Goal: Task Accomplishment & Management: Use online tool/utility

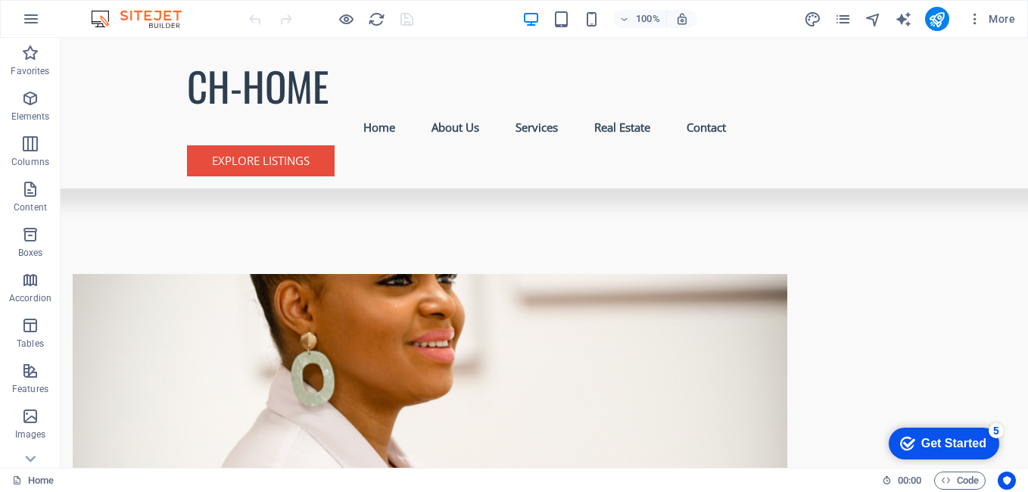
scroll to position [696, 0]
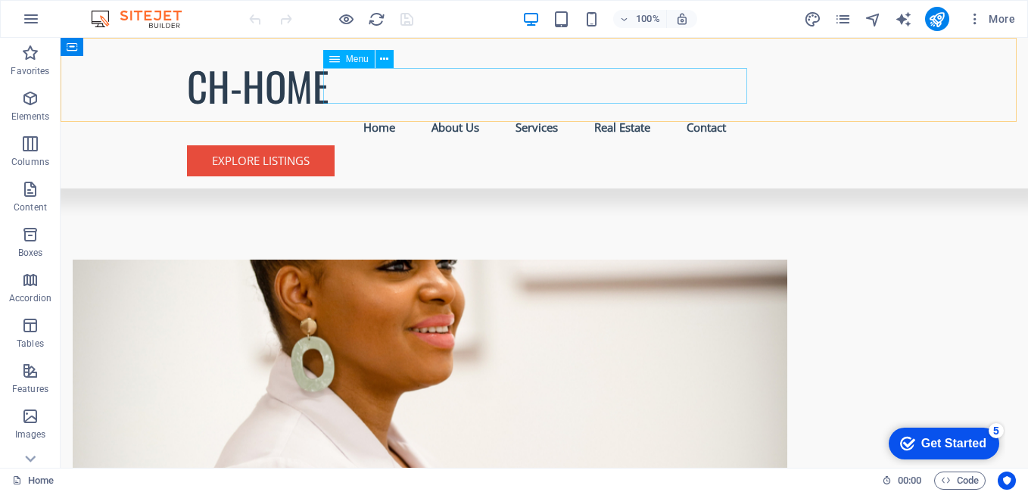
click at [373, 110] on nav "Home About Us Services Real Estate Contact" at bounding box center [544, 128] width 715 height 36
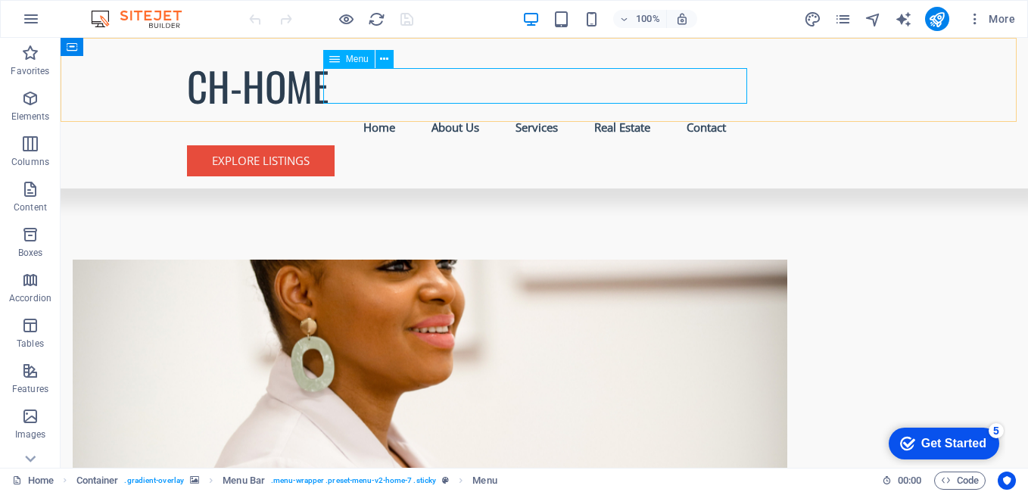
click at [451, 110] on nav "Home About Us Services Real Estate Contact" at bounding box center [544, 128] width 715 height 36
click at [526, 110] on nav "Home About Us Services Real Estate Contact" at bounding box center [544, 128] width 715 height 36
click at [627, 110] on nav "Home About Us Services Real Estate Contact" at bounding box center [544, 128] width 715 height 36
click at [695, 110] on nav "Home About Us Services Real Estate Contact" at bounding box center [544, 128] width 715 height 36
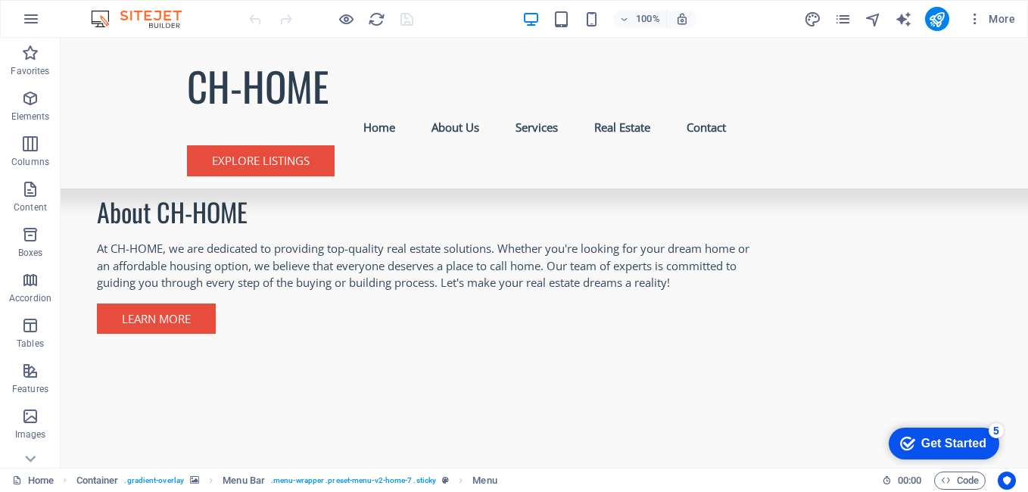
scroll to position [1471, 0]
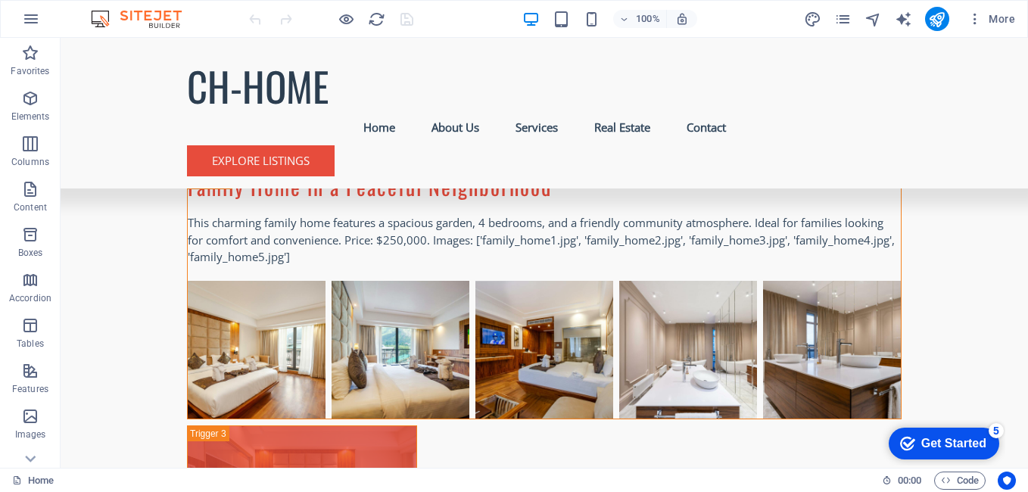
scroll to position [5326, 0]
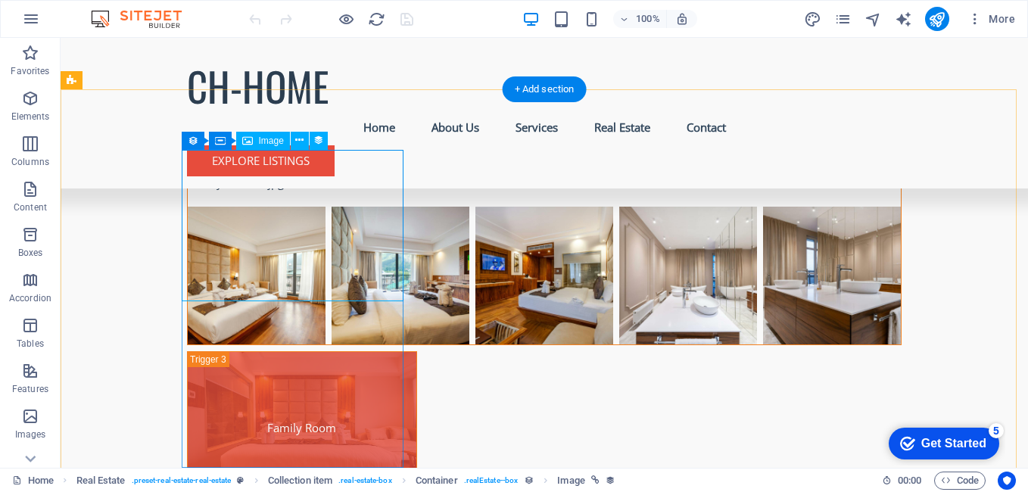
select select "px"
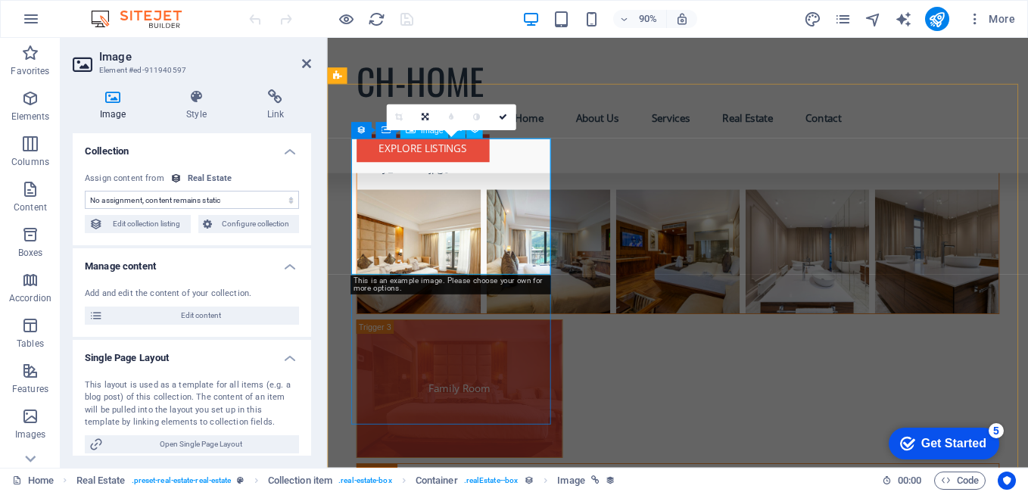
select select "image"
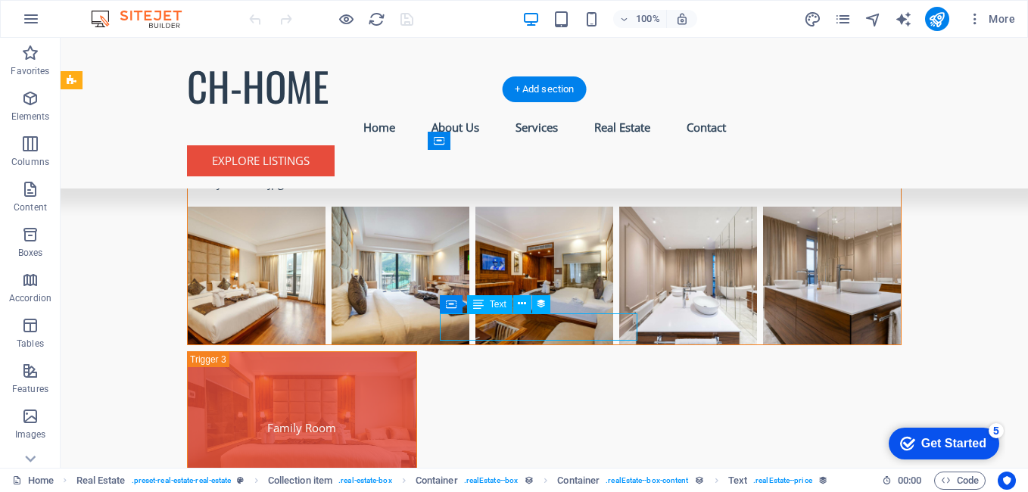
drag, startPoint x: 450, startPoint y: 326, endPoint x: 198, endPoint y: 357, distance: 254.8
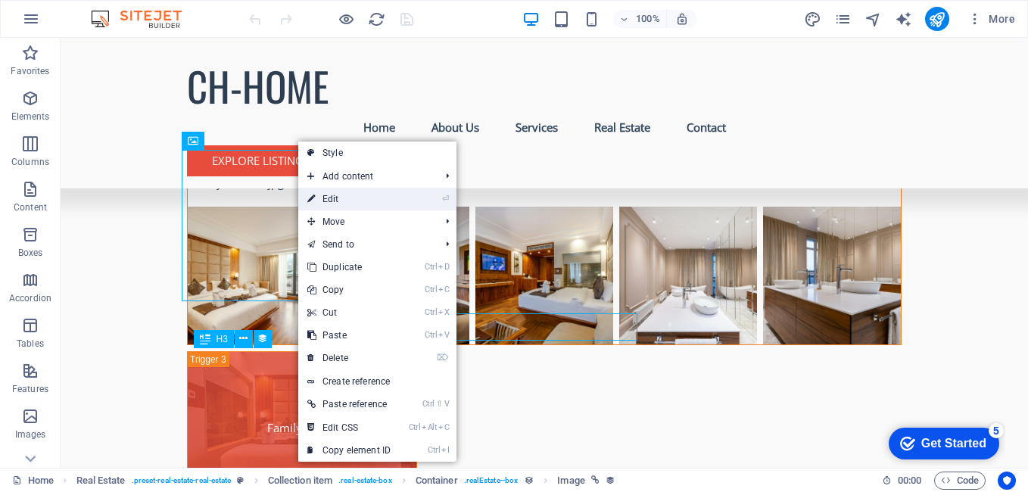
click at [341, 200] on link "⏎ Edit" at bounding box center [348, 199] width 101 height 23
select select "image"
select select "px"
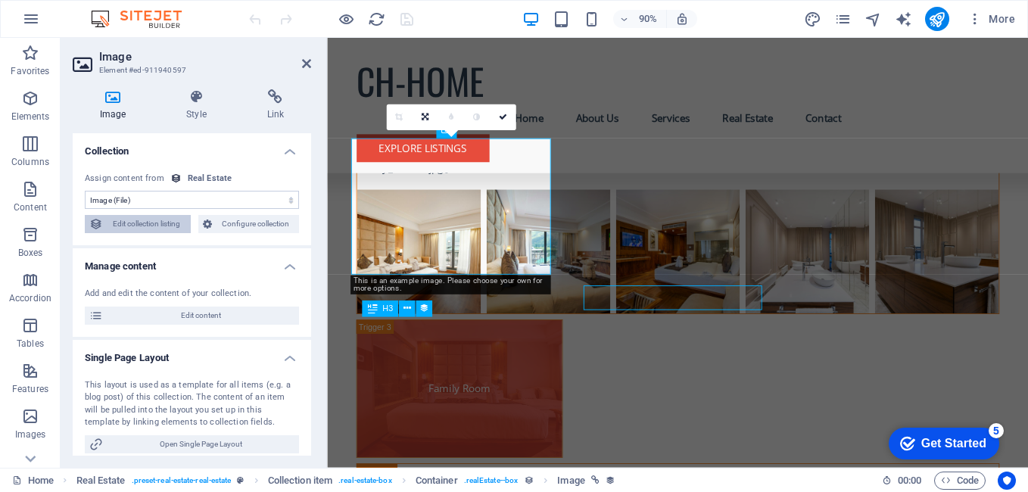
click at [168, 222] on span "Edit collection listing" at bounding box center [147, 224] width 79 height 18
select select "68bc7d74be2151bf1e001f28"
select select "createdAt_DESC"
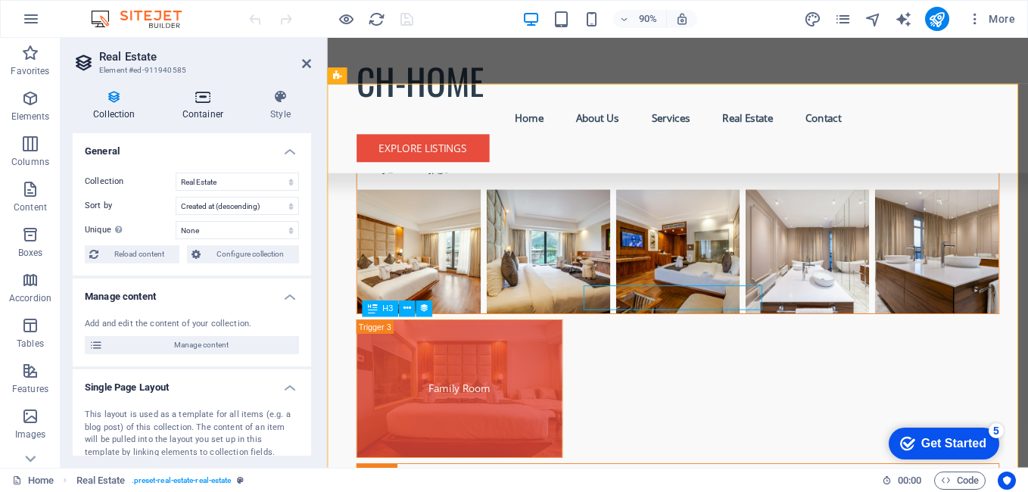
click at [217, 108] on h4 "Container" at bounding box center [206, 105] width 88 height 32
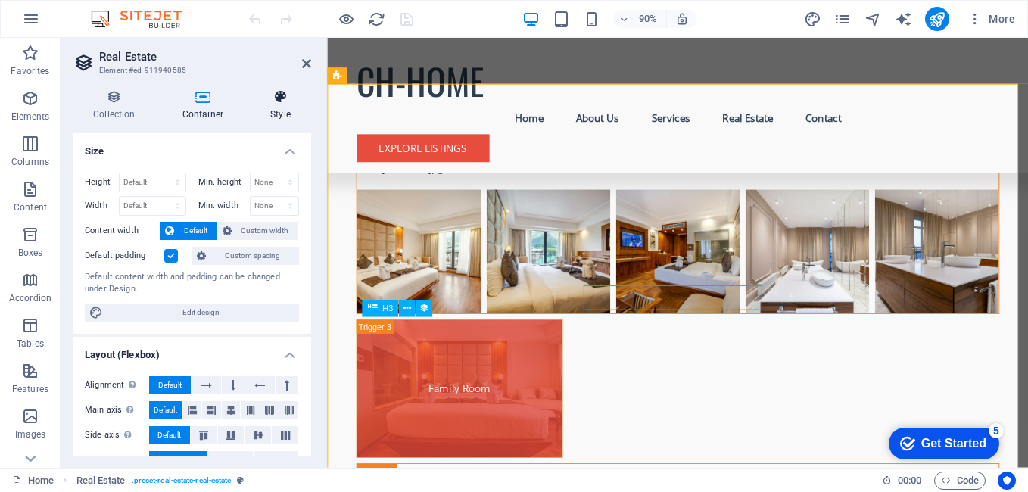
click at [276, 93] on icon at bounding box center [280, 96] width 61 height 15
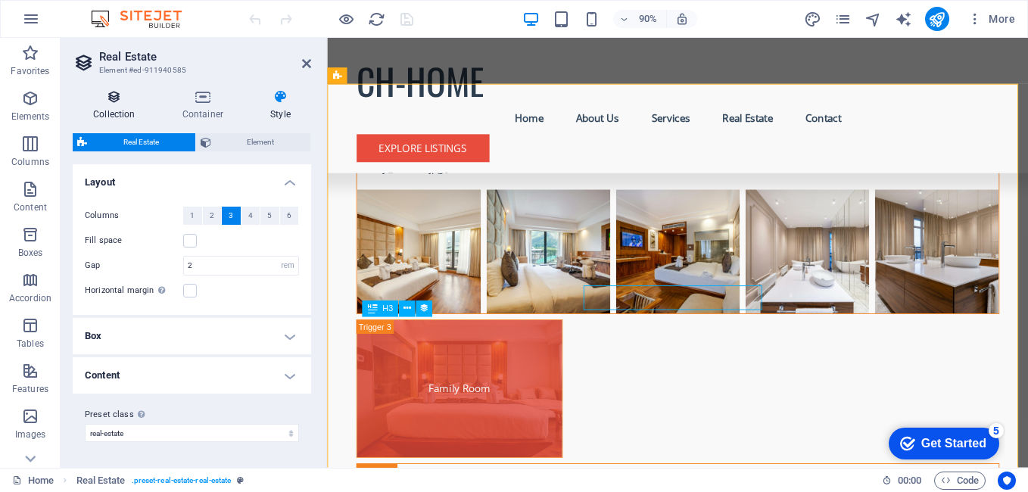
click at [92, 115] on h4 "Collection" at bounding box center [117, 105] width 89 height 32
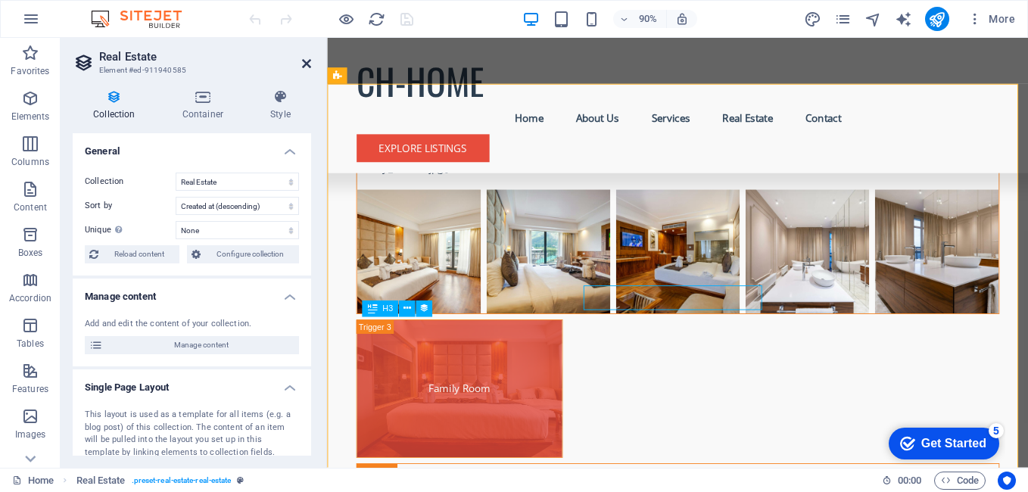
click at [308, 60] on icon at bounding box center [306, 64] width 9 height 12
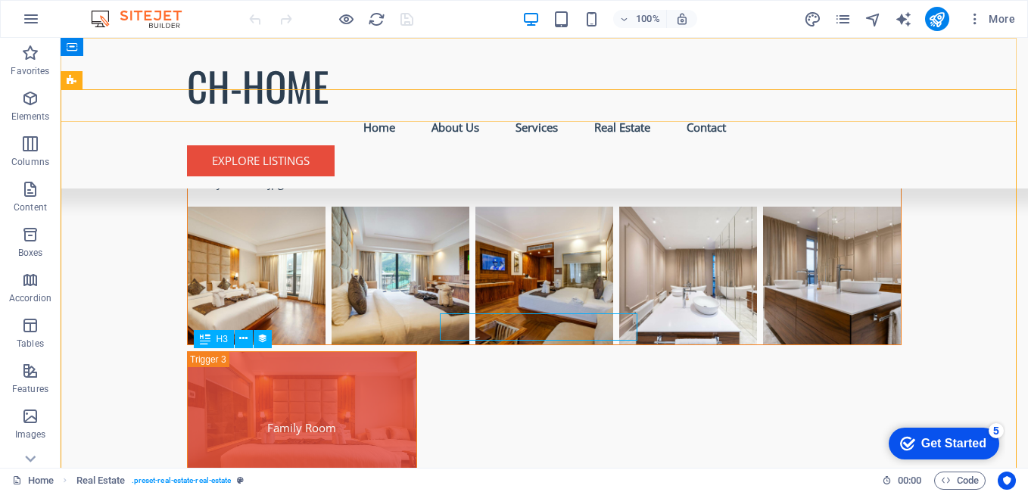
click at [301, 61] on div "CH-HOME Menu Home About Us Services Real Estate Contact Explore Listings" at bounding box center [545, 113] width 968 height 151
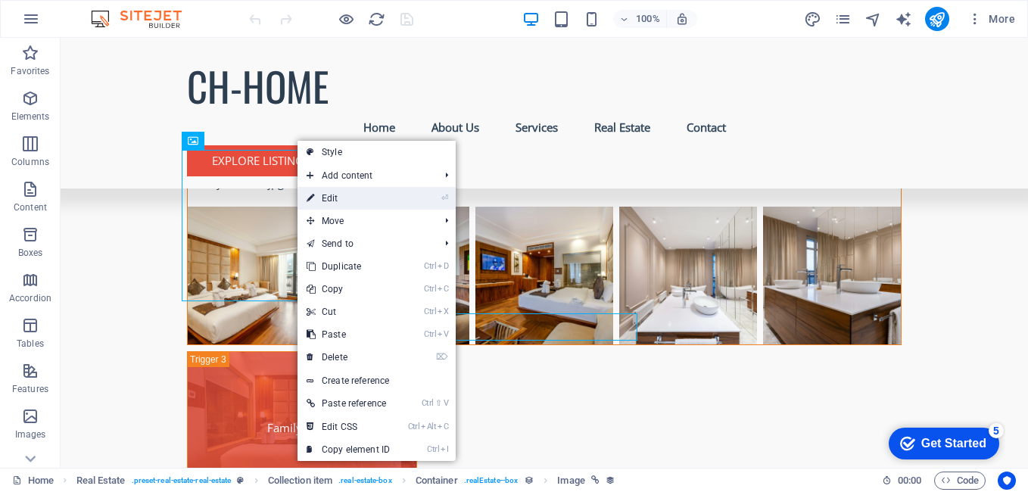
click at [322, 201] on link "⏎ Edit" at bounding box center [348, 198] width 101 height 23
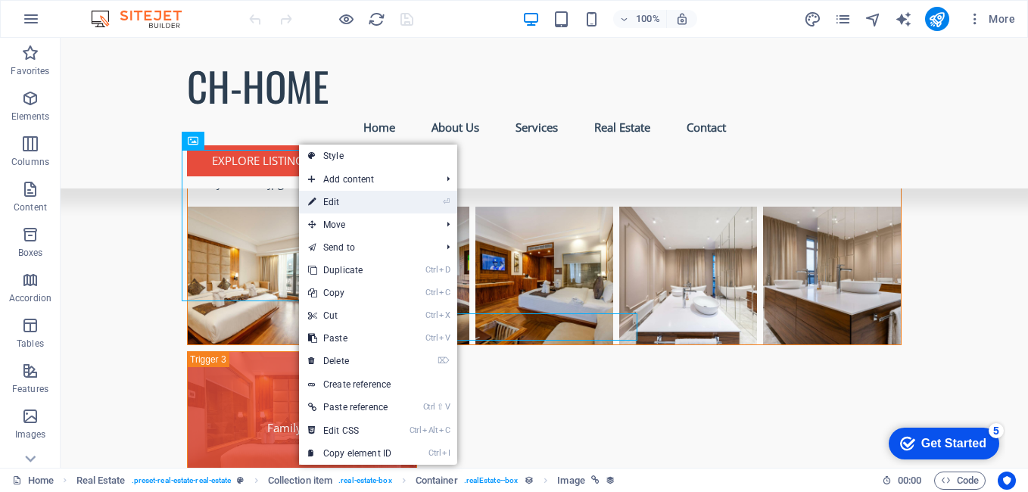
click at [324, 198] on link "⏎ Edit" at bounding box center [349, 202] width 101 height 23
select select "image"
select select "px"
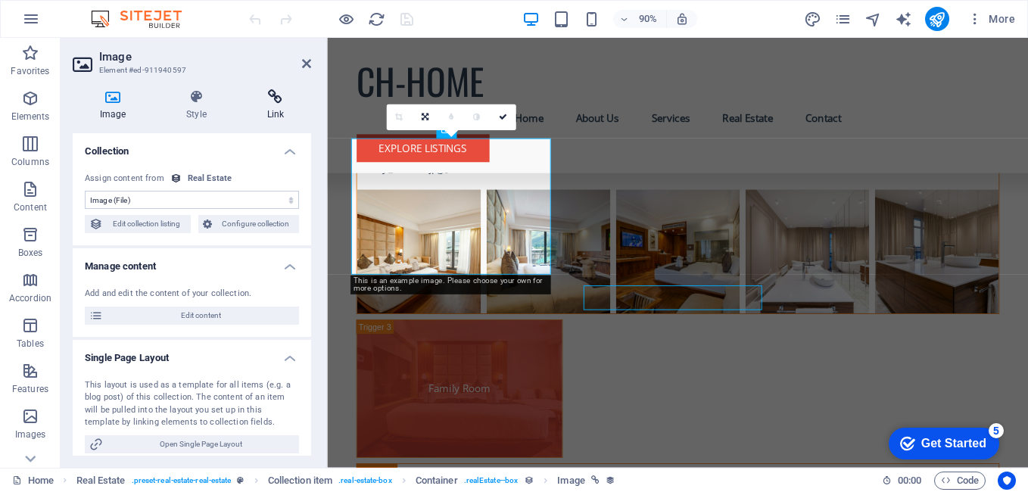
click at [276, 112] on h4 "Link" at bounding box center [275, 105] width 71 height 32
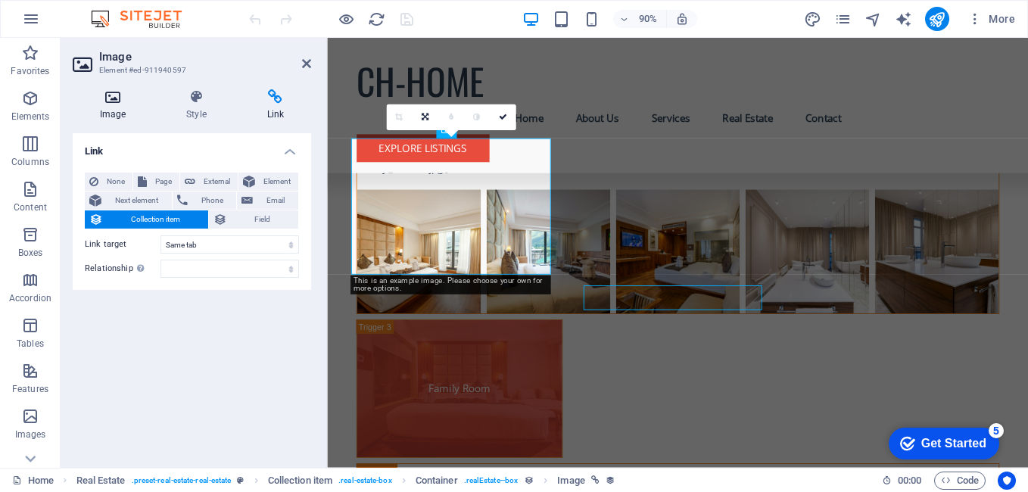
click at [117, 101] on icon at bounding box center [113, 96] width 80 height 15
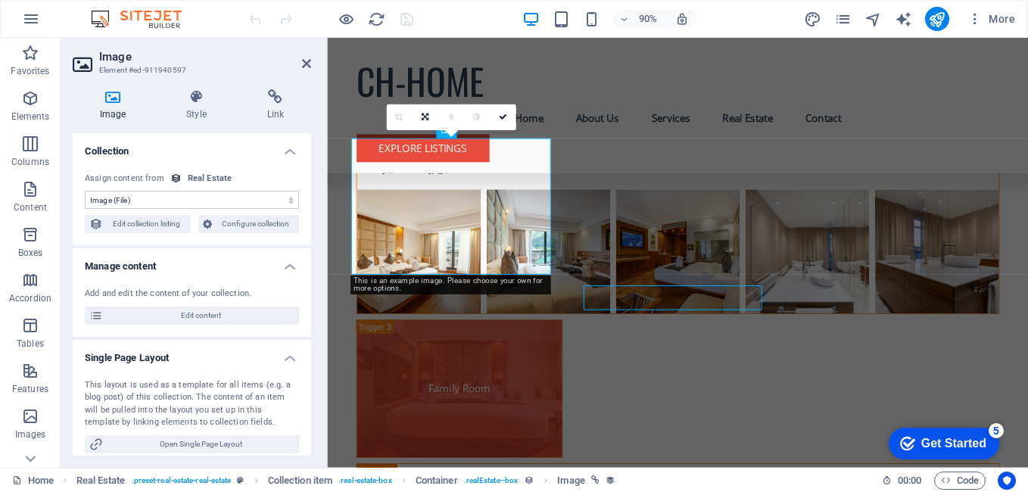
click at [139, 198] on select "No assignment, content remains static Created at (Date) Updated at (Date) Name …" at bounding box center [192, 200] width 214 height 18
click at [229, 223] on span "Configure collection" at bounding box center [256, 224] width 79 height 18
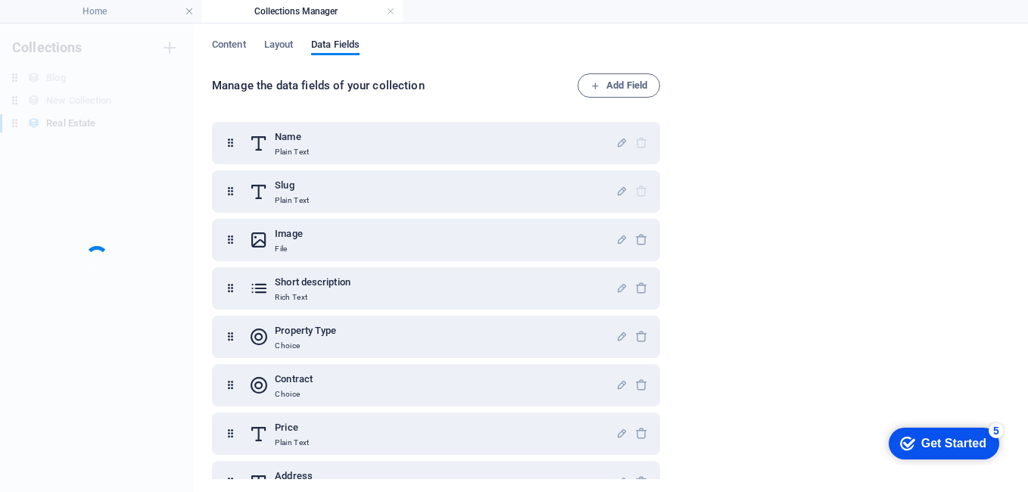
scroll to position [0, 0]
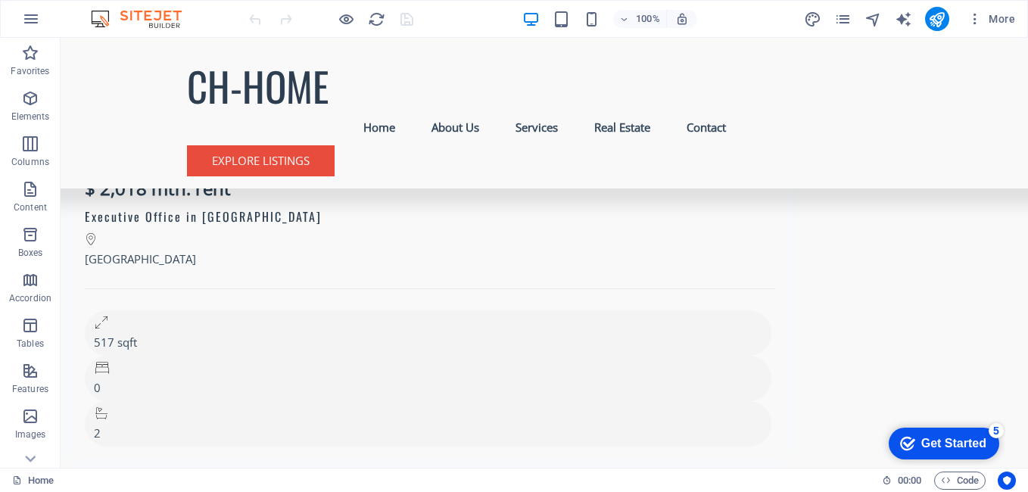
scroll to position [6517, 0]
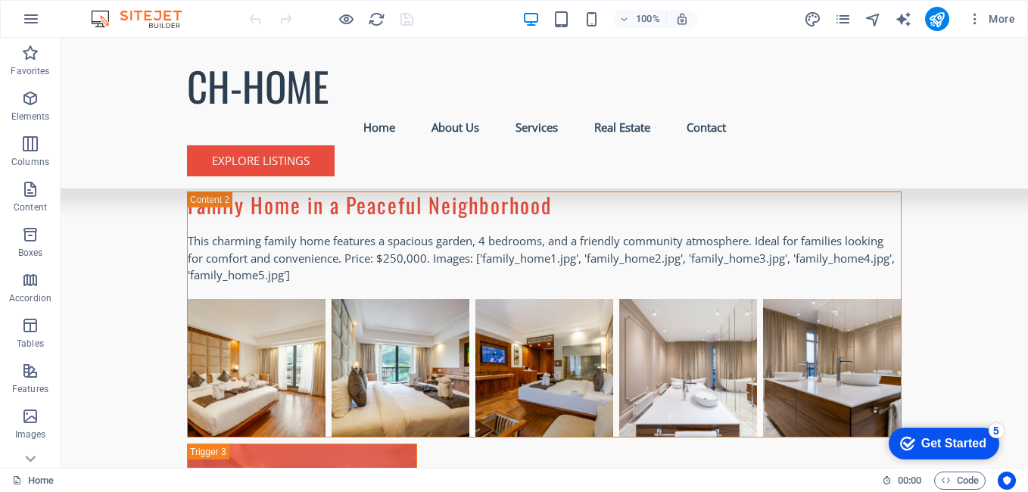
scroll to position [5145, 0]
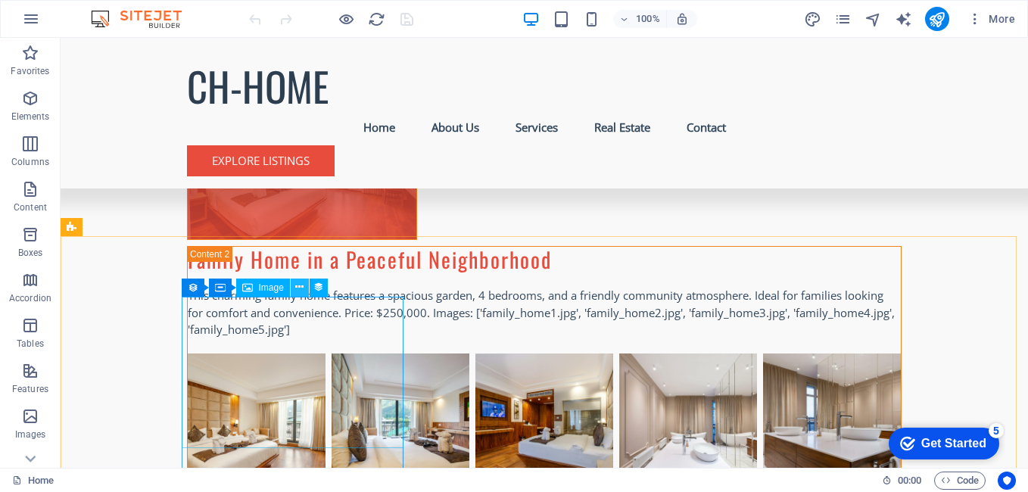
click at [0, 0] on icon at bounding box center [0, 0] width 0 height 0
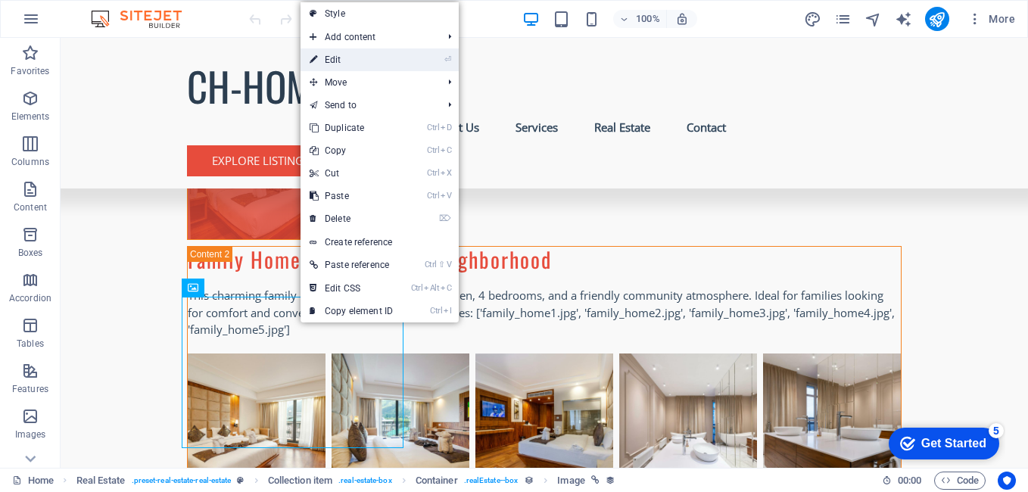
click at [359, 63] on link "⏎ Edit" at bounding box center [351, 59] width 101 height 23
select select "px"
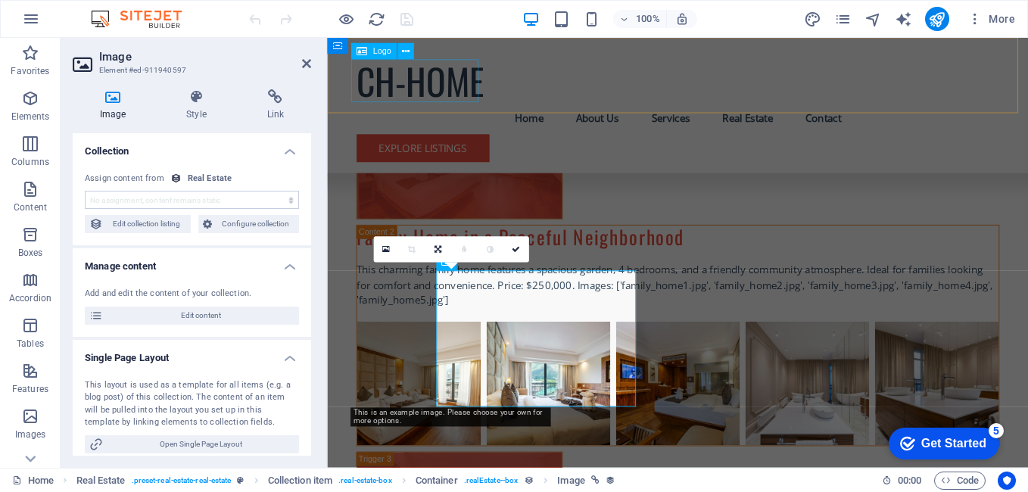
click at [362, 65] on div "CH-HOME" at bounding box center [717, 86] width 715 height 48
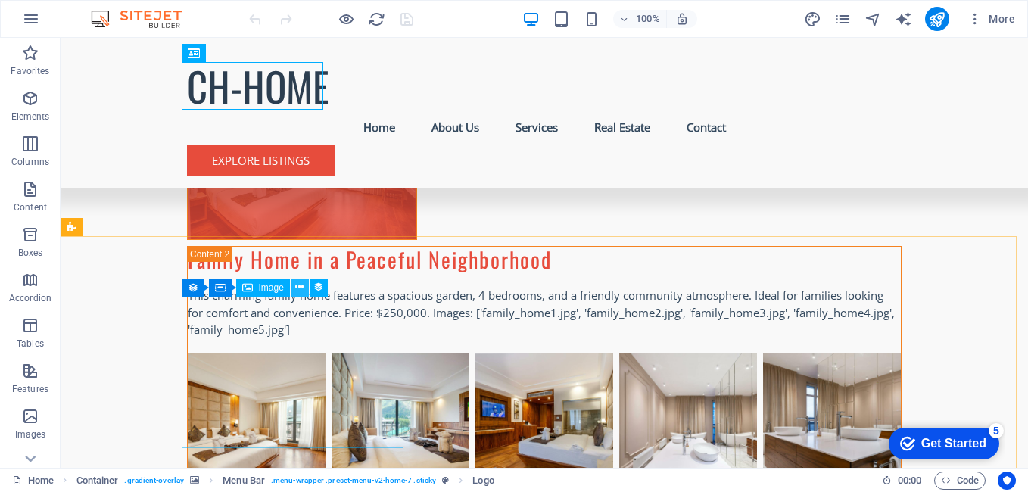
click at [0, 0] on icon at bounding box center [0, 0] width 0 height 0
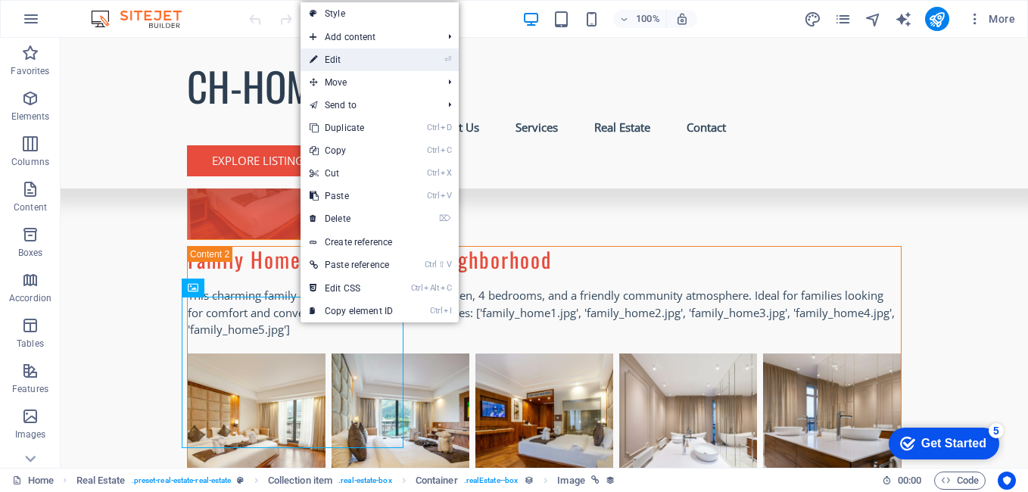
click at [376, 54] on link "⏎ Edit" at bounding box center [351, 59] width 101 height 23
select select "image"
select select "px"
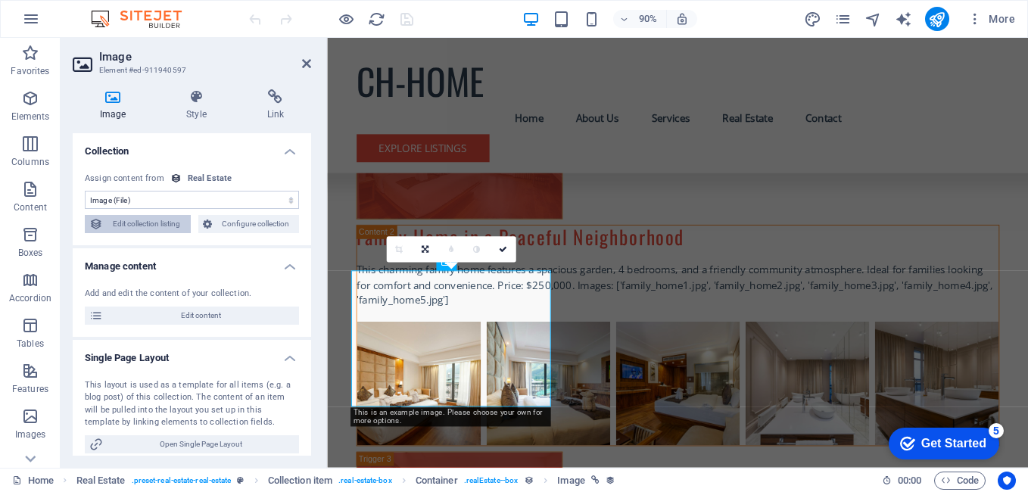
click at [130, 224] on span "Edit collection listing" at bounding box center [147, 224] width 79 height 18
select select "68bc7d74be2151bf1e001f28"
select select "createdAt_DESC"
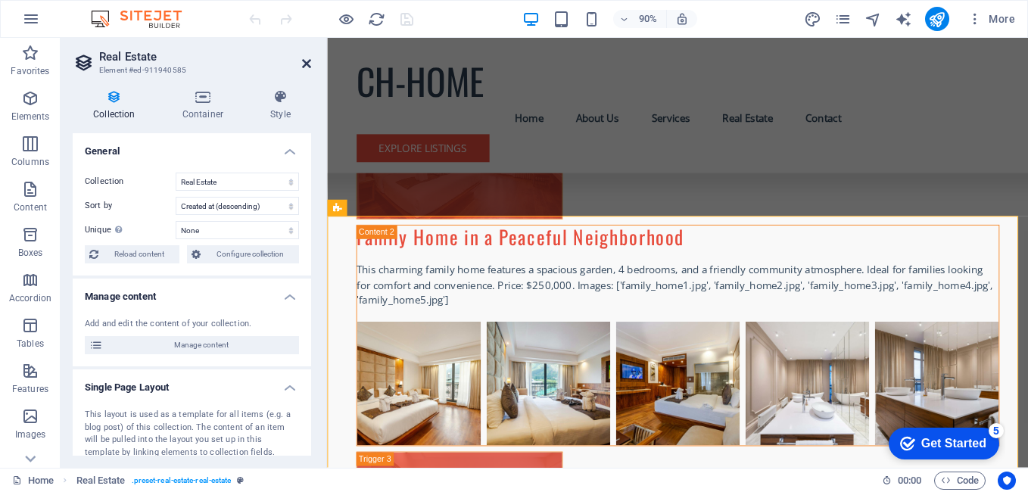
click at [307, 61] on icon at bounding box center [306, 64] width 9 height 12
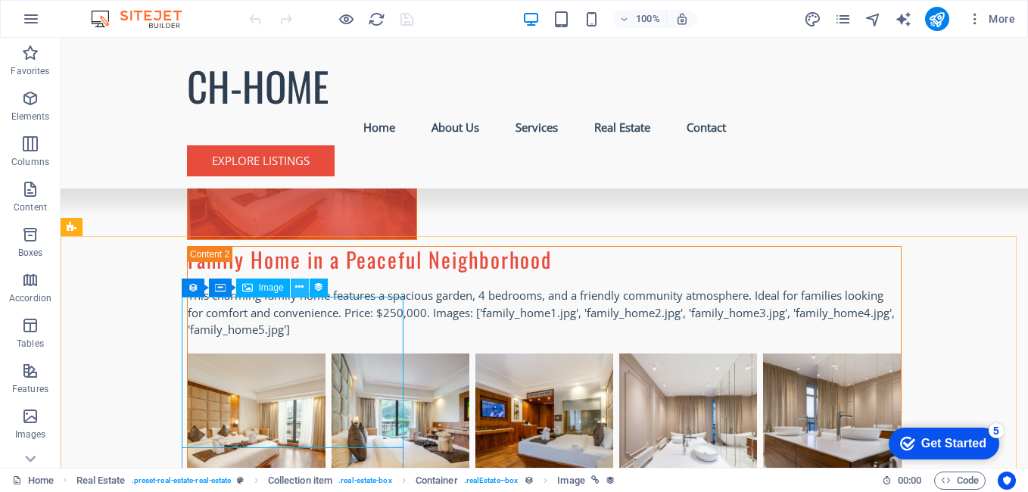
click at [0, 0] on icon at bounding box center [0, 0] width 0 height 0
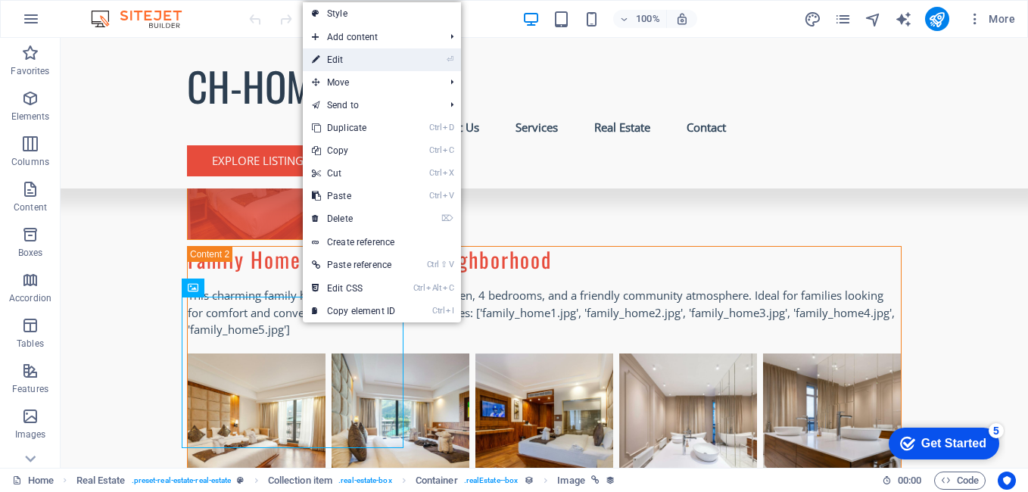
click at [374, 58] on link "⏎ Edit" at bounding box center [353, 59] width 101 height 23
select select "image"
select select "px"
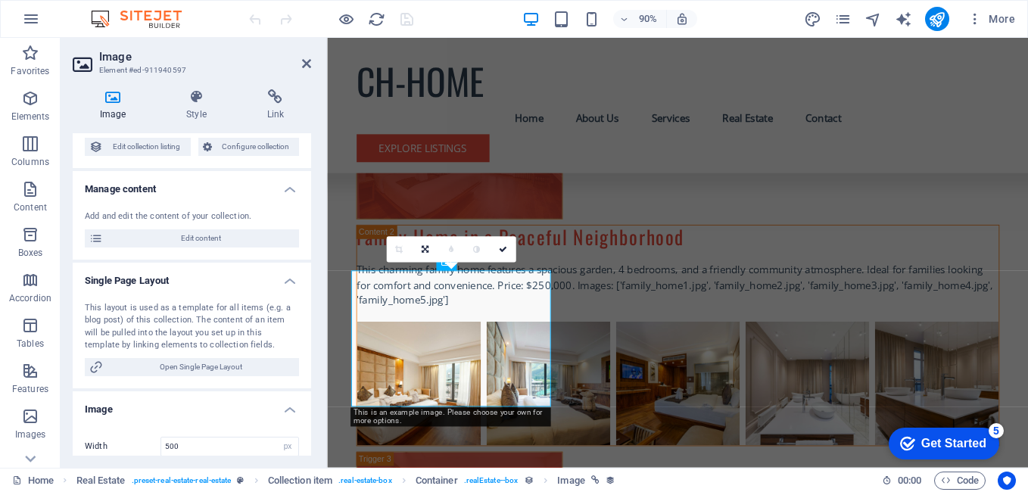
scroll to position [74, 0]
drag, startPoint x: 310, startPoint y: 221, endPoint x: 2, endPoint y: 236, distance: 308.5
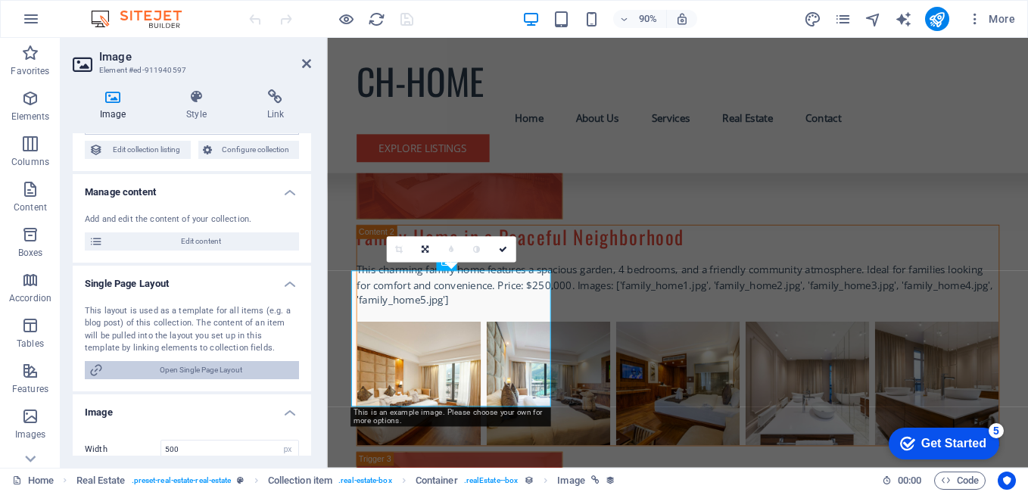
click at [218, 369] on span "Open Single Page Layout" at bounding box center [201, 370] width 187 height 18
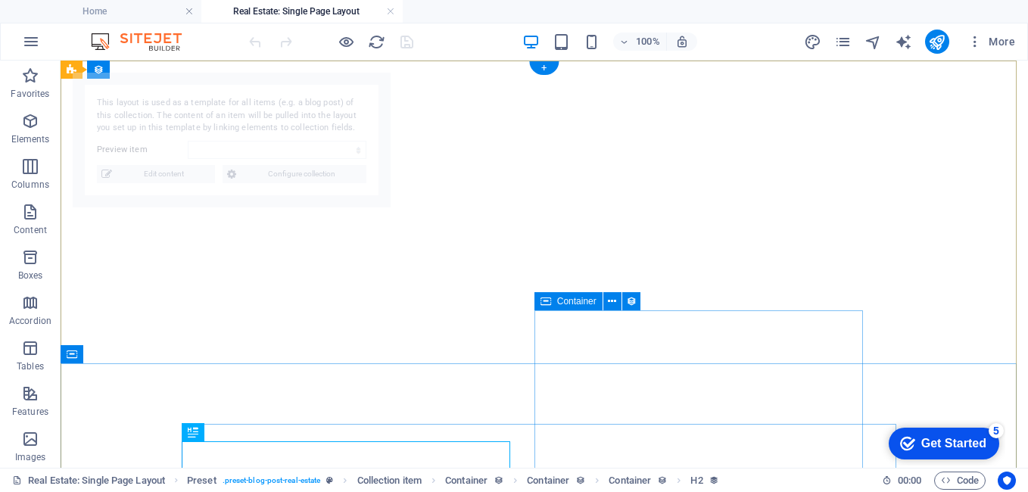
select select "68bc7d74be2151bf1e001f2f"
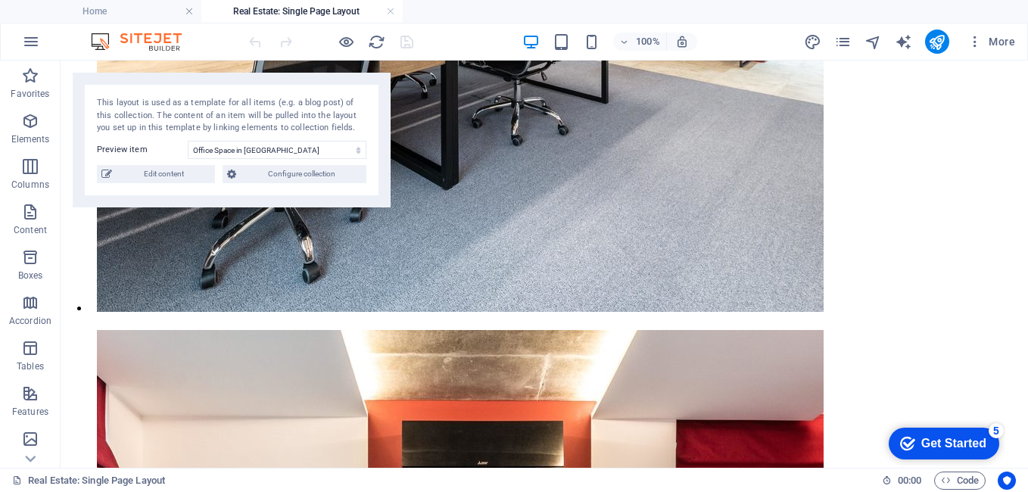
scroll to position [2238, 0]
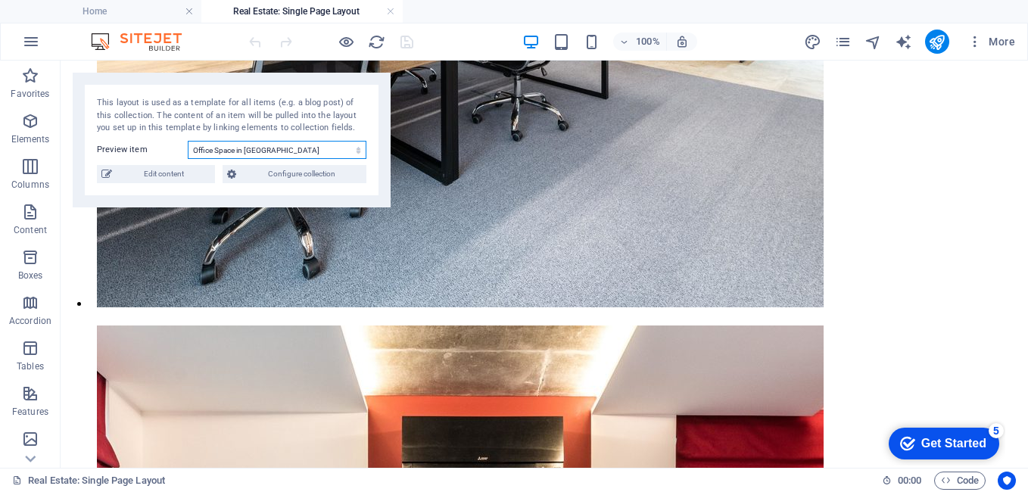
click at [285, 149] on select "Office Space in Chicago Executive Office in Anaheim Serviced Office in Denver L…" at bounding box center [277, 150] width 179 height 18
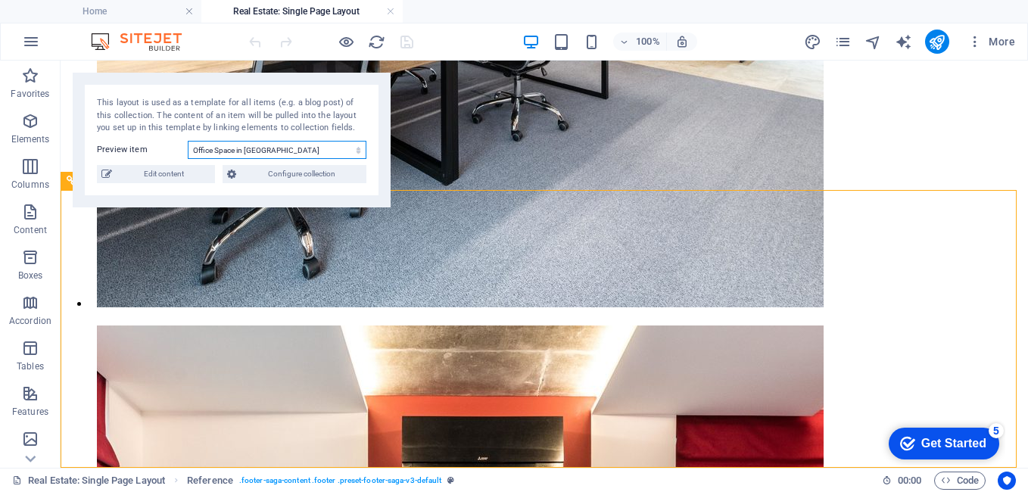
click at [281, 150] on select "Office Space in Chicago Executive Office in Anaheim Serviced Office in Denver L…" at bounding box center [277, 150] width 179 height 18
click at [275, 150] on select "Office Space in Chicago Executive Office in Anaheim Serviced Office in Denver L…" at bounding box center [277, 150] width 179 height 18
click at [270, 150] on select "Office Space in Chicago Executive Office in Anaheim Serviced Office in Denver L…" at bounding box center [277, 150] width 179 height 18
click at [199, 173] on span "Edit content" at bounding box center [164, 174] width 94 height 18
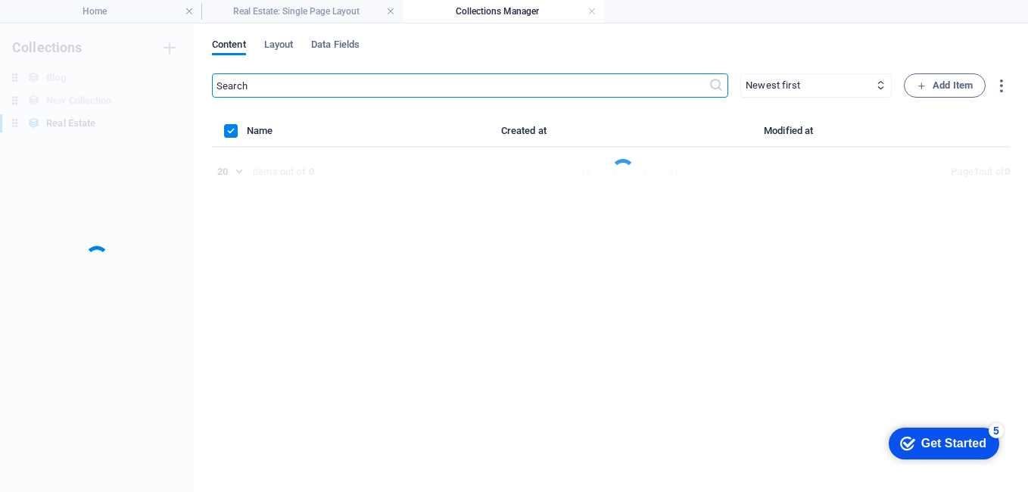
scroll to position [0, 0]
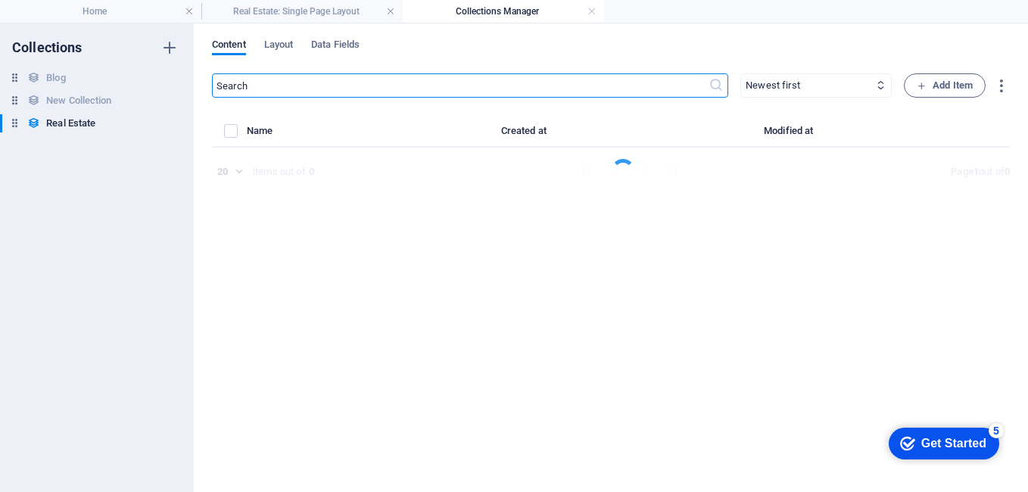
select select "Office"
select select "For Rent"
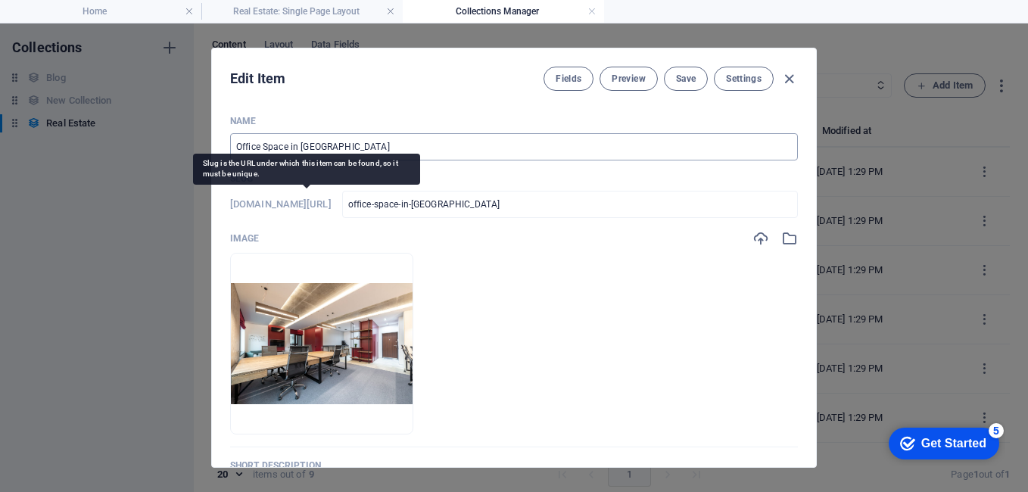
click at [349, 145] on input "Office Space in Chicago" at bounding box center [514, 146] width 568 height 27
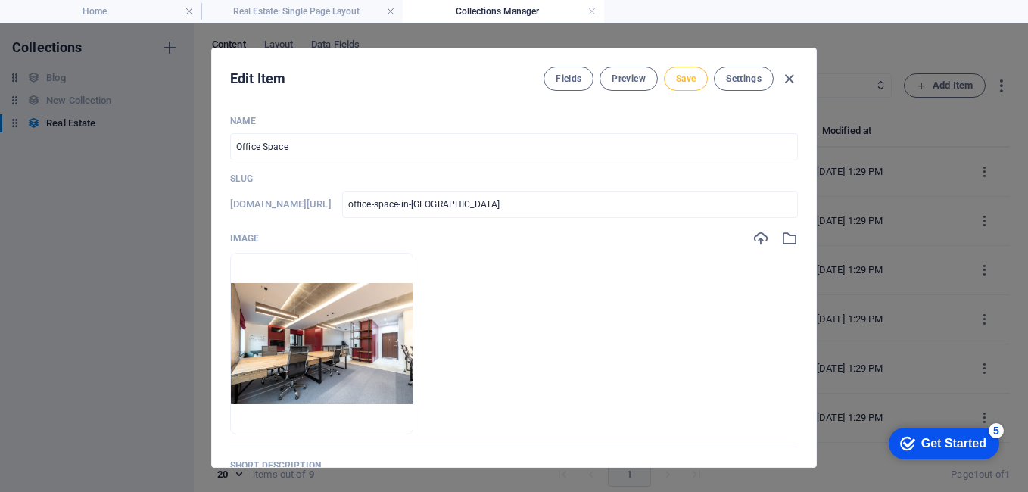
click at [684, 81] on span "Save" at bounding box center [686, 79] width 20 height 12
type input "Office Space"
click at [790, 80] on icon "button" at bounding box center [789, 78] width 17 height 17
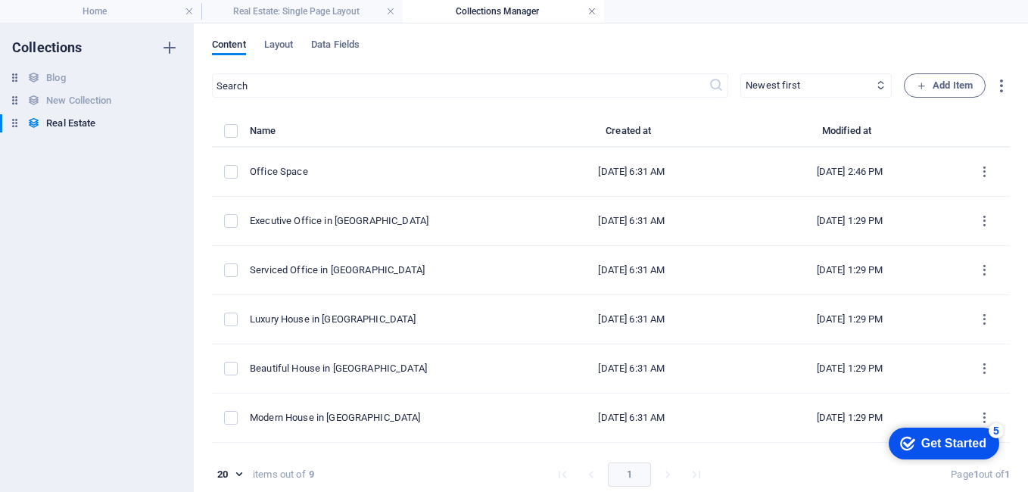
click at [593, 11] on link at bounding box center [591, 12] width 9 height 14
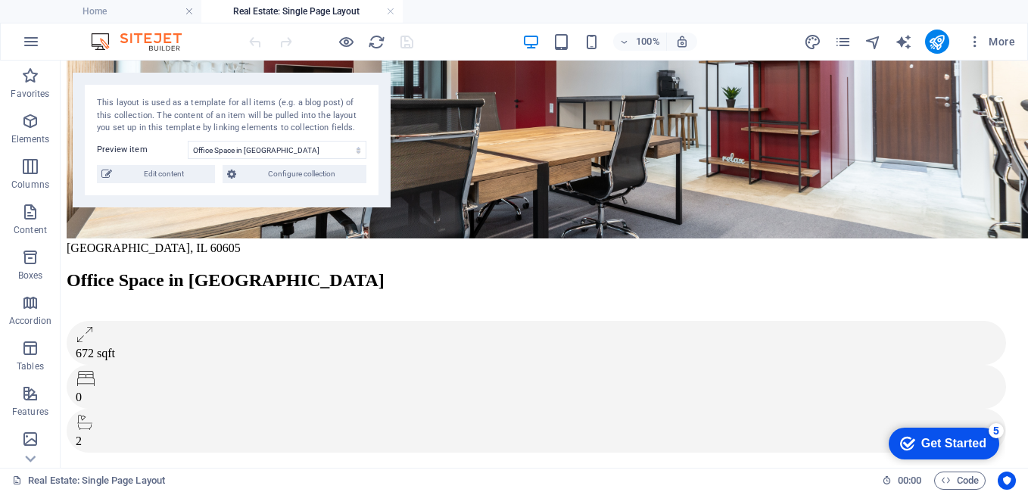
scroll to position [59, 0]
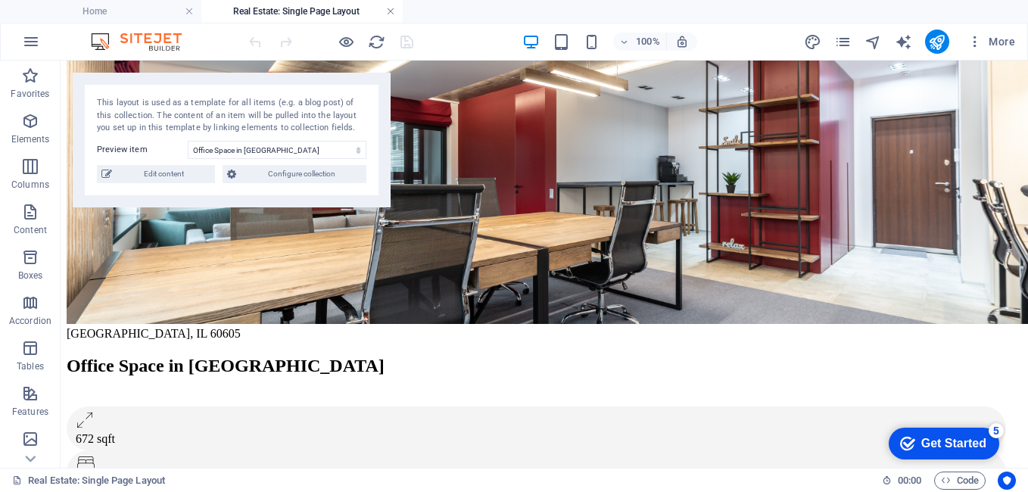
click at [391, 8] on link at bounding box center [390, 12] width 9 height 14
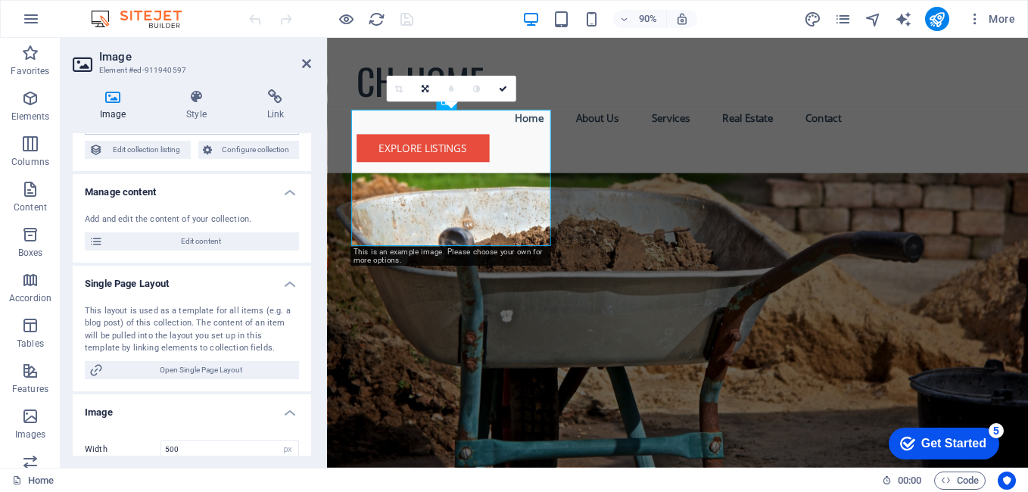
scroll to position [5324, 0]
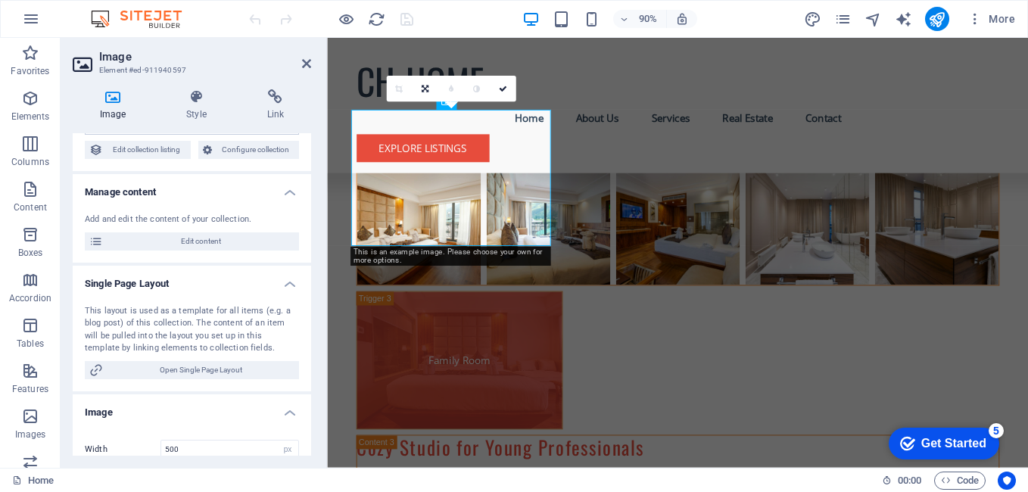
drag, startPoint x: 307, startPoint y: 245, endPoint x: 298, endPoint y: 397, distance: 152.4
click at [298, 397] on ul "Collection No assignment, content remains static Created at (Date) Updated at (…" at bounding box center [192, 462] width 238 height 807
click at [205, 103] on icon at bounding box center [196, 96] width 74 height 15
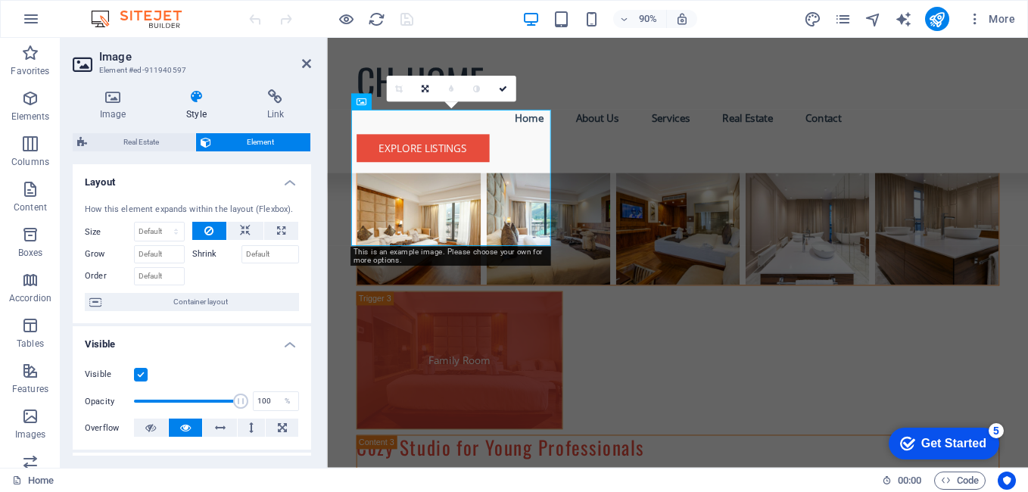
drag, startPoint x: 307, startPoint y: 271, endPoint x: 320, endPoint y: 360, distance: 89.6
click at [320, 360] on div "Image Style Link Collection No assignment, content remains static Created at (D…" at bounding box center [192, 272] width 263 height 391
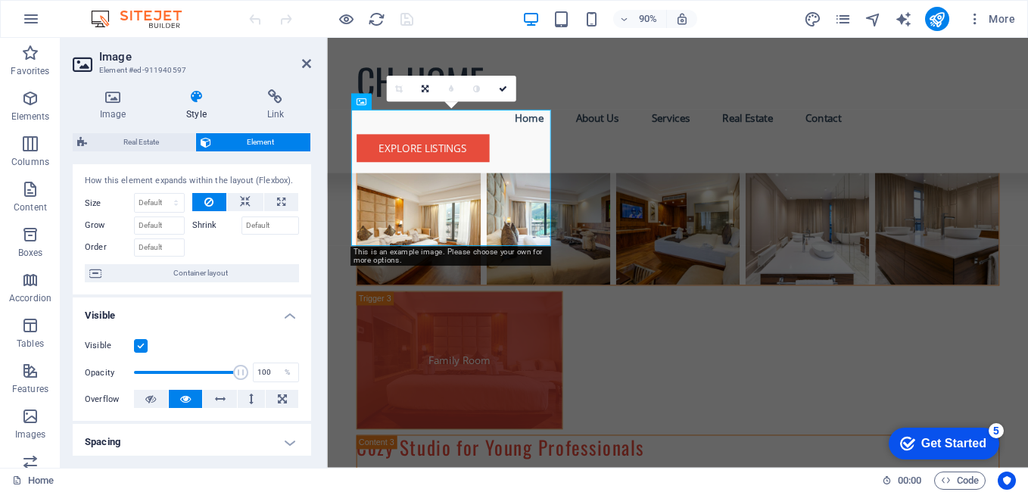
scroll to position [18, 0]
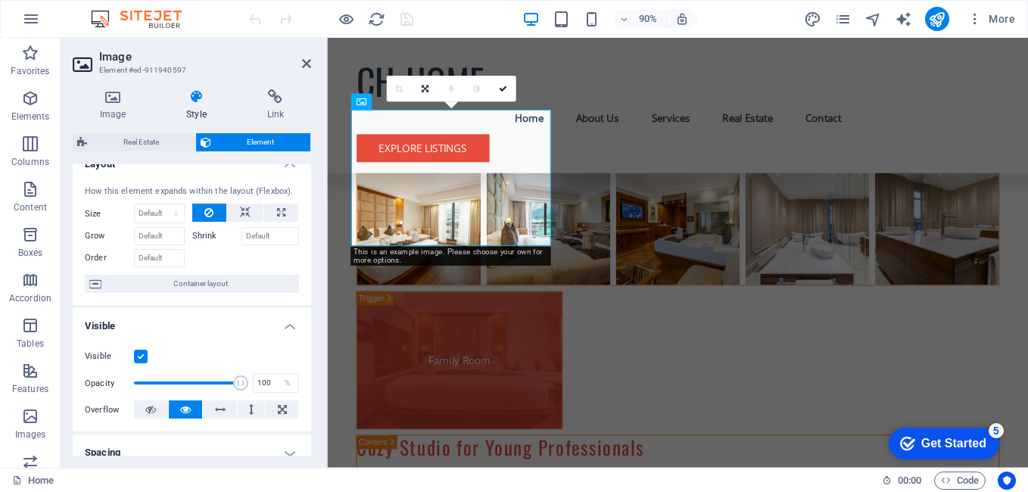
drag, startPoint x: 318, startPoint y: 295, endPoint x: 312, endPoint y: 249, distance: 46.6
click at [312, 249] on div "Image Style Link Collection No assignment, content remains static Created at (D…" at bounding box center [192, 272] width 263 height 391
click at [285, 108] on h4 "Link" at bounding box center [275, 105] width 71 height 32
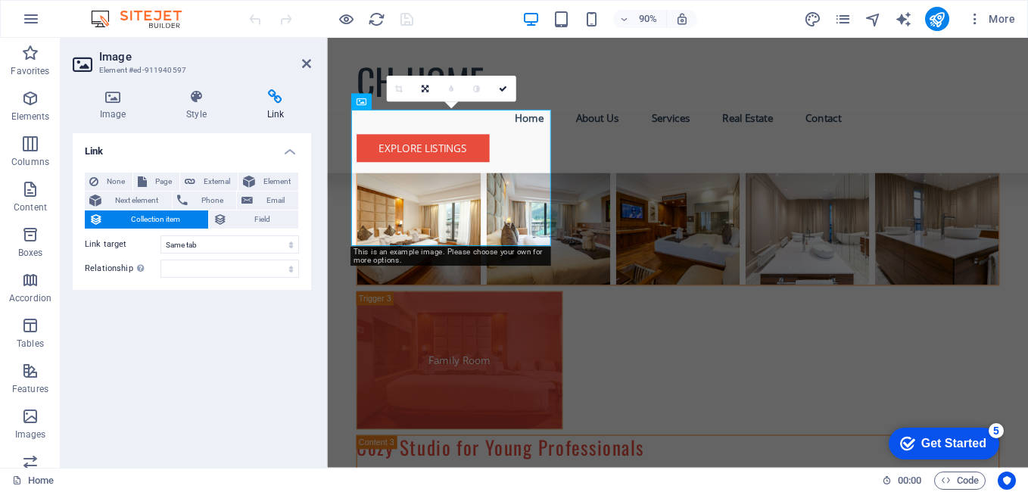
click at [134, 148] on h4 "Link" at bounding box center [192, 146] width 238 height 27
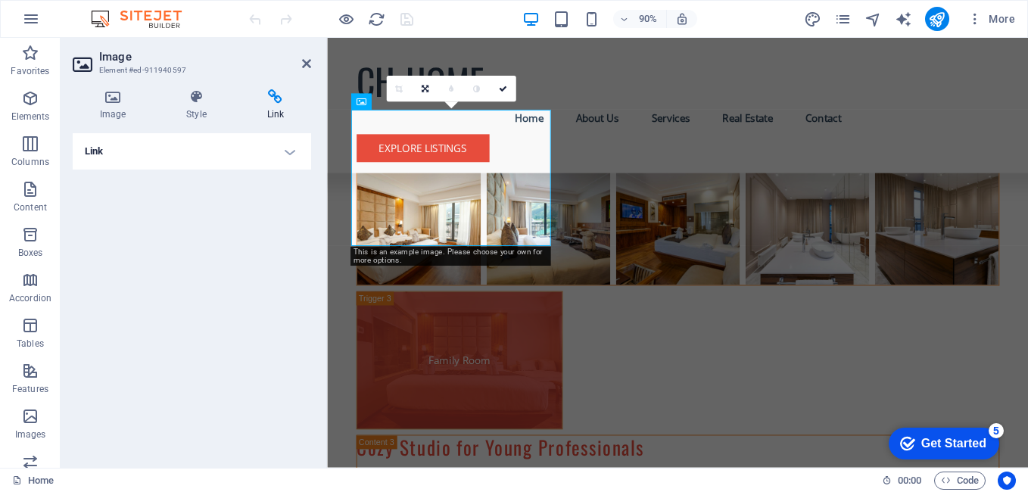
click at [134, 148] on h4 "Link" at bounding box center [192, 151] width 238 height 36
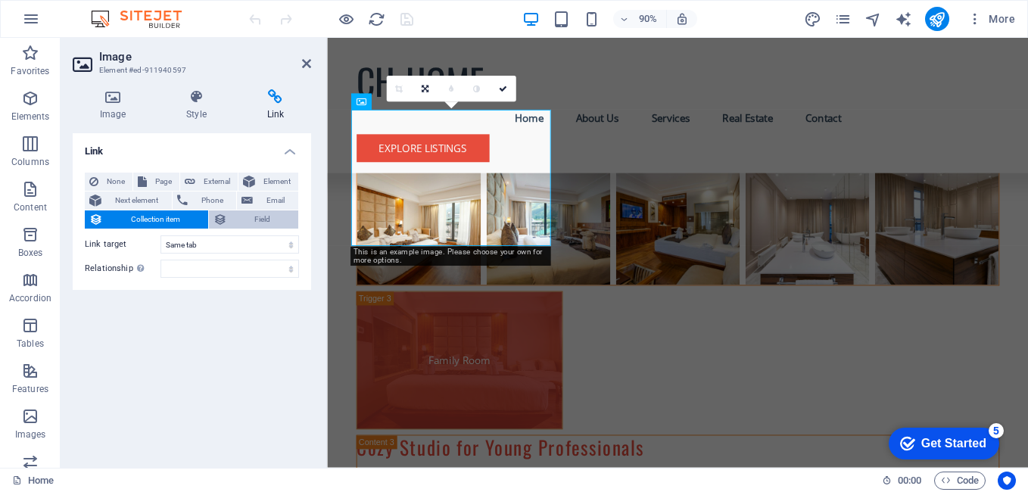
click at [251, 215] on span "Field" at bounding box center [263, 219] width 63 height 18
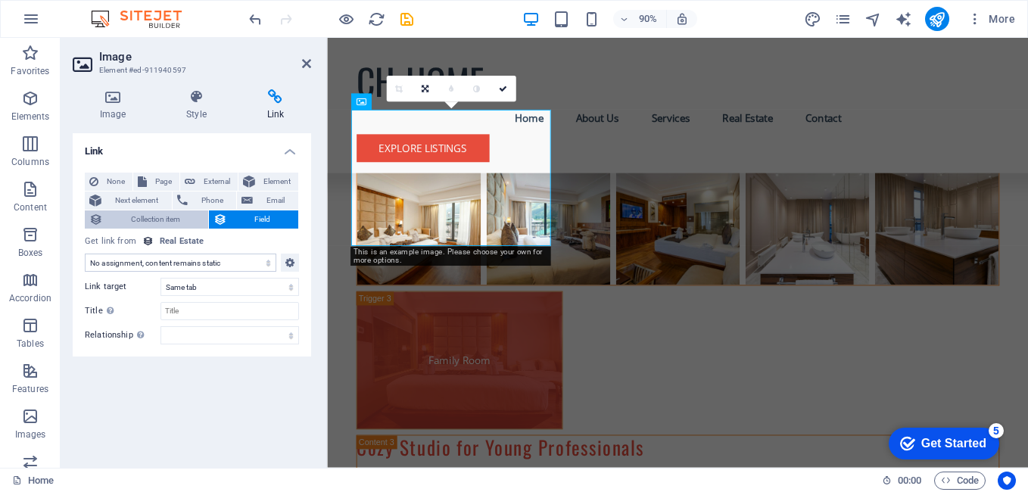
click at [255, 223] on span "Field" at bounding box center [263, 219] width 63 height 18
click at [187, 217] on span "Collection item" at bounding box center [156, 219] width 96 height 18
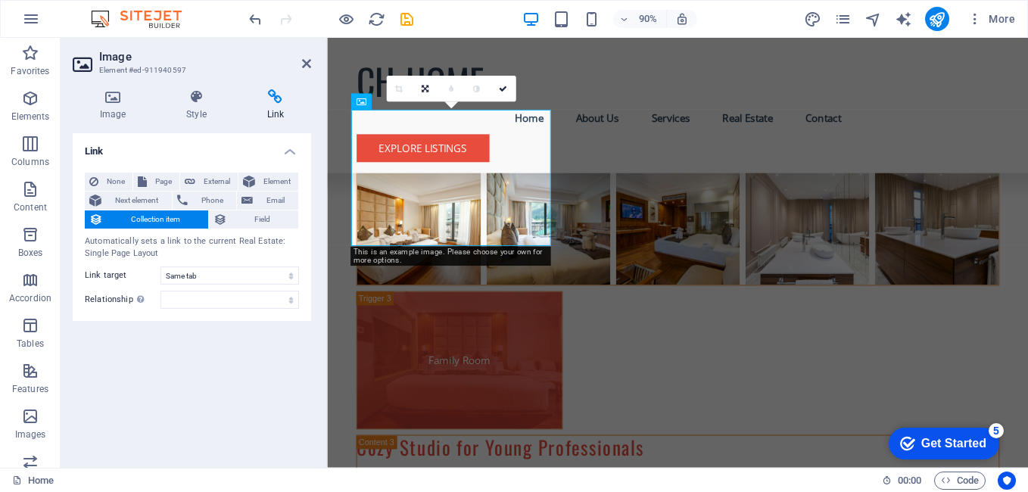
click at [170, 217] on span "Collection item" at bounding box center [156, 219] width 96 height 18
click at [257, 220] on span "Field" at bounding box center [263, 219] width 63 height 18
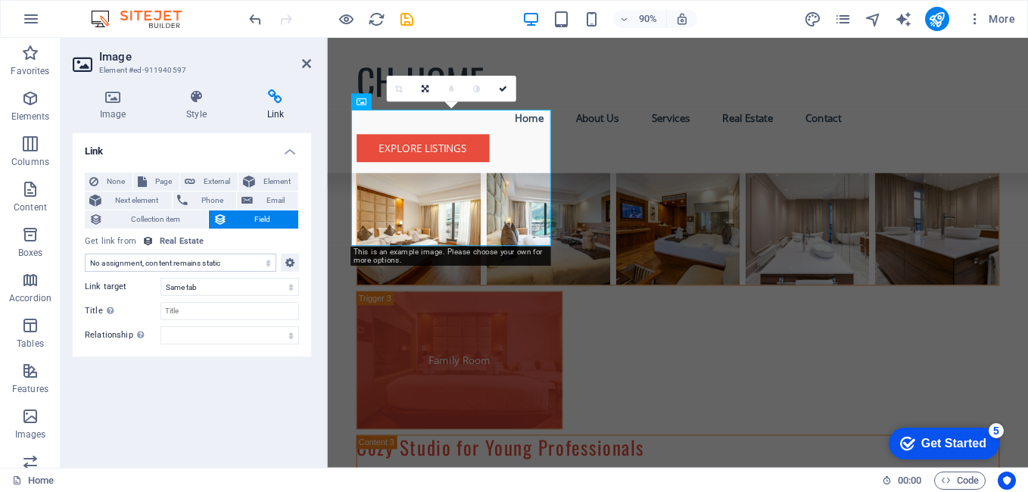
click at [110, 287] on label "Link target" at bounding box center [123, 287] width 76 height 18
click at [160, 287] on select "New tab Same tab Overlay" at bounding box center [229, 287] width 139 height 18
click at [110, 287] on label "Link target" at bounding box center [123, 287] width 76 height 18
click at [160, 287] on select "New tab Same tab Overlay" at bounding box center [229, 287] width 139 height 18
click at [310, 62] on icon at bounding box center [306, 64] width 9 height 12
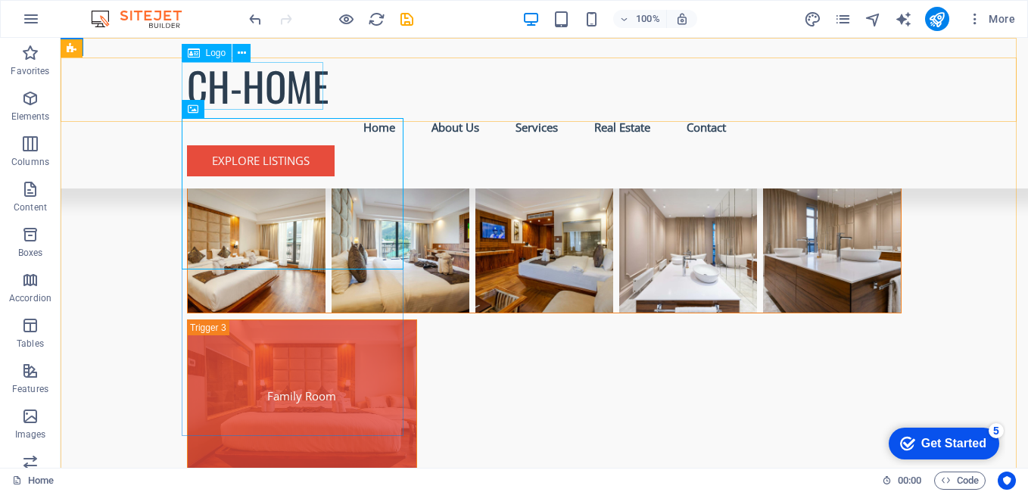
click at [305, 65] on div "CH-HOME" at bounding box center [544, 86] width 715 height 48
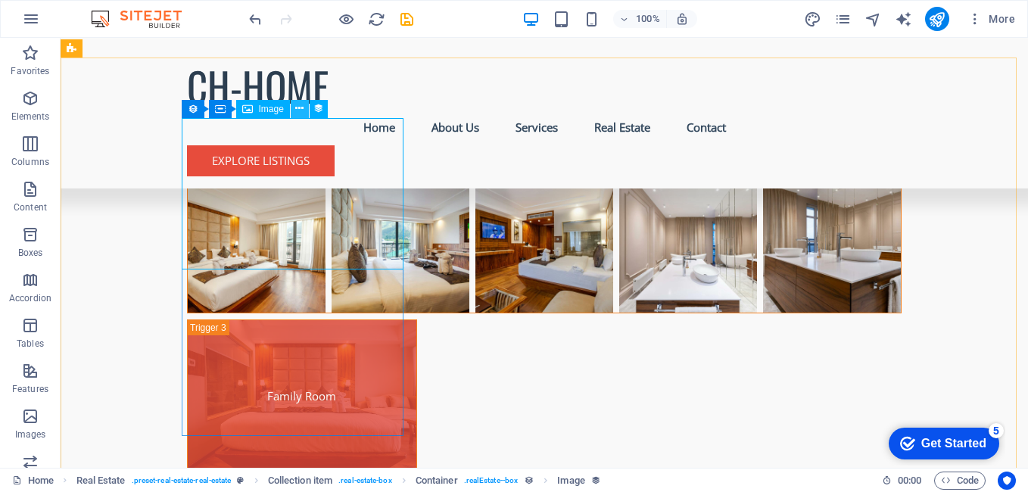
click at [291, 110] on button at bounding box center [300, 109] width 18 height 18
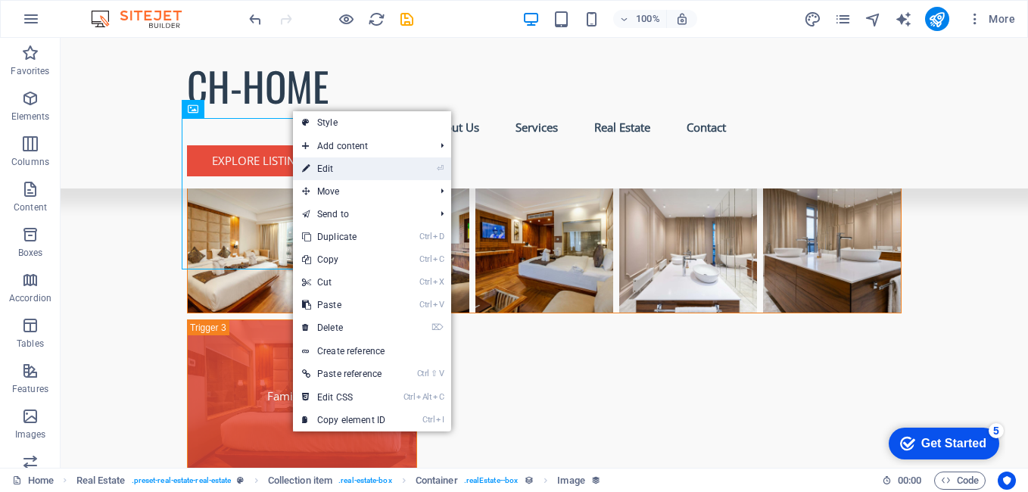
click at [323, 173] on link "⏎ Edit" at bounding box center [343, 168] width 101 height 23
select select
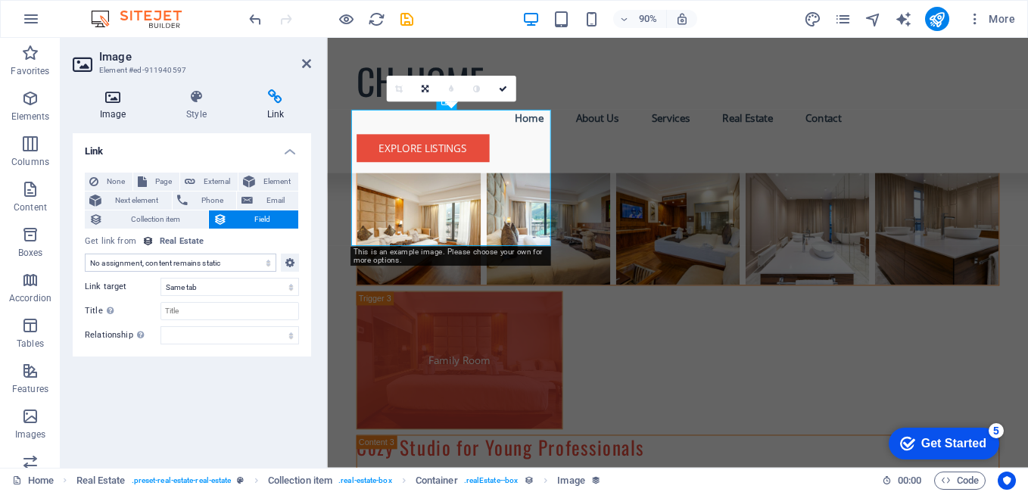
click at [125, 102] on icon at bounding box center [113, 96] width 80 height 15
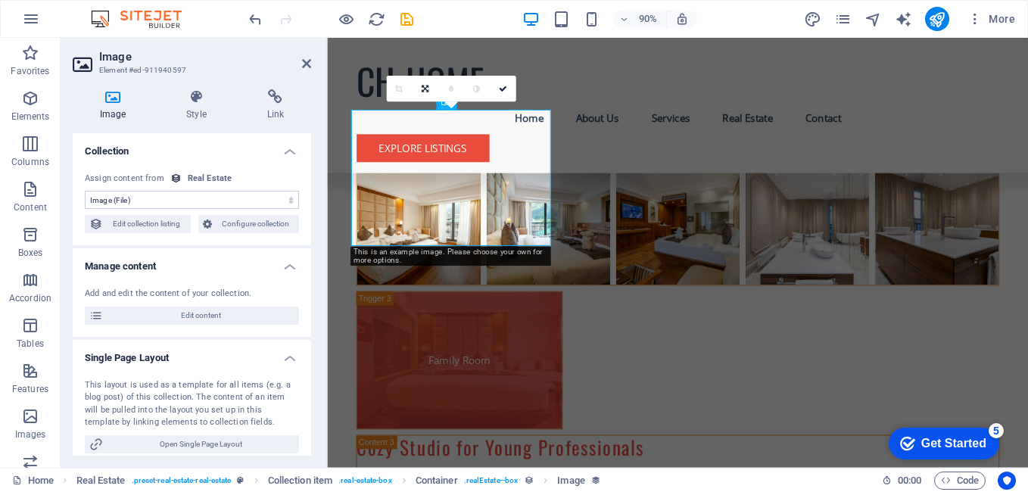
click at [175, 204] on select "No assignment, content remains static Created at (Date) Updated at (Date) Name …" at bounding box center [192, 200] width 214 height 18
click at [85, 191] on select "No assignment, content remains static Created at (Date) Updated at (Date) Name …" at bounding box center [192, 200] width 214 height 18
click at [241, 195] on select "No assignment, content remains static Created at (Date) Updated at (Date) Name …" at bounding box center [192, 200] width 214 height 18
select select "image"
click at [85, 191] on select "No assignment, content remains static Created at (Date) Updated at (Date) Name …" at bounding box center [192, 200] width 214 height 18
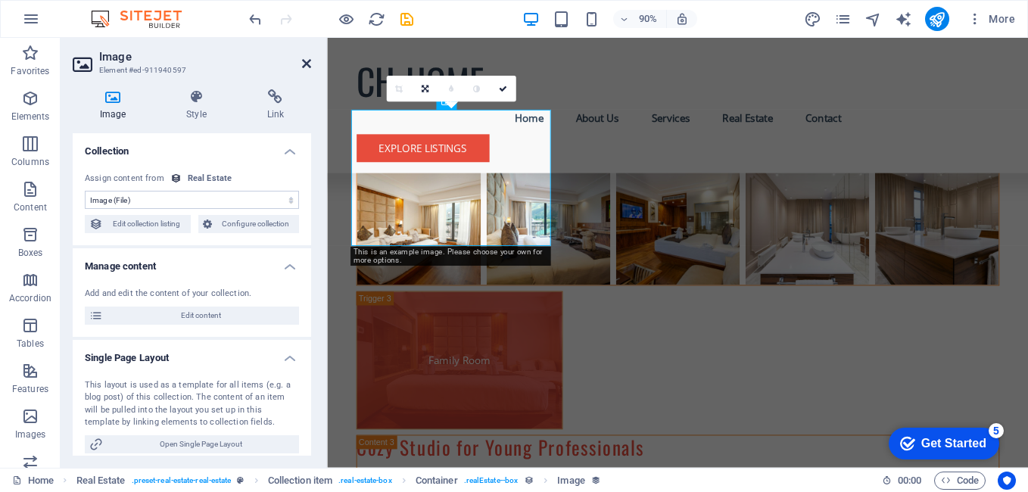
click at [305, 65] on icon at bounding box center [306, 64] width 9 height 12
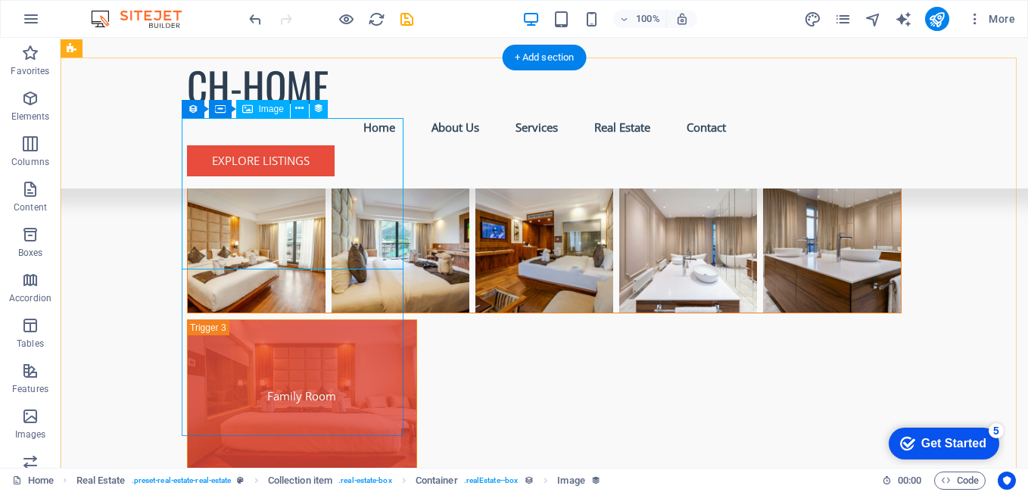
click at [0, 0] on icon at bounding box center [0, 0] width 0 height 0
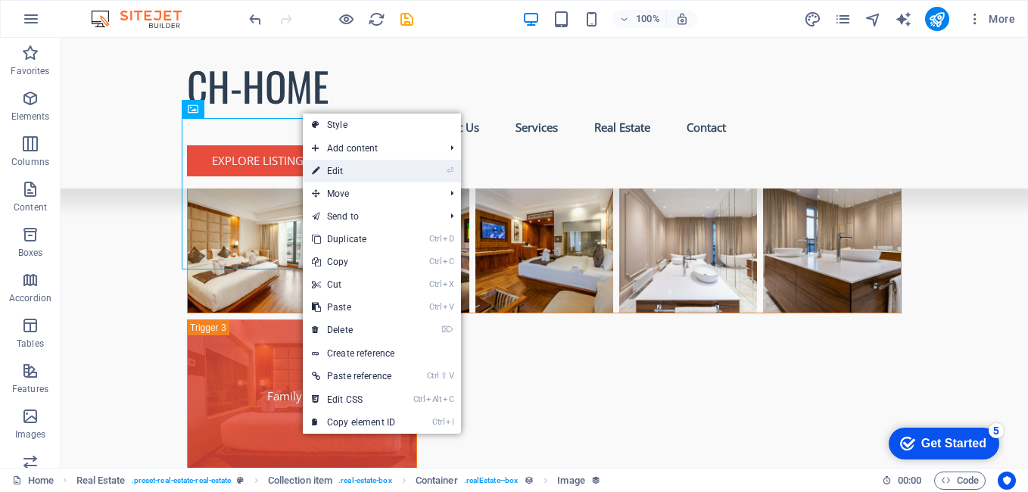
click at [336, 161] on link "⏎ Edit" at bounding box center [353, 171] width 101 height 23
select select "image"
select select "px"
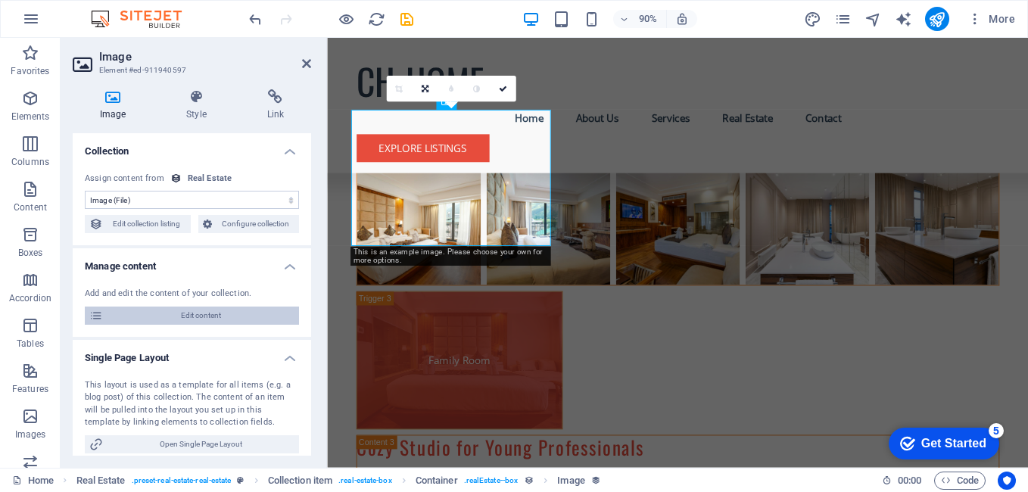
click at [246, 317] on span "Edit content" at bounding box center [201, 316] width 187 height 18
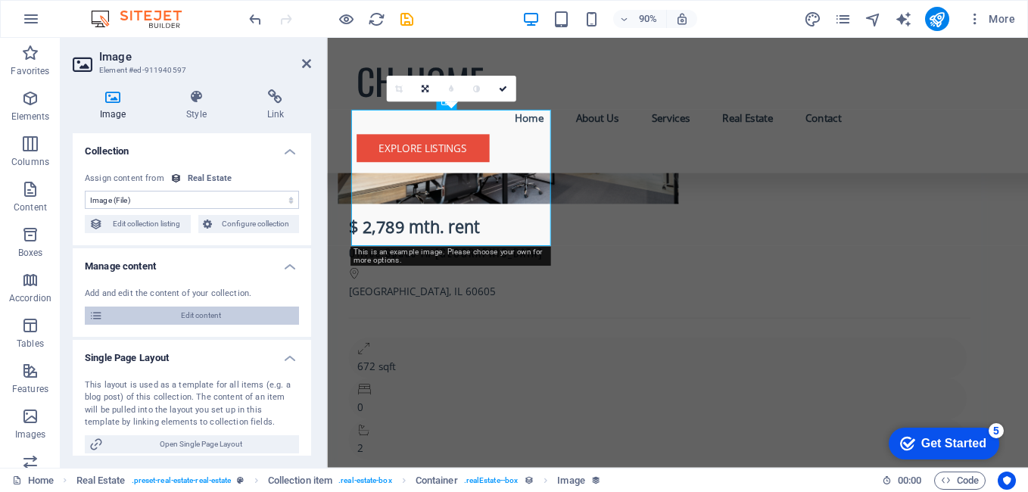
scroll to position [0, 0]
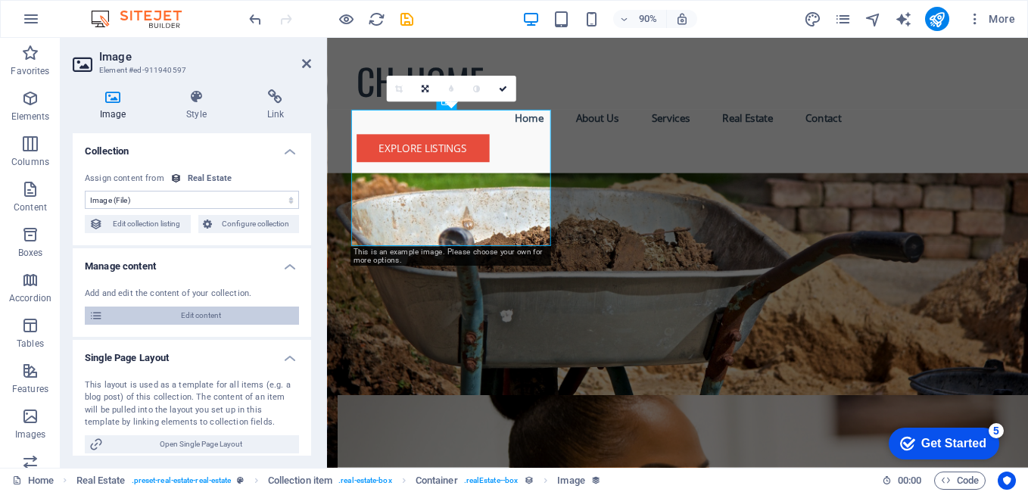
select select "Office"
select select "For Rent"
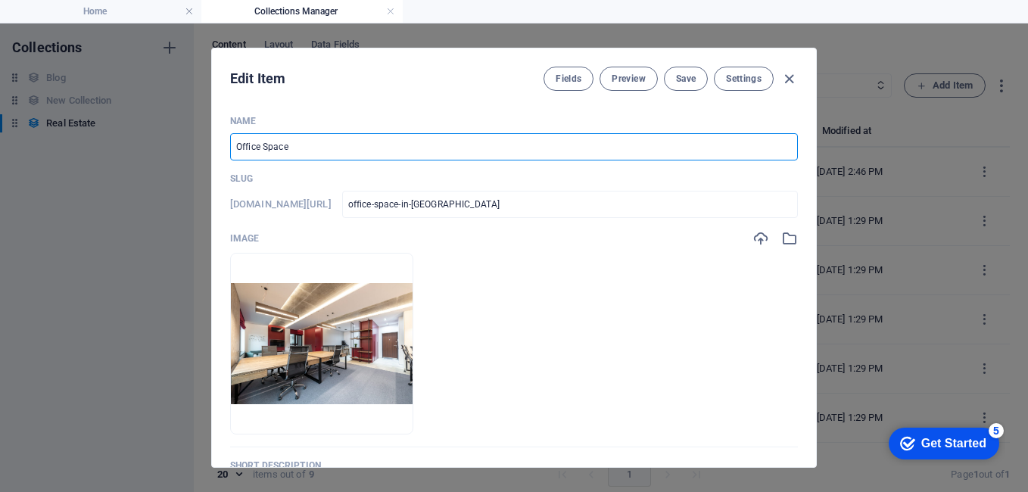
click at [316, 151] on input "Office Space" at bounding box center [514, 146] width 568 height 27
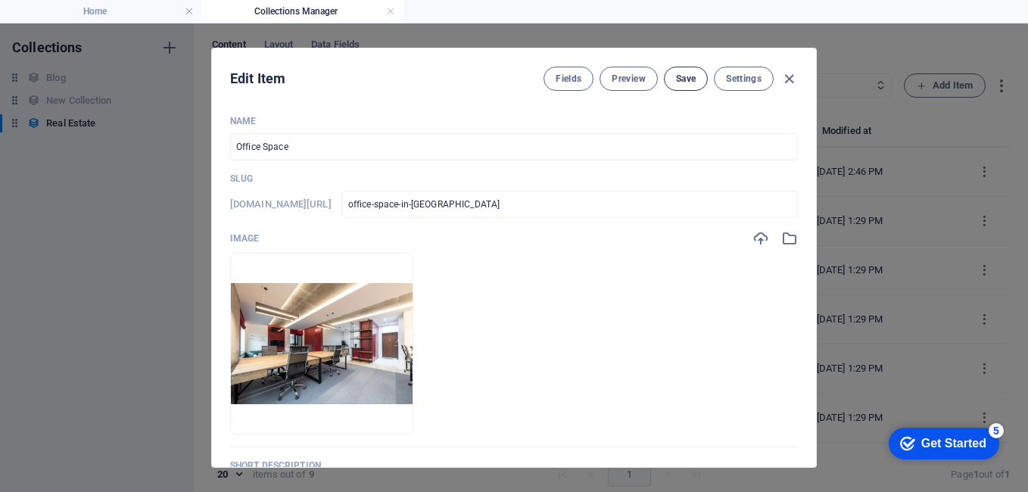
click at [682, 67] on button "Save" at bounding box center [686, 79] width 44 height 24
click at [788, 75] on icon "button" at bounding box center [789, 78] width 17 height 17
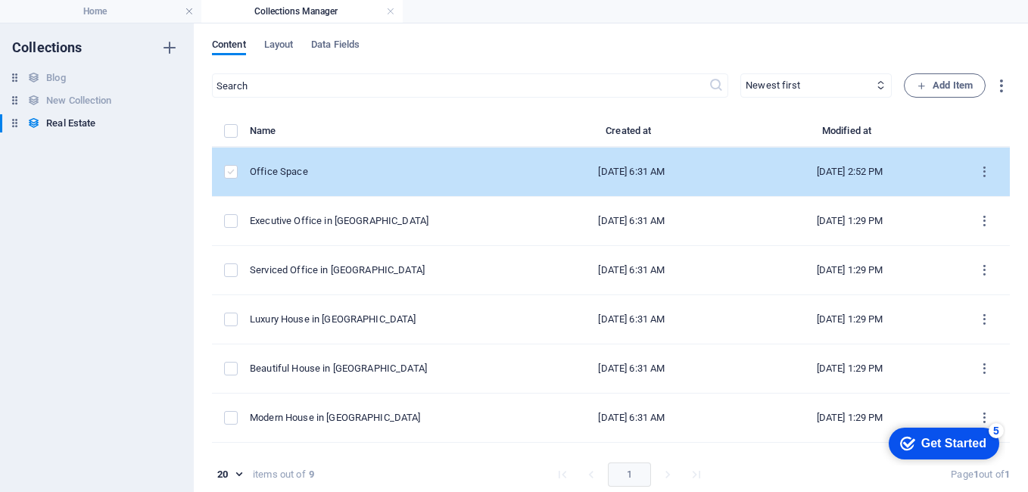
click at [232, 170] on label "items list" at bounding box center [231, 172] width 14 height 14
click at [0, 0] on input "items list" at bounding box center [0, 0] width 0 height 0
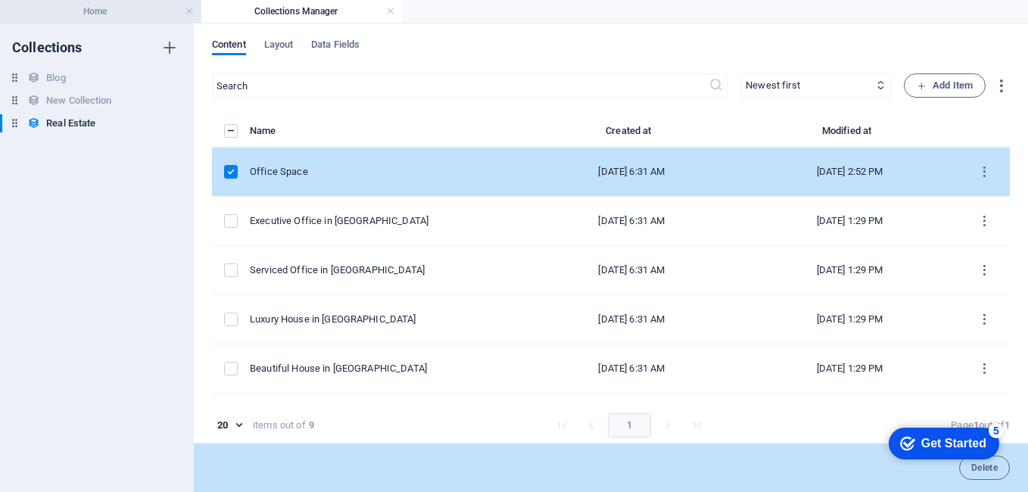
click at [177, 13] on h4 "Home" at bounding box center [100, 11] width 201 height 17
click at [126, 9] on h4 "Home" at bounding box center [100, 11] width 201 height 17
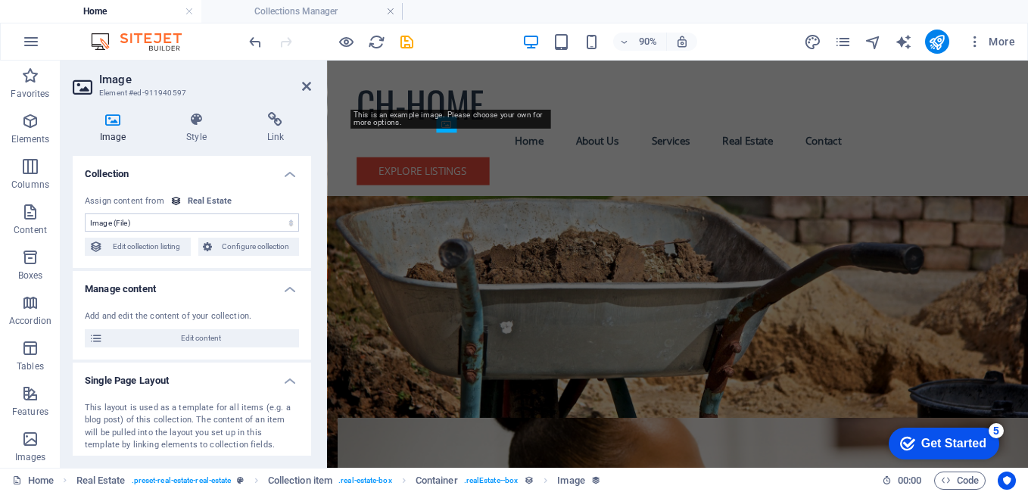
click at [289, 382] on h4 "Single Page Layout" at bounding box center [192, 376] width 238 height 27
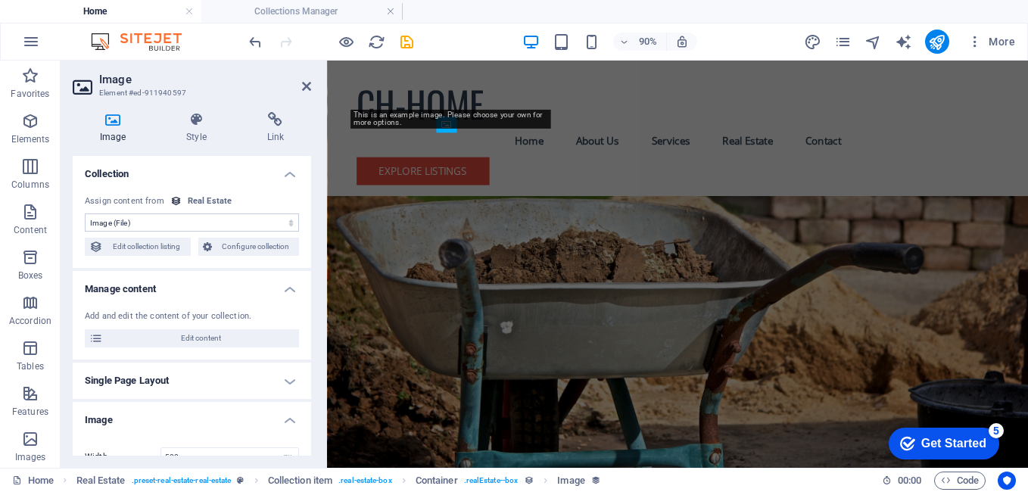
click at [289, 382] on h4 "Single Page Layout" at bounding box center [192, 381] width 238 height 36
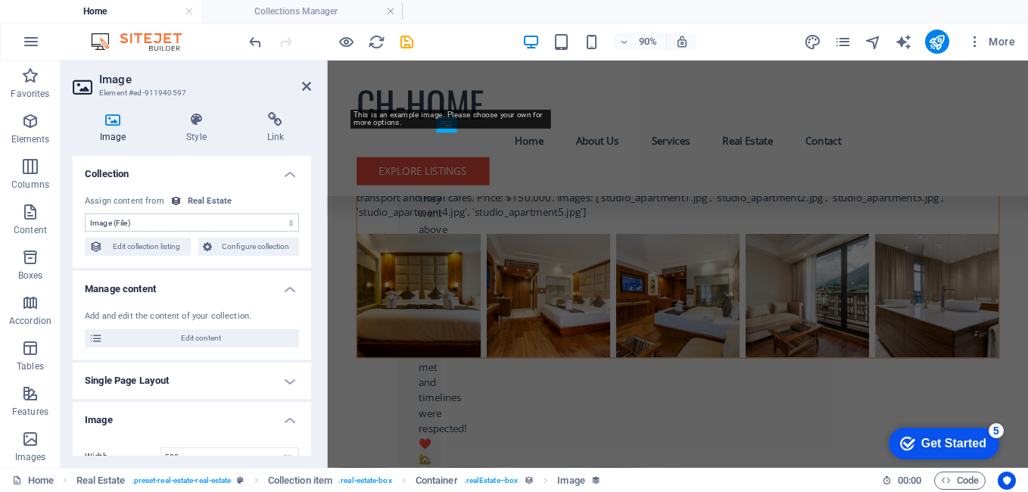
click at [289, 382] on h4 "Single Page Layout" at bounding box center [192, 381] width 238 height 36
drag, startPoint x: 289, startPoint y: 382, endPoint x: 777, endPoint y: 329, distance: 491.2
click at [289, 382] on h4 "Single Page Layout" at bounding box center [192, 381] width 238 height 36
click at [308, 81] on icon at bounding box center [306, 86] width 9 height 12
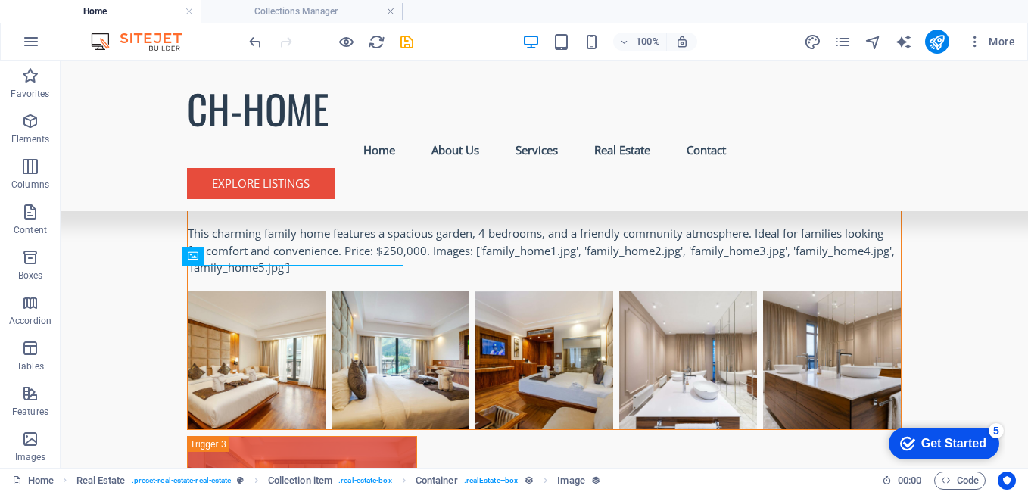
scroll to position [5199, 0]
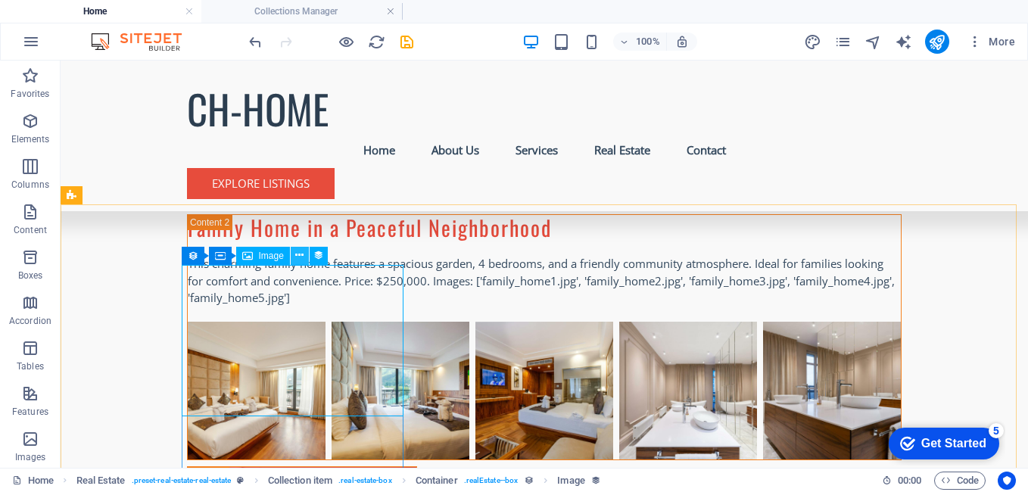
click at [0, 0] on icon at bounding box center [0, 0] width 0 height 0
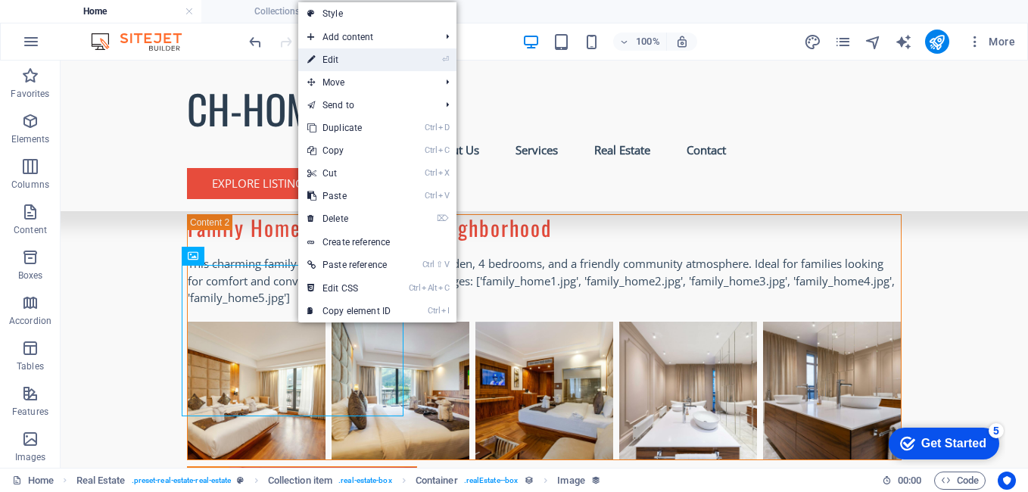
click at [350, 59] on link "⏎ Edit" at bounding box center [348, 59] width 101 height 23
select select "image"
select select "px"
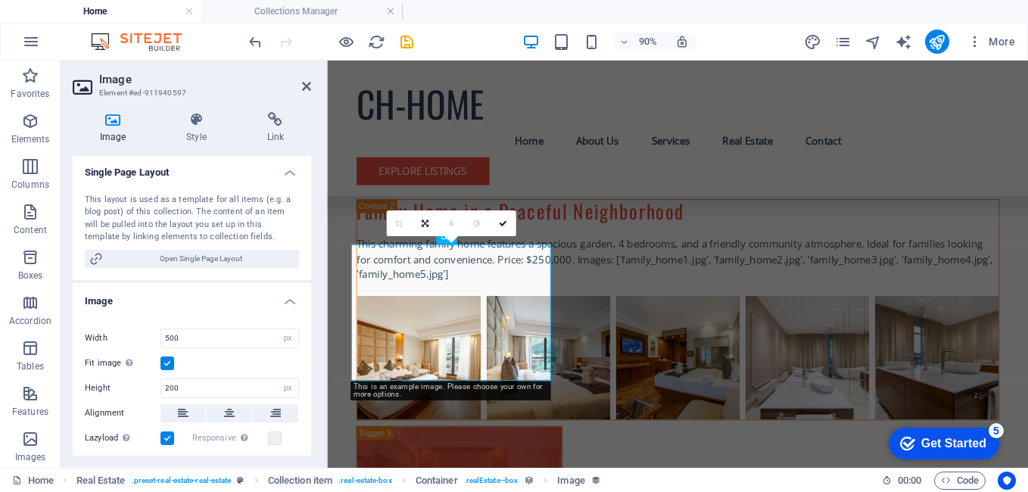
scroll to position [194, 0]
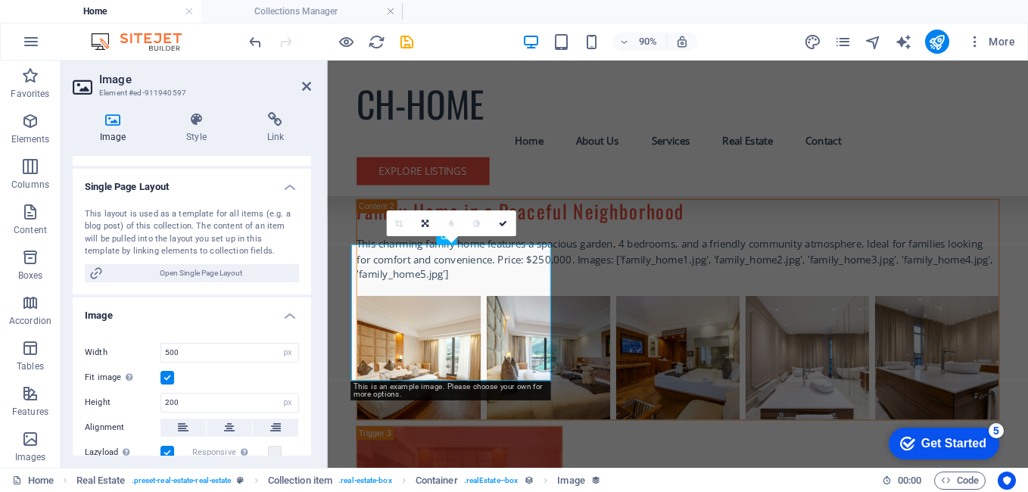
drag, startPoint x: 307, startPoint y: 295, endPoint x: 310, endPoint y: 271, distance: 24.4
click at [310, 271] on div "Collection No assignment, content remains static Created at (Date) Updated at (…" at bounding box center [192, 306] width 238 height 300
drag, startPoint x: 307, startPoint y: 287, endPoint x: 307, endPoint y: 217, distance: 70.4
click at [307, 217] on div "This layout is used as a template for all items (e.g. a blog post) of this coll…" at bounding box center [192, 245] width 238 height 98
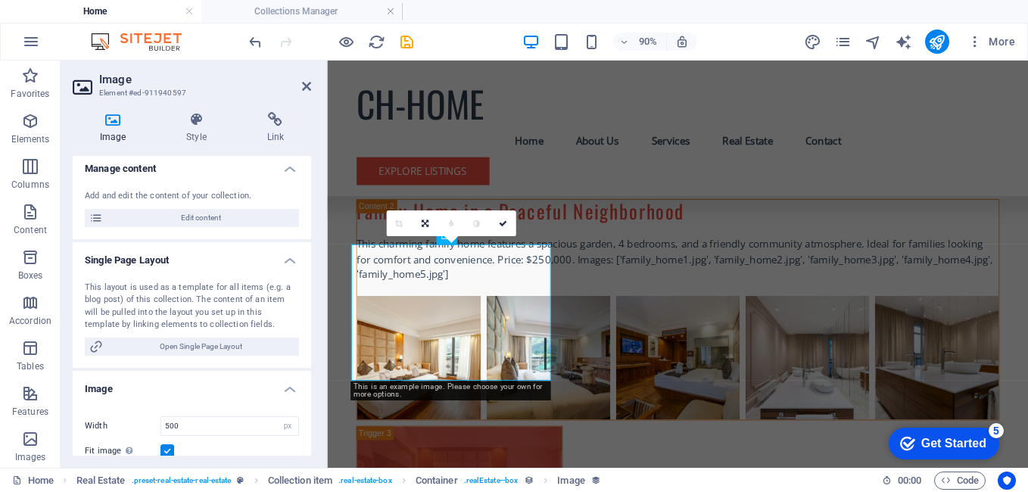
drag, startPoint x: 311, startPoint y: 282, endPoint x: 312, endPoint y: 263, distance: 19.7
click at [312, 263] on div "Image Style Link Collection No assignment, content remains static Created at (D…" at bounding box center [192, 284] width 263 height 368
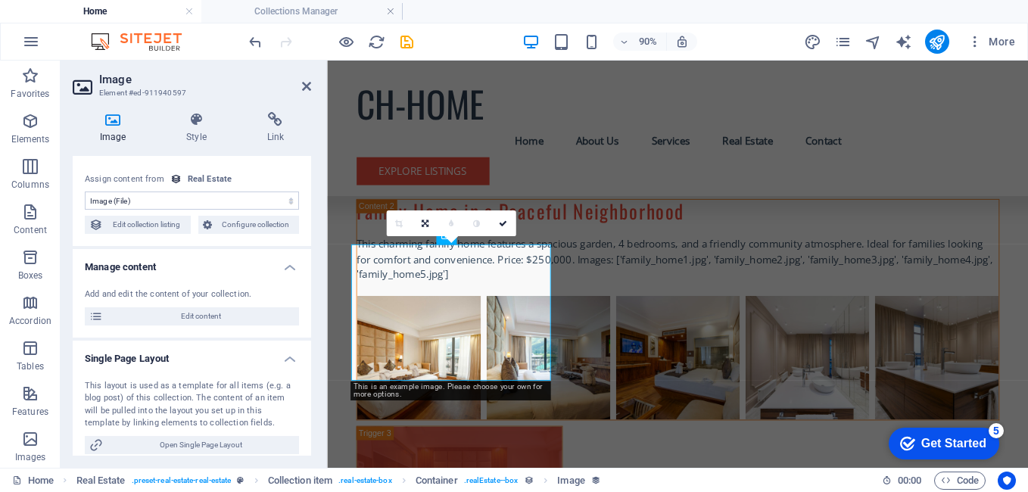
scroll to position [0, 0]
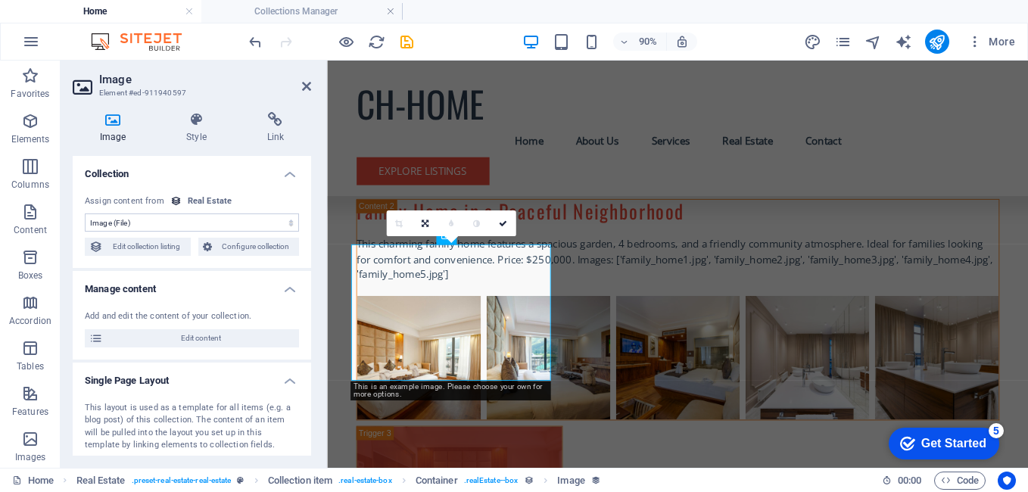
drag, startPoint x: 320, startPoint y: 315, endPoint x: 248, endPoint y: 76, distance: 249.3
click at [248, 76] on h2 "Image" at bounding box center [205, 80] width 212 height 14
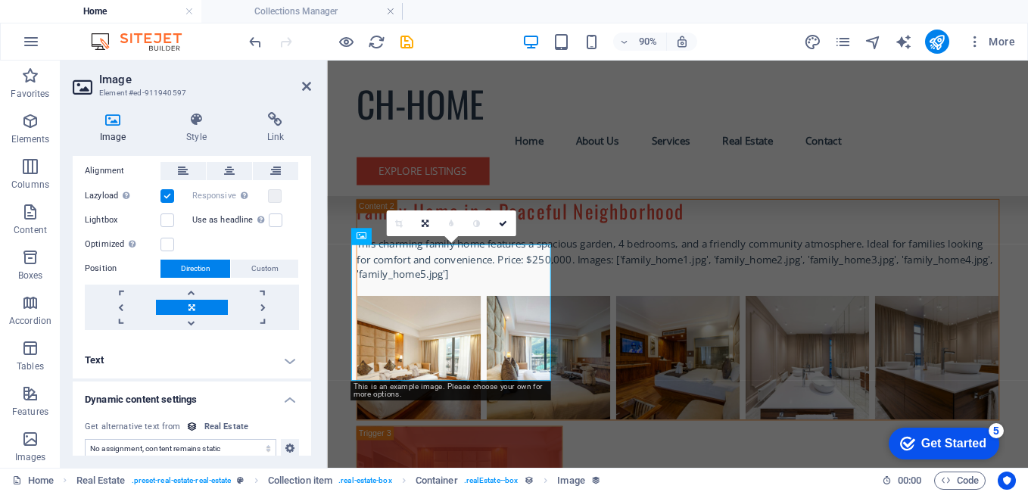
scroll to position [507, 0]
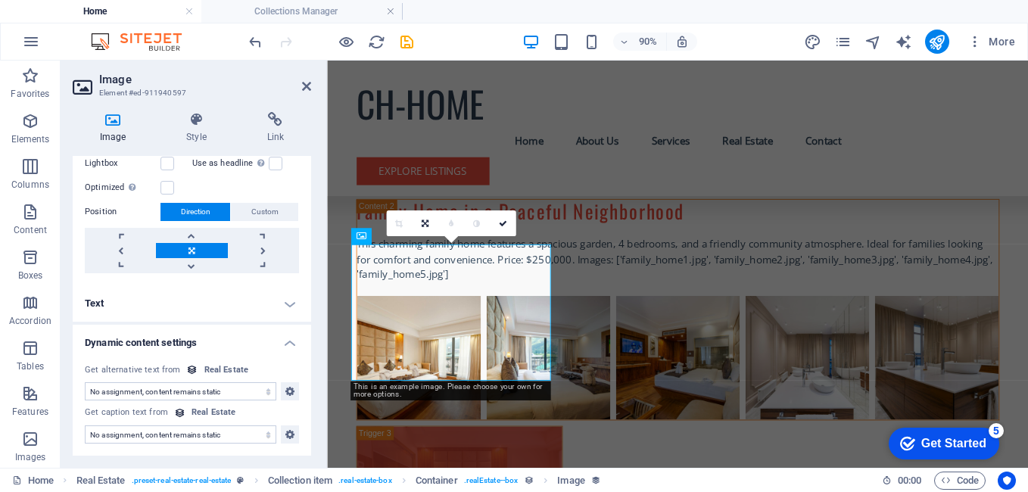
drag, startPoint x: 309, startPoint y: 241, endPoint x: 47, endPoint y: 422, distance: 318.4
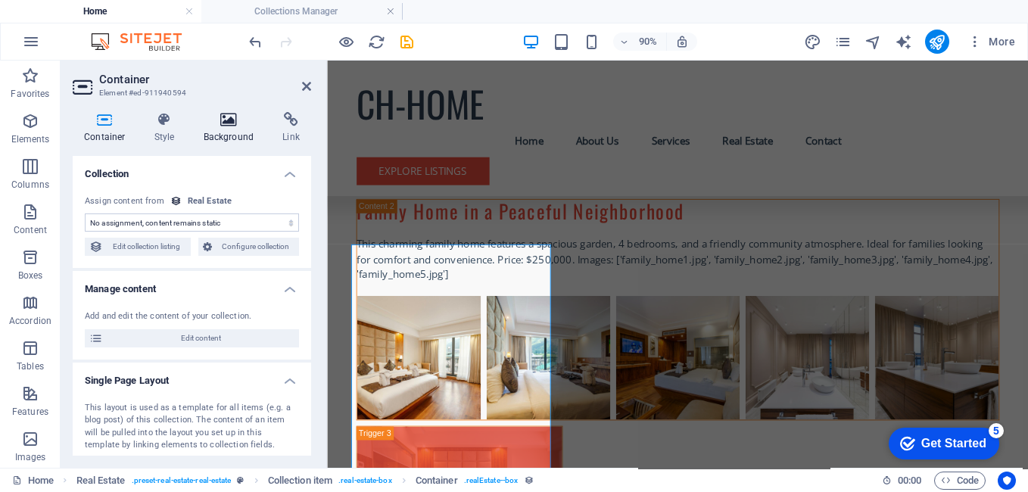
click at [232, 137] on h4 "Background" at bounding box center [231, 128] width 79 height 32
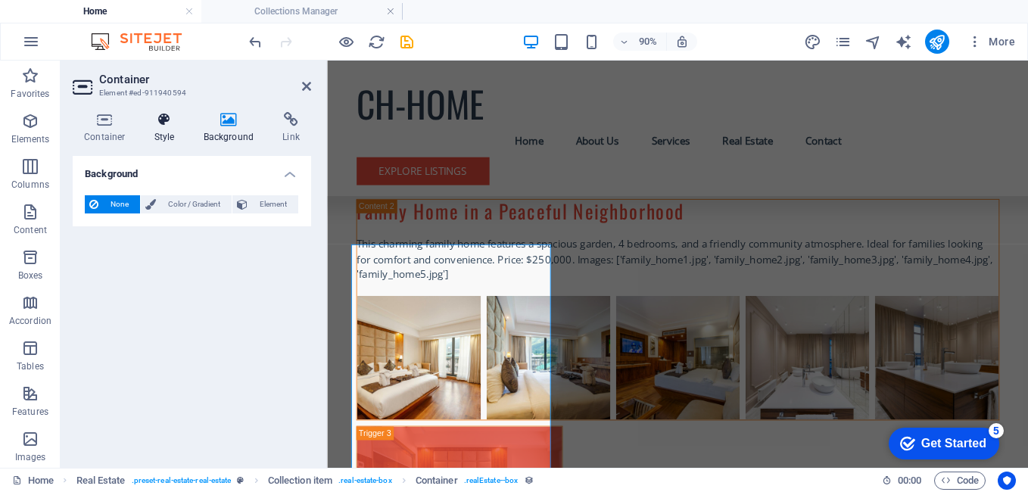
click at [166, 117] on icon at bounding box center [164, 119] width 43 height 15
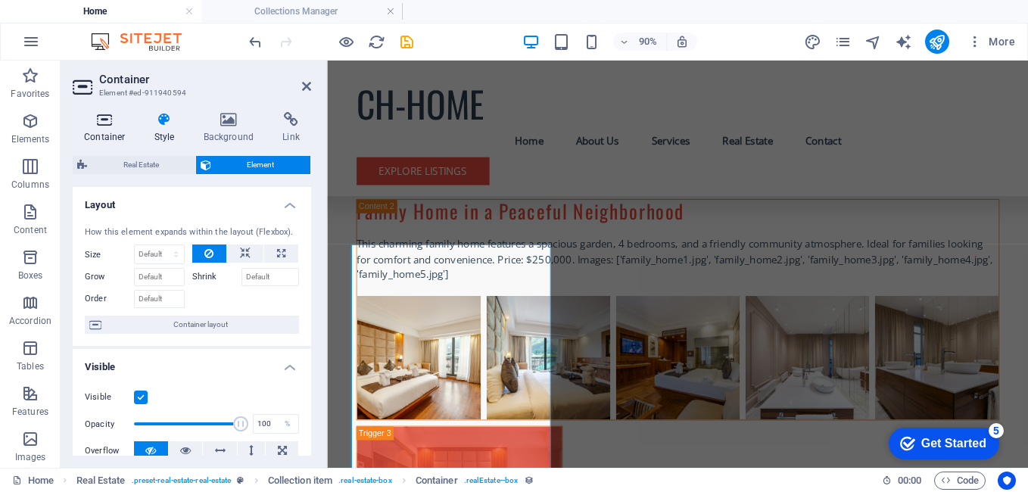
click at [100, 117] on icon at bounding box center [105, 119] width 64 height 15
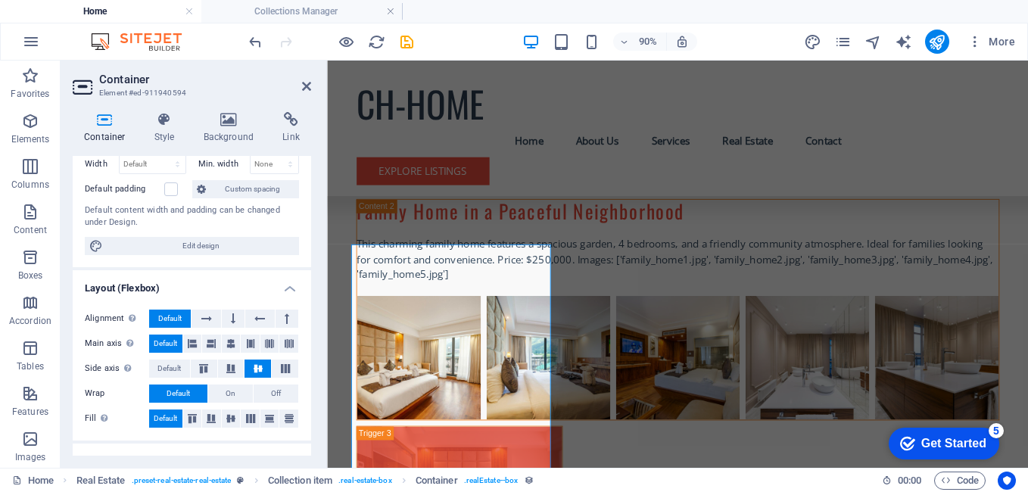
scroll to position [447, 0]
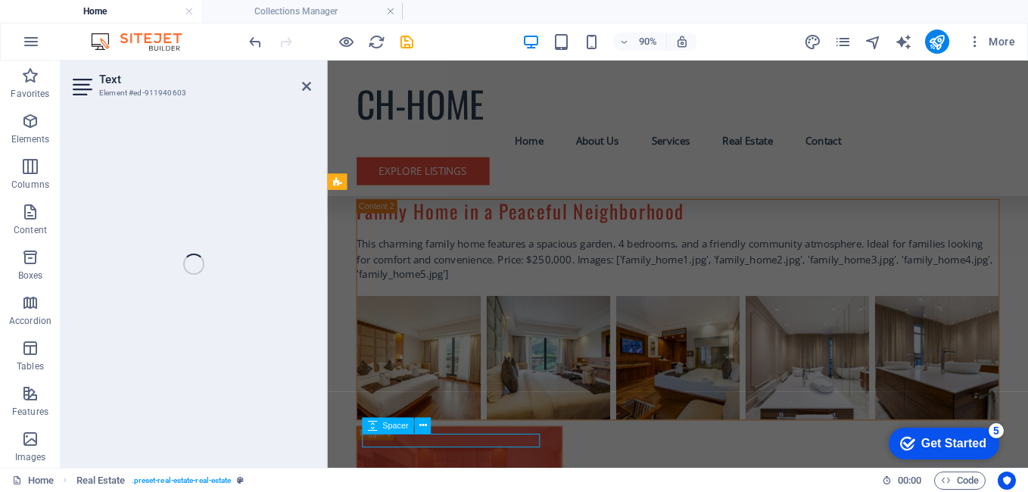
click at [283, 326] on div "Text Element #ed-911940603 H2 Container Container Text Container Opening Hours …" at bounding box center [545, 264] width 968 height 407
select select "price"
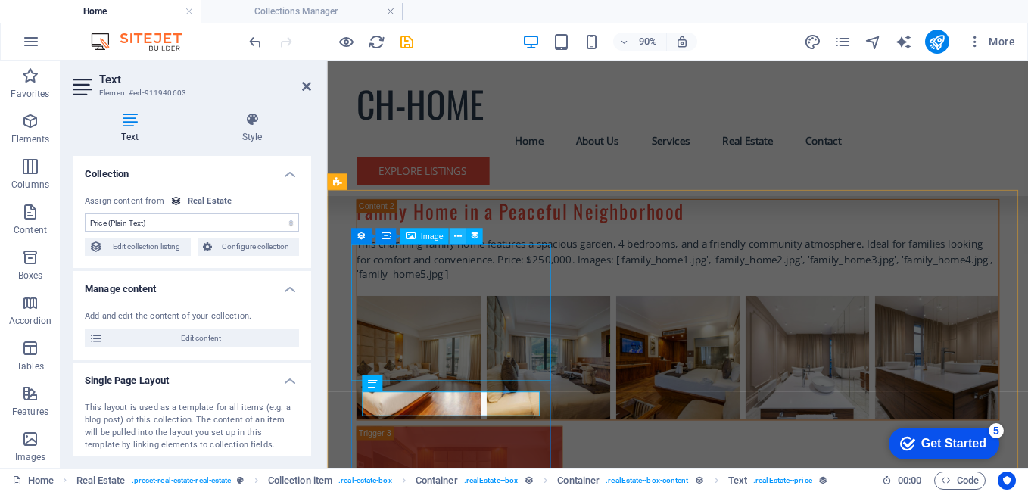
click at [0, 0] on icon at bounding box center [0, 0] width 0 height 0
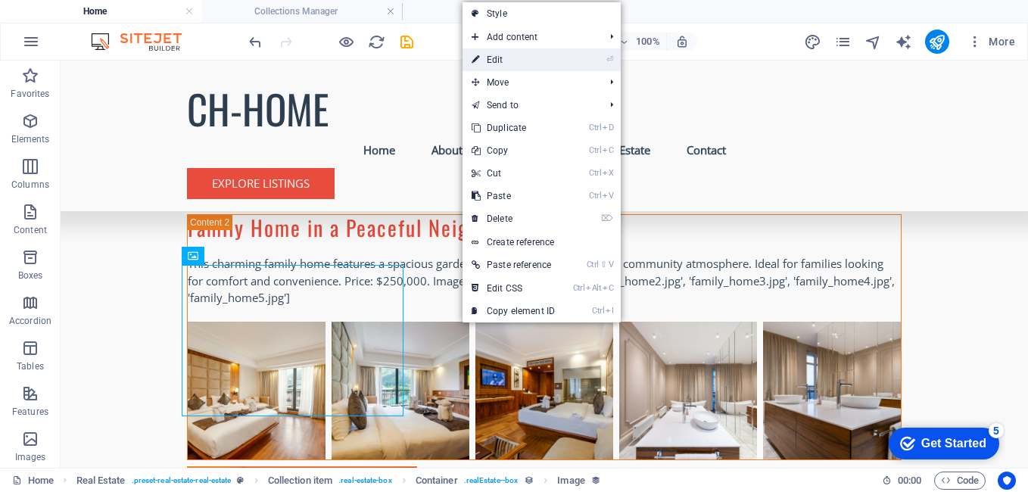
click at [510, 51] on link "⏎ Edit" at bounding box center [513, 59] width 101 height 23
select select "image"
select select "px"
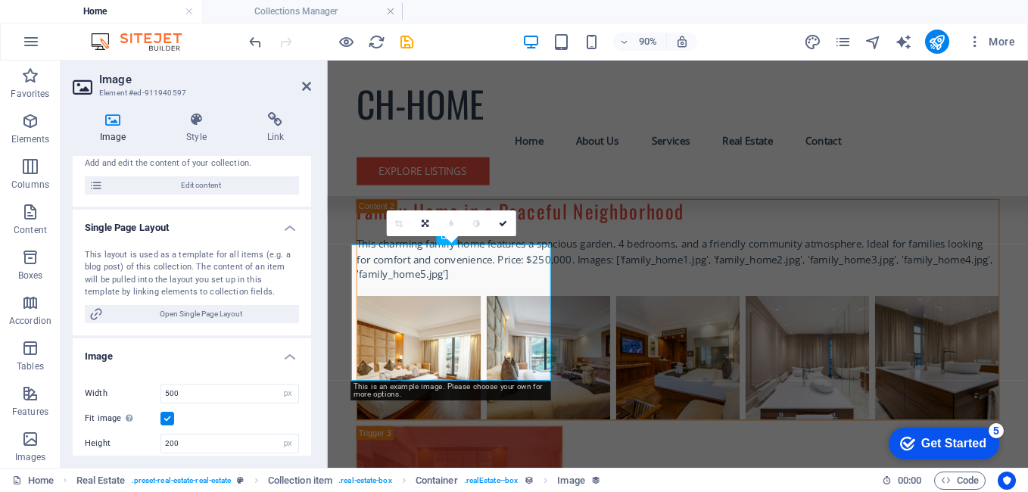
scroll to position [160, 0]
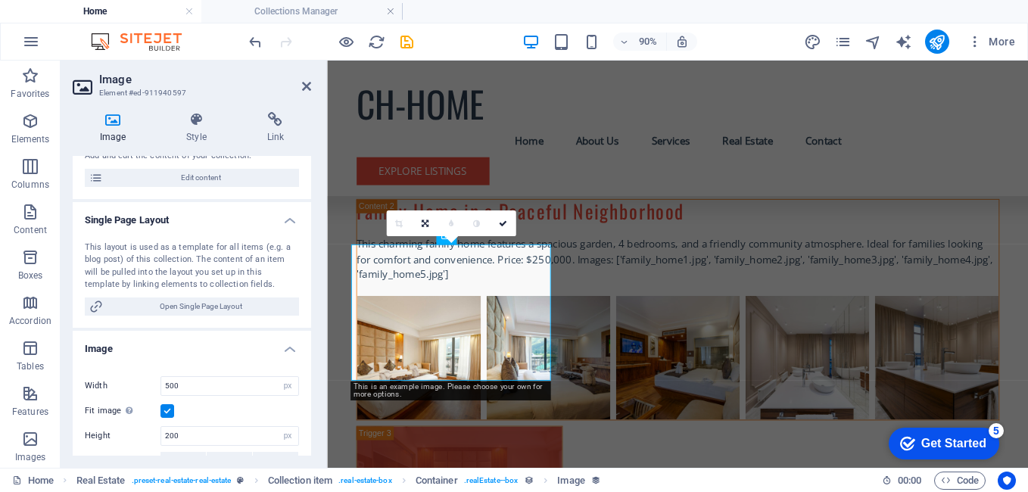
drag, startPoint x: 317, startPoint y: 309, endPoint x: 312, endPoint y: 338, distance: 29.3
click at [312, 338] on div "Image Style Link Collection No assignment, content remains static Created at (D…" at bounding box center [192, 284] width 263 height 368
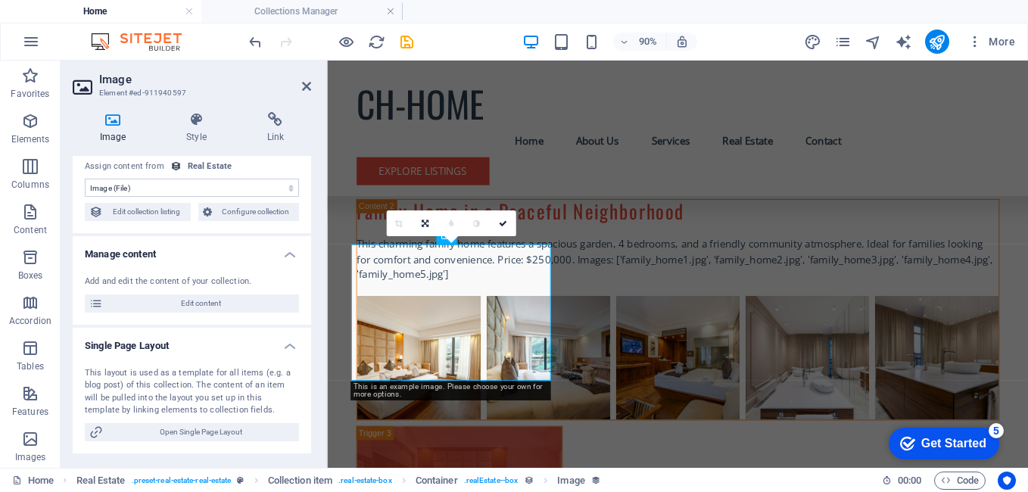
scroll to position [0, 0]
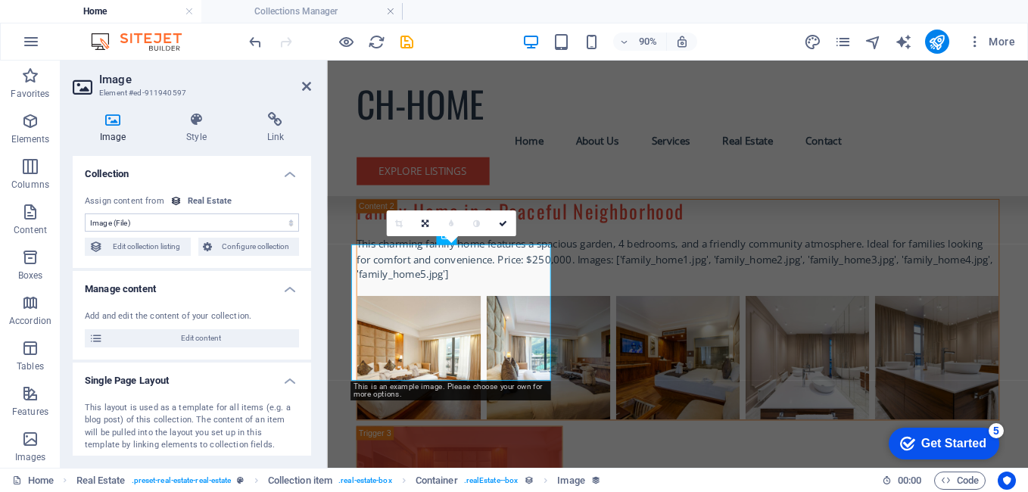
drag, startPoint x: 307, startPoint y: 240, endPoint x: 306, endPoint y: 288, distance: 48.5
drag, startPoint x: 634, startPoint y: 306, endPoint x: 333, endPoint y: 404, distance: 316.2
drag, startPoint x: 306, startPoint y: 240, endPoint x: 304, endPoint y: 365, distance: 124.9
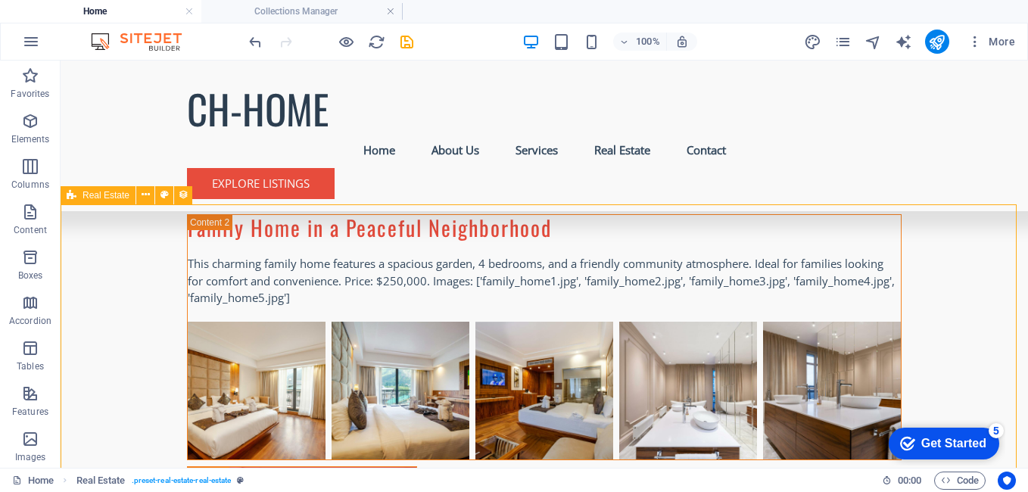
click at [307, 81] on div "CH-HOME Menu Home About Us Services Real Estate Contact Explore Listings" at bounding box center [545, 136] width 968 height 151
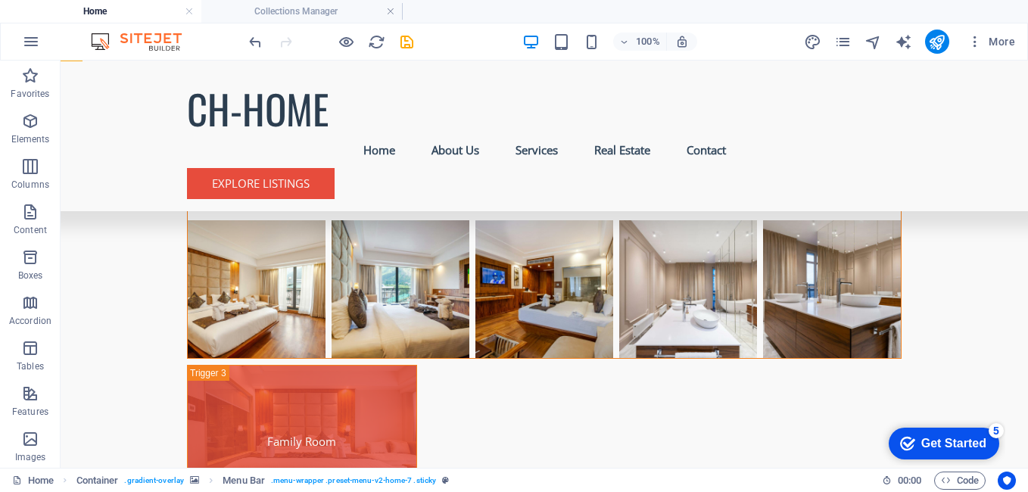
scroll to position [5290, 0]
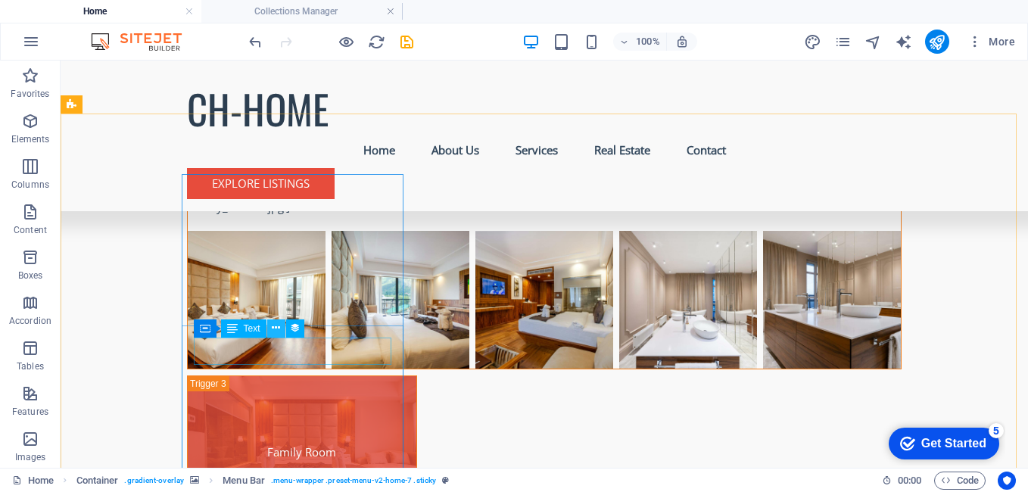
click at [279, 330] on icon at bounding box center [276, 328] width 8 height 16
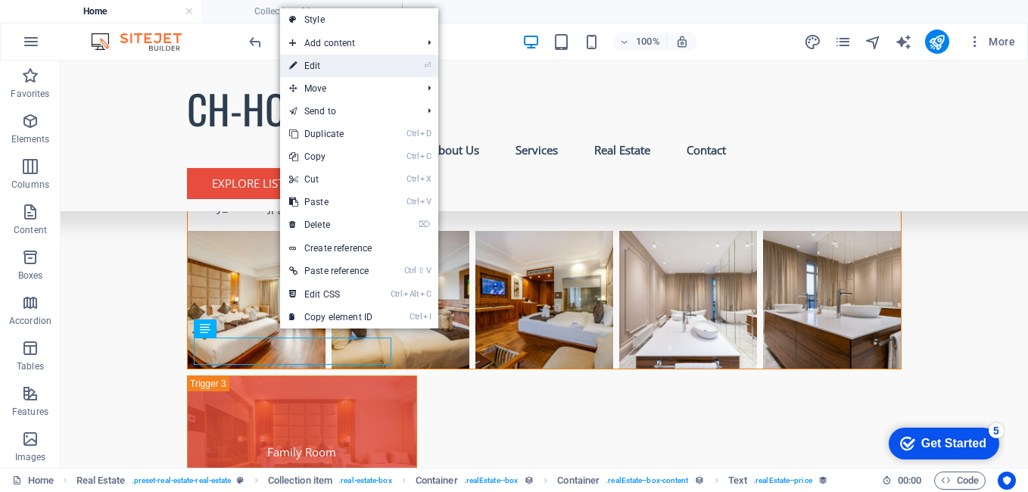
click at [332, 70] on link "⏎ Edit" at bounding box center [330, 66] width 101 height 23
select select "price"
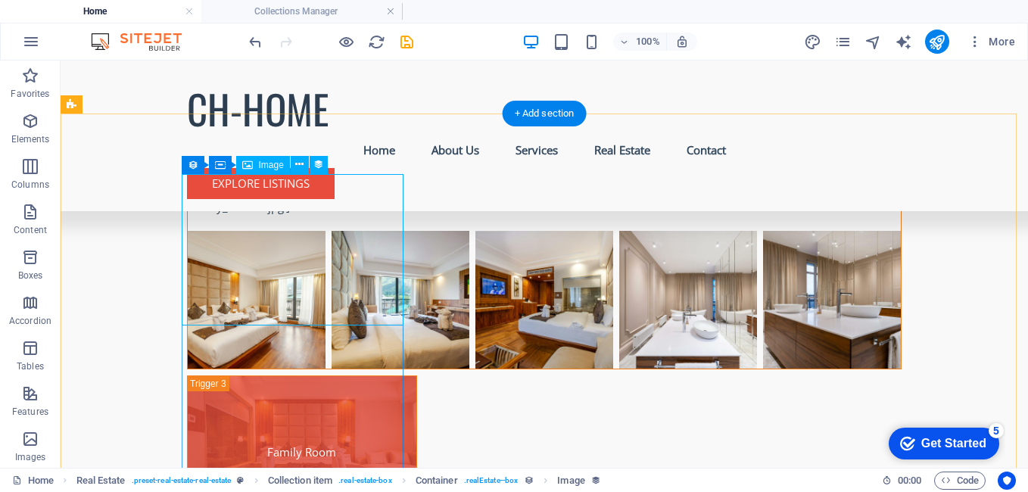
click at [0, 0] on icon at bounding box center [0, 0] width 0 height 0
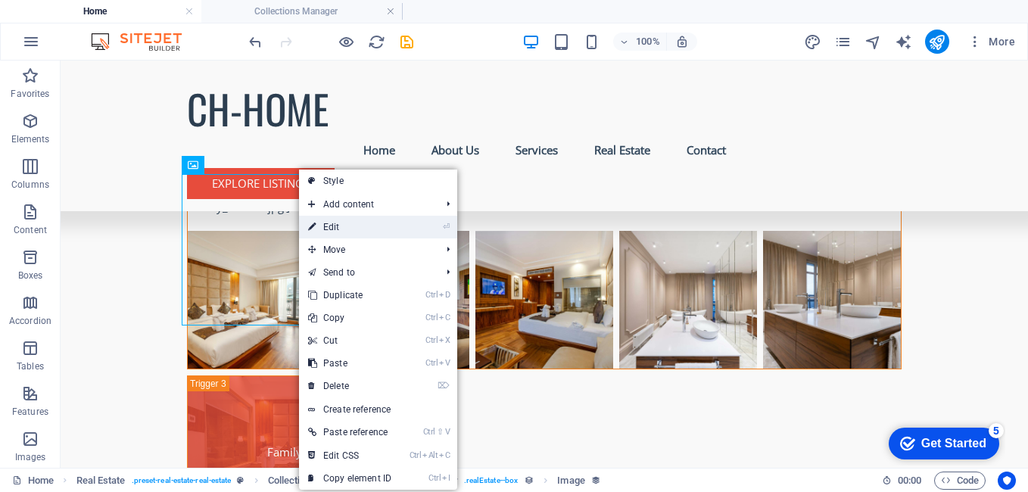
click at [344, 229] on link "⏎ Edit" at bounding box center [349, 227] width 101 height 23
select select "image"
select select "px"
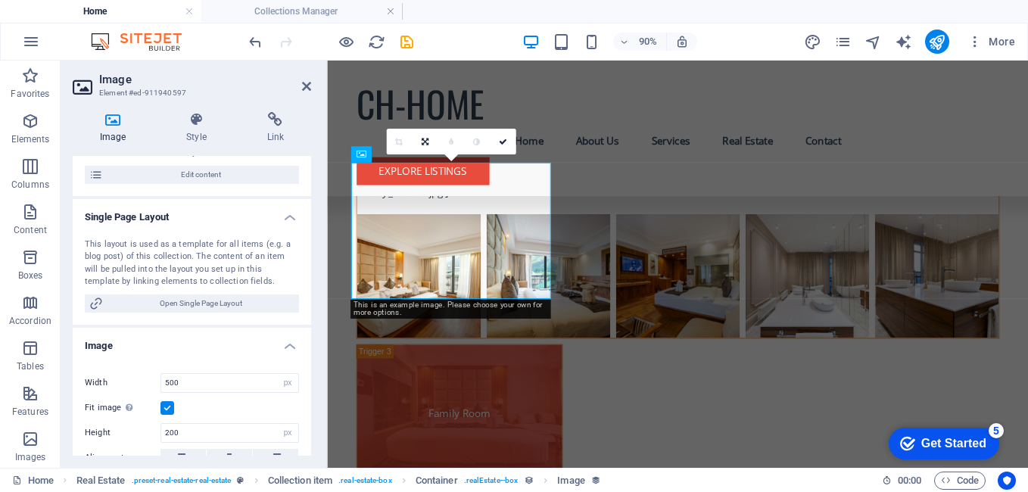
scroll to position [86, 0]
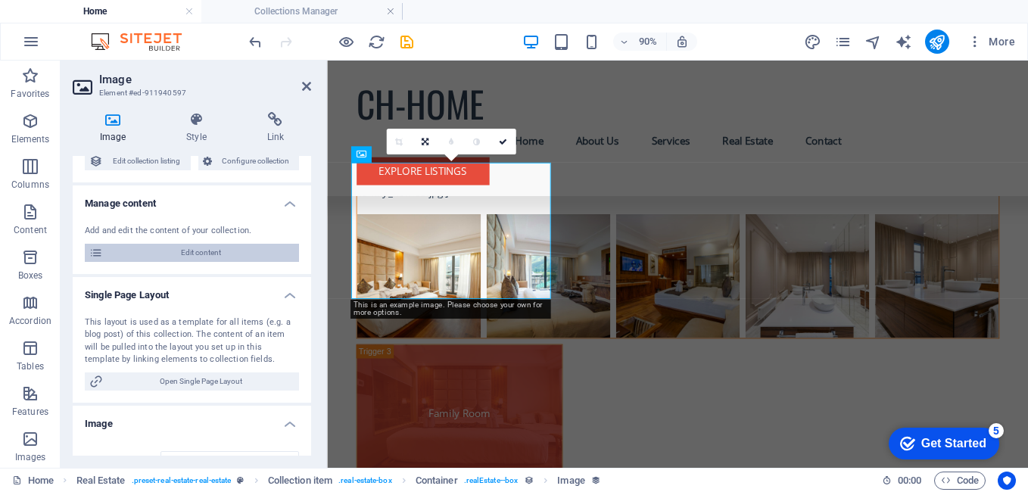
click at [214, 249] on span "Edit content" at bounding box center [201, 253] width 187 height 18
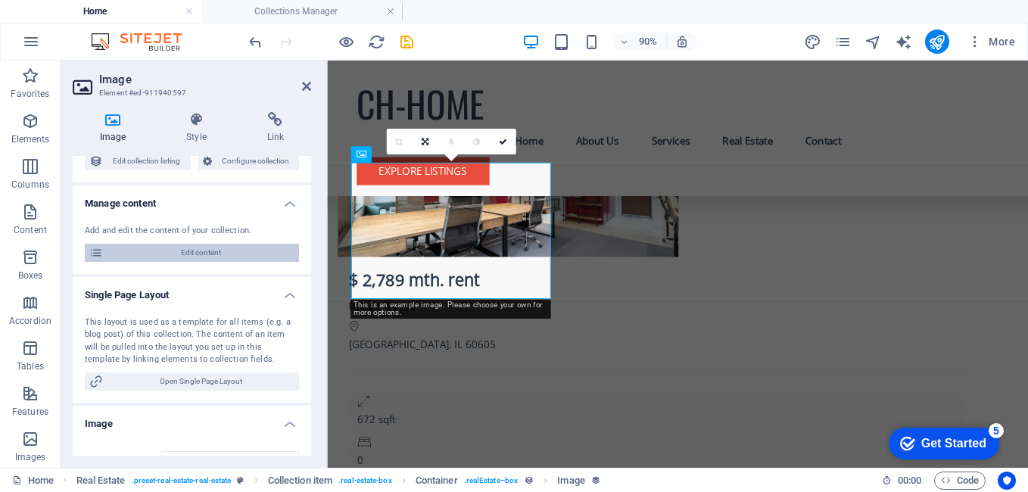
select select "Office"
select select "For Rent"
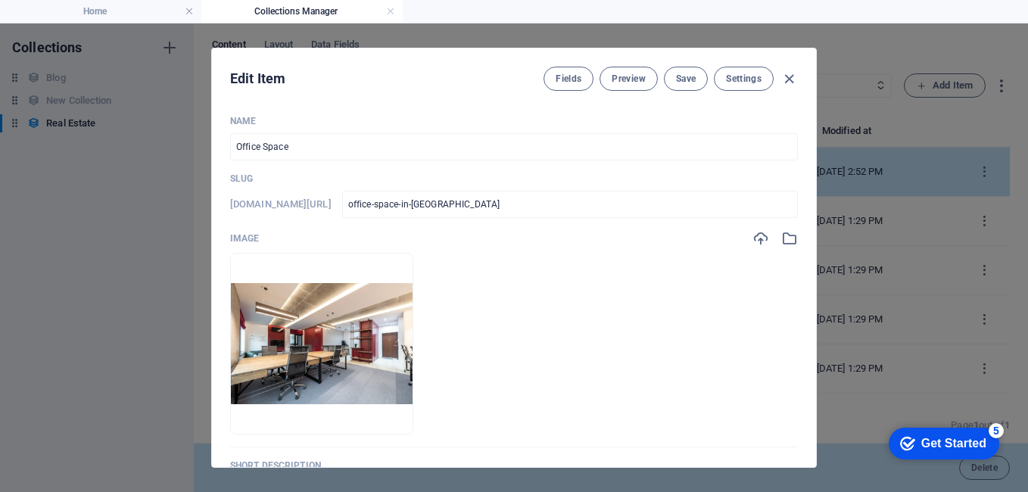
scroll to position [0, 0]
click at [344, 313] on img at bounding box center [322, 343] width 182 height 121
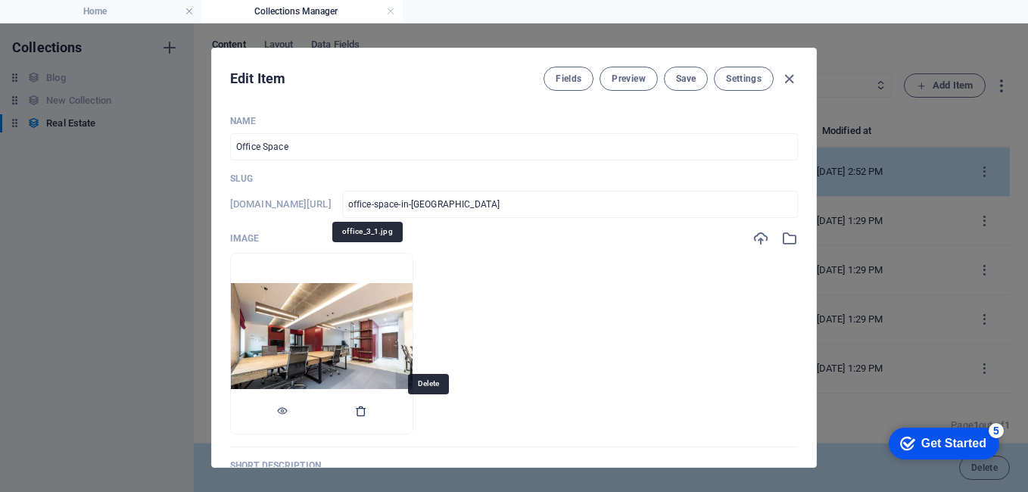
click at [367, 413] on icon "button" at bounding box center [361, 411] width 12 height 12
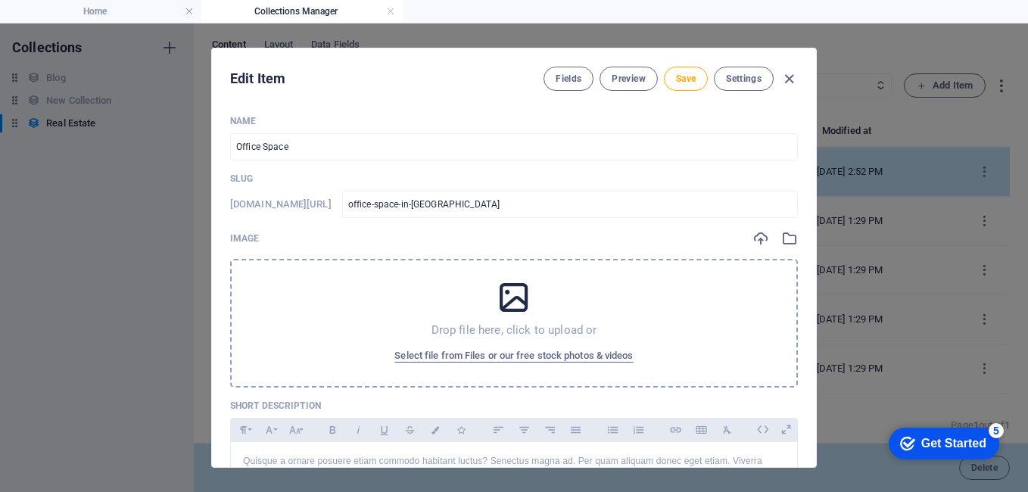
click at [443, 309] on div "Drop file here, click to upload or Select file from Files or our free stock pho…" at bounding box center [514, 323] width 568 height 129
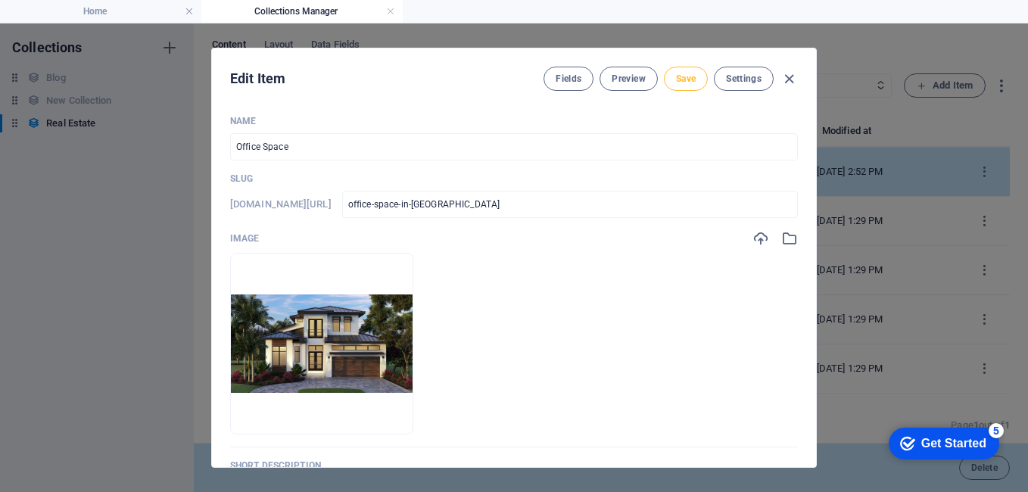
click at [690, 80] on span "Save" at bounding box center [686, 79] width 20 height 12
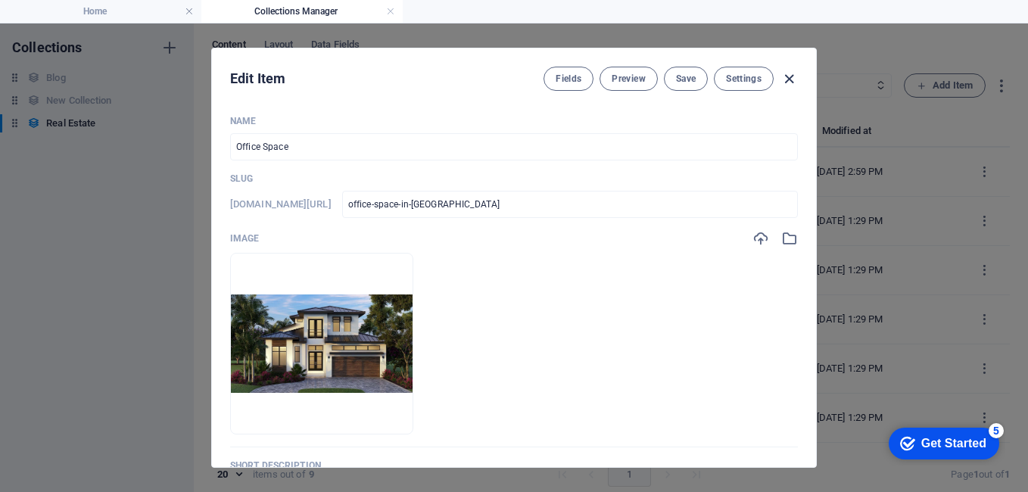
click at [787, 75] on icon "button" at bounding box center [789, 78] width 17 height 17
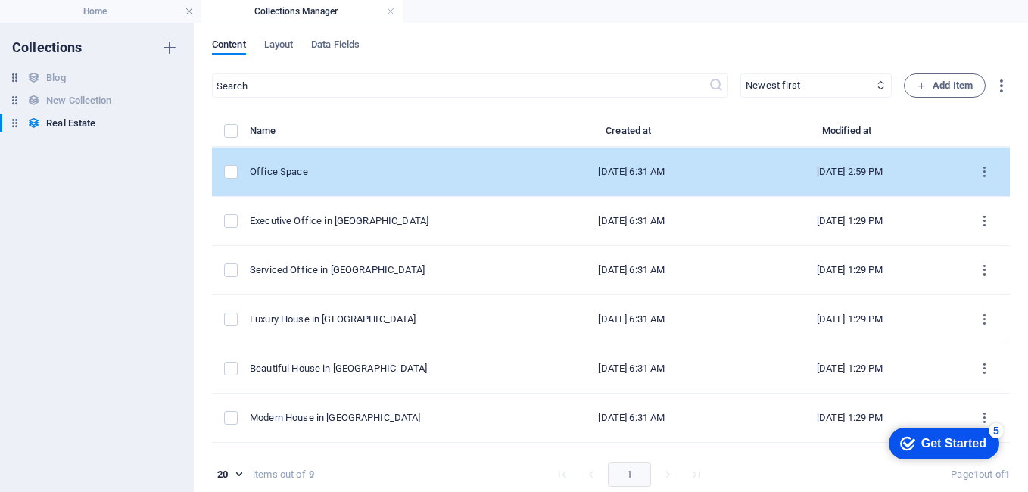
click at [238, 172] on div "items list" at bounding box center [231, 172] width 14 height 14
click at [233, 173] on label "items list" at bounding box center [231, 172] width 14 height 14
click at [0, 0] on input "items list" at bounding box center [0, 0] width 0 height 0
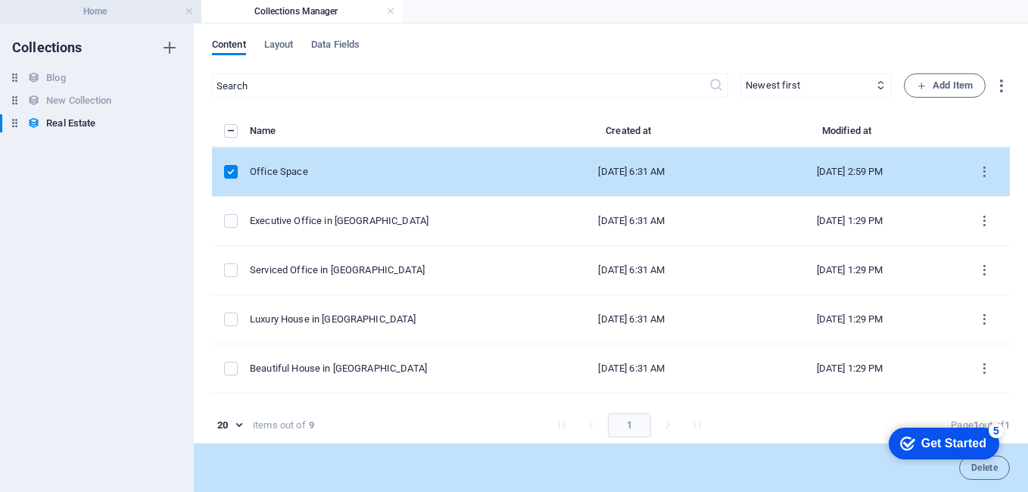
click at [123, 2] on li "Home" at bounding box center [100, 11] width 201 height 23
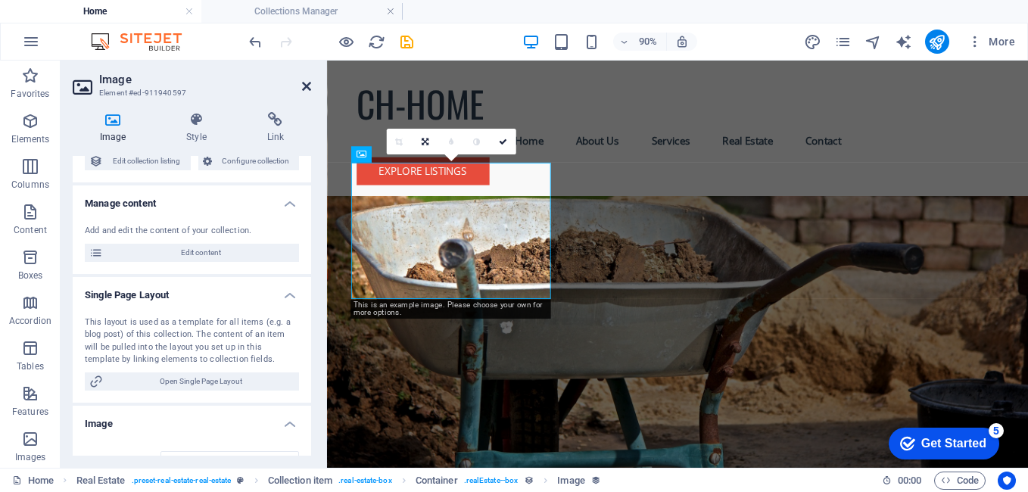
click at [307, 80] on icon at bounding box center [306, 86] width 9 height 12
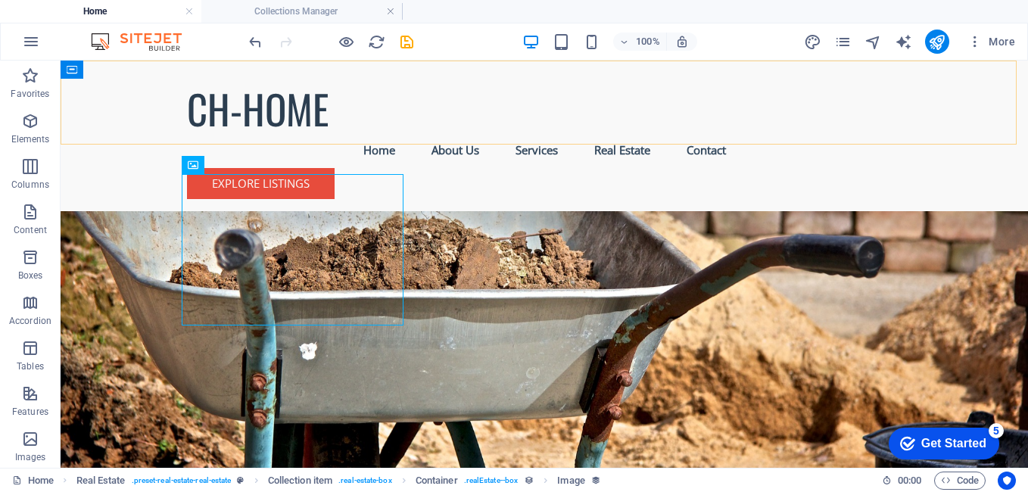
scroll to position [5290, 0]
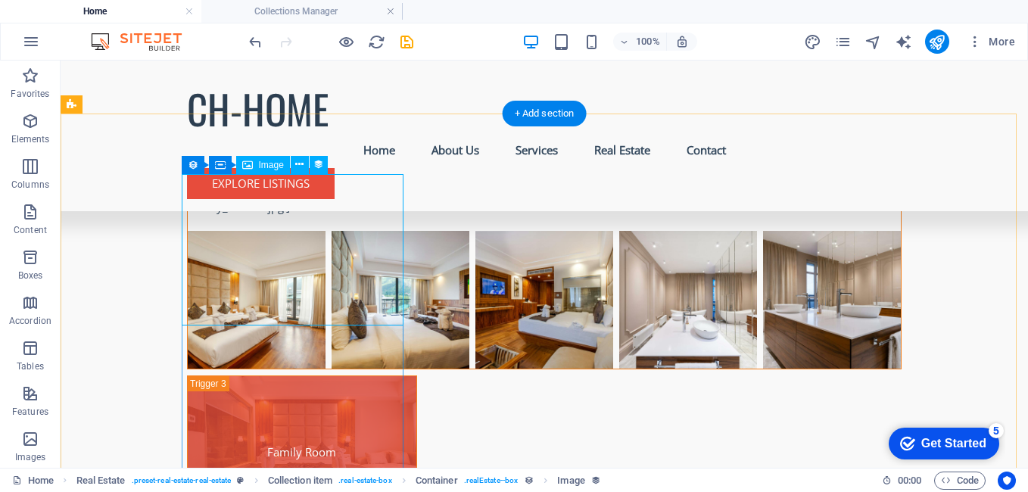
click at [0, 0] on icon at bounding box center [0, 0] width 0 height 0
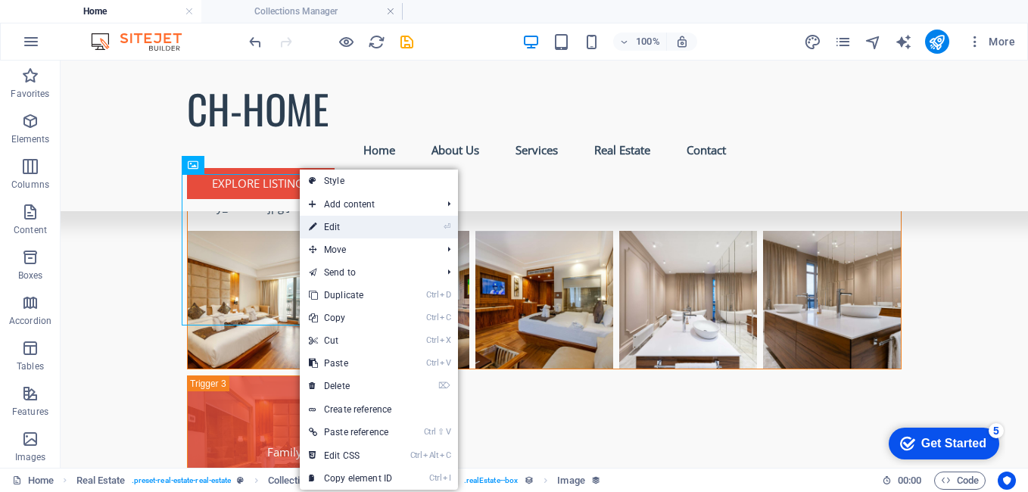
click at [319, 223] on link "⏎ Edit" at bounding box center [350, 227] width 101 height 23
select select "image"
select select "px"
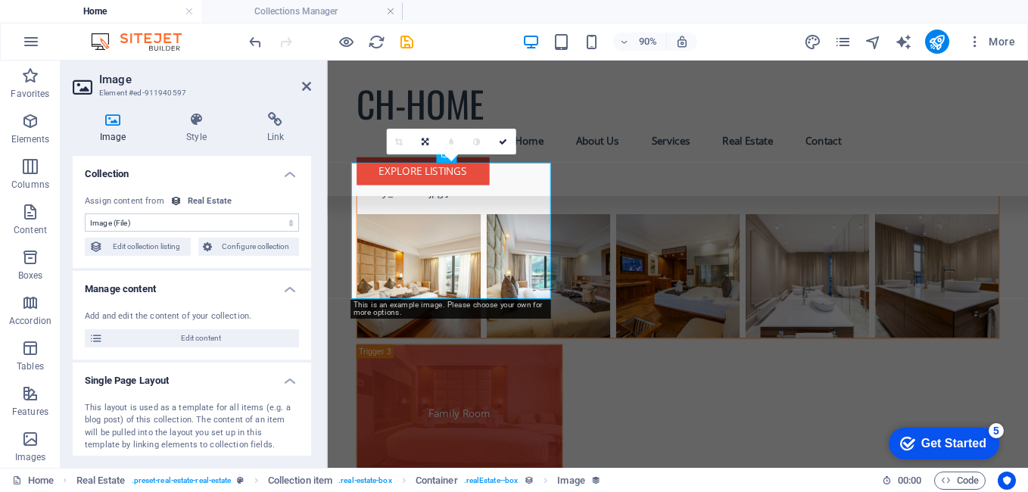
click at [326, 218] on aside "Image Element #ed-911940597 Image Style Link Collection No assignment, content …" at bounding box center [194, 264] width 266 height 407
click at [291, 288] on h4 "Manage content" at bounding box center [192, 284] width 238 height 27
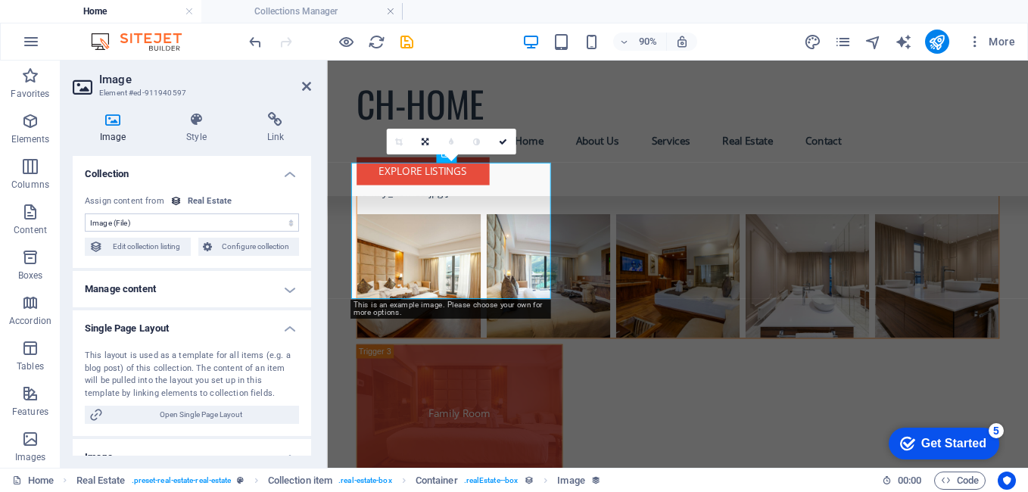
click at [291, 288] on h4 "Manage content" at bounding box center [192, 289] width 238 height 36
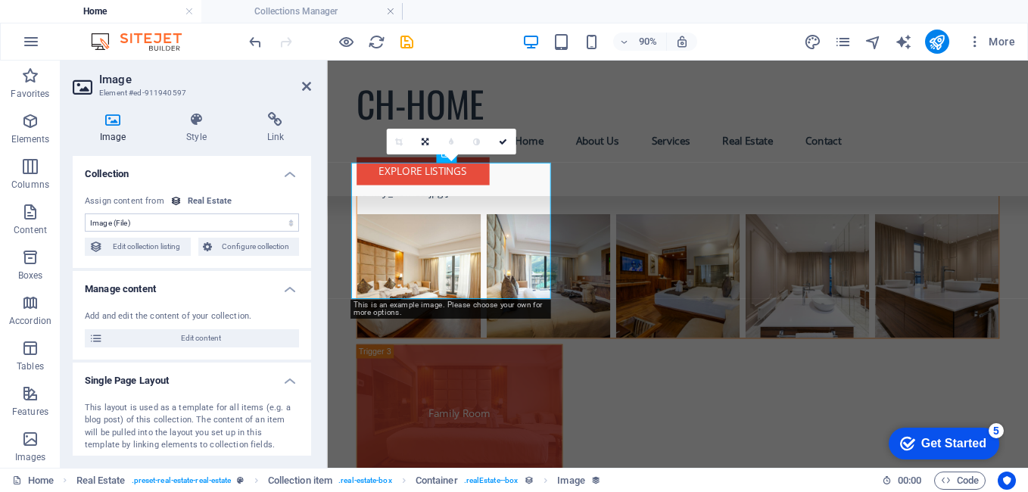
click at [291, 288] on h4 "Manage content" at bounding box center [192, 284] width 238 height 27
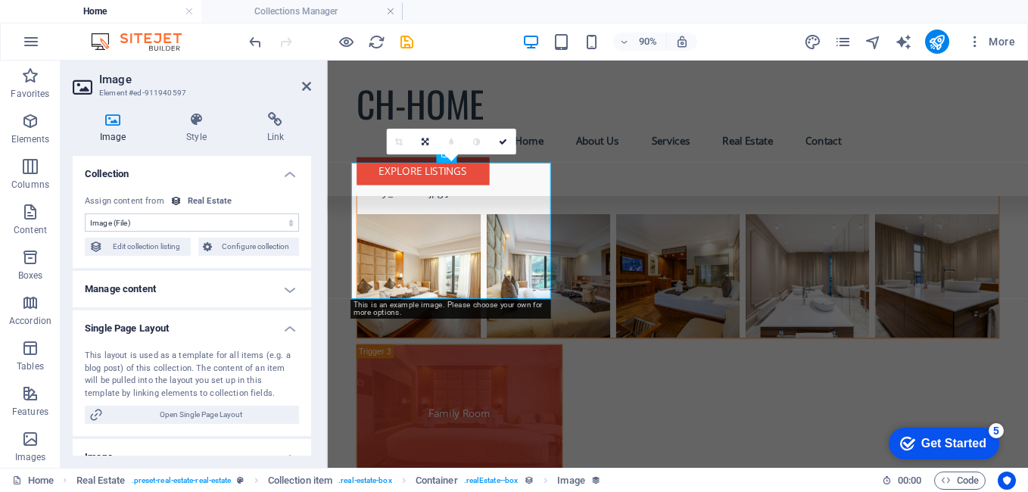
click at [280, 319] on h4 "Single Page Layout" at bounding box center [192, 323] width 238 height 27
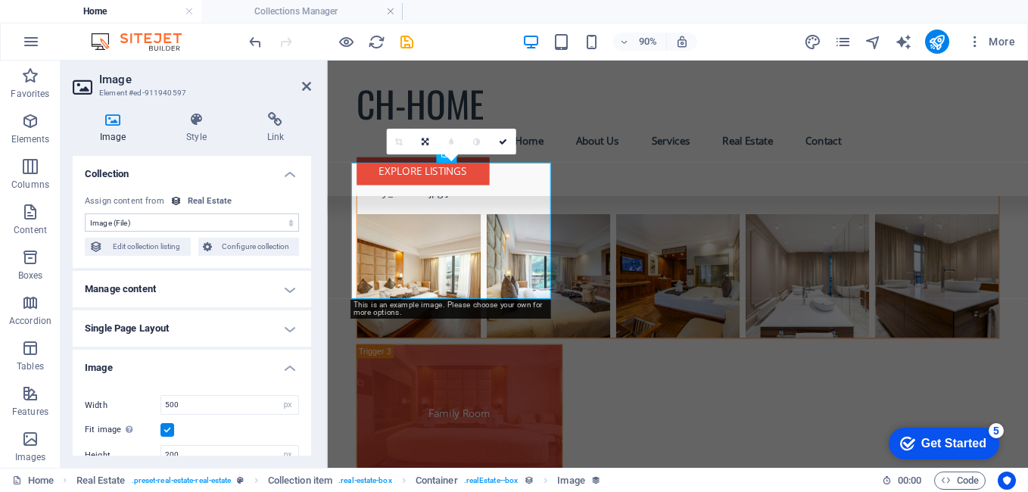
click at [280, 319] on h4 "Single Page Layout" at bounding box center [192, 328] width 238 height 36
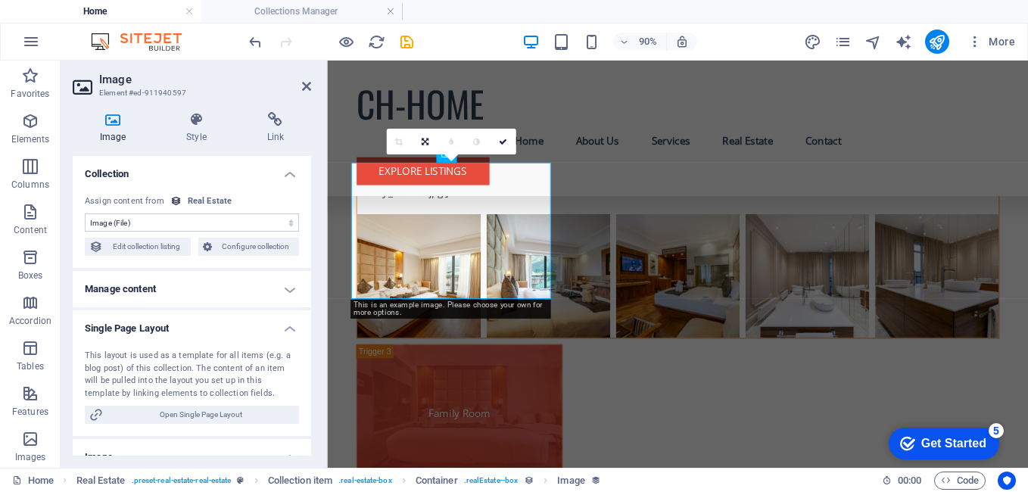
click at [280, 319] on h4 "Single Page Layout" at bounding box center [192, 323] width 238 height 27
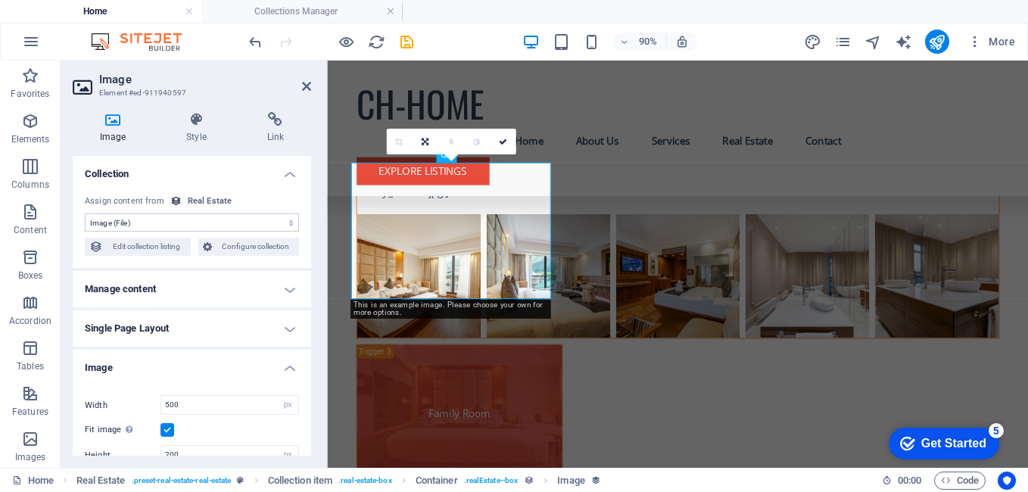
click at [280, 319] on h4 "Single Page Layout" at bounding box center [192, 328] width 238 height 36
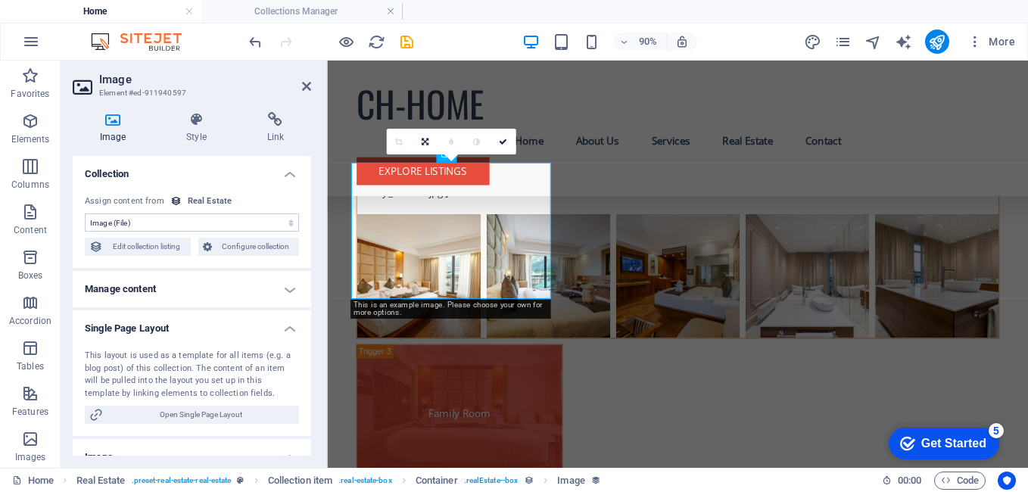
click at [292, 168] on h4 "Collection" at bounding box center [192, 169] width 238 height 27
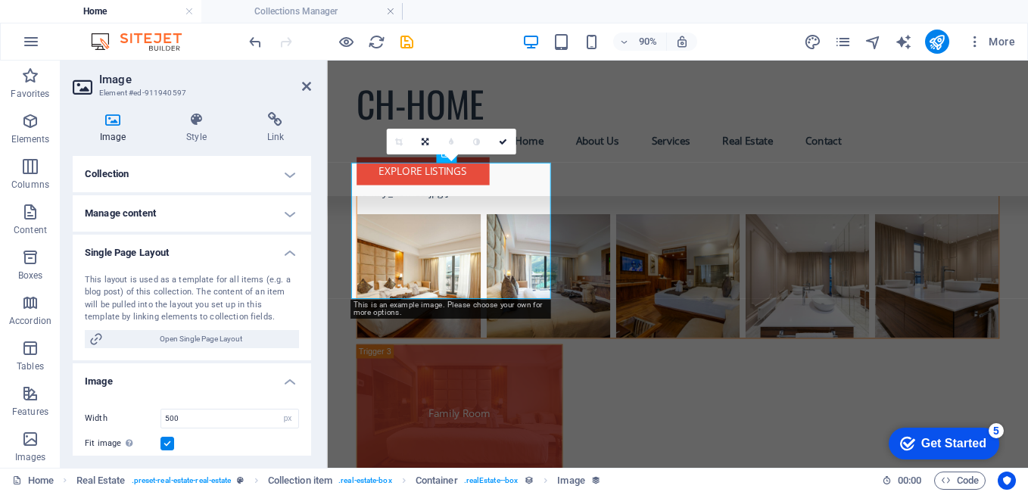
click at [290, 255] on h4 "Single Page Layout" at bounding box center [192, 248] width 238 height 27
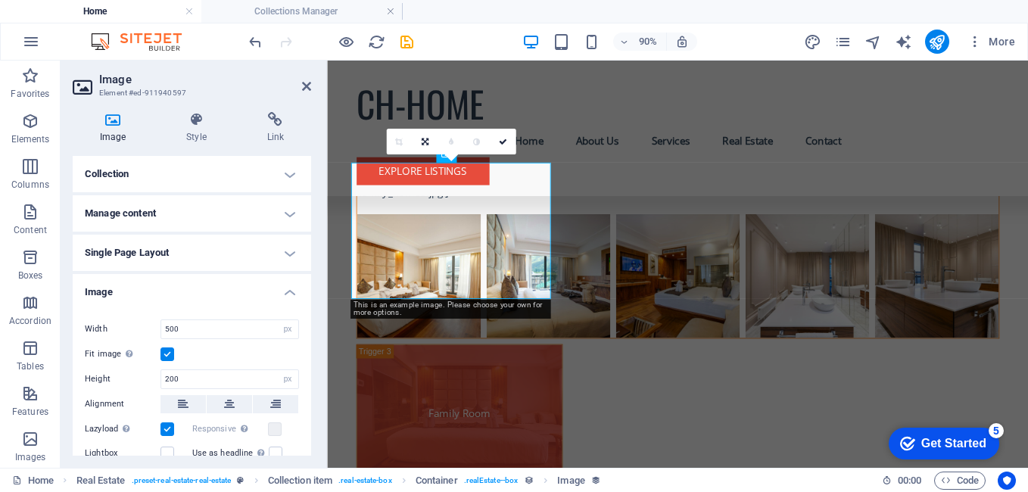
click at [290, 255] on h4 "Single Page Layout" at bounding box center [192, 253] width 238 height 36
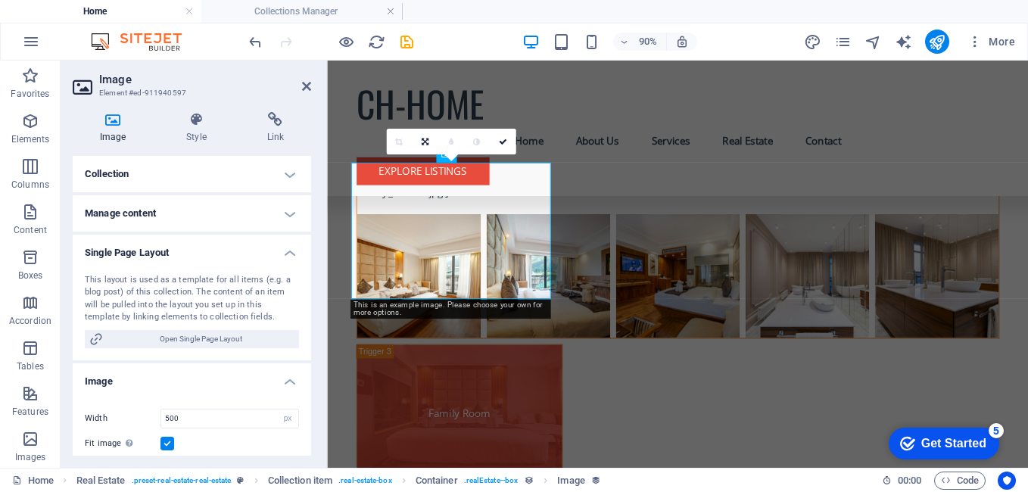
click at [285, 215] on h4 "Manage content" at bounding box center [192, 213] width 238 height 36
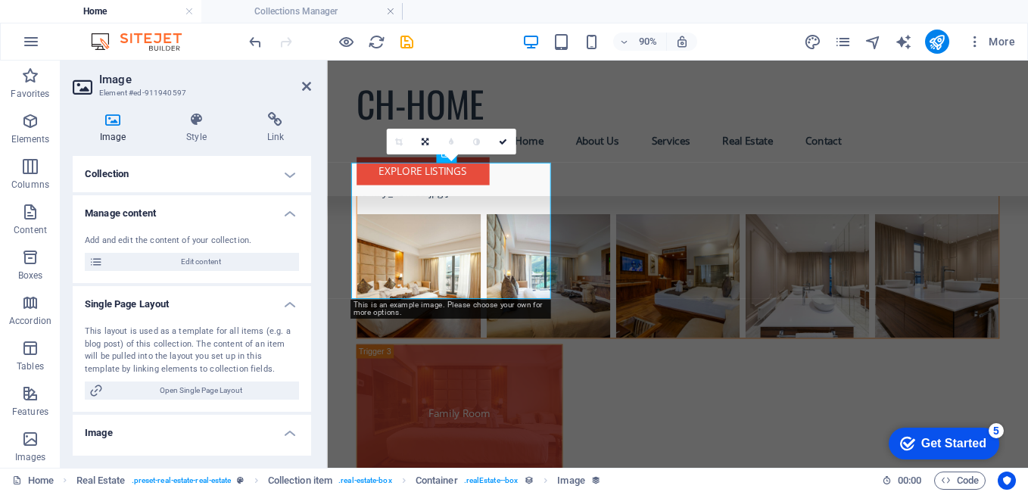
click at [288, 168] on h4 "Collection" at bounding box center [192, 174] width 238 height 36
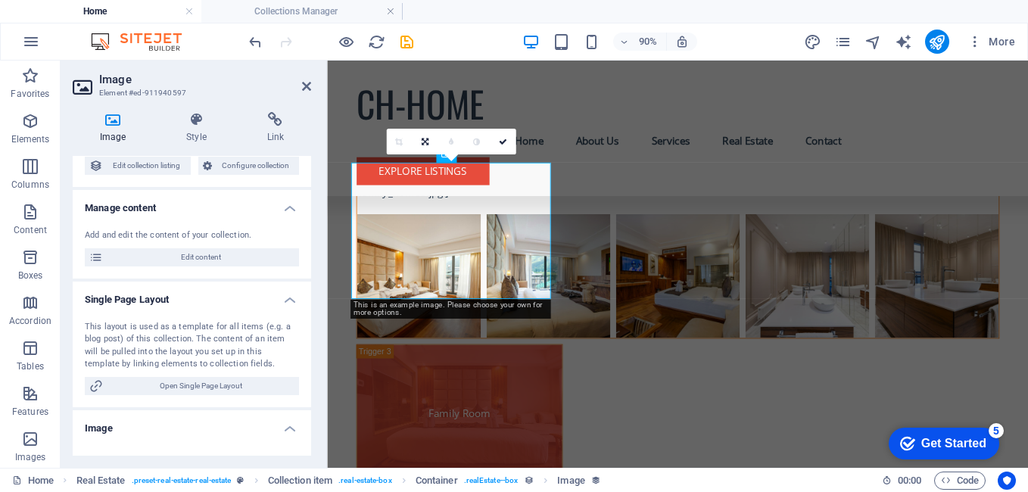
scroll to position [84, 0]
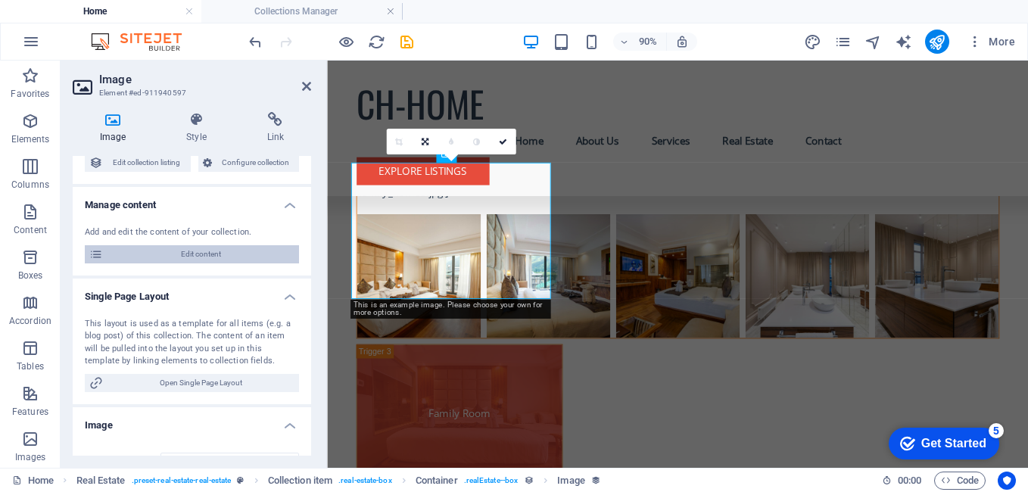
click at [181, 254] on span "Edit content" at bounding box center [201, 254] width 187 height 18
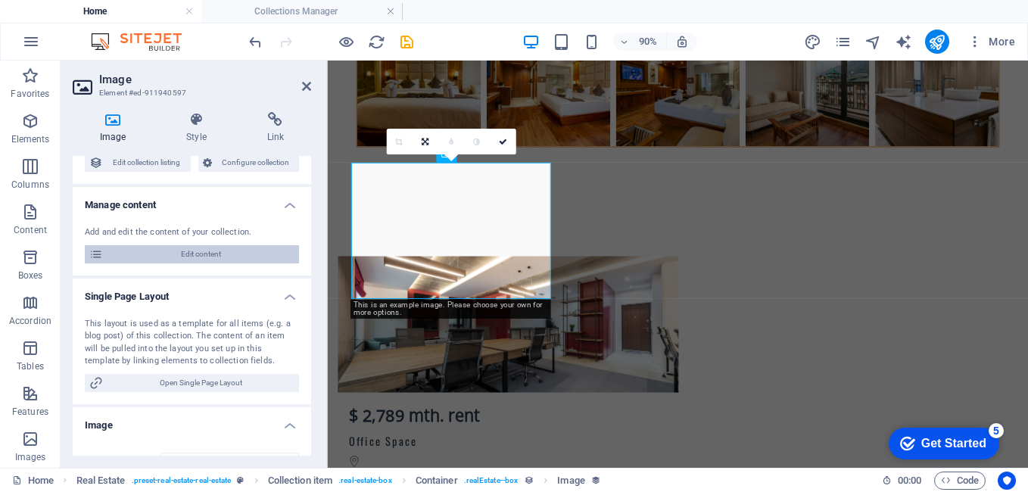
scroll to position [0, 0]
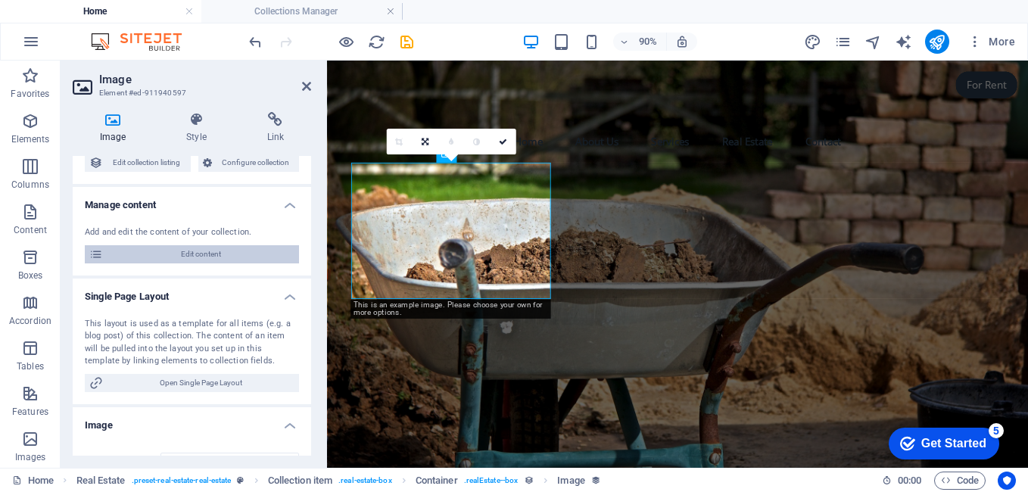
select select "Office"
select select "For Rent"
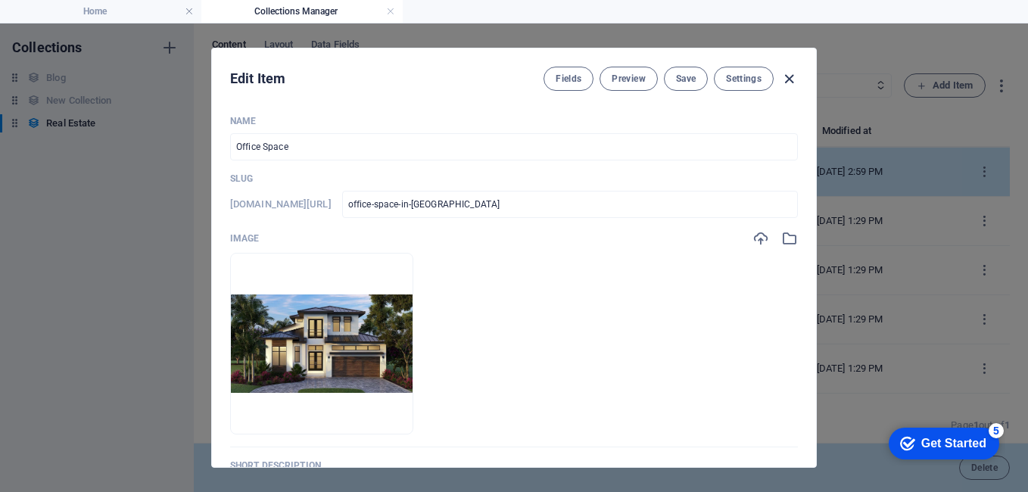
click at [793, 76] on icon "button" at bounding box center [789, 78] width 17 height 17
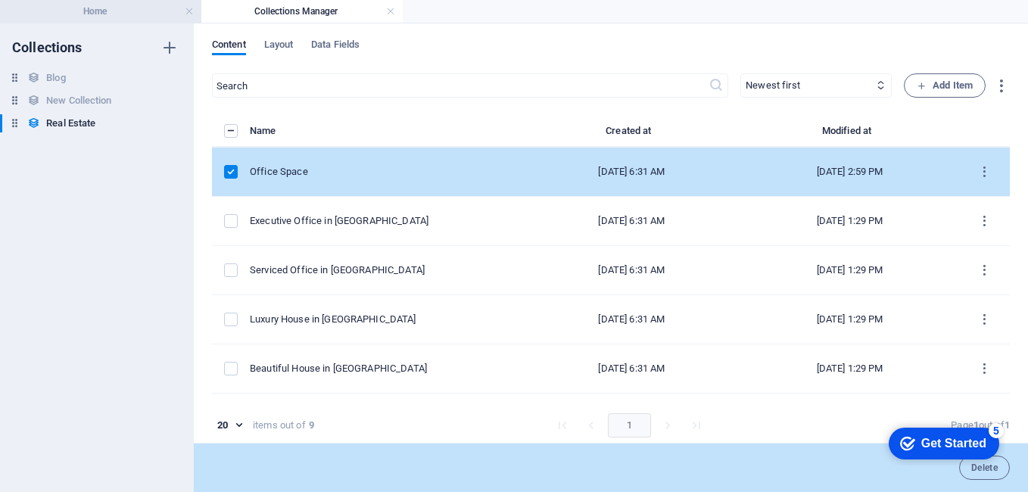
click at [102, 8] on h4 "Home" at bounding box center [100, 11] width 201 height 17
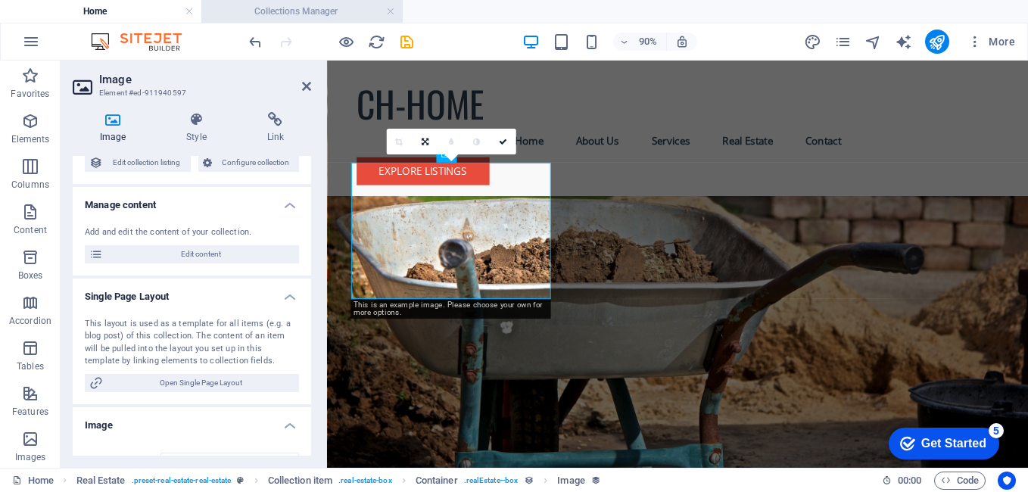
click at [287, 3] on h4 "Collections Manager" at bounding box center [301, 11] width 201 height 17
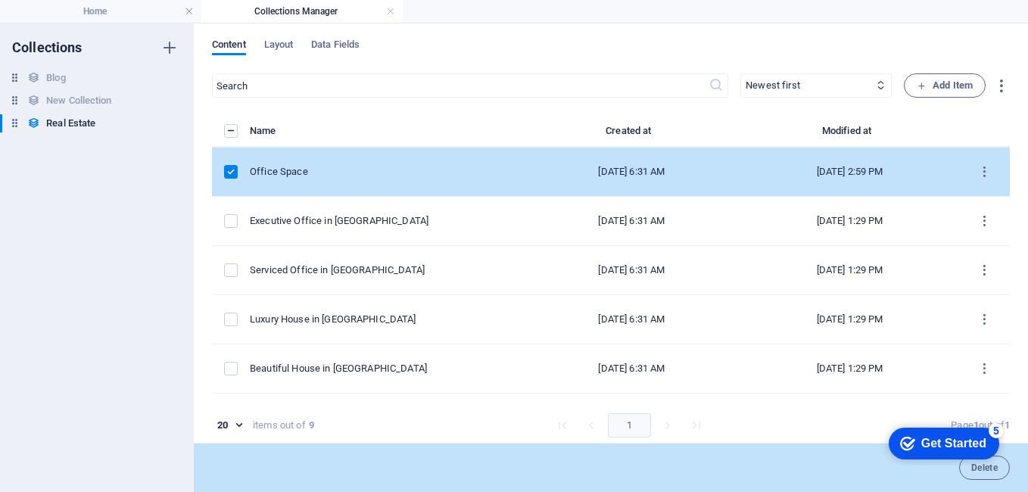
click at [304, 17] on h4 "Collections Manager" at bounding box center [301, 11] width 201 height 17
click at [306, 10] on h4 "Collections Manager" at bounding box center [301, 11] width 201 height 17
click at [279, 46] on span "Layout" at bounding box center [279, 46] width 30 height 21
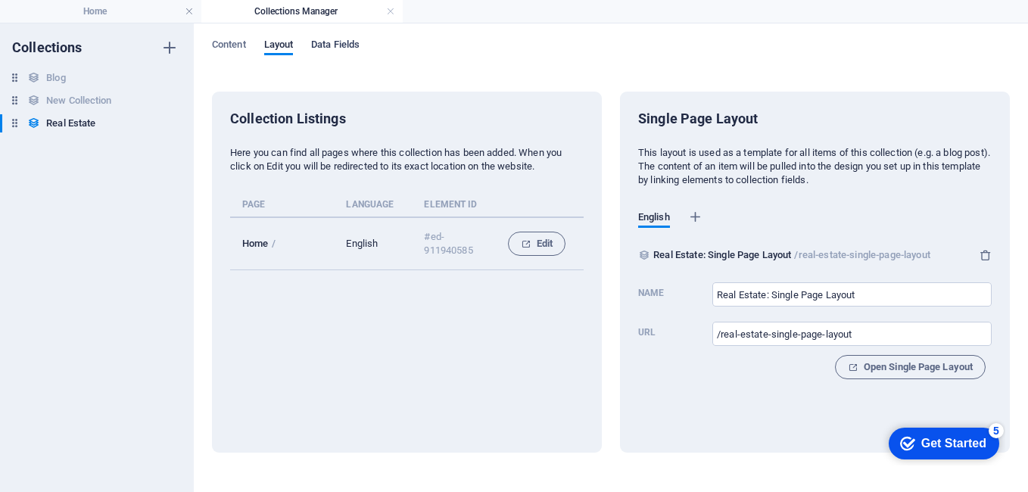
click at [323, 42] on span "Data Fields" at bounding box center [335, 46] width 48 height 21
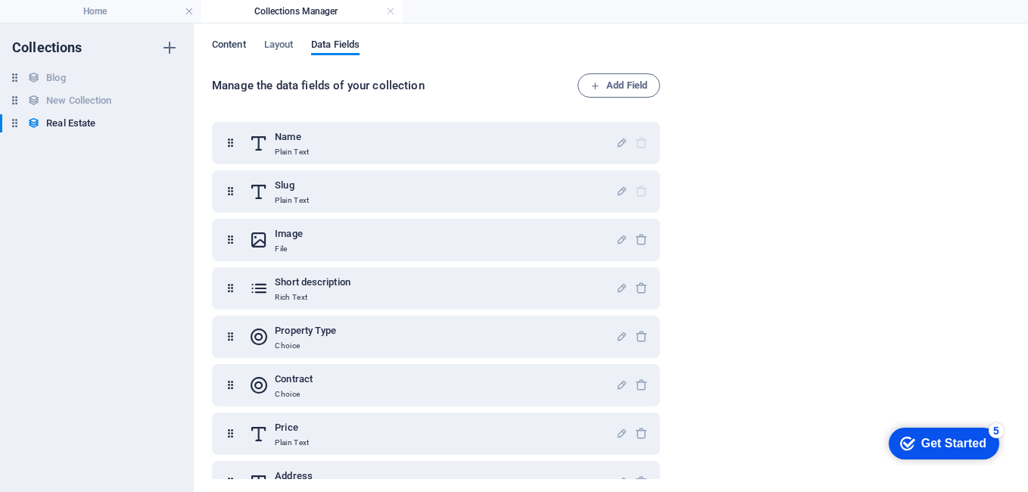
click at [229, 43] on span "Content" at bounding box center [229, 46] width 34 height 21
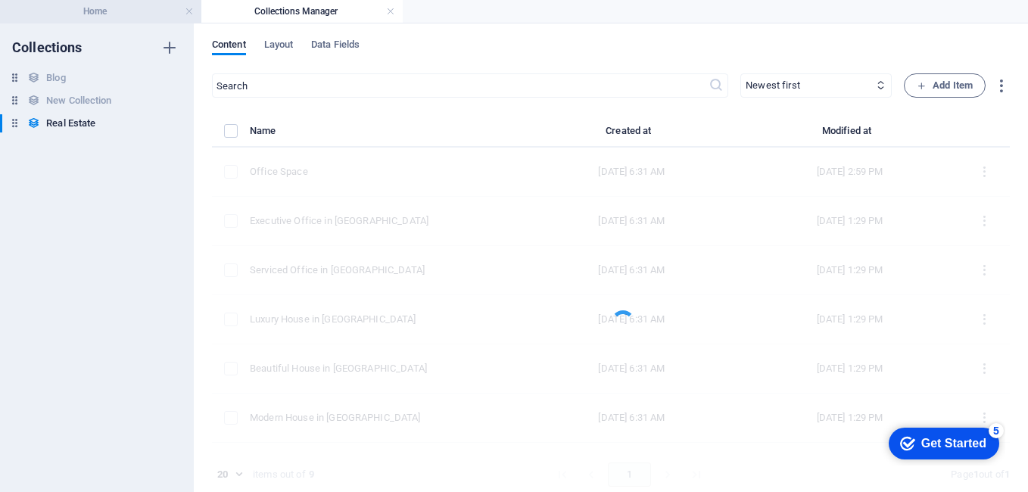
click at [115, 2] on li "Home" at bounding box center [100, 11] width 201 height 23
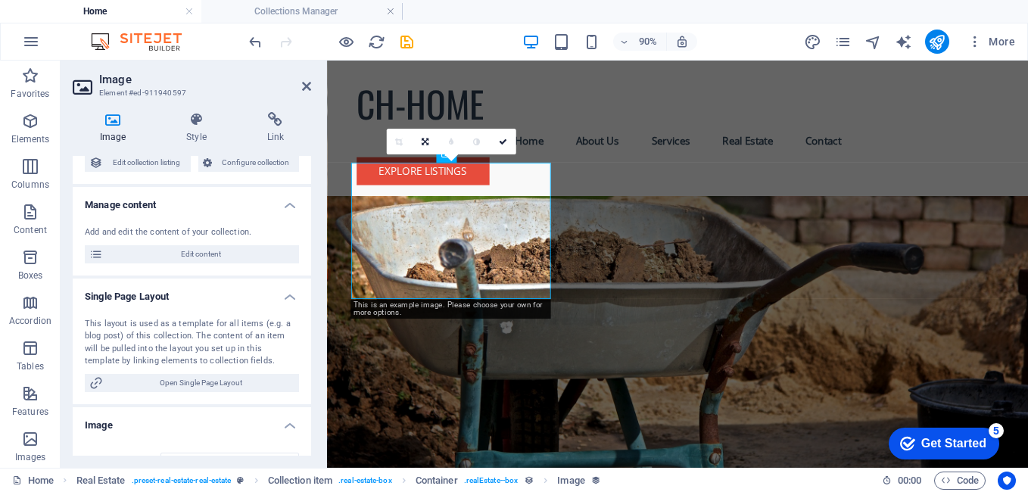
scroll to position [5290, 0]
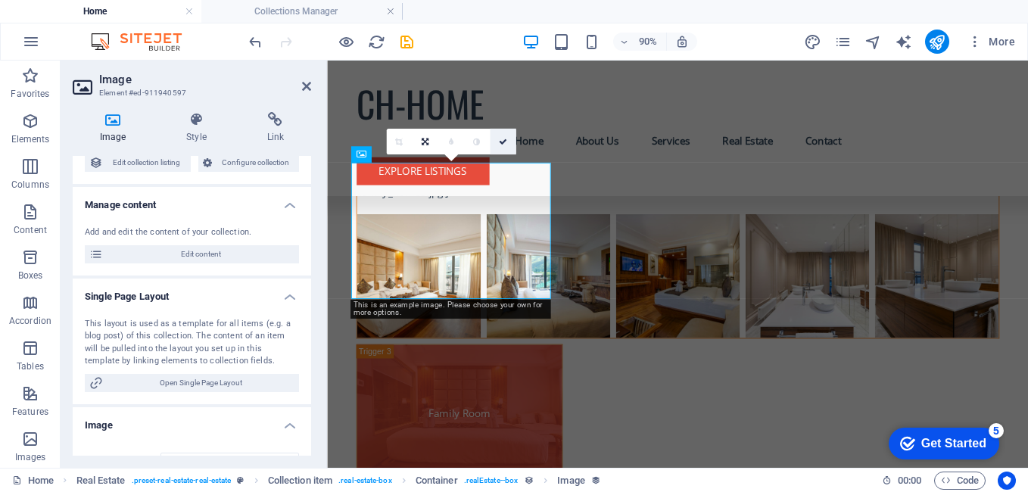
click at [504, 145] on icon at bounding box center [502, 142] width 8 height 8
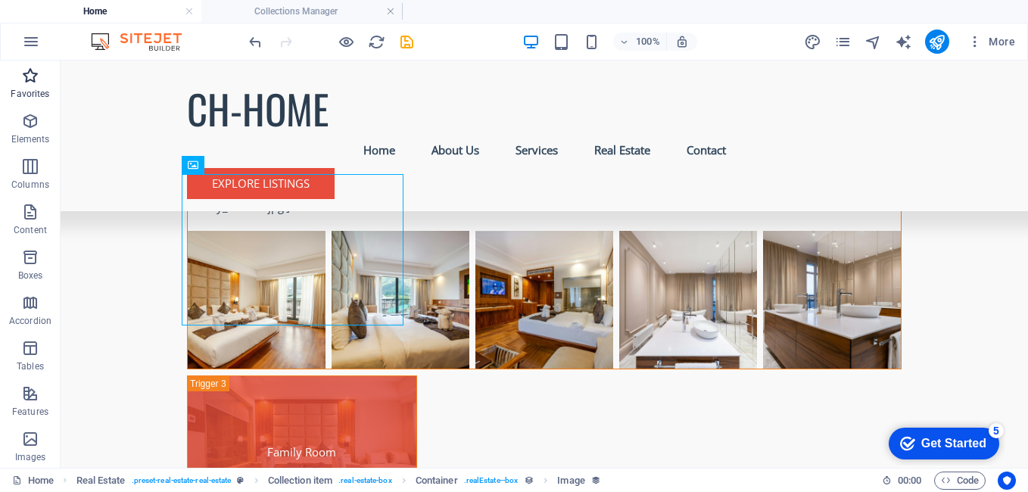
click at [29, 83] on icon "button" at bounding box center [30, 76] width 18 height 18
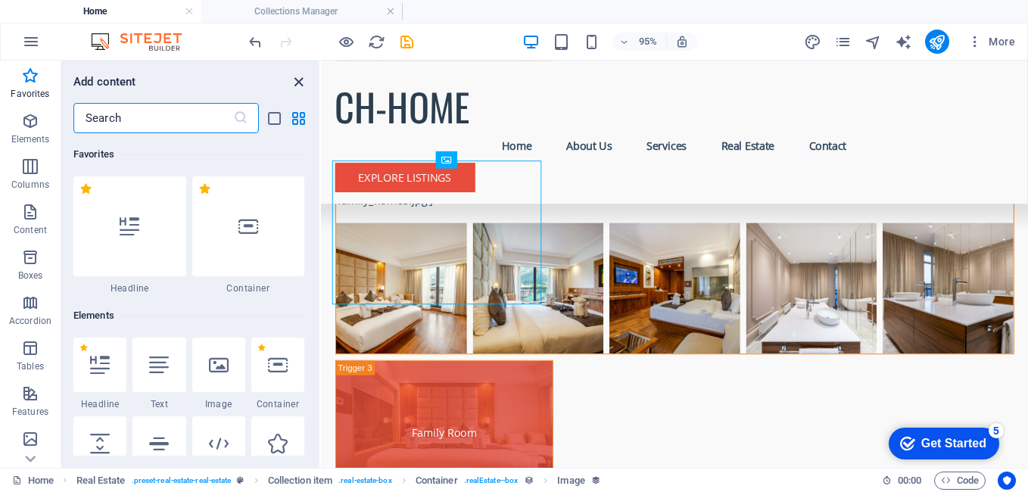
click at [301, 83] on icon "close panel" at bounding box center [298, 81] width 17 height 17
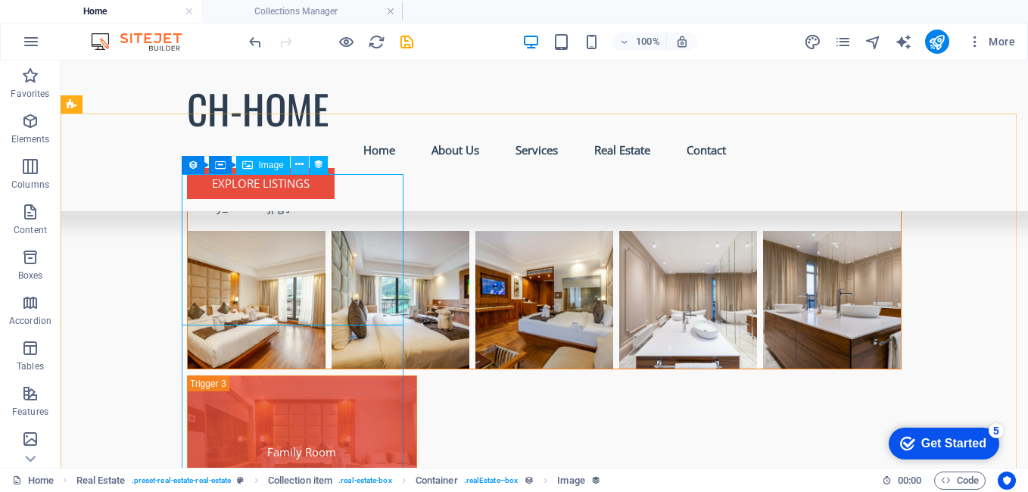
click at [294, 160] on button at bounding box center [300, 165] width 18 height 18
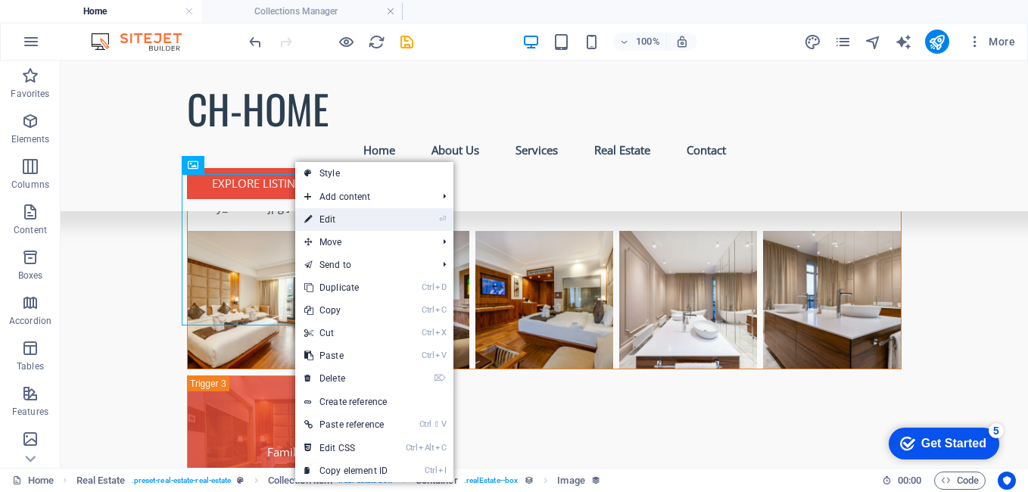
click at [340, 226] on link "⏎ Edit" at bounding box center [345, 219] width 101 height 23
select select "image"
select select "px"
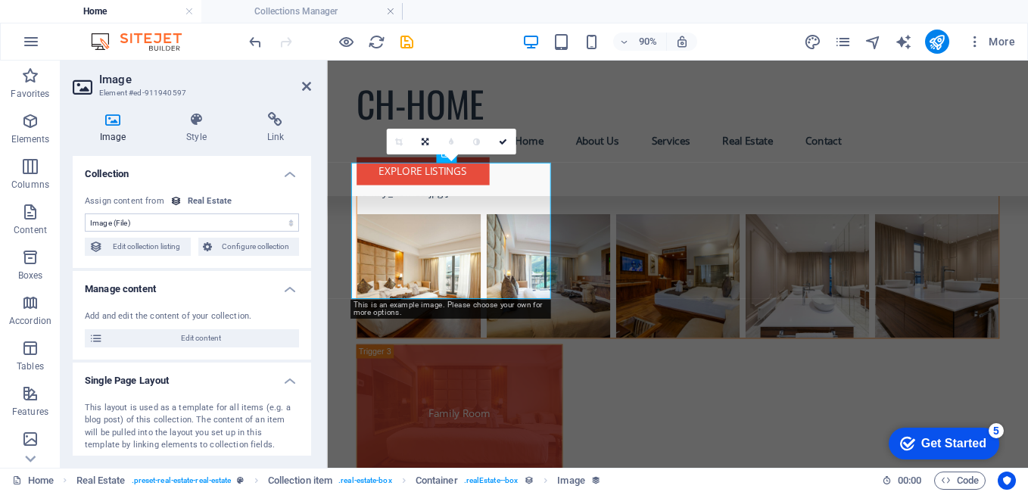
drag, startPoint x: 307, startPoint y: 240, endPoint x: 301, endPoint y: 386, distance: 146.2
drag, startPoint x: 311, startPoint y: 254, endPoint x: 314, endPoint y: 270, distance: 16.2
click at [314, 270] on div "Image Style Link Collection No assignment, content remains static Created at (D…" at bounding box center [192, 284] width 263 height 368
drag, startPoint x: 307, startPoint y: 256, endPoint x: 306, endPoint y: 303, distance: 46.9
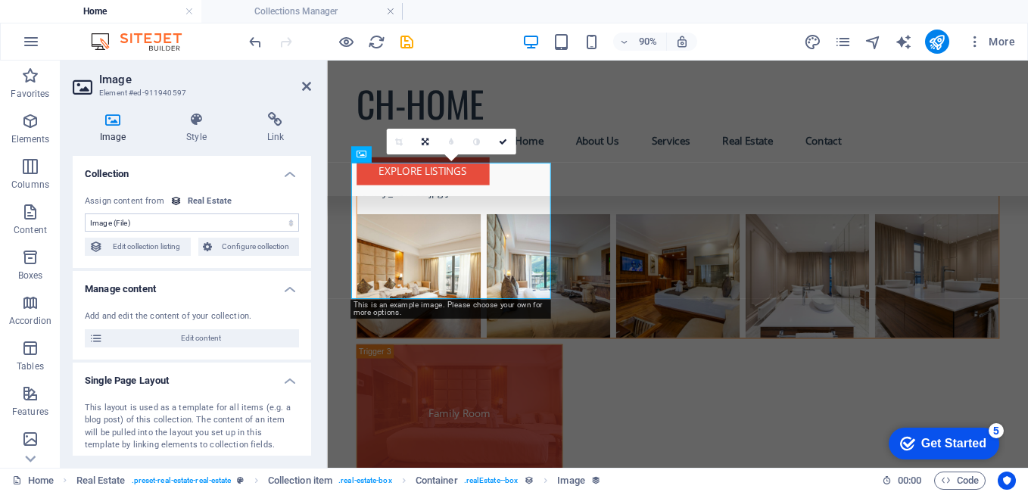
drag, startPoint x: 634, startPoint y: 280, endPoint x: 347, endPoint y: 219, distance: 293.4
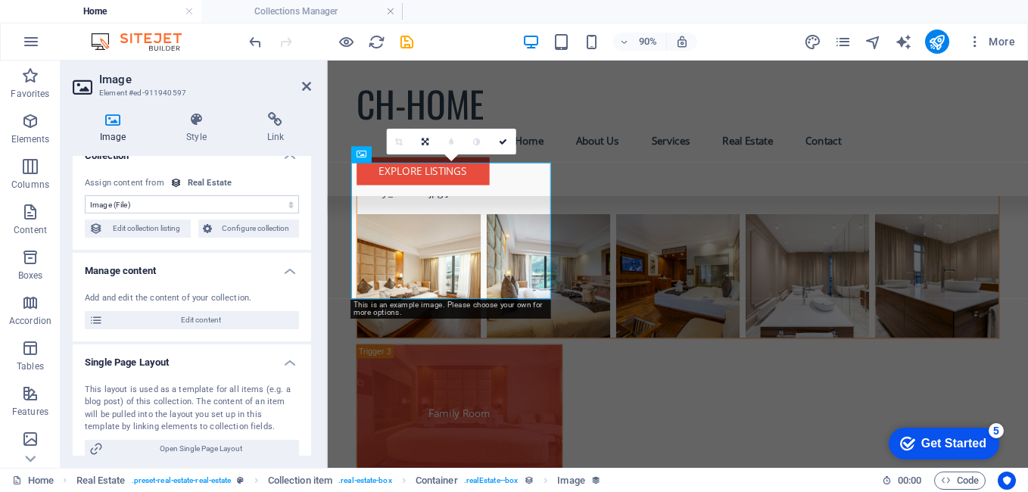
scroll to position [0, 0]
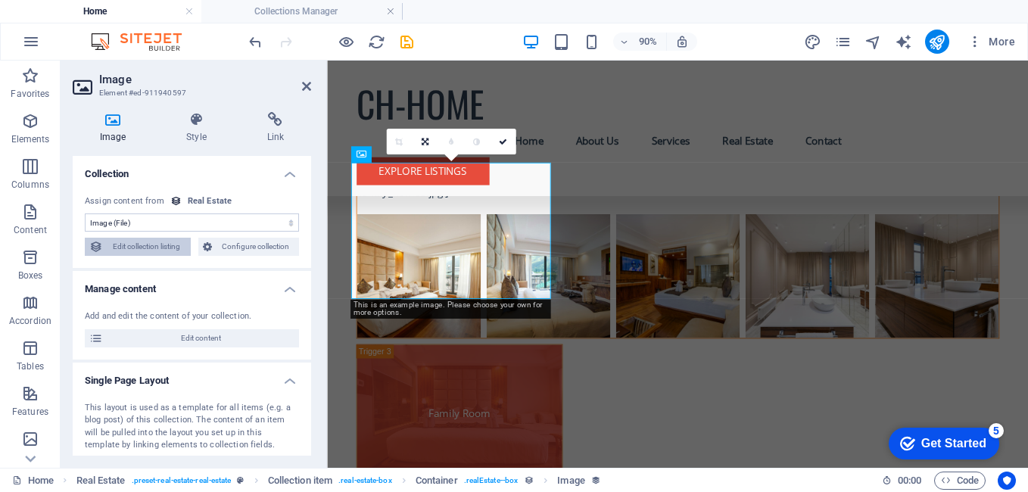
click at [158, 248] on span "Edit collection listing" at bounding box center [147, 247] width 79 height 18
select select "68bc7d74be2151bf1e001f28"
select select "createdAt_DESC"
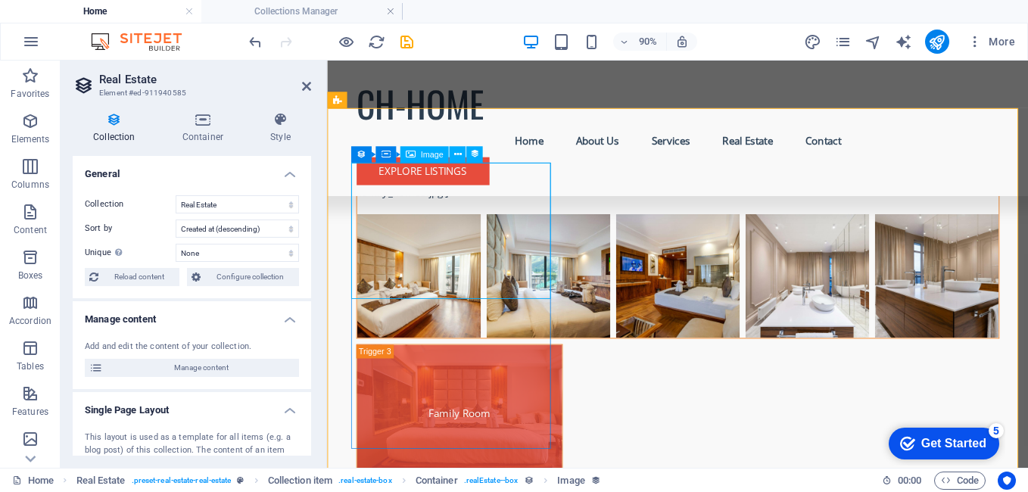
select select "image"
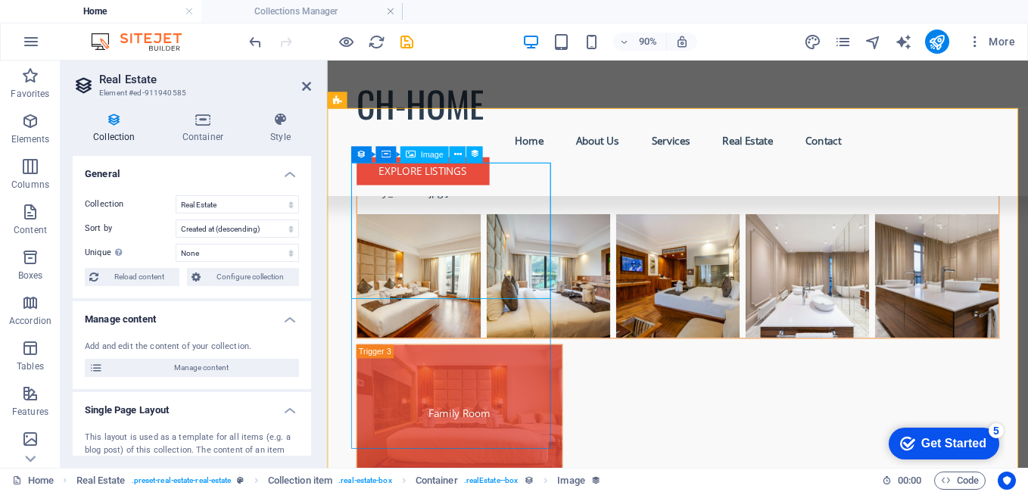
select select "px"
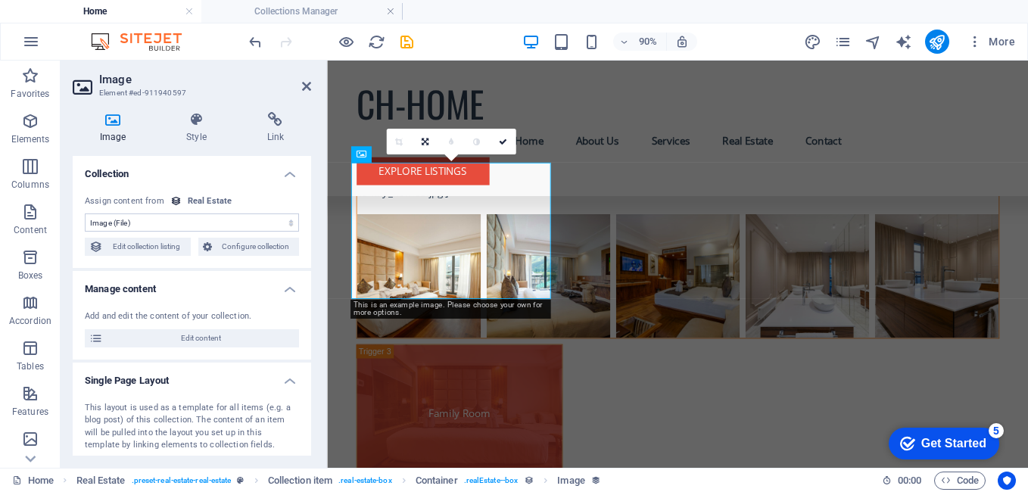
click at [415, 154] on div "0" at bounding box center [450, 142] width 129 height 26
drag, startPoint x: 307, startPoint y: 241, endPoint x: 307, endPoint y: 350, distance: 108.3
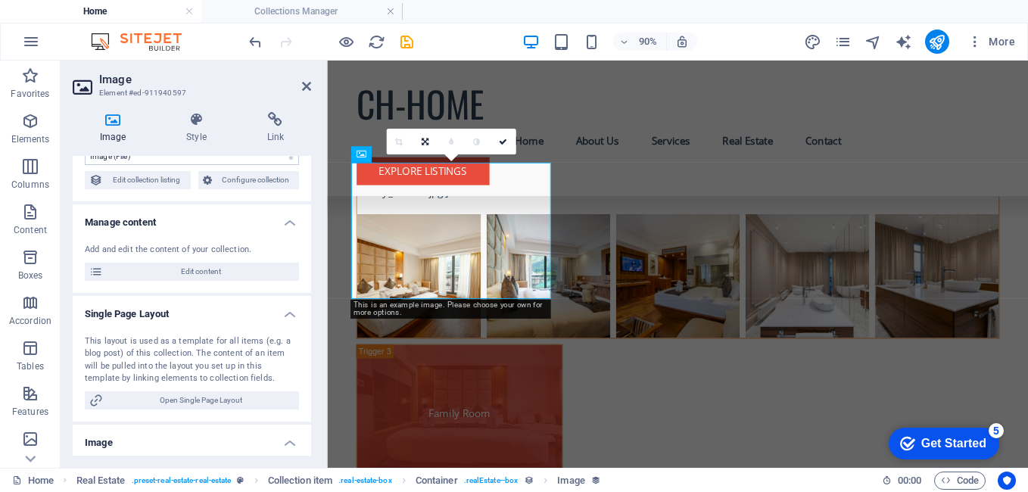
scroll to position [0, 0]
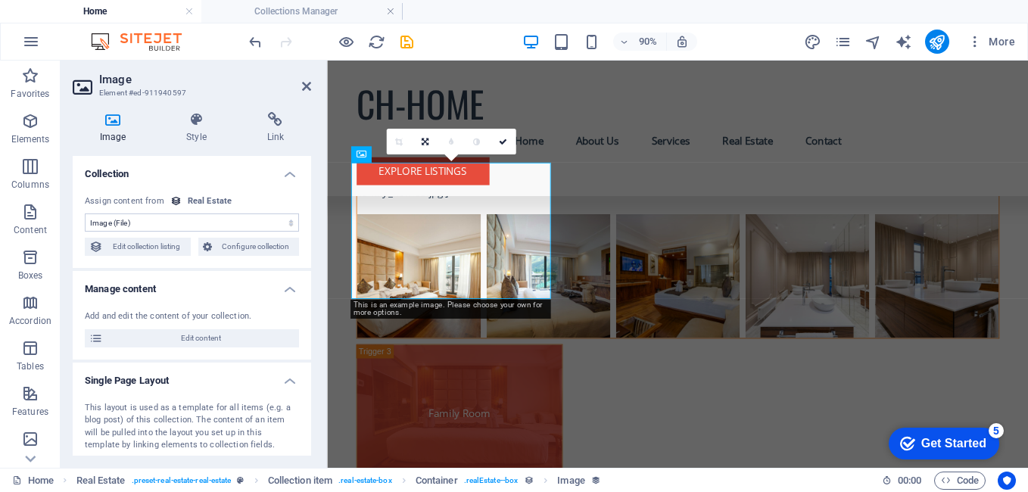
click at [314, 207] on div "Image Style Link Collection No assignment, content remains static Created at (D…" at bounding box center [192, 284] width 263 height 368
click at [238, 251] on span "Configure collection" at bounding box center [256, 247] width 79 height 18
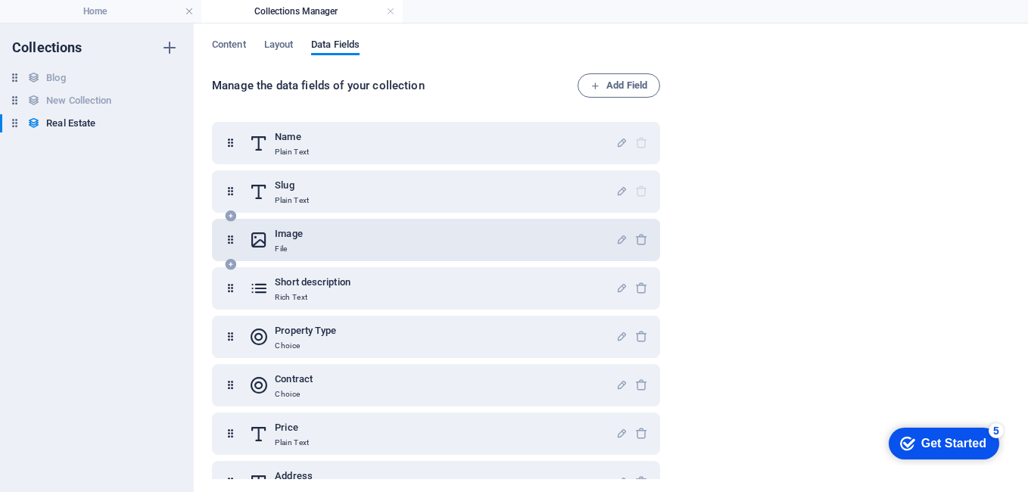
click at [318, 241] on div "Image File" at bounding box center [432, 240] width 366 height 30
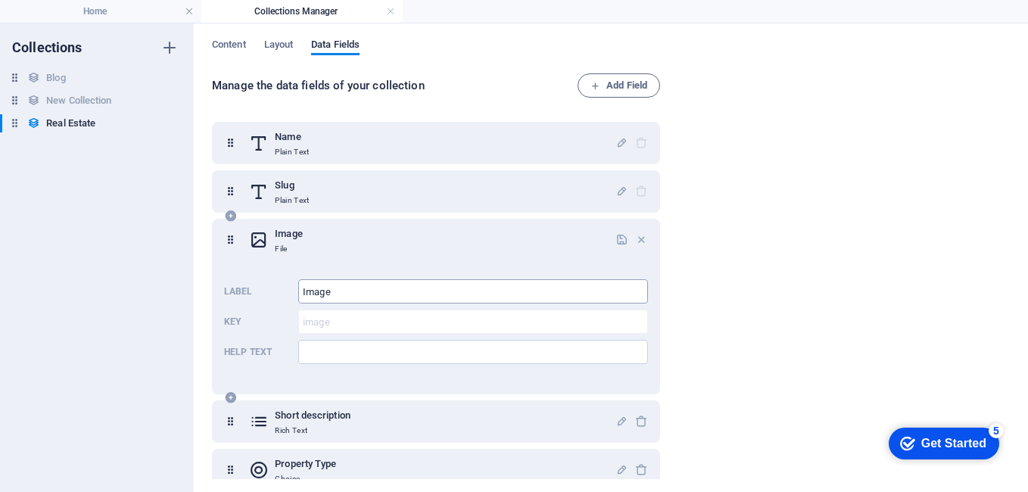
click at [342, 294] on input "Image" at bounding box center [473, 291] width 350 height 24
click at [106, 8] on h4 "Home" at bounding box center [100, 11] width 201 height 17
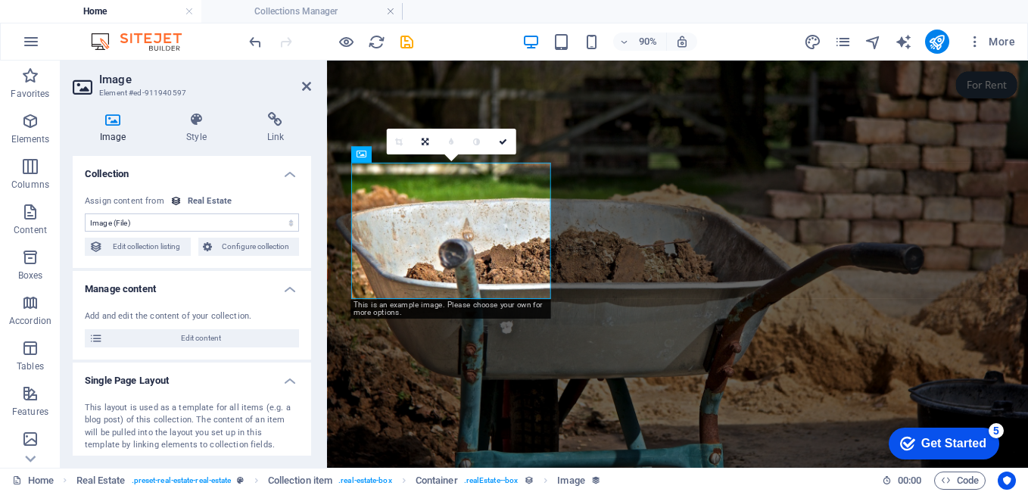
scroll to position [5290, 0]
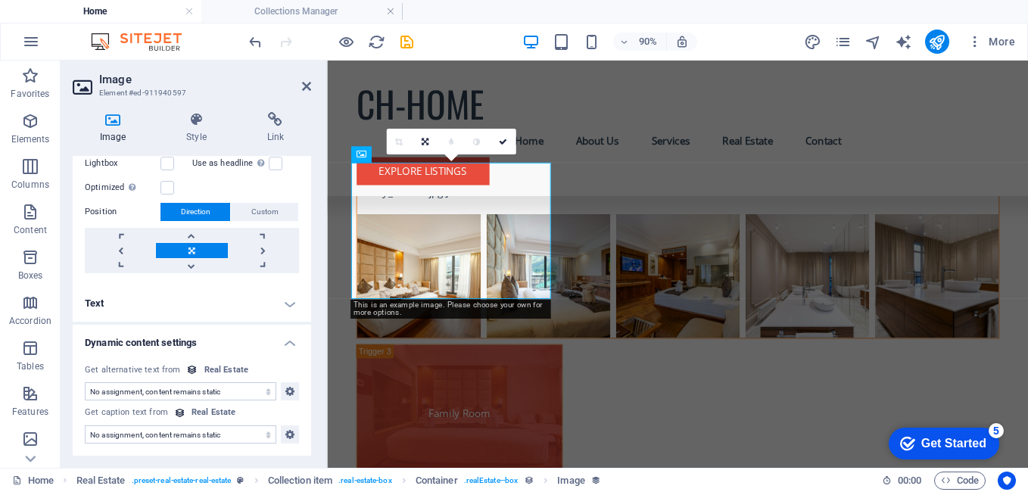
drag, startPoint x: 308, startPoint y: 259, endPoint x: 2, endPoint y: 377, distance: 328.6
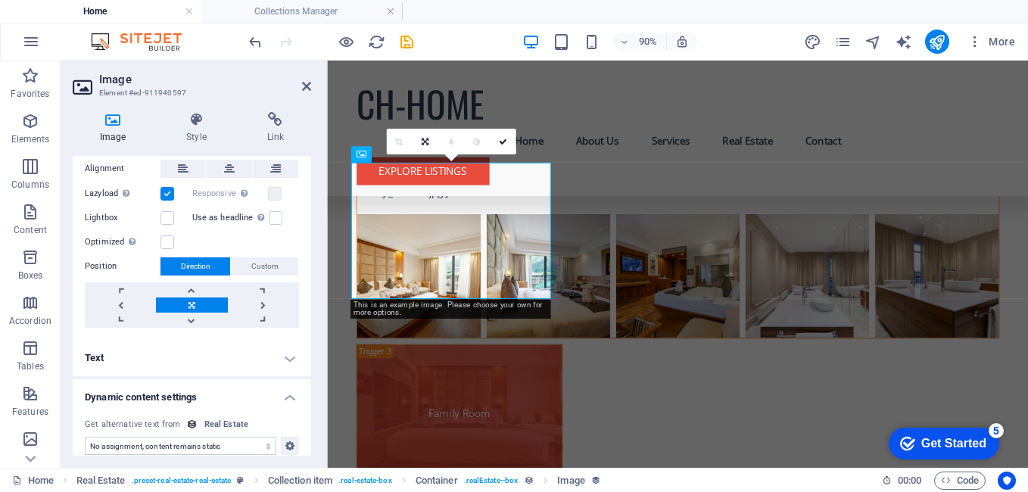
drag, startPoint x: 307, startPoint y: 392, endPoint x: 310, endPoint y: 308, distance: 84.1
click at [310, 308] on div "Collection No assignment, content remains static Created at (Date) Updated at (…" at bounding box center [192, 306] width 238 height 300
drag, startPoint x: 307, startPoint y: 380, endPoint x: 319, endPoint y: 309, distance: 72.2
click at [319, 309] on div "Image Style Link Collection No assignment, content remains static Created at (D…" at bounding box center [192, 284] width 263 height 368
drag, startPoint x: 306, startPoint y: 368, endPoint x: 317, endPoint y: 277, distance: 91.6
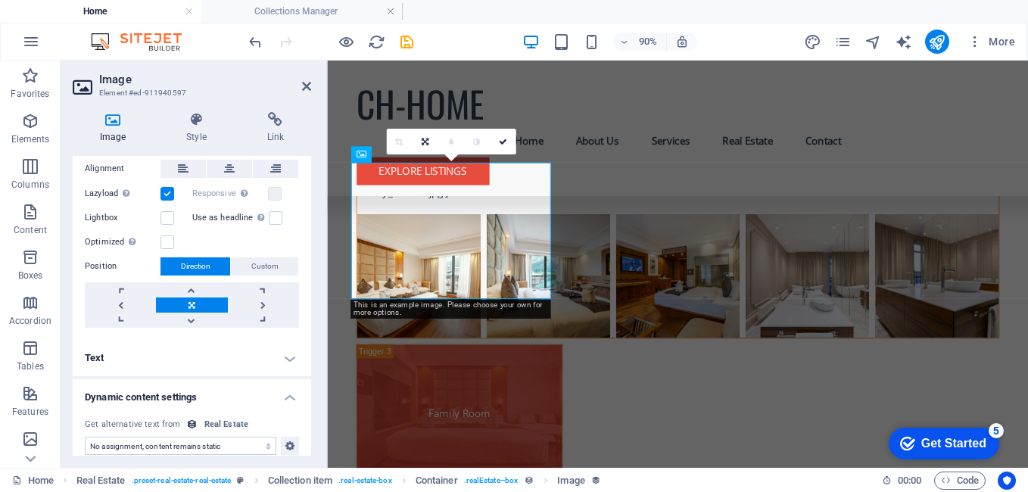
click at [317, 277] on div "Image Style Link Collection No assignment, content remains static Created at (D…" at bounding box center [192, 284] width 263 height 368
drag, startPoint x: 307, startPoint y: 370, endPoint x: 378, endPoint y: 51, distance: 326.6
click at [378, 61] on section "Favorites Elements Columns Content Boxes Accordion Tables Features Images Slide…" at bounding box center [514, 264] width 1028 height 407
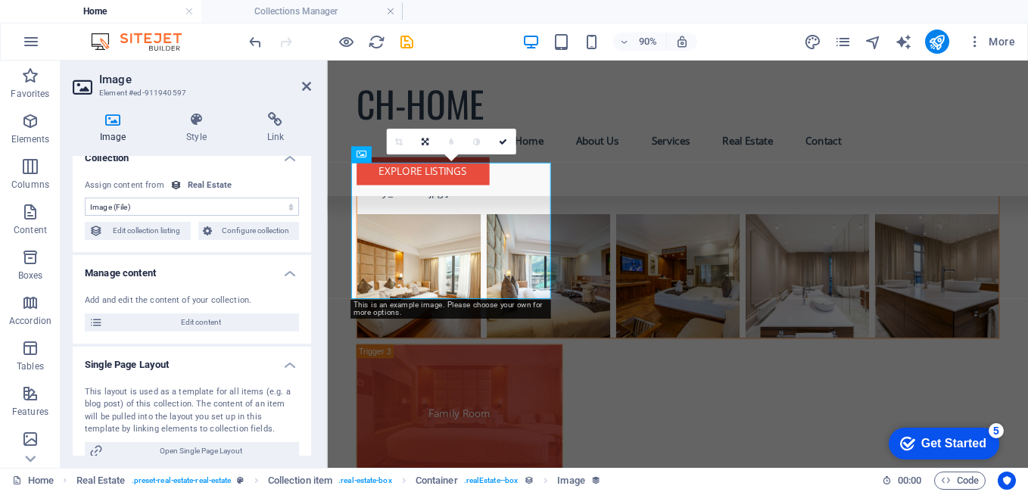
scroll to position [0, 0]
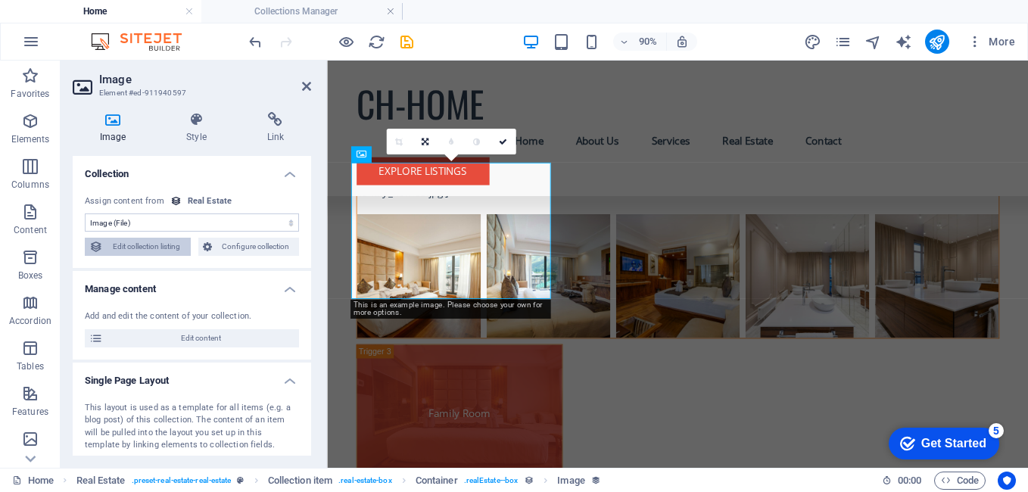
click at [159, 242] on span "Edit collection listing" at bounding box center [147, 247] width 79 height 18
select select "68bc7d74be2151bf1e001f28"
select select "createdAt_DESC"
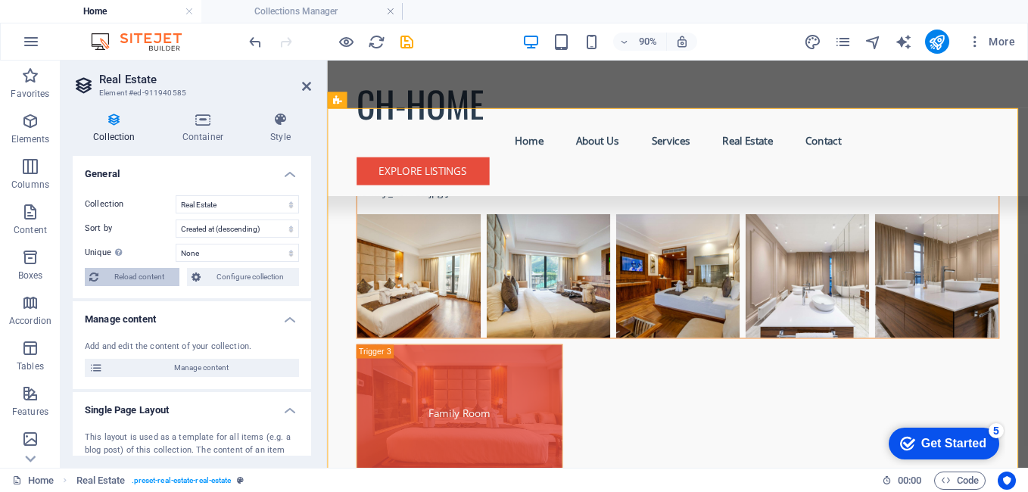
click at [164, 280] on span "Reload content" at bounding box center [139, 277] width 72 height 18
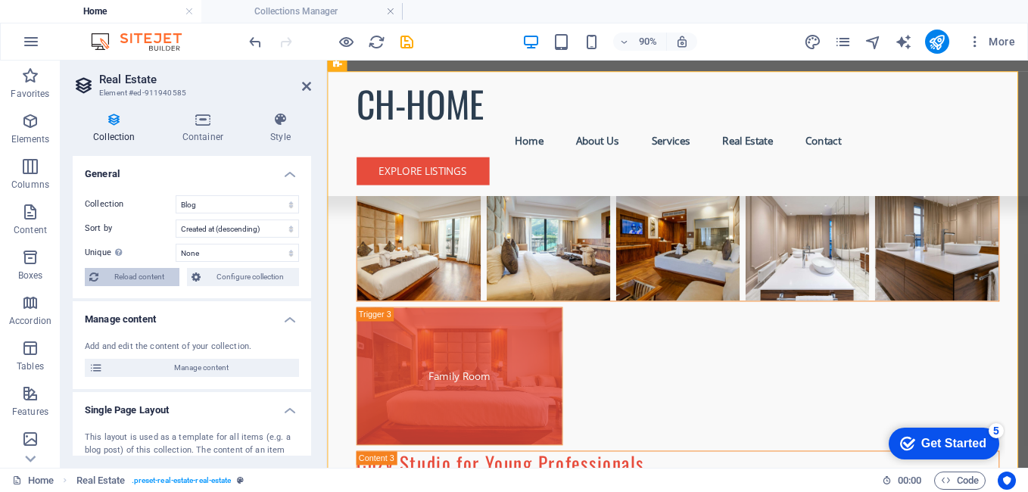
drag, startPoint x: 164, startPoint y: 280, endPoint x: 29, endPoint y: 217, distance: 149.4
click at [164, 280] on span "Reload content" at bounding box center [139, 277] width 72 height 18
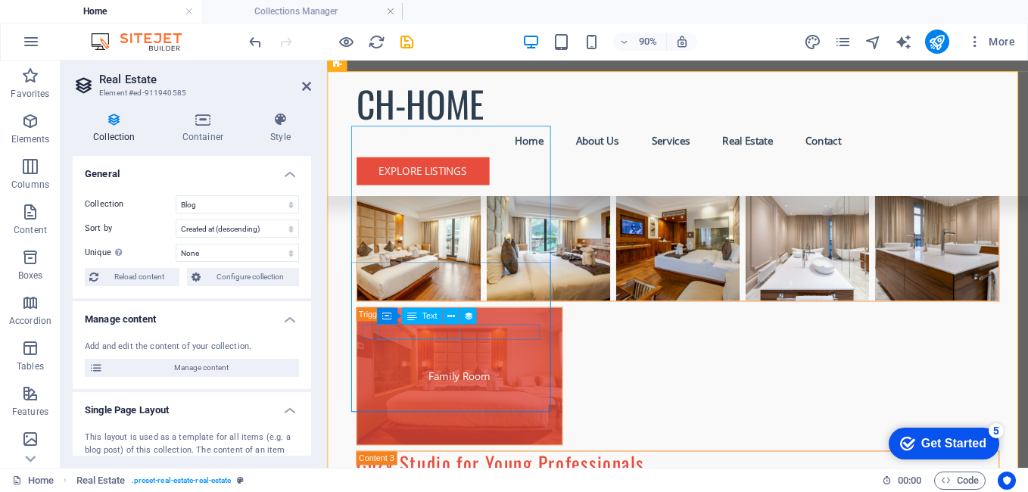
click at [453, 319] on icon at bounding box center [451, 316] width 8 height 14
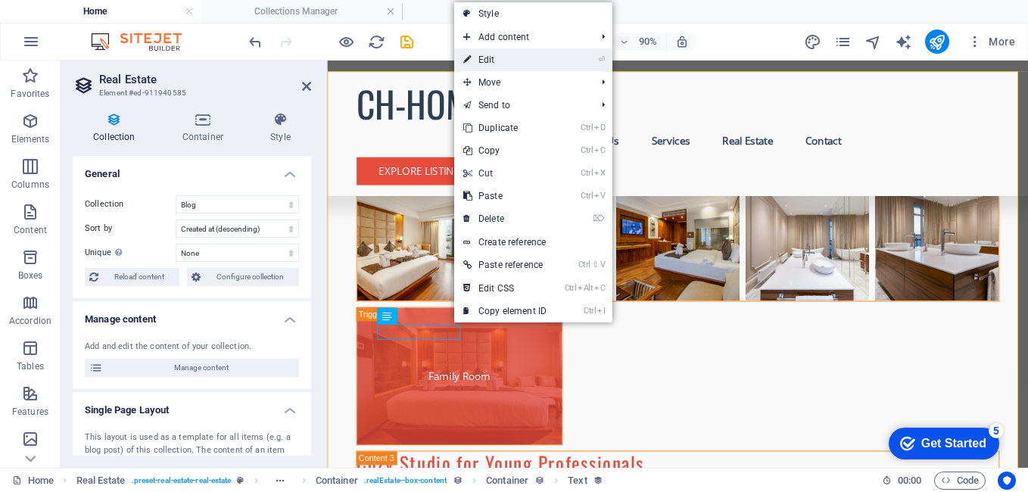
click at [497, 61] on link "⏎ Edit" at bounding box center [504, 59] width 101 height 23
select select "address"
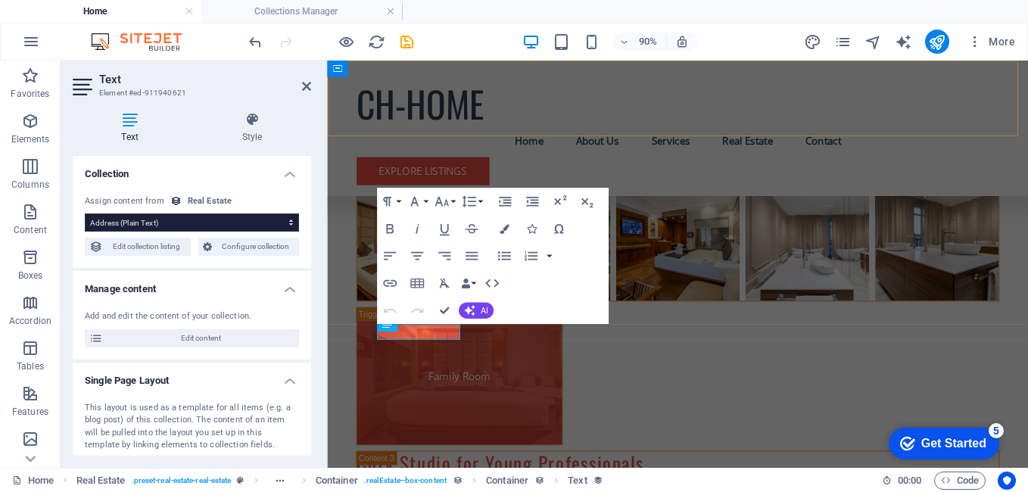
click at [515, 61] on div "CH-HOME Menu Home About Us Services Real Estate Contact Explore Listings" at bounding box center [716, 136] width 779 height 151
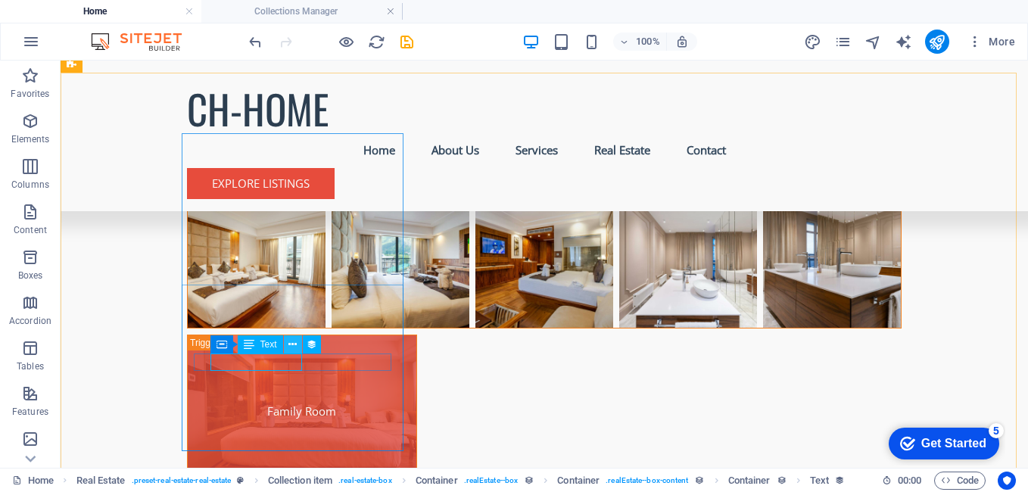
click at [291, 349] on icon at bounding box center [292, 345] width 8 height 16
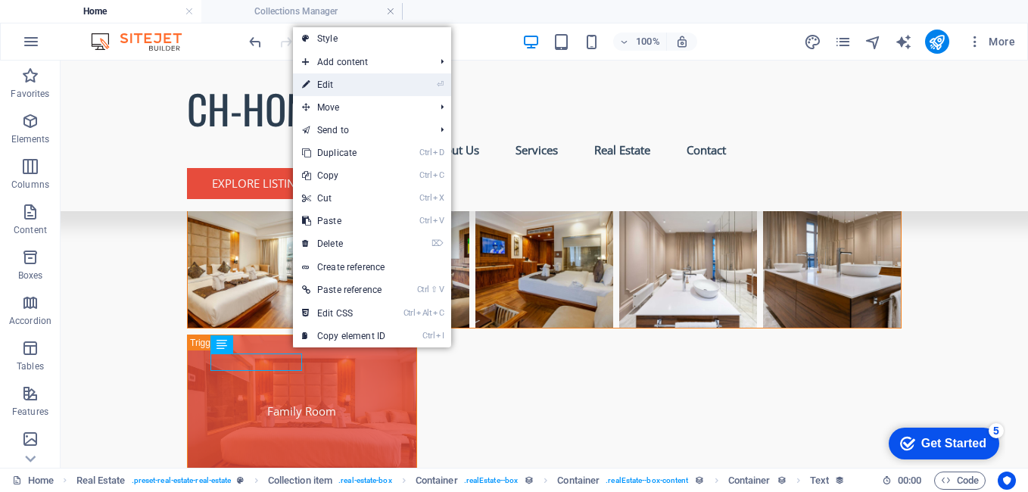
click at [333, 92] on link "⏎ Edit" at bounding box center [343, 84] width 101 height 23
select select "address"
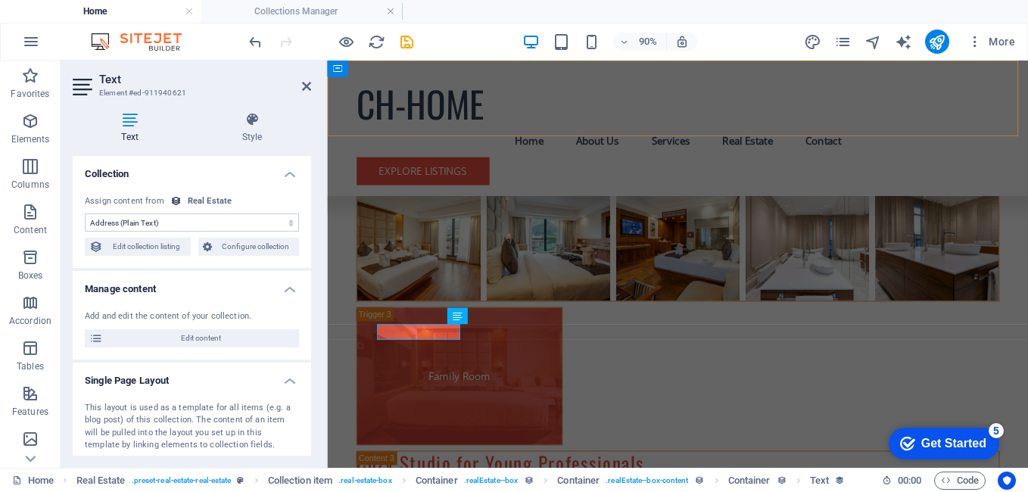
click at [333, 95] on div "CH-HOME Menu Home About Us Services Real Estate Contact Explore Listings" at bounding box center [716, 136] width 779 height 151
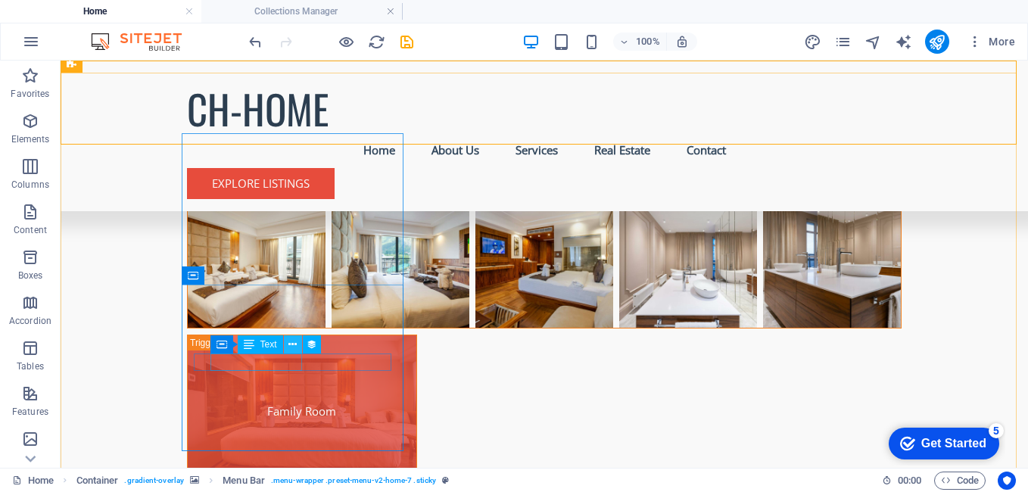
click at [286, 351] on button at bounding box center [293, 344] width 18 height 18
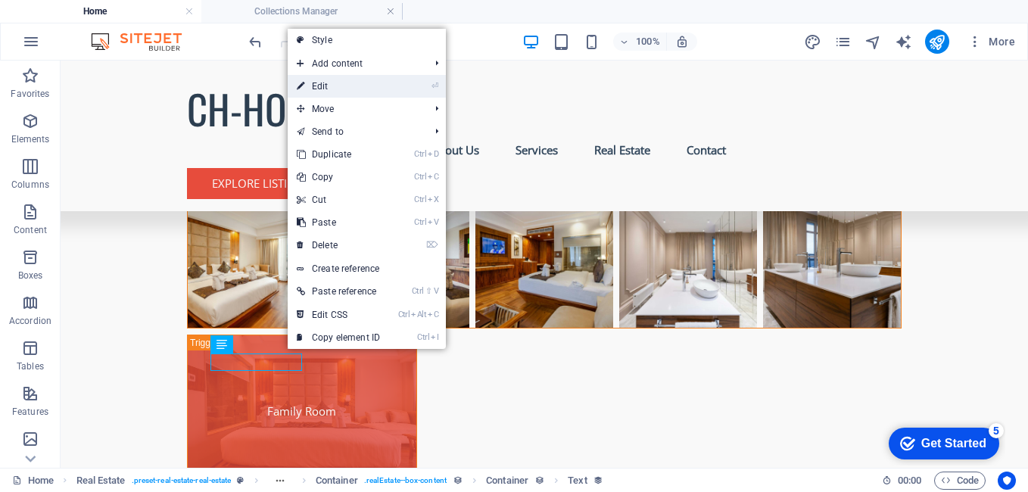
click at [314, 92] on link "⏎ Edit" at bounding box center [338, 86] width 101 height 23
select select "address"
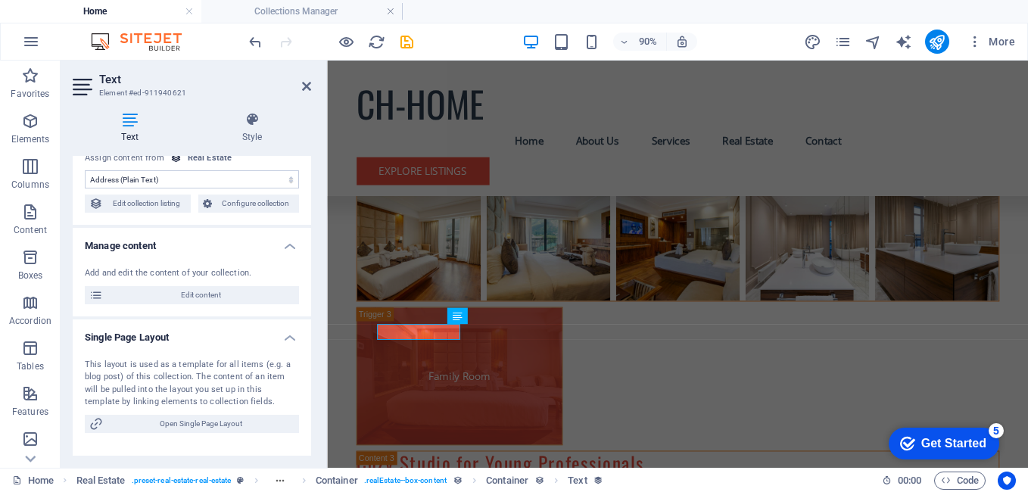
scroll to position [0, 0]
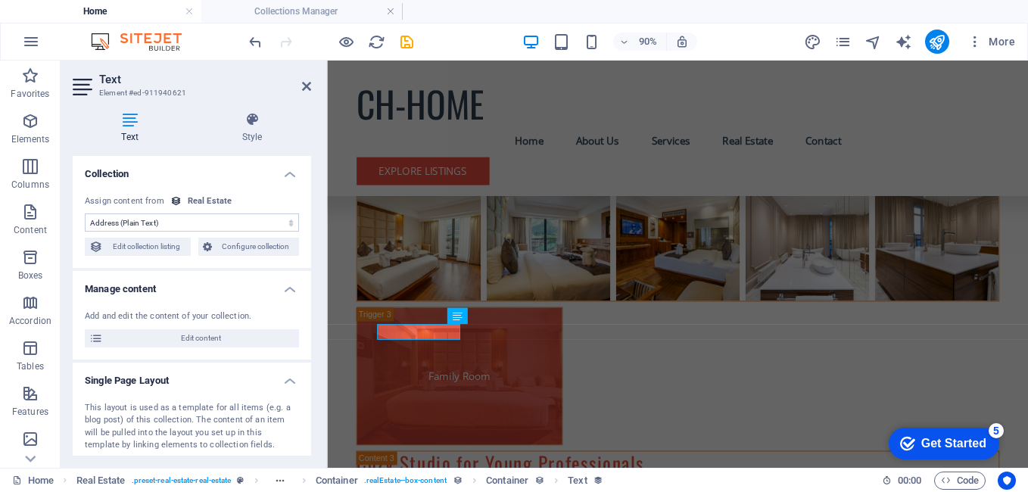
drag, startPoint x: 310, startPoint y: 340, endPoint x: 2, endPoint y: 119, distance: 379.2
click at [265, 129] on h4 "Style" at bounding box center [252, 128] width 118 height 32
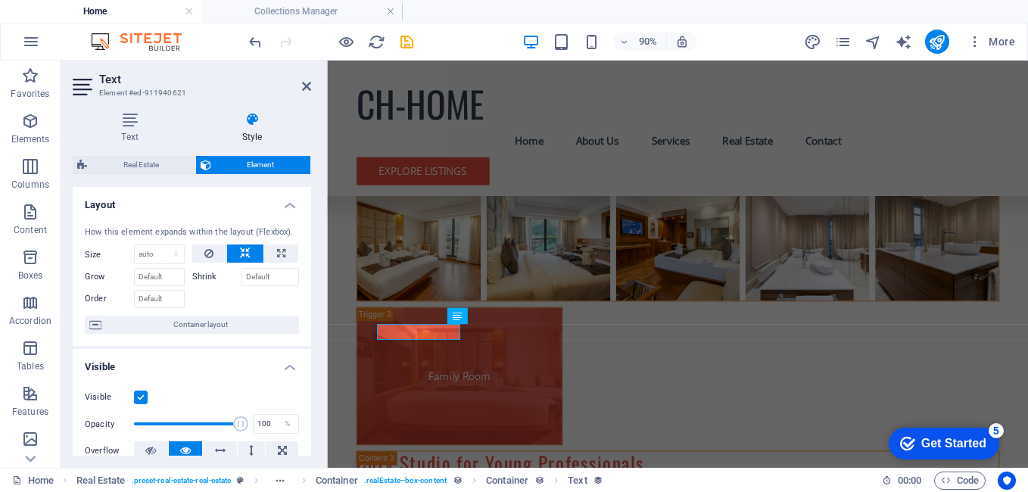
drag, startPoint x: 307, startPoint y: 269, endPoint x: 316, endPoint y: 401, distance: 132.8
click at [316, 401] on div "Text Style Collection No assignment, content remains static Created at (Date) U…" at bounding box center [192, 284] width 263 height 368
click at [126, 129] on h4 "Text" at bounding box center [133, 128] width 120 height 32
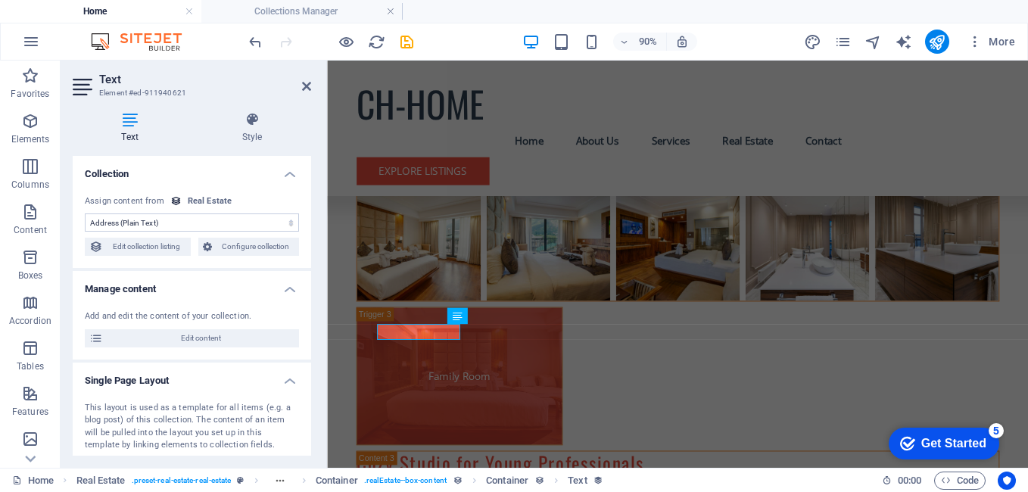
scroll to position [103, 0]
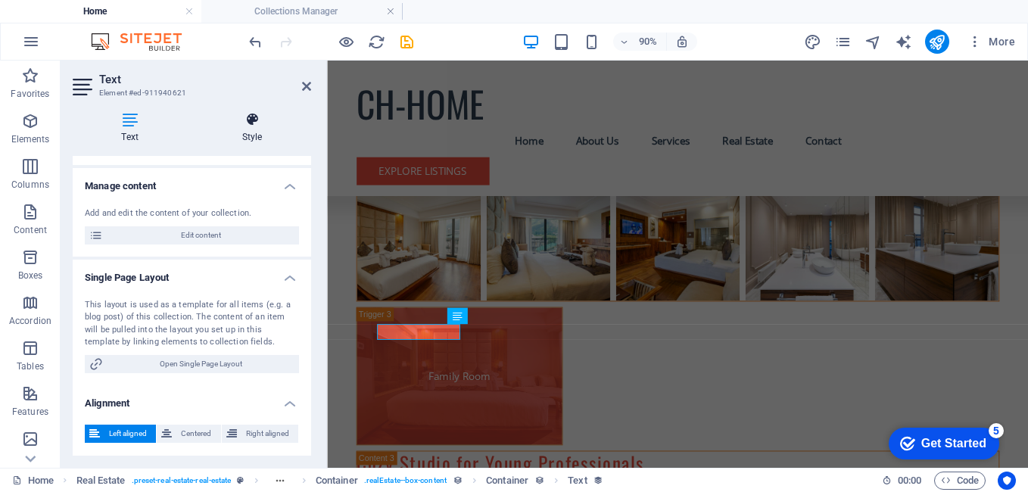
click at [262, 139] on h4 "Style" at bounding box center [252, 128] width 118 height 32
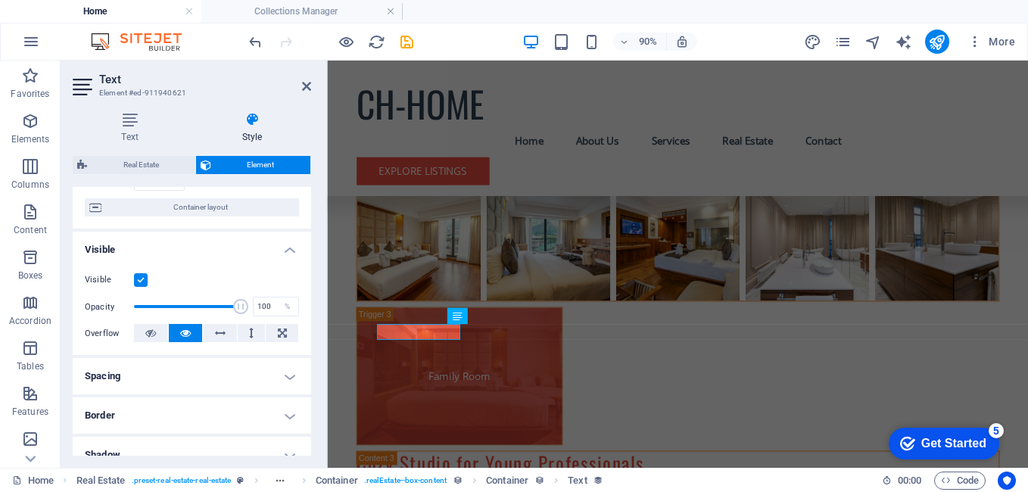
scroll to position [0, 0]
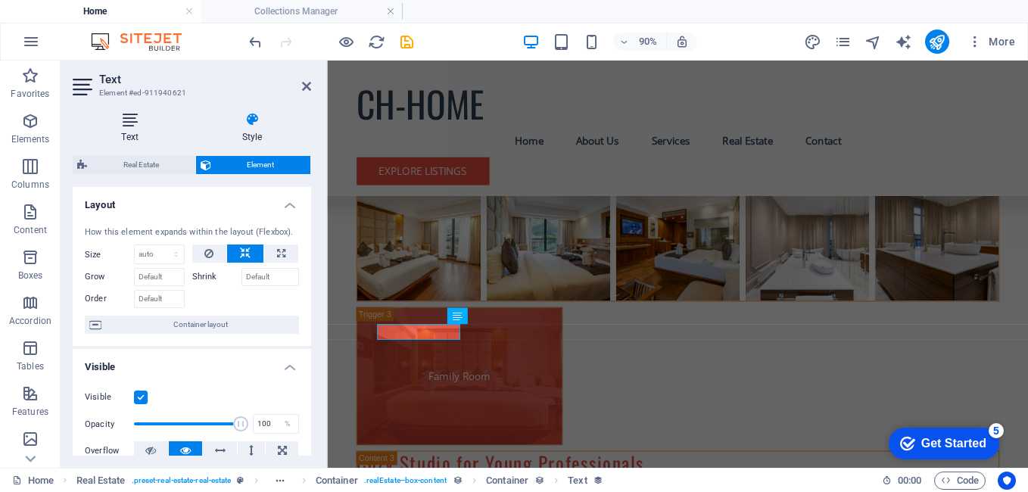
click at [138, 125] on icon at bounding box center [130, 119] width 114 height 15
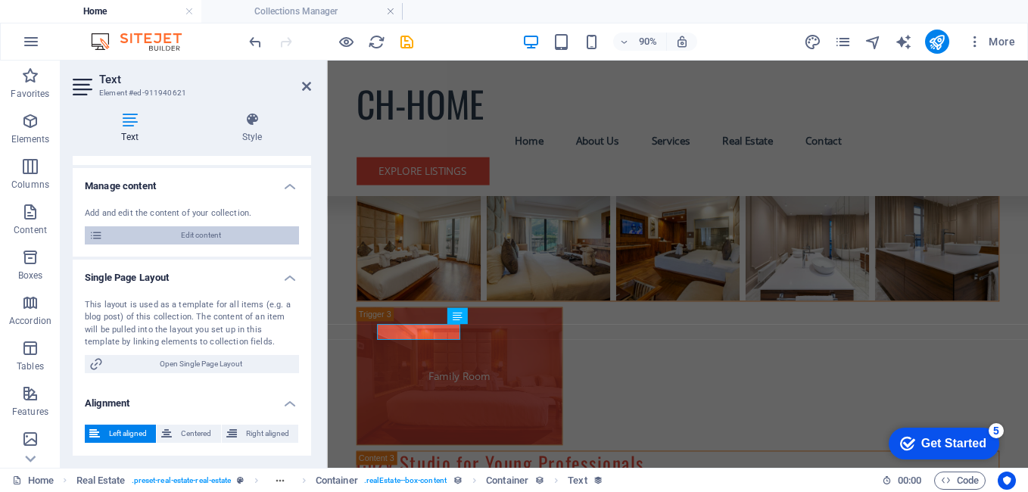
click at [226, 227] on span "Edit content" at bounding box center [201, 235] width 187 height 18
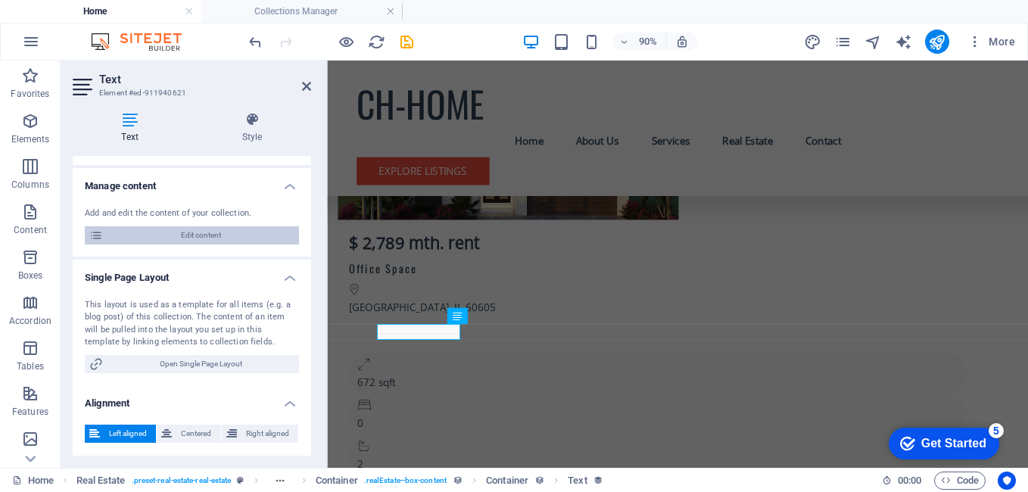
select select "Office"
select select "For Rent"
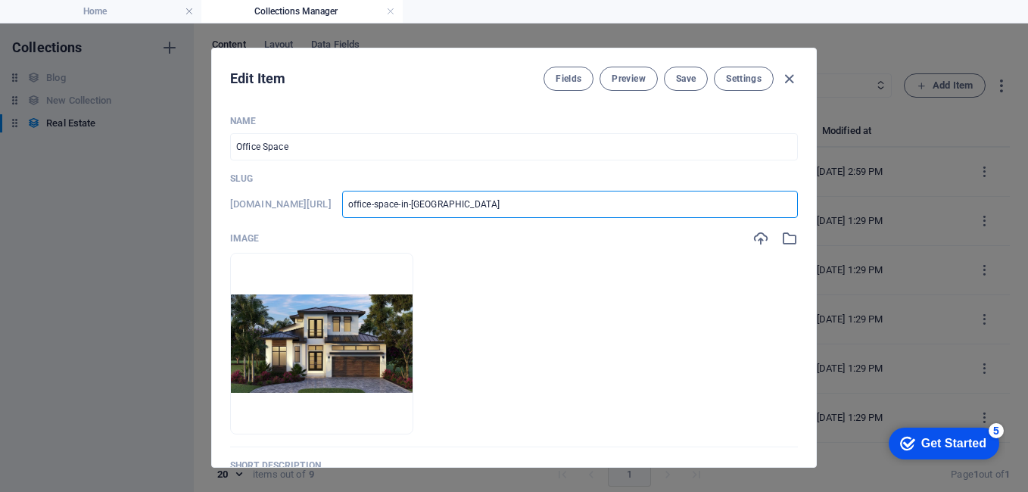
click at [573, 202] on input "office-space-in-chicago" at bounding box center [570, 204] width 456 height 27
type input "office-space-in-chicag"
type input "office-space-in-chica"
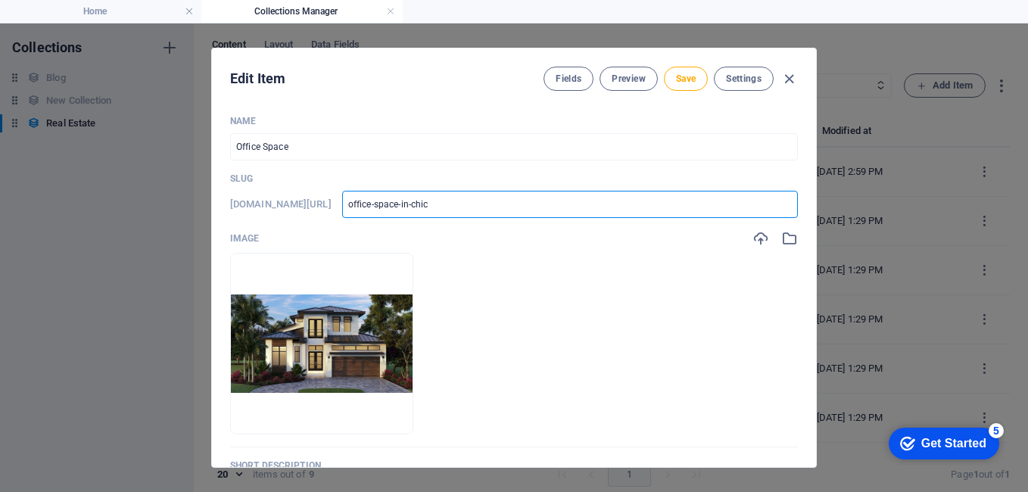
type input "office-space-in-chi"
type input "office-space-in-c"
type input "office-space-in"
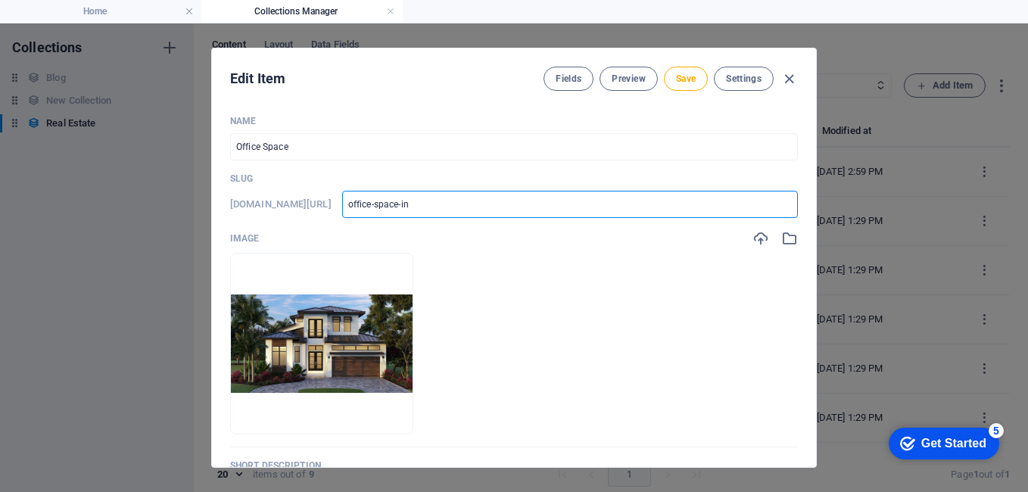
type input "office-space-in"
type input "office-space-i"
type input "office-space-in"
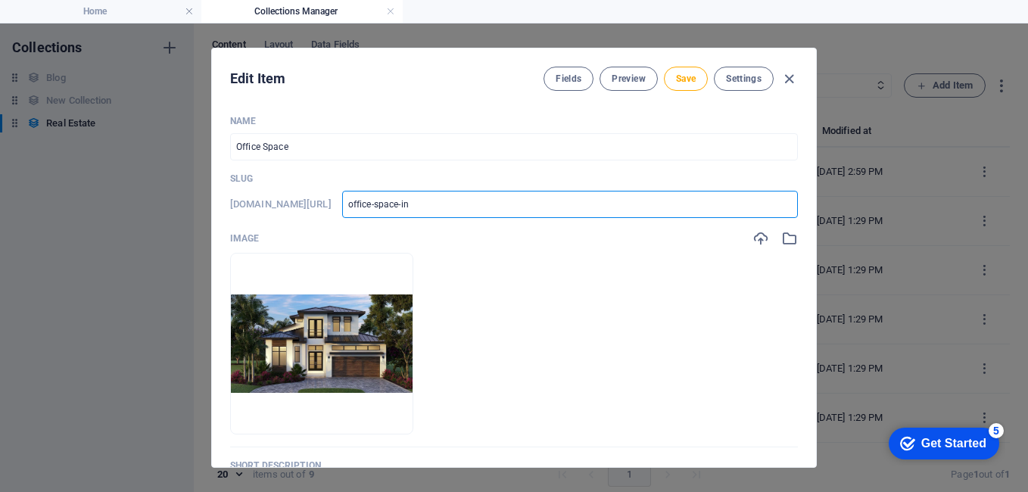
type input "office-space-in"
type input "office-space-in-"
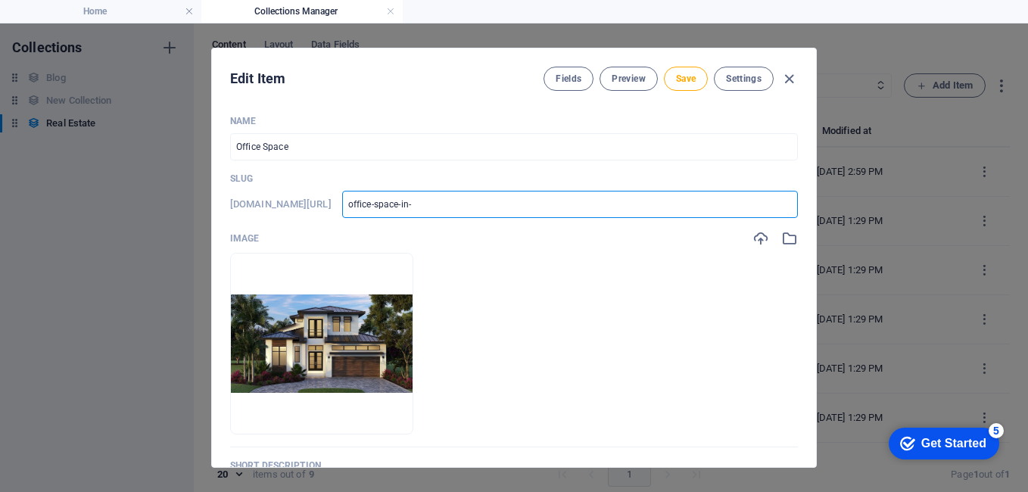
type input "office-space-in-"
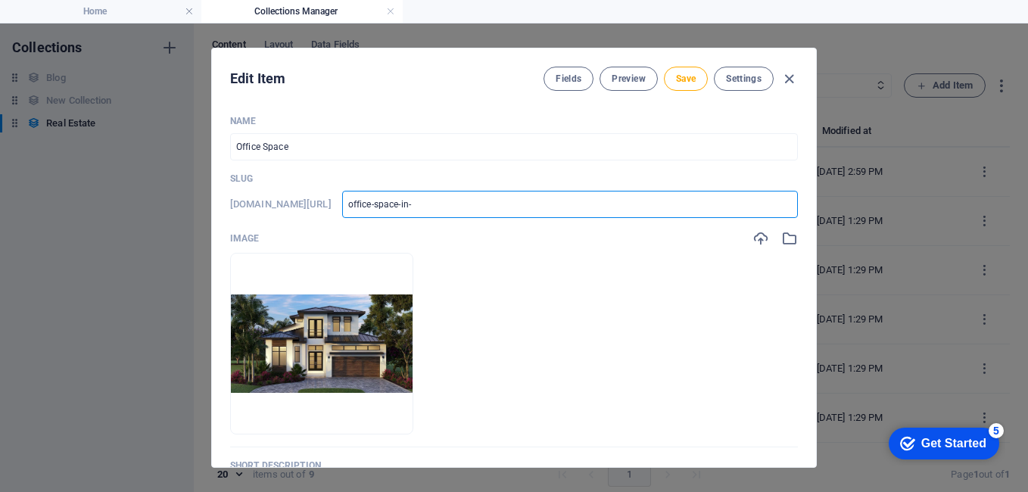
type input "office-space-in-f"
type input "office-space-in-fl"
type input "office-space-in-flo"
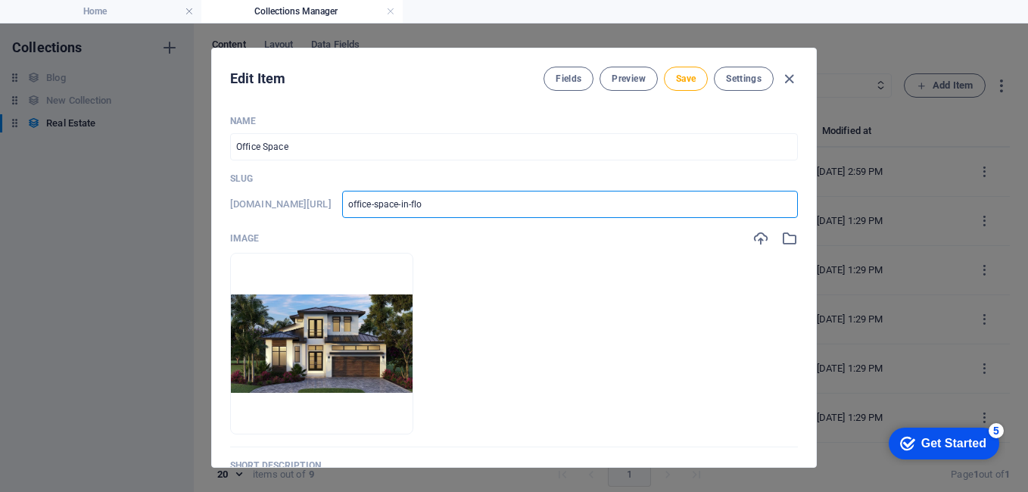
type input "office-space-in-flo"
type input "office-space-in-flor"
type input "office-space-in-flora"
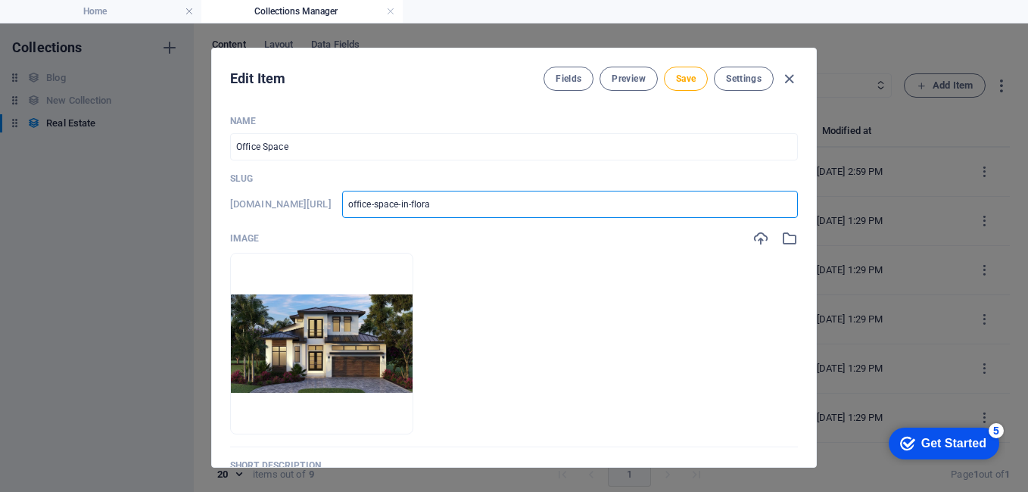
type input "office-space-in-florad"
type input "office-space-in-florade"
type input "office-space-in-florad"
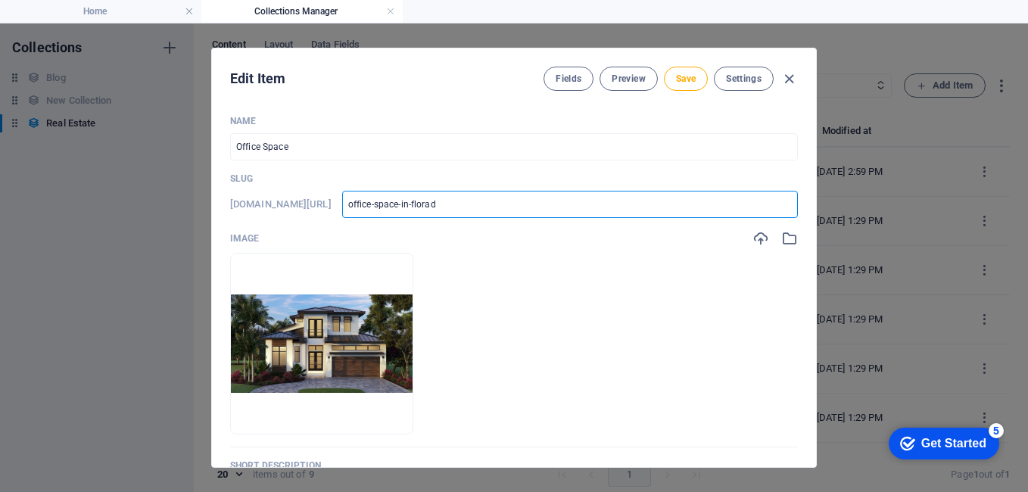
type input "office-space-in-florad"
type input "office-space-in-flora"
type input "office-space-in-flor"
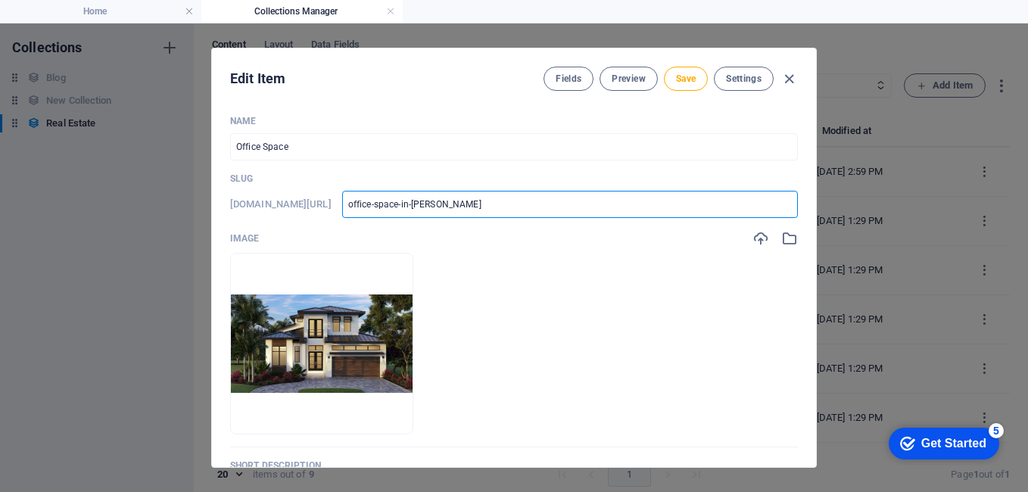
type input "office-space-in-flo"
type input "office-space-in-fl"
type input "office-space-in-f"
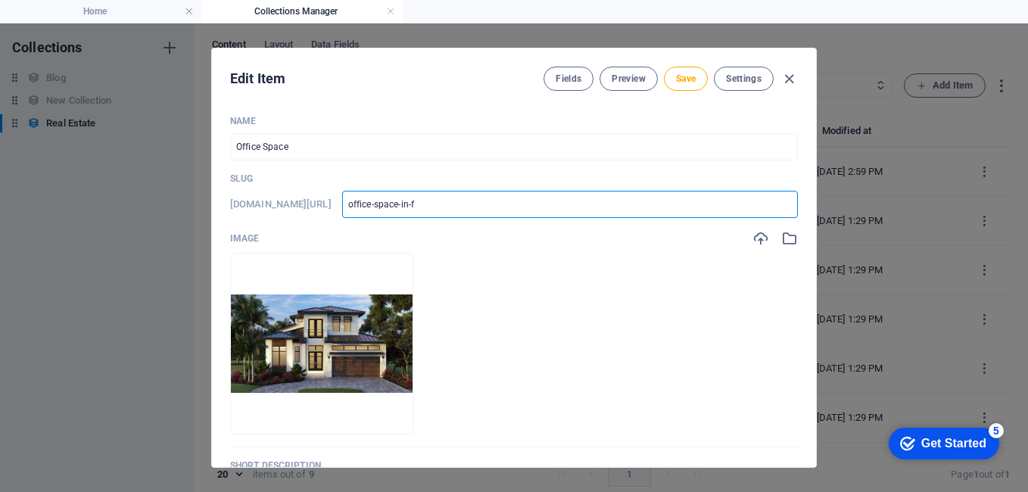
type input "office-space-in-f"
type input "office-space-in-"
type input "office-space-in-f"
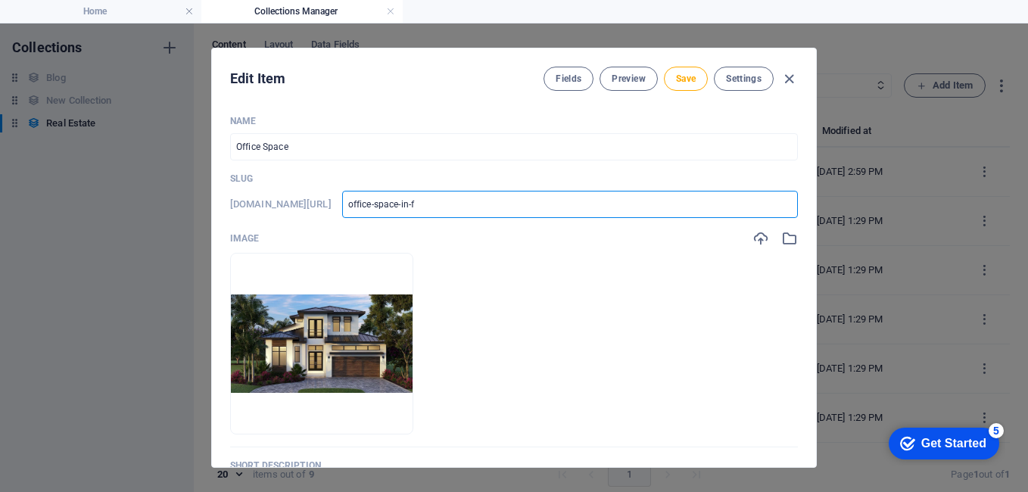
type input "office-space-in-fl"
type input "office-space-in-flo"
type input "office-space-in-flor"
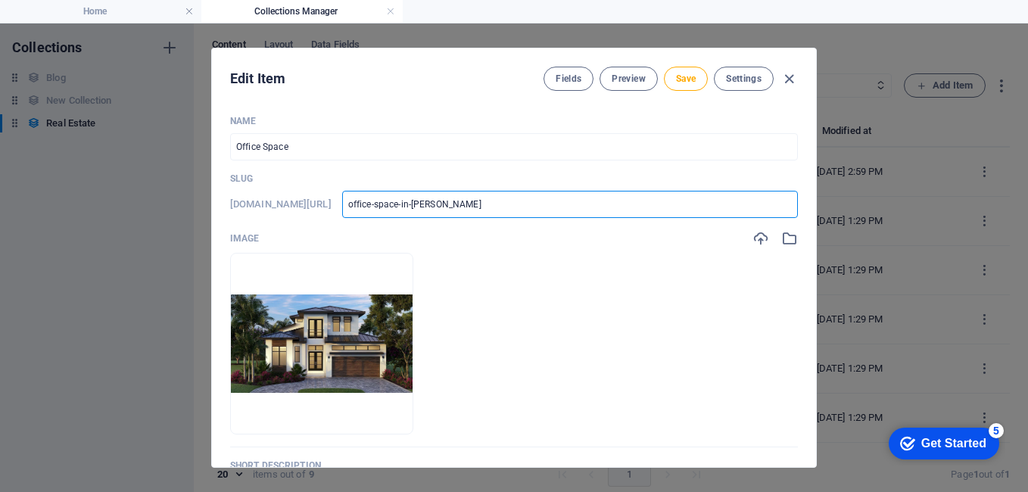
type input "office-space-in-flor"
type input "office-space-in-flori"
type input "office-space-in-florid"
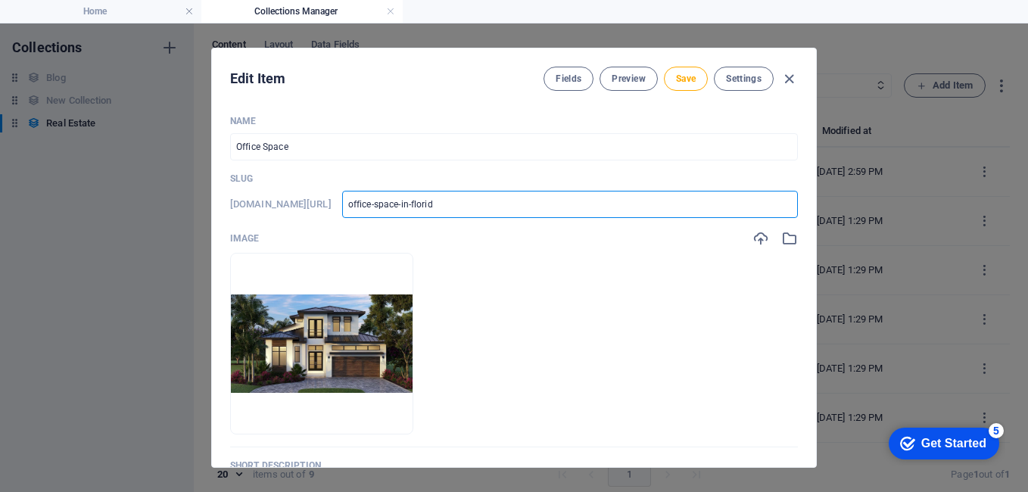
type input "office-space-in-florida"
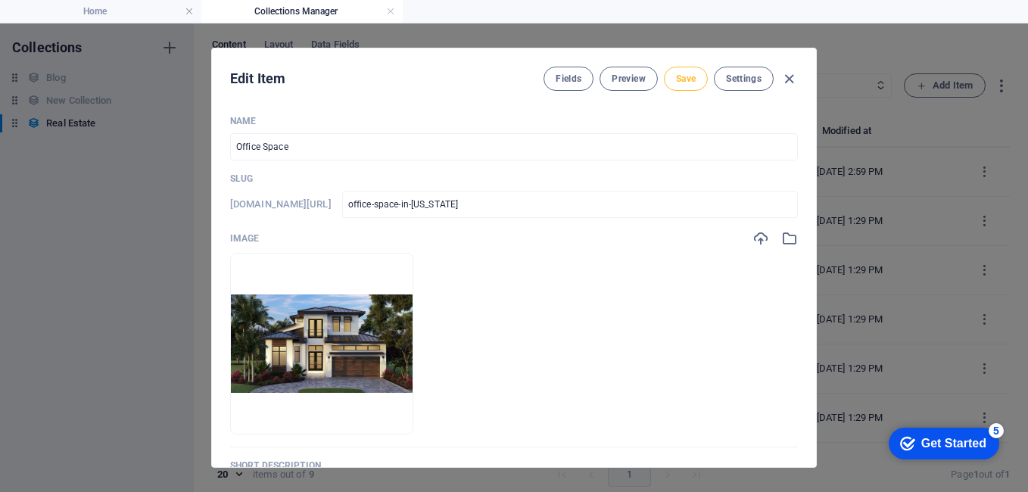
click at [687, 67] on button "Save" at bounding box center [686, 79] width 44 height 24
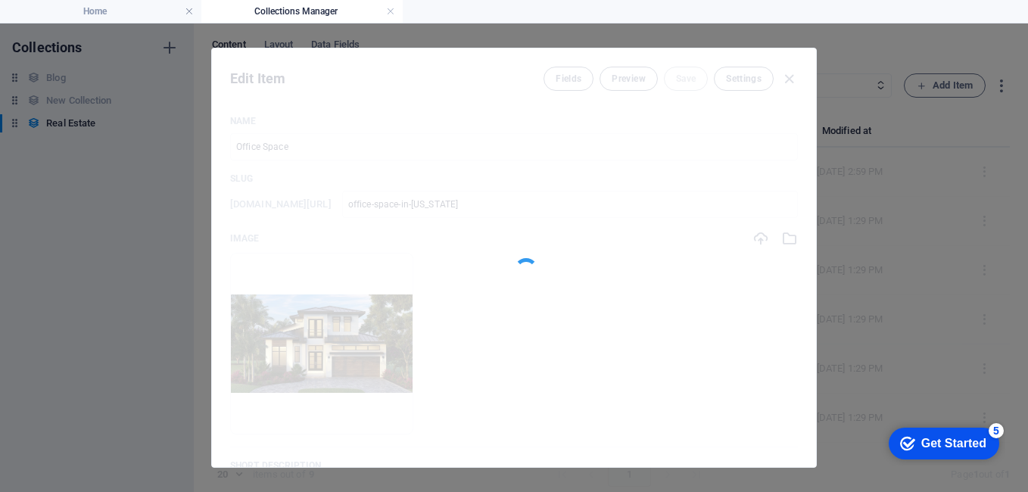
type input "office-space-in-florida"
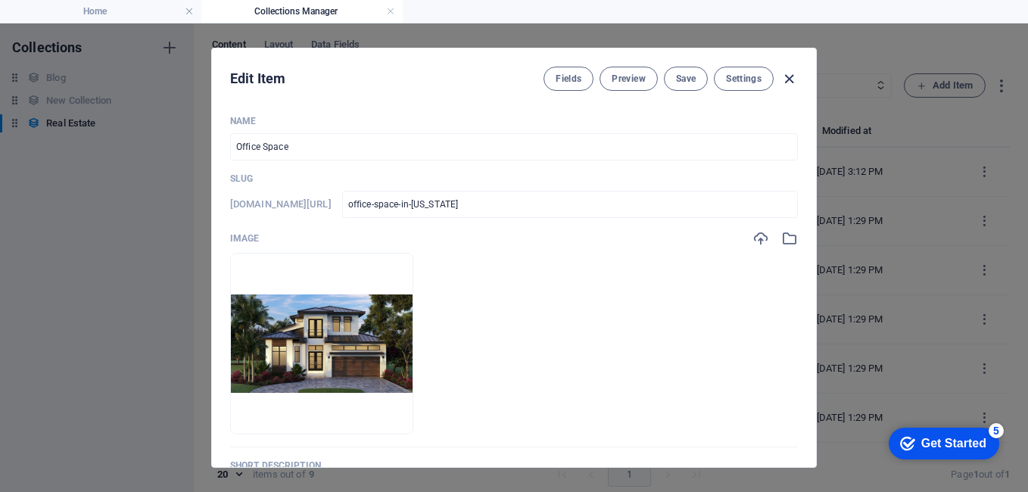
click at [784, 79] on icon "button" at bounding box center [789, 78] width 17 height 17
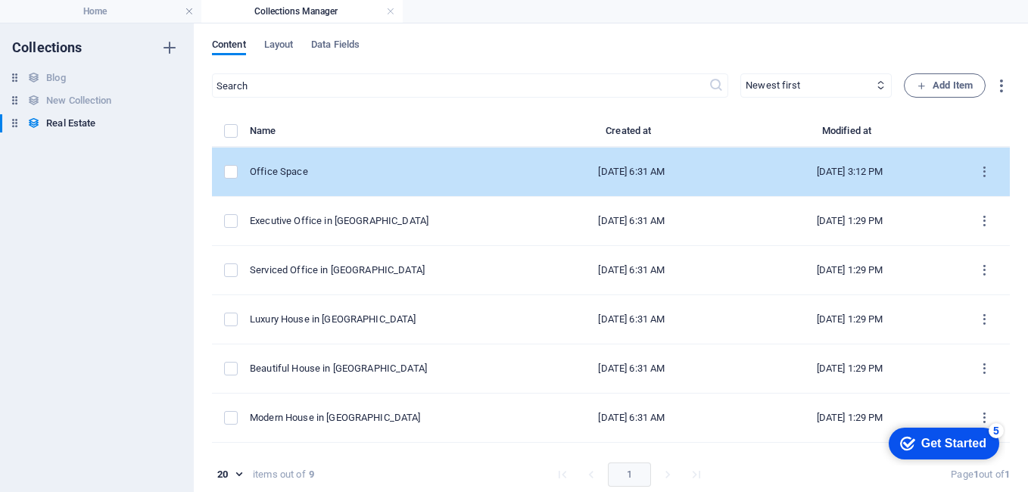
click at [250, 159] on td "items list" at bounding box center [231, 172] width 38 height 49
click at [229, 160] on td "items list" at bounding box center [231, 172] width 38 height 49
click at [232, 166] on label "items list" at bounding box center [231, 172] width 14 height 14
click at [0, 0] on input "items list" at bounding box center [0, 0] width 0 height 0
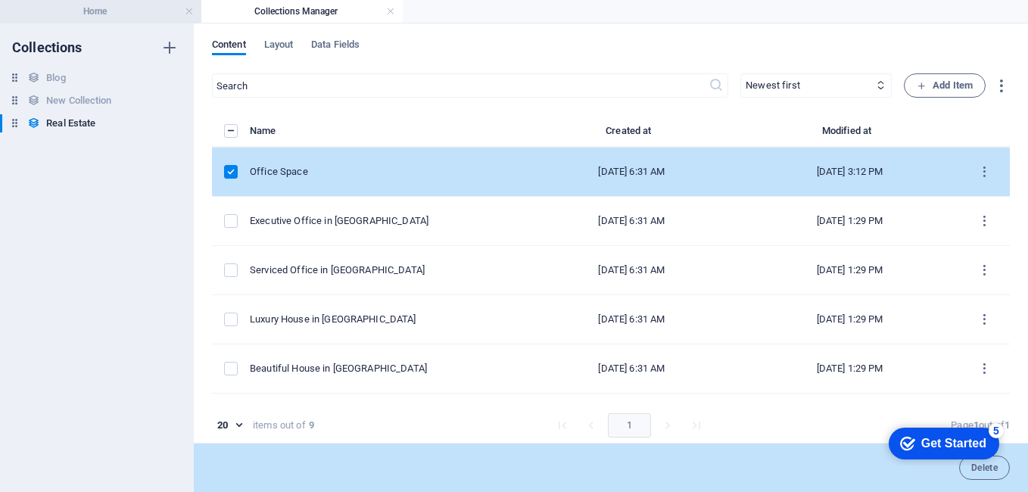
click at [114, 14] on h4 "Home" at bounding box center [100, 11] width 201 height 17
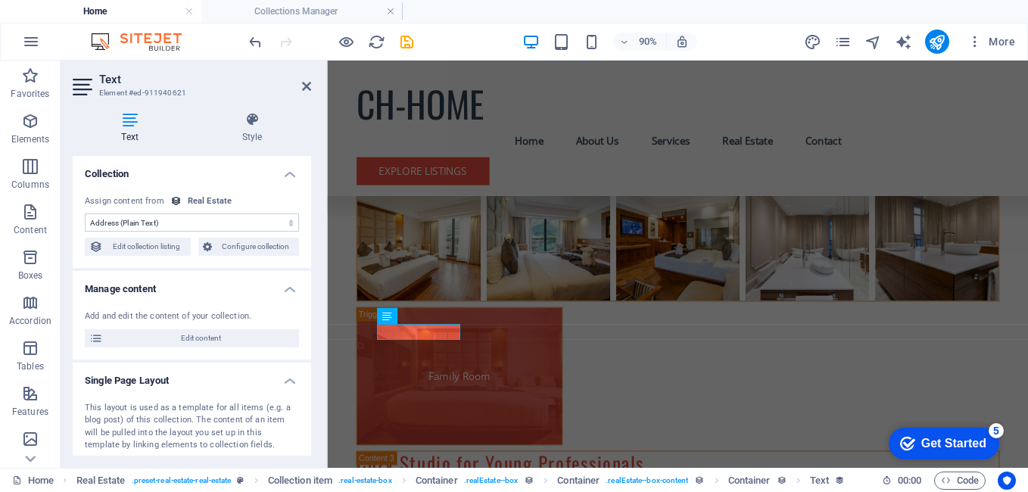
click at [264, 145] on div "Text Style Collection No assignment, content remains static Created at (Date) U…" at bounding box center [192, 284] width 238 height 344
click at [253, 132] on h4 "Style" at bounding box center [252, 128] width 118 height 32
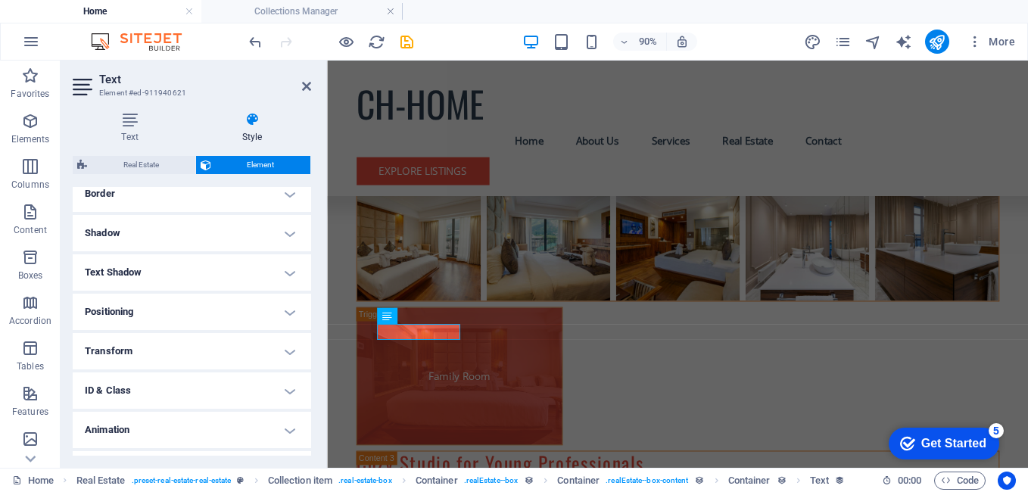
scroll to position [371, 0]
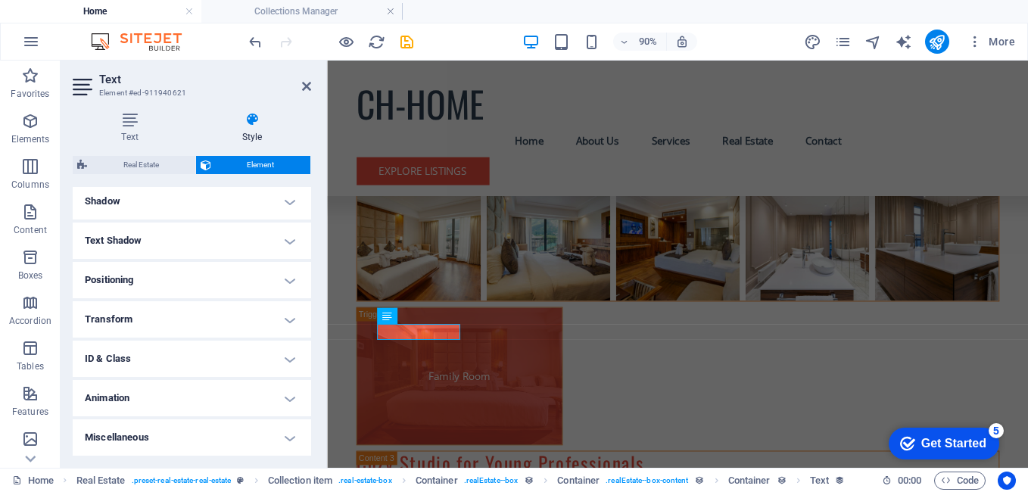
drag, startPoint x: 308, startPoint y: 283, endPoint x: 6, endPoint y: 222, distance: 308.2
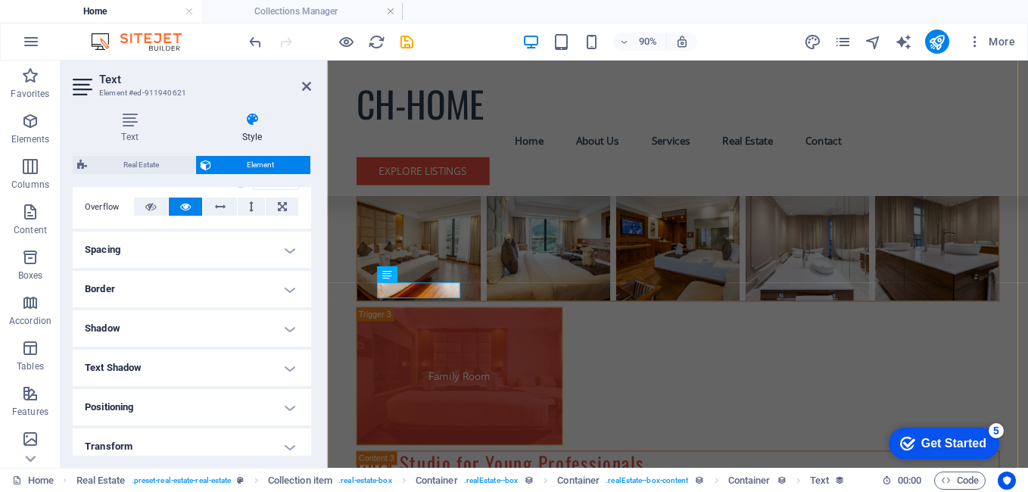
scroll to position [5383, 0]
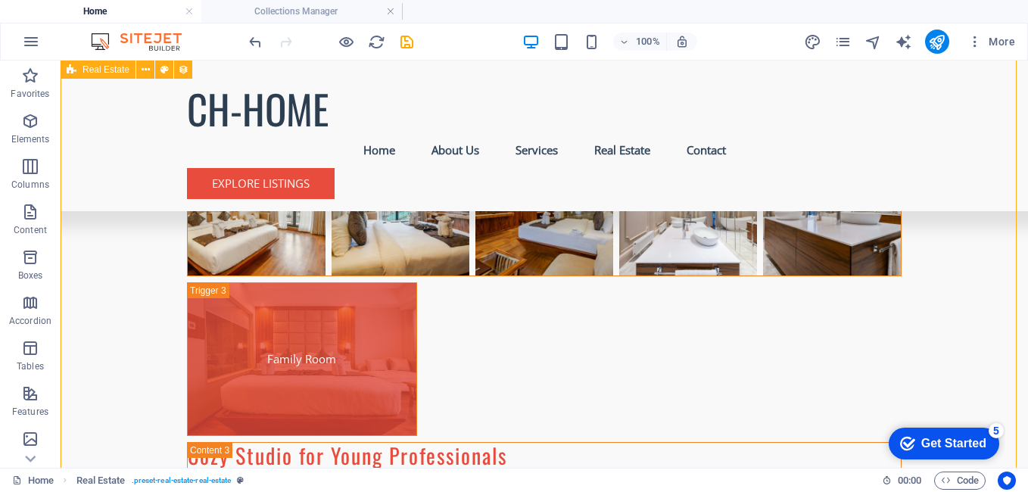
select select "68bc7d74be2151bf1e001f28"
select select "createdAt_DESC"
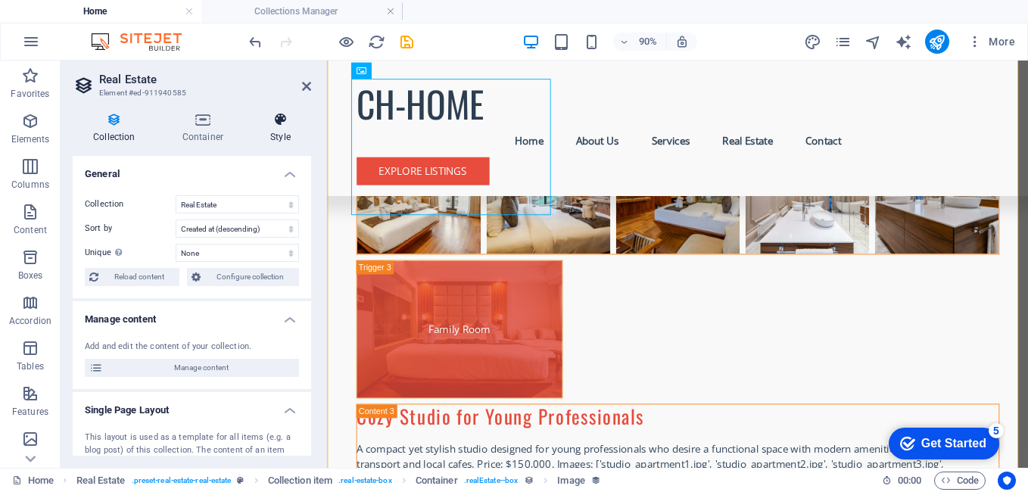
click at [283, 120] on icon at bounding box center [280, 119] width 61 height 15
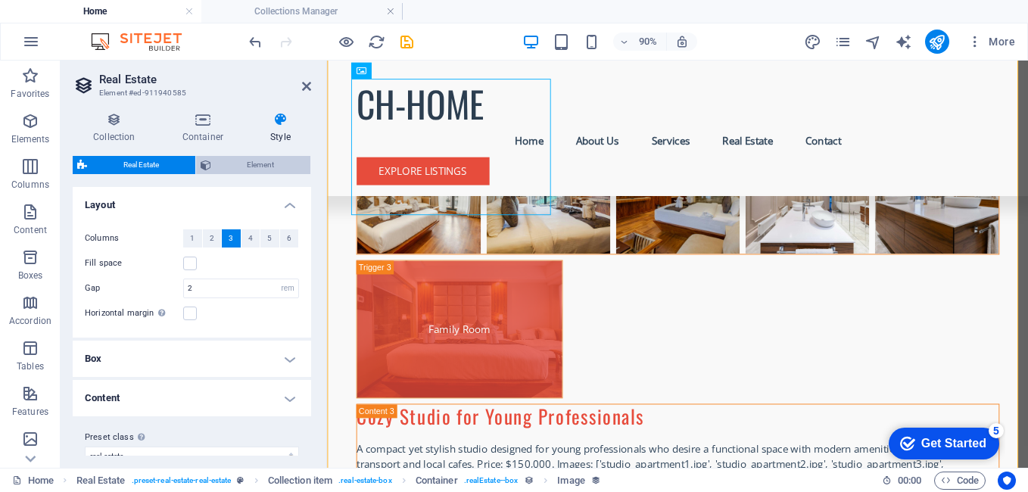
click at [238, 164] on span "Element" at bounding box center [261, 165] width 91 height 18
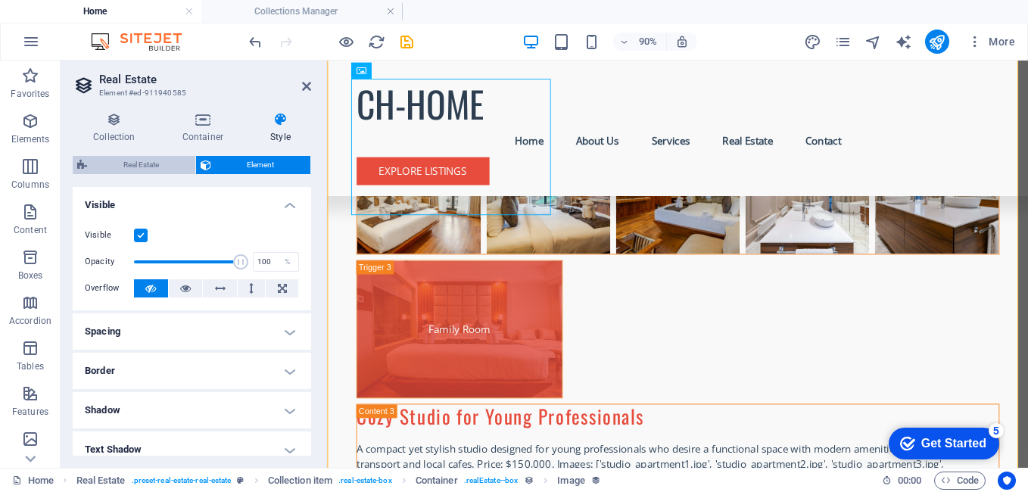
click at [164, 156] on span "Real Estate" at bounding box center [141, 165] width 99 height 18
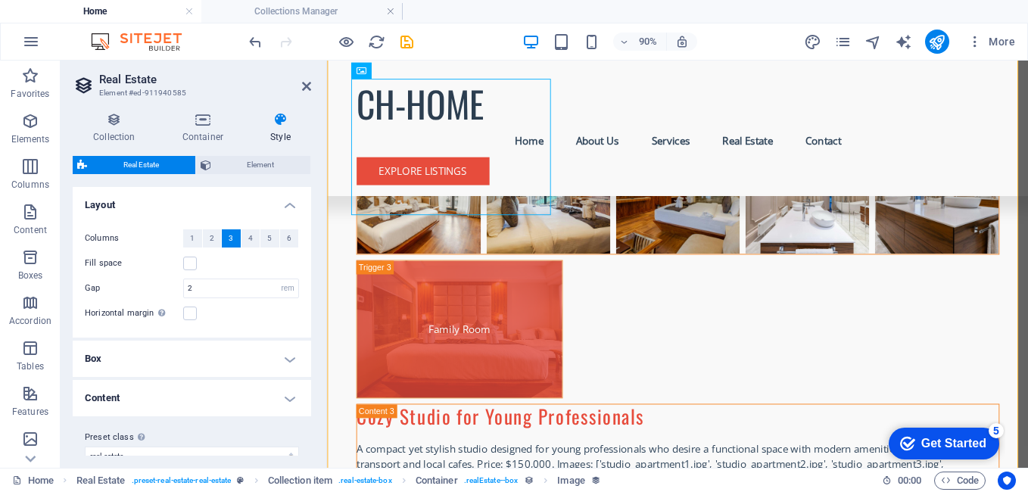
drag, startPoint x: 634, startPoint y: 337, endPoint x: 338, endPoint y: 173, distance: 338.5
click at [203, 132] on h4 "Container" at bounding box center [206, 128] width 88 height 32
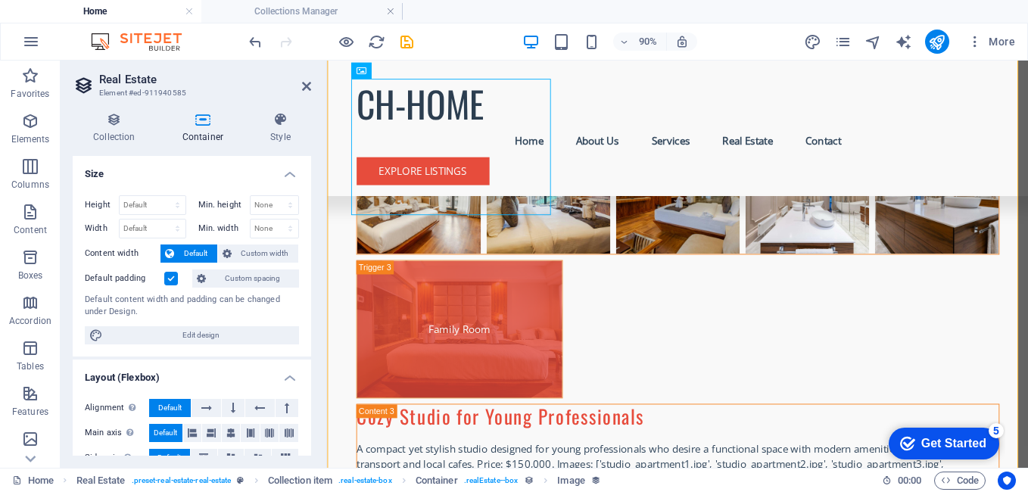
click at [117, 111] on div "Collection Container Style General Collection Blog New Collection Real Estate S…" at bounding box center [192, 284] width 263 height 368
click at [106, 131] on h4 "Collection" at bounding box center [117, 128] width 89 height 32
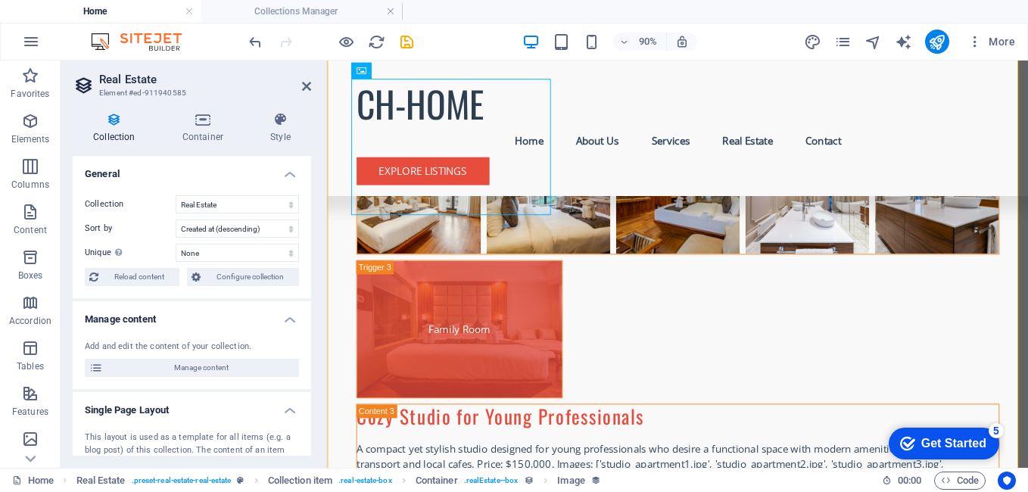
drag, startPoint x: 306, startPoint y: 282, endPoint x: 305, endPoint y: 313, distance: 31.0
click at [305, 313] on ul "General Collection Blog New Collection Real Estate Sort by Created at (ascendin…" at bounding box center [192, 501] width 238 height 690
drag, startPoint x: 307, startPoint y: 241, endPoint x: 314, endPoint y: 321, distance: 79.8
click at [314, 321] on div "Collection Container Style General Collection Blog New Collection Real Estate S…" at bounding box center [192, 284] width 263 height 368
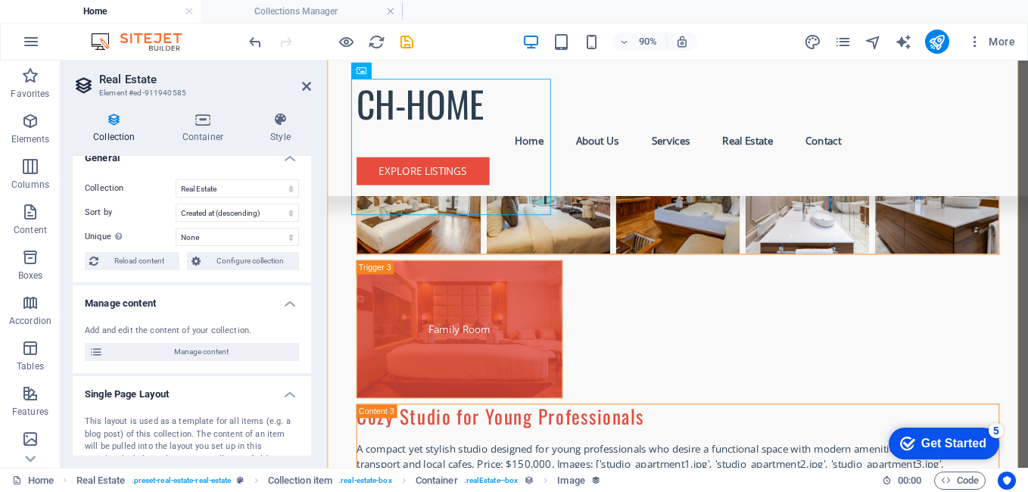
scroll to position [0, 0]
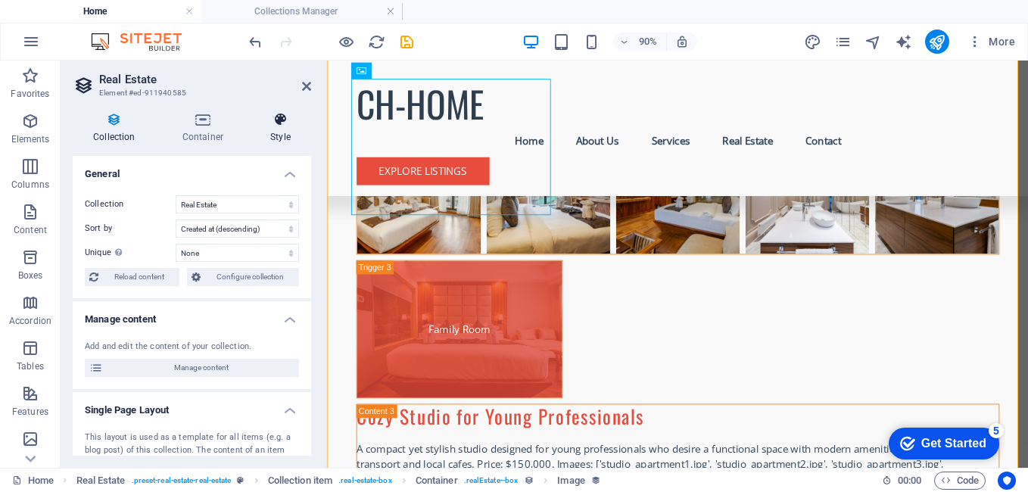
click at [278, 121] on icon at bounding box center [280, 119] width 61 height 15
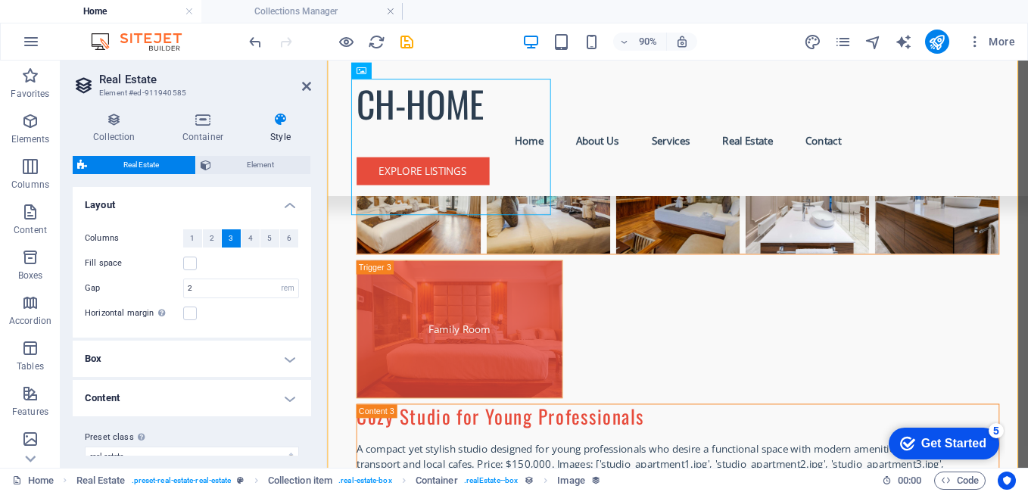
drag, startPoint x: 310, startPoint y: 262, endPoint x: 2, endPoint y: 115, distance: 340.6
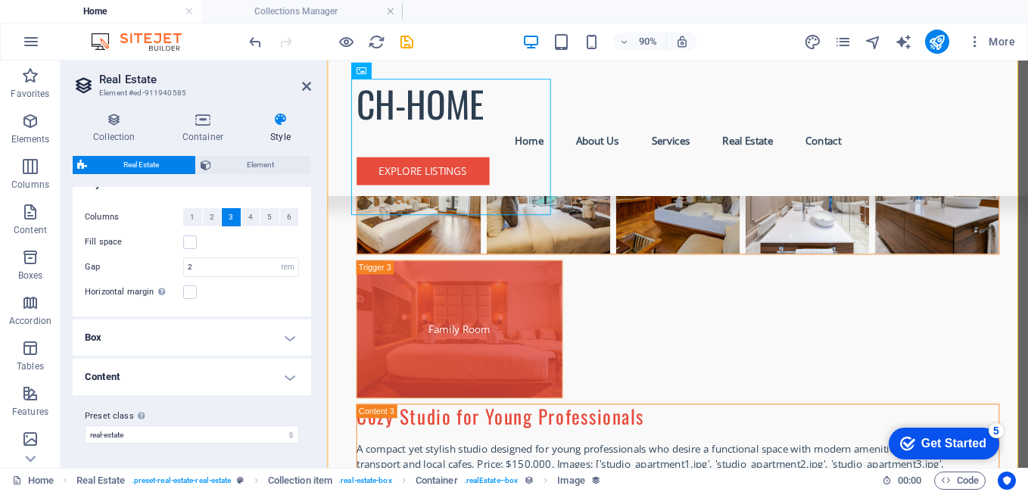
drag, startPoint x: 307, startPoint y: 342, endPoint x: 301, endPoint y: 196, distance: 146.2
drag, startPoint x: 301, startPoint y: 196, endPoint x: 312, endPoint y: 155, distance: 42.2
click at [312, 155] on div "Collection Container Style General Collection Blog New Collection Real Estate S…" at bounding box center [192, 284] width 263 height 368
click at [120, 135] on h4 "Collection" at bounding box center [117, 128] width 89 height 32
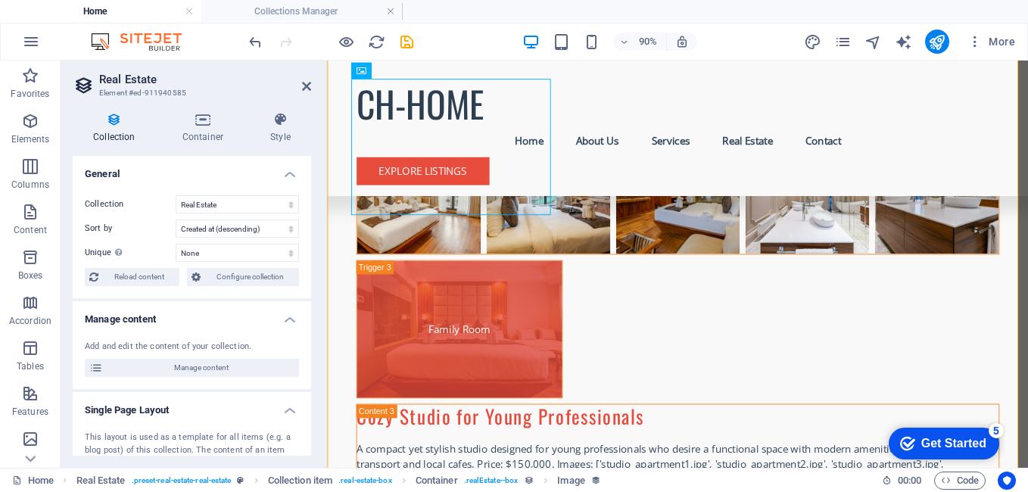
click at [116, 126] on icon at bounding box center [114, 119] width 83 height 15
click at [136, 280] on span "Reload content" at bounding box center [139, 277] width 72 height 18
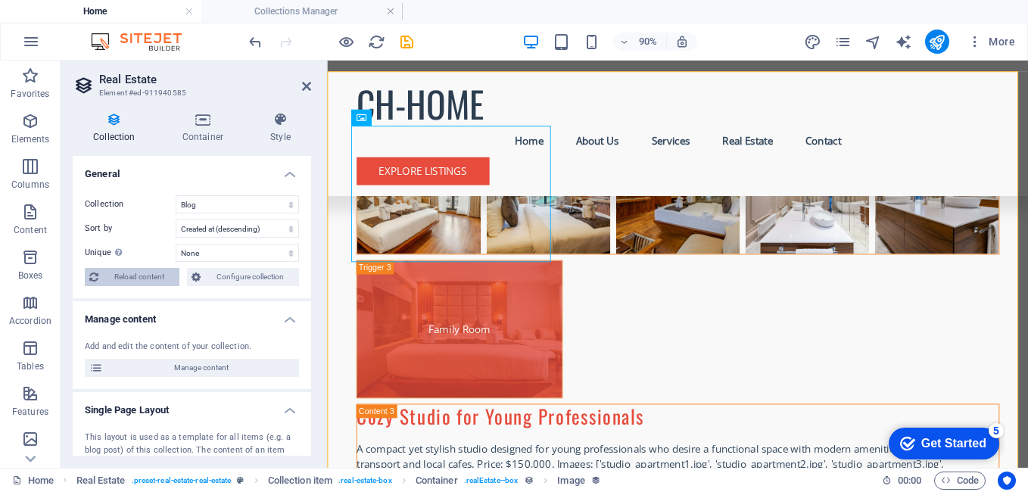
scroll to position [5331, 0]
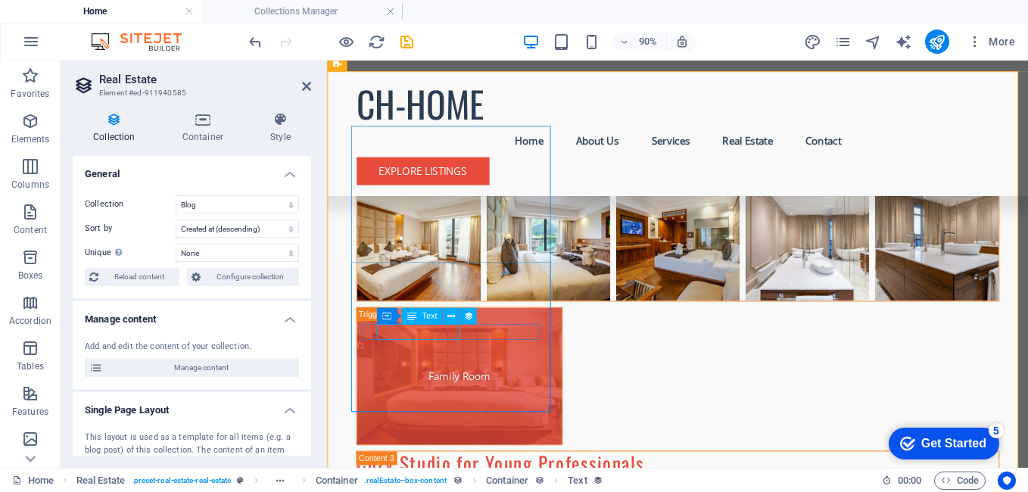
click at [425, 316] on span "Text" at bounding box center [429, 316] width 15 height 8
click at [459, 316] on button at bounding box center [451, 316] width 17 height 17
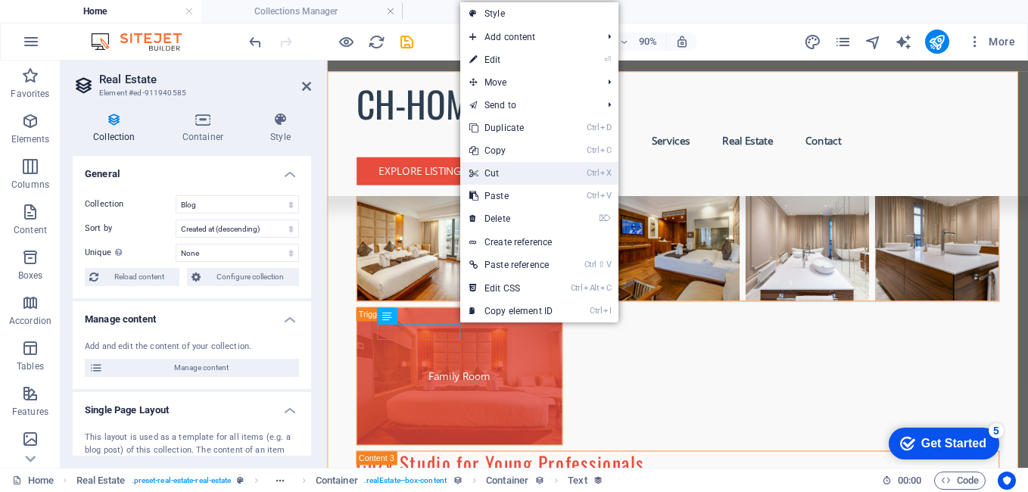
click at [488, 170] on link "Ctrl X Cut" at bounding box center [510, 173] width 101 height 23
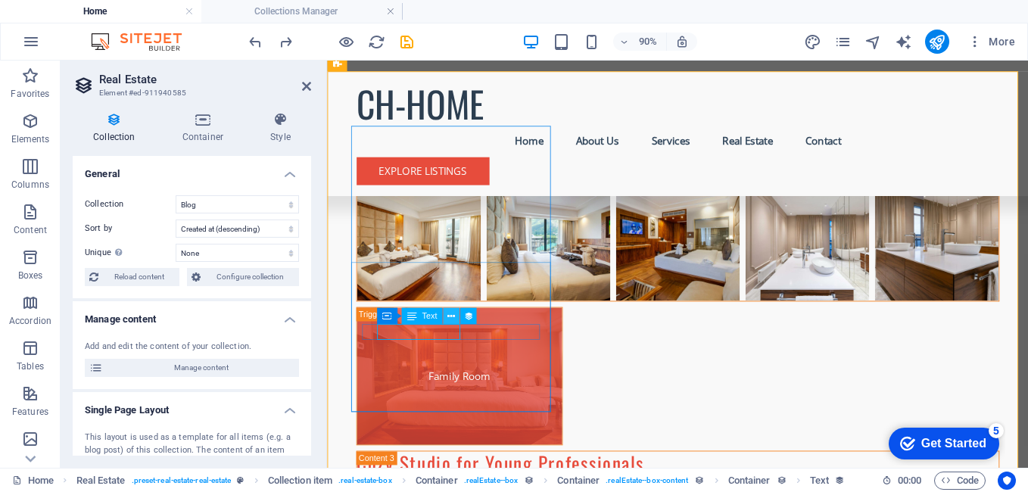
click at [454, 313] on icon at bounding box center [451, 316] width 8 height 14
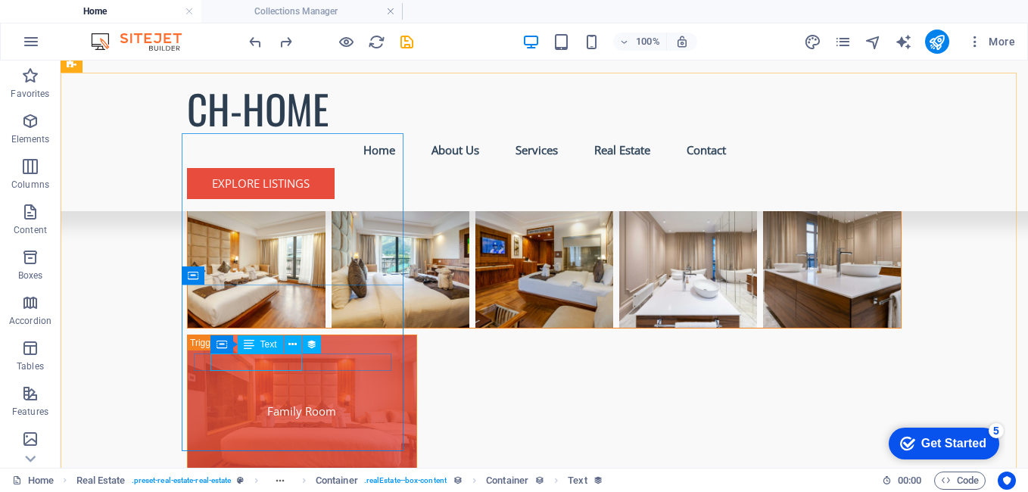
click at [267, 347] on span "Text" at bounding box center [268, 344] width 17 height 9
click at [298, 345] on button at bounding box center [293, 344] width 18 height 18
click at [291, 342] on icon at bounding box center [292, 345] width 8 height 16
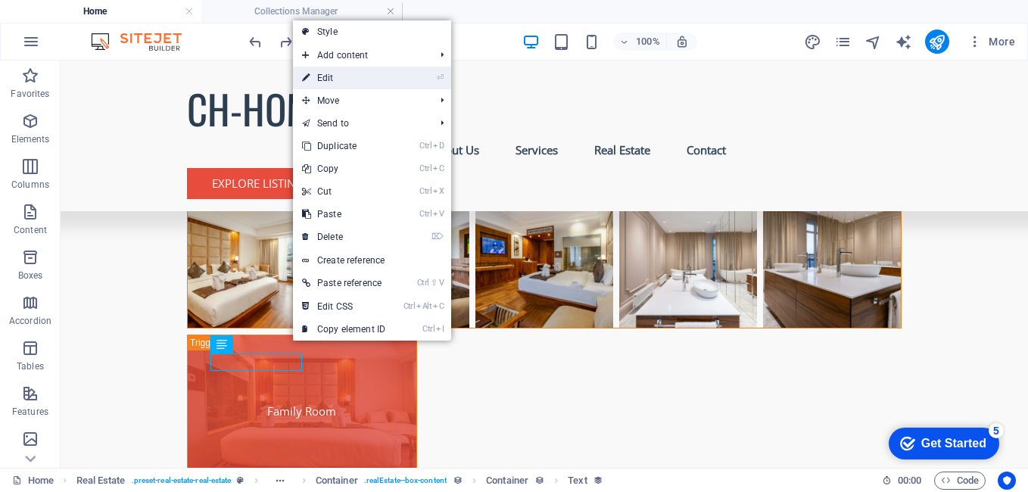
click at [338, 70] on link "⏎ Edit" at bounding box center [343, 78] width 101 height 23
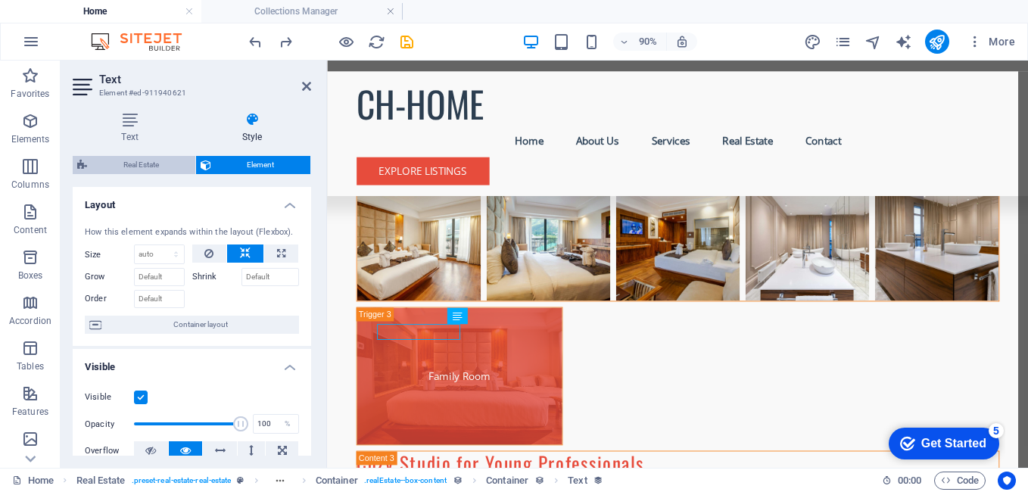
click at [139, 163] on span "Real Estate" at bounding box center [141, 165] width 99 height 18
select select "rem"
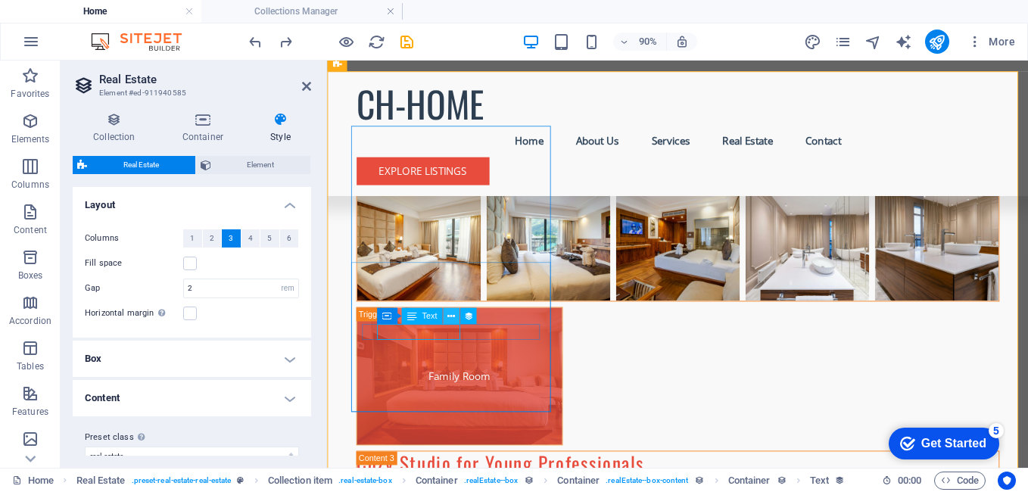
click at [452, 314] on icon at bounding box center [451, 316] width 8 height 14
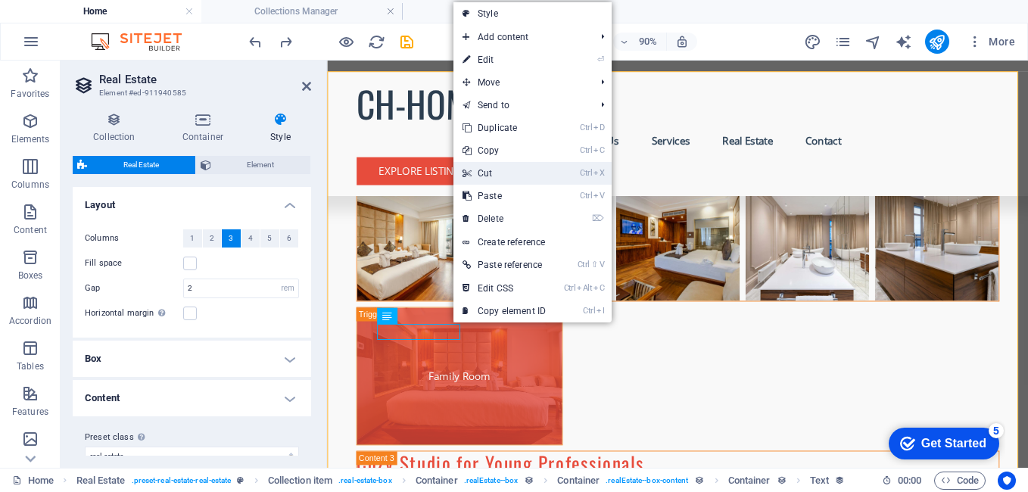
click at [500, 170] on link "Ctrl X Cut" at bounding box center [503, 173] width 101 height 23
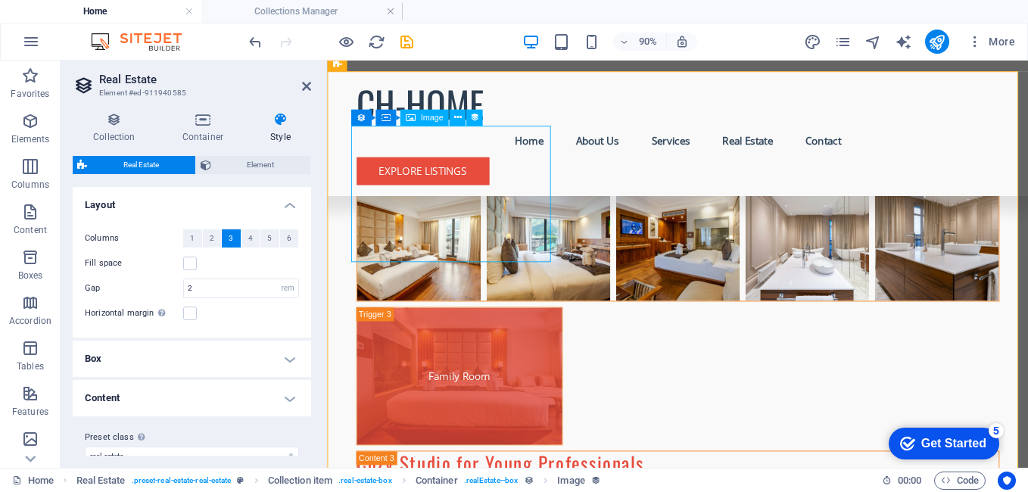
click at [453, 122] on button at bounding box center [457, 118] width 17 height 17
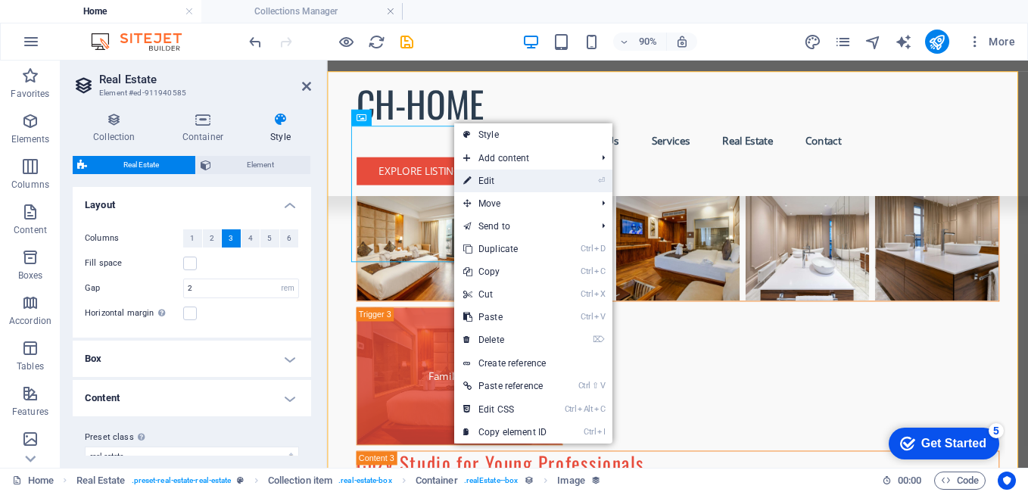
click at [485, 177] on link "⏎ Edit" at bounding box center [504, 181] width 101 height 23
select select "image"
select select "px"
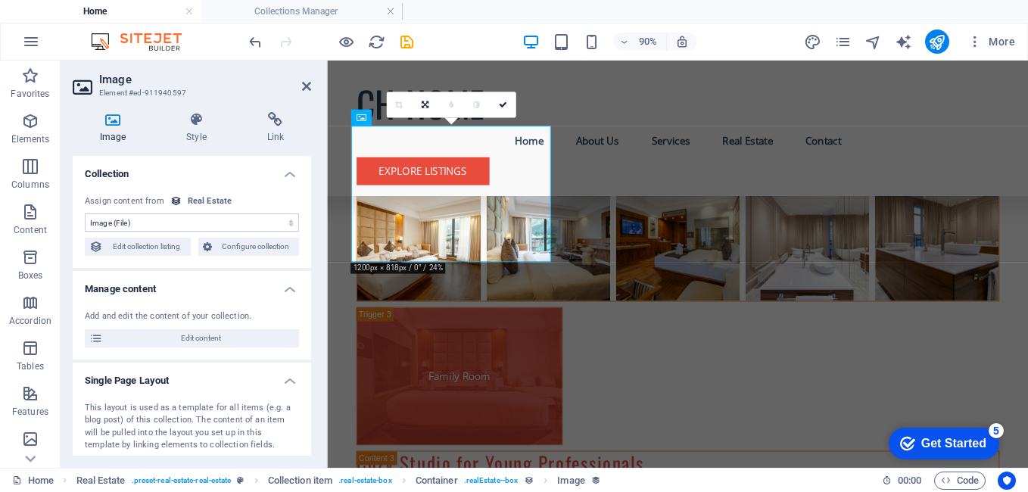
drag, startPoint x: 310, startPoint y: 364, endPoint x: 301, endPoint y: 398, distance: 35.5
click at [301, 398] on div "This layout is used as a template for all items (e.g. a blog post) of this coll…" at bounding box center [192, 439] width 238 height 98
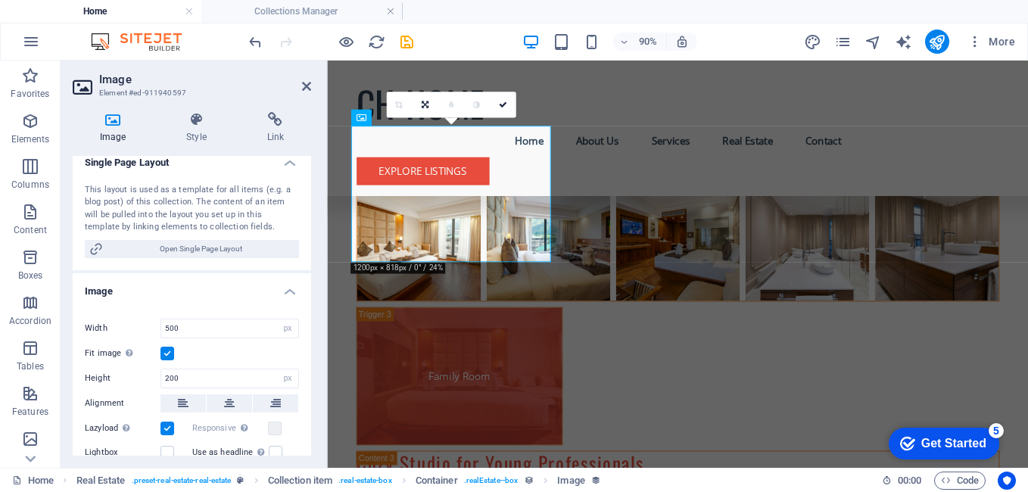
scroll to position [220, 0]
click at [233, 243] on span "Open Single Page Layout" at bounding box center [201, 247] width 187 height 18
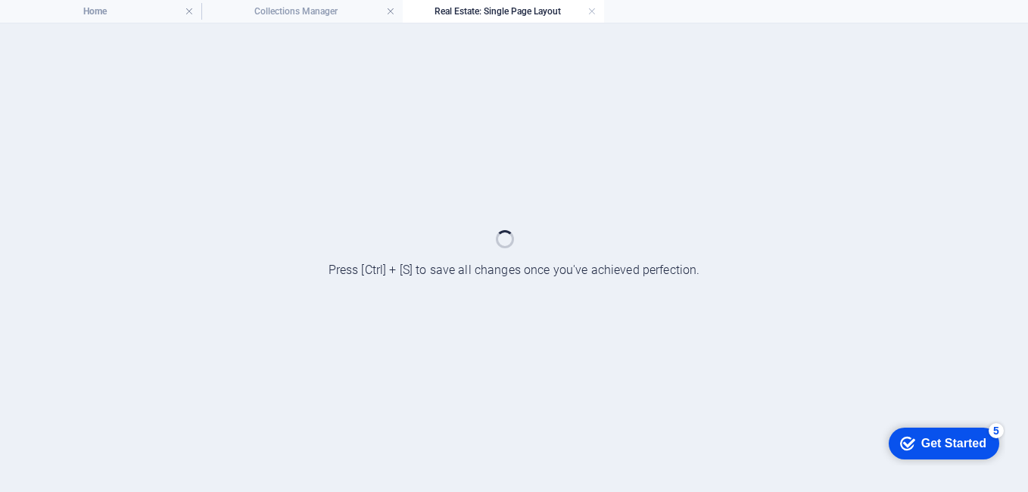
scroll to position [0, 0]
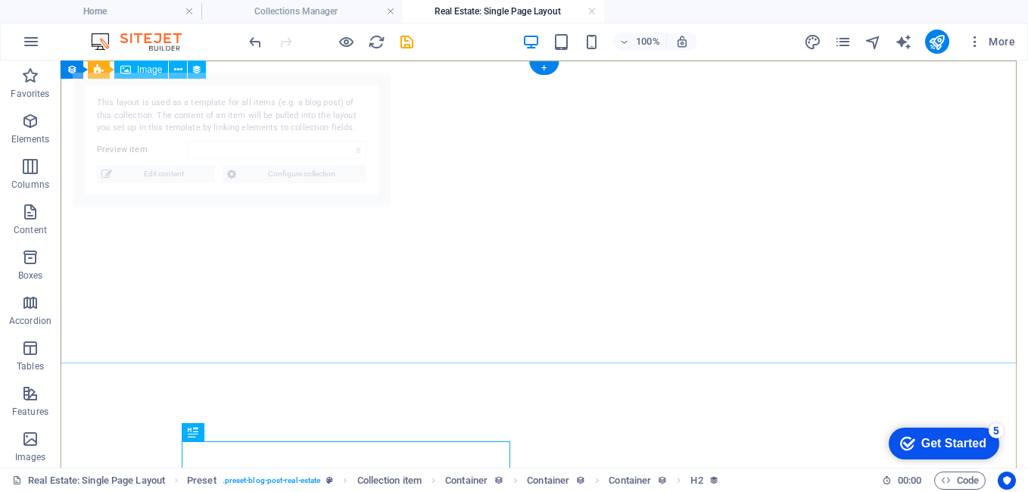
select select "68bc7d74be2151bf1e001f2f"
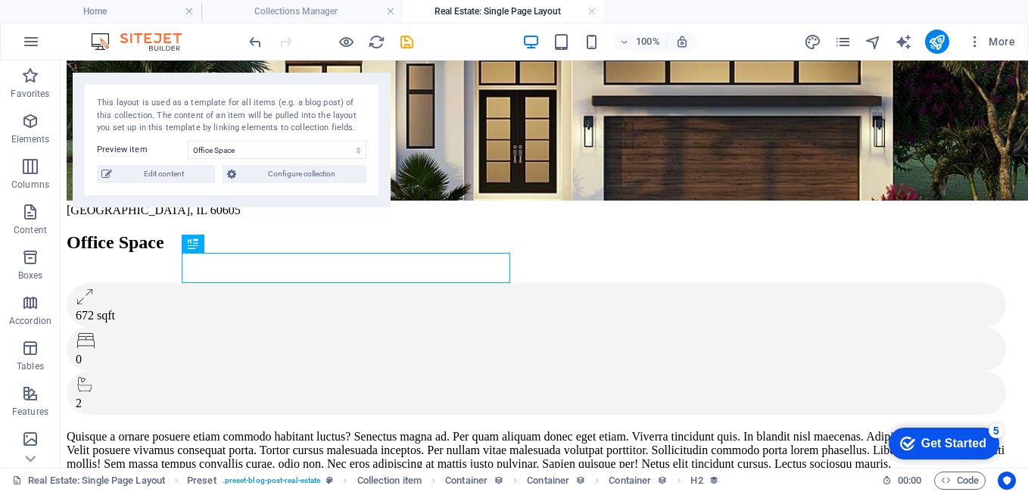
scroll to position [194, 0]
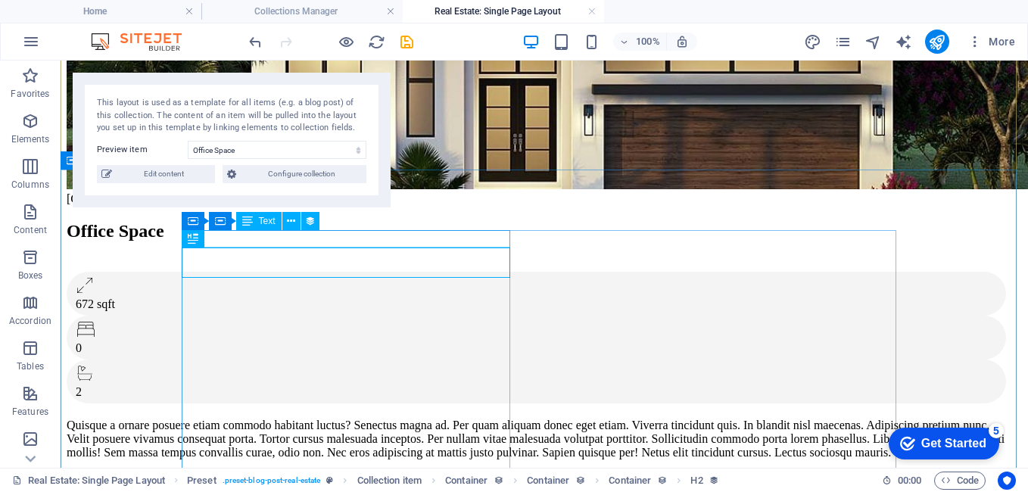
click at [232, 206] on div "[GEOGRAPHIC_DATA], IL 60605" at bounding box center [538, 199] width 943 height 14
click at [293, 222] on icon at bounding box center [291, 221] width 8 height 16
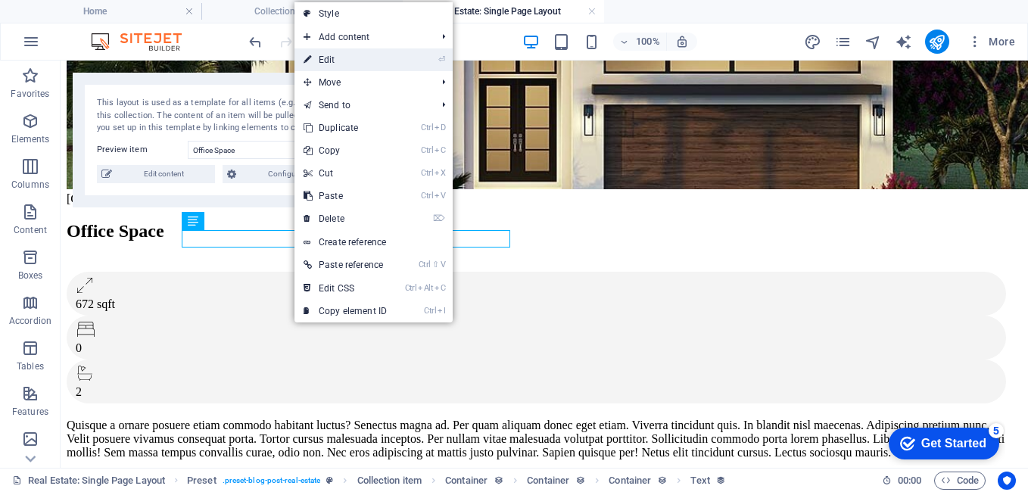
click at [341, 55] on link "⏎ Edit" at bounding box center [344, 59] width 101 height 23
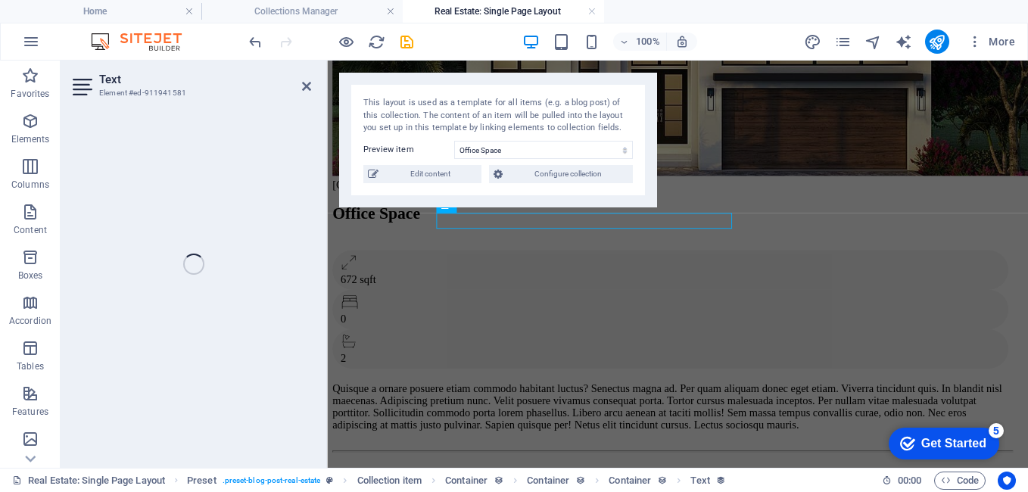
select select "address"
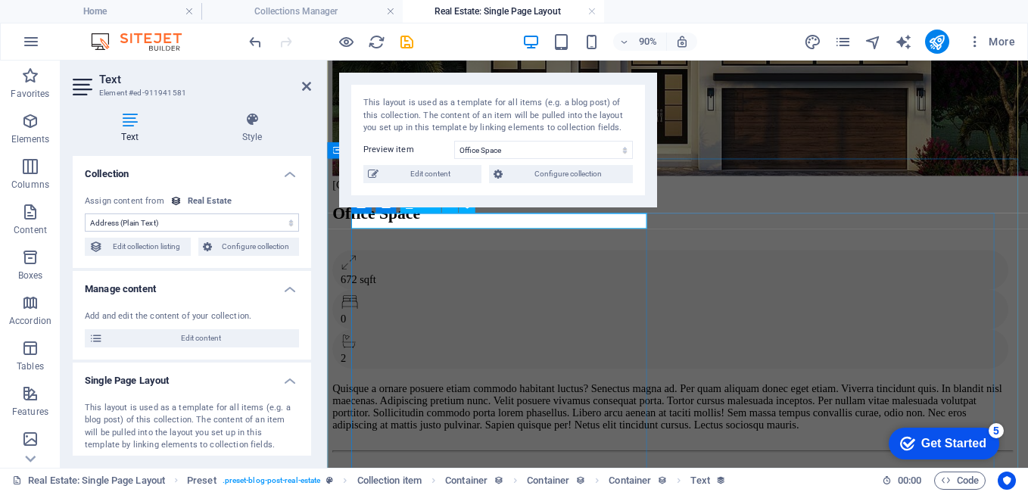
click at [397, 206] on div "[GEOGRAPHIC_DATA], IL 60605" at bounding box center [710, 199] width 755 height 14
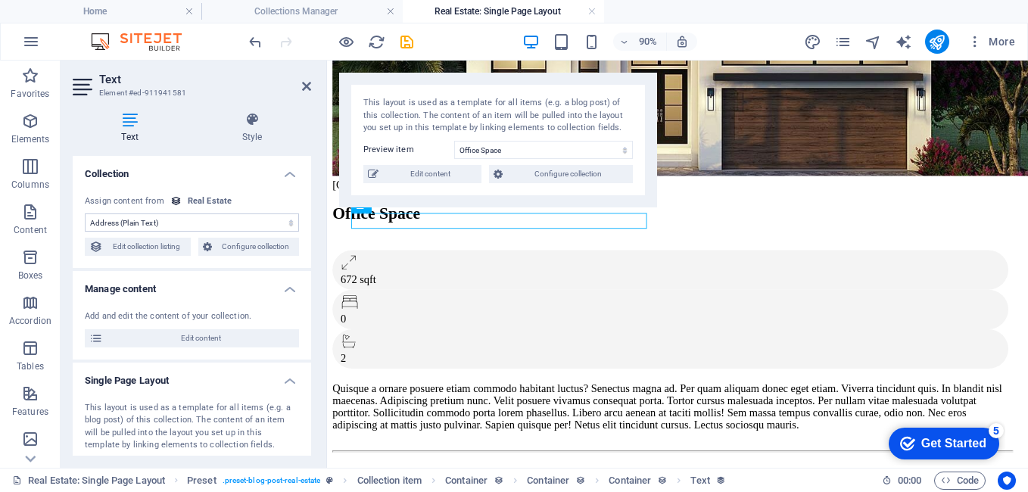
drag, startPoint x: 397, startPoint y: 236, endPoint x: 747, endPoint y: 238, distance: 350.5
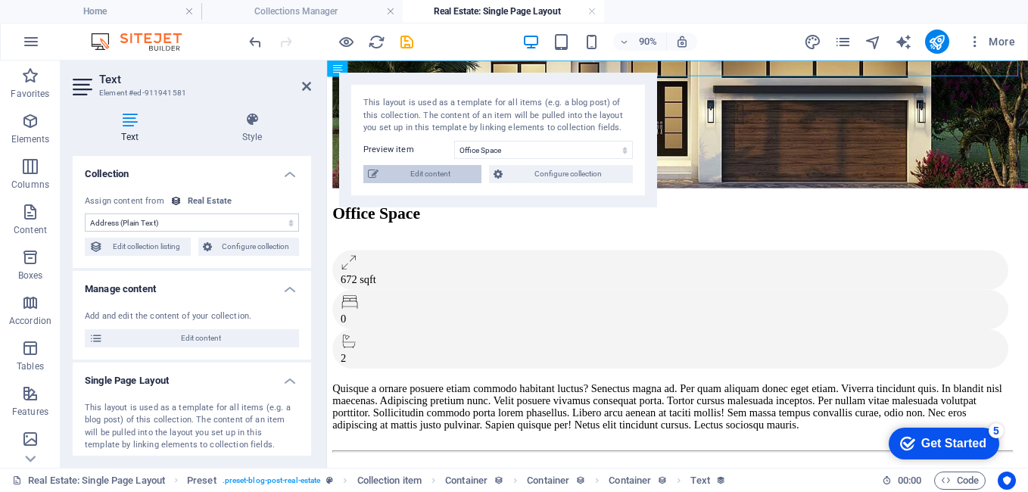
click at [420, 177] on span "Edit content" at bounding box center [430, 174] width 94 height 18
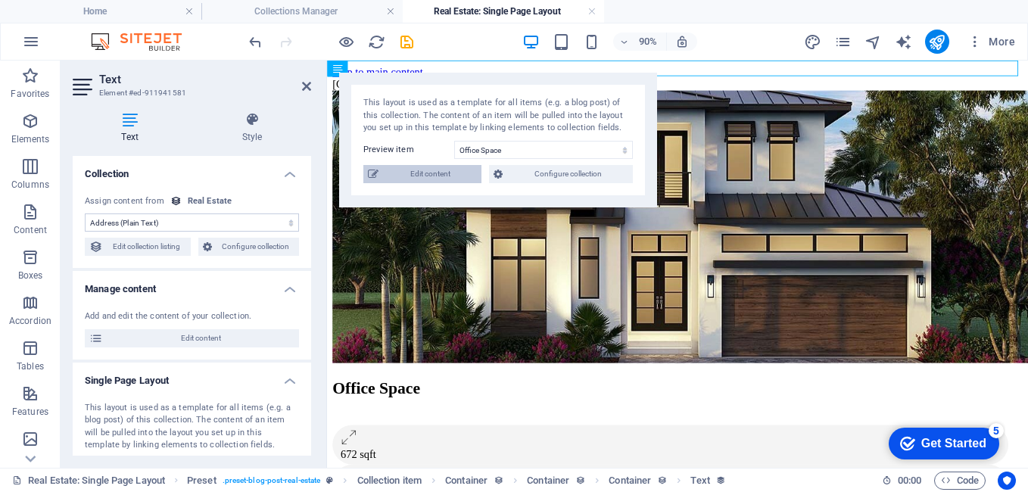
select select "Office"
select select "For Rent"
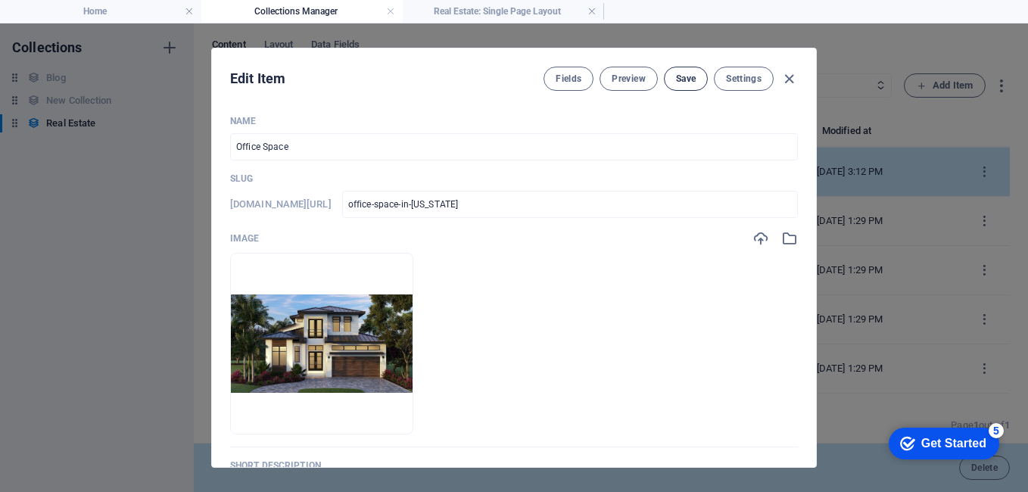
click at [692, 82] on span "Save" at bounding box center [686, 79] width 20 height 12
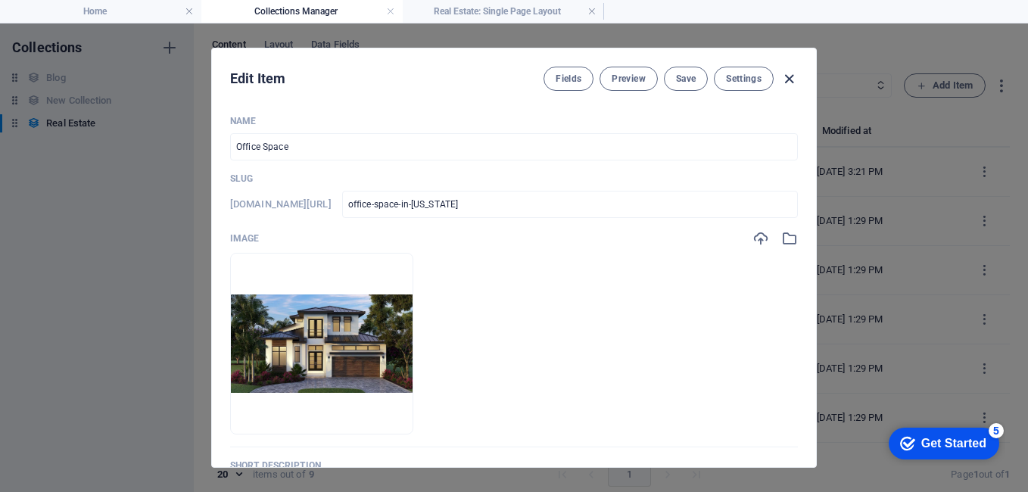
click at [789, 80] on icon "button" at bounding box center [789, 78] width 17 height 17
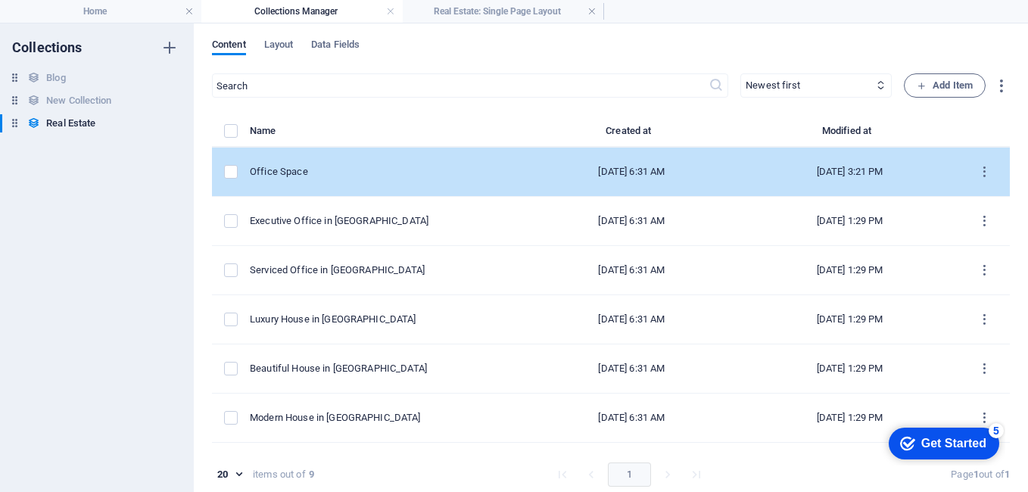
click at [229, 162] on td "items list" at bounding box center [231, 172] width 38 height 49
click at [232, 177] on label "items list" at bounding box center [231, 172] width 14 height 14
click at [0, 0] on input "items list" at bounding box center [0, 0] width 0 height 0
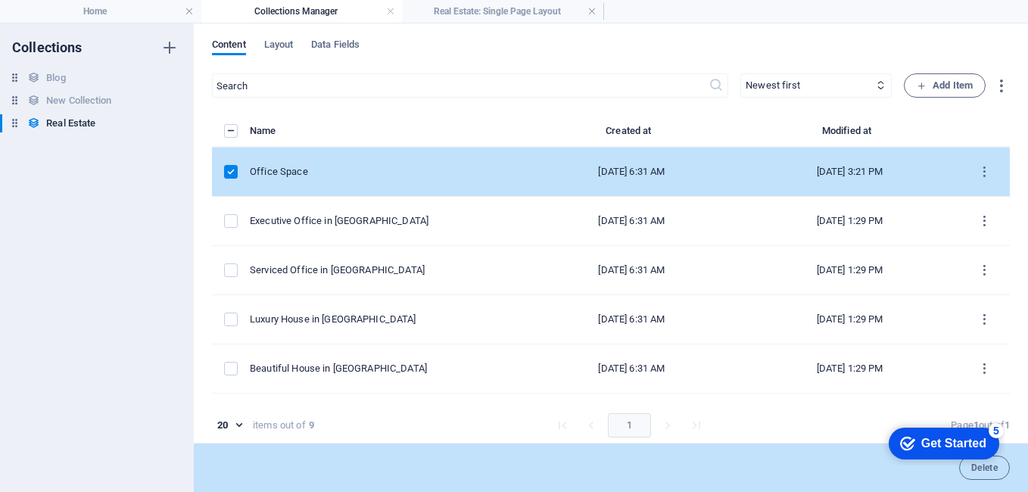
click at [333, 14] on h4 "Collections Manager" at bounding box center [301, 11] width 201 height 17
click at [144, 11] on h4 "Home" at bounding box center [100, 11] width 201 height 17
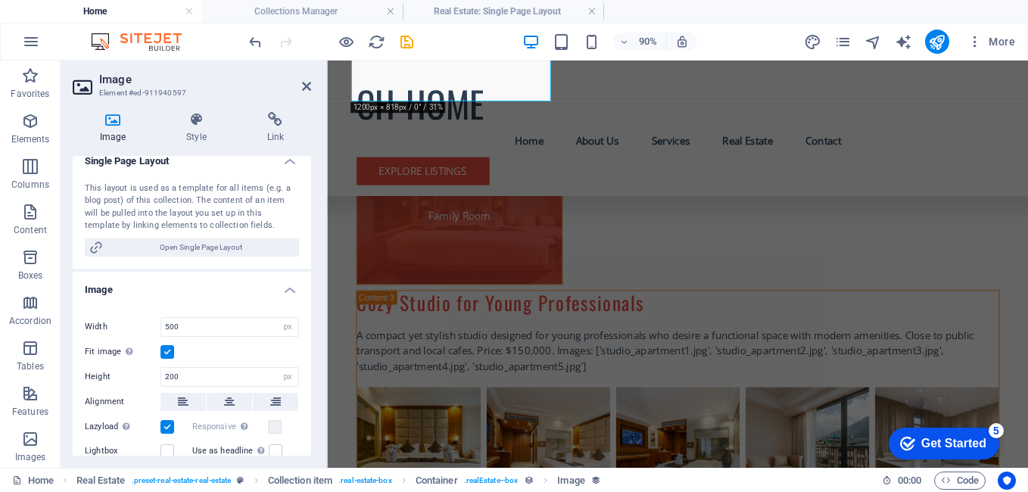
scroll to position [383, 0]
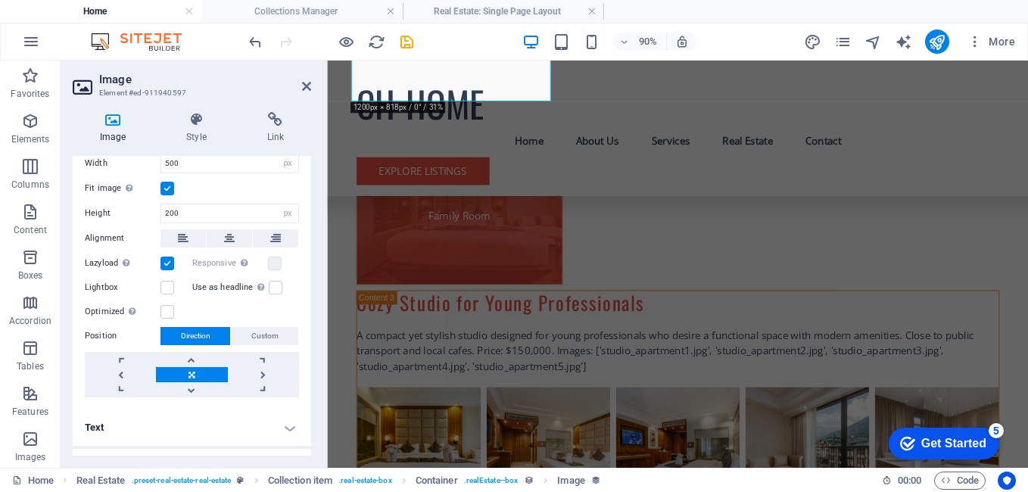
drag, startPoint x: 307, startPoint y: 325, endPoint x: 304, endPoint y: 173, distance: 152.2
click at [304, 173] on div "Drag files here, click to choose files or select files from Files or our free s…" at bounding box center [192, 273] width 238 height 274
drag, startPoint x: 307, startPoint y: 210, endPoint x: 313, endPoint y: 159, distance: 51.8
click at [313, 159] on div "Image Style Link Collection No assignment, content remains static Created at (D…" at bounding box center [192, 284] width 263 height 368
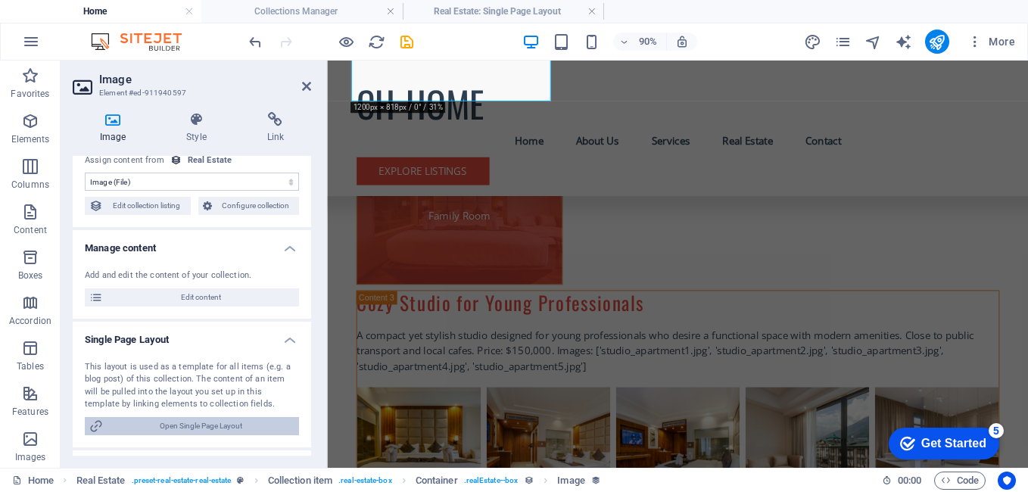
click at [212, 421] on span "Open Single Page Layout" at bounding box center [201, 426] width 187 height 18
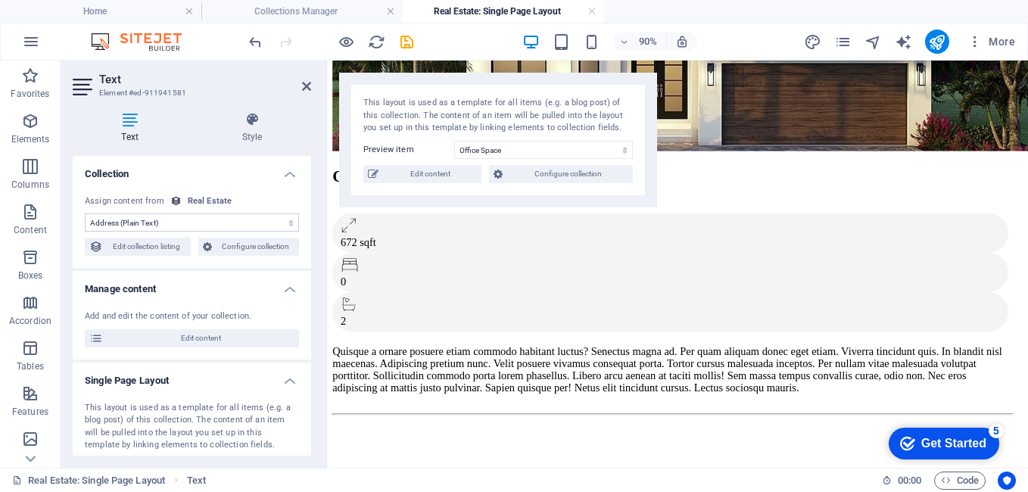
scroll to position [241, 0]
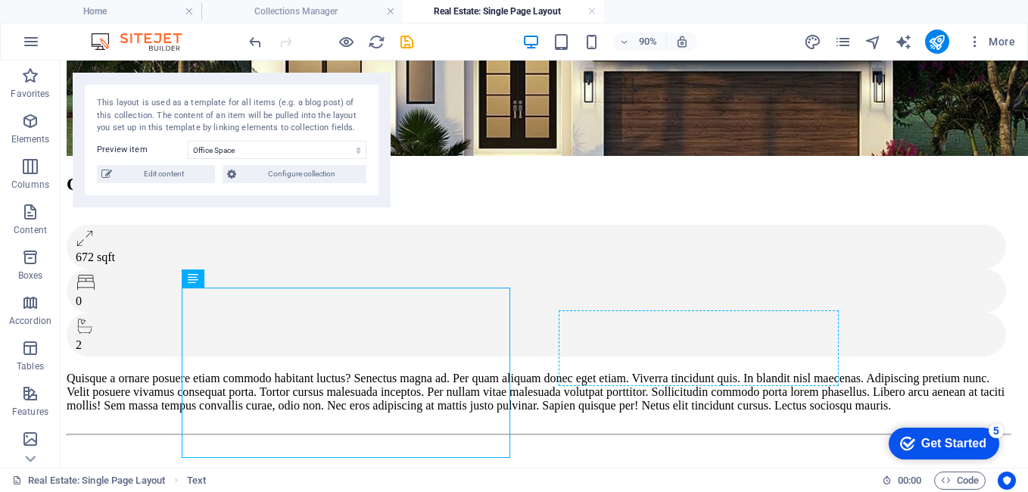
drag, startPoint x: 89, startPoint y: 294, endPoint x: 637, endPoint y: 329, distance: 549.9
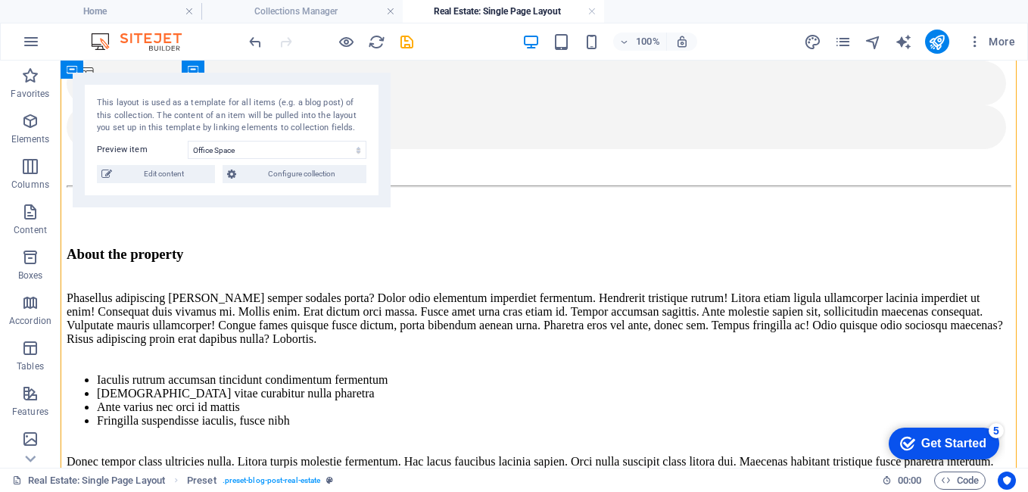
scroll to position [497, 0]
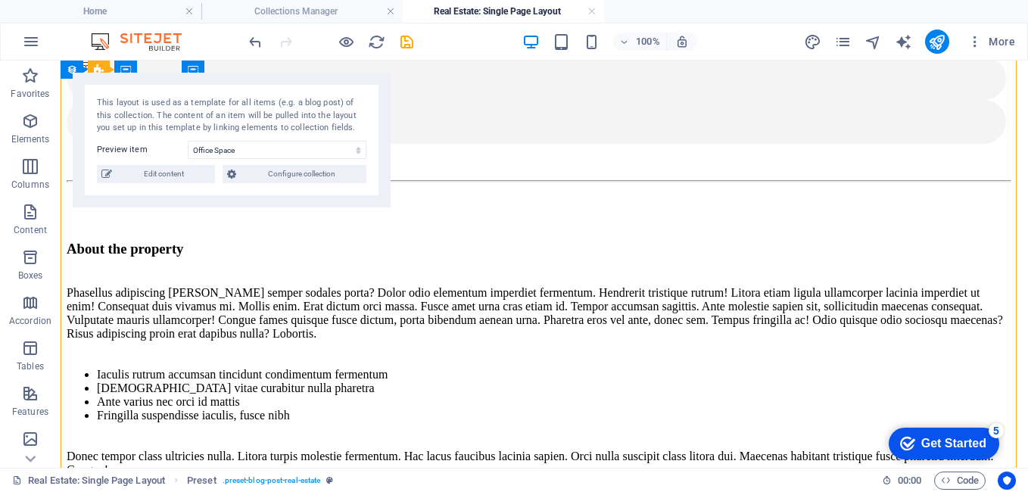
drag, startPoint x: 185, startPoint y: 225, endPoint x: 498, endPoint y: 409, distance: 362.8
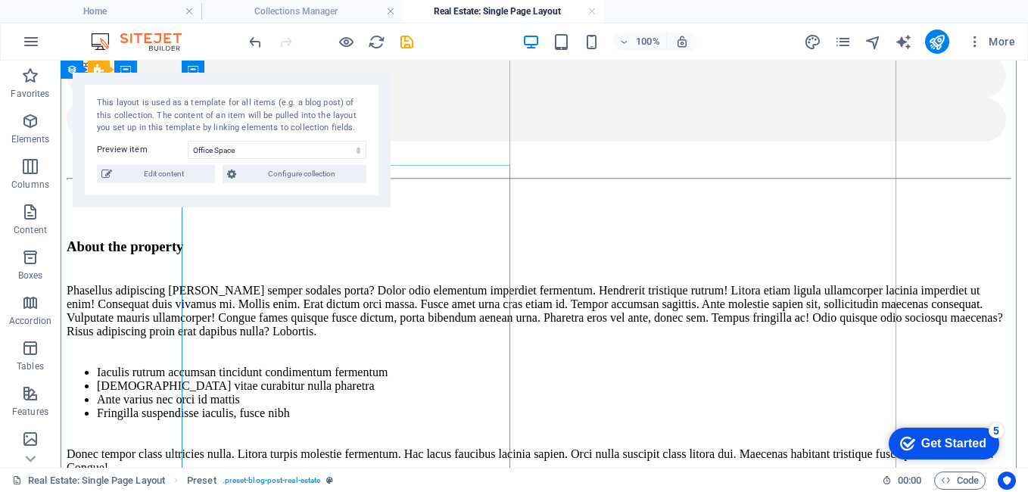
click at [318, 284] on div "Phasellus adipiscing [PERSON_NAME] semper sodales porta? Dolor odio elementum i…" at bounding box center [538, 311] width 943 height 55
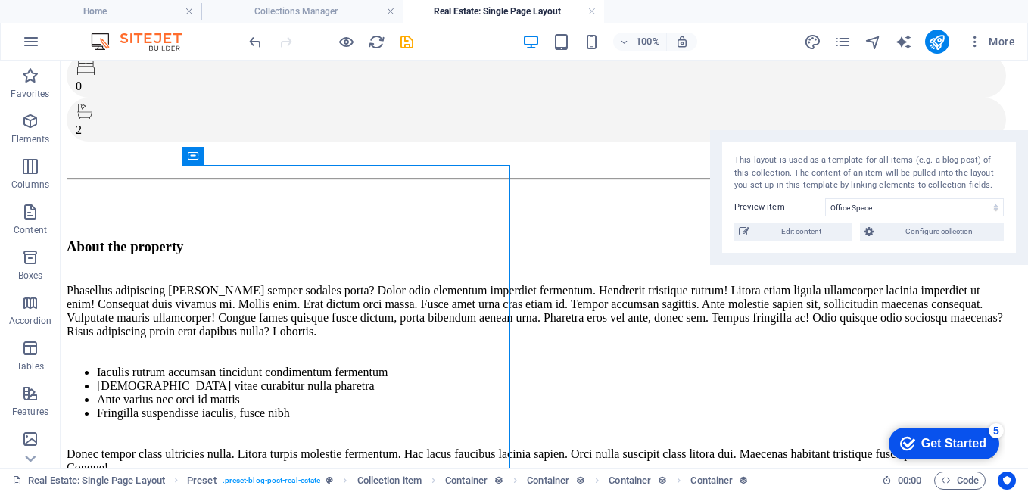
drag, startPoint x: 176, startPoint y: 124, endPoint x: 871, endPoint y: 182, distance: 697.3
click at [871, 182] on div "This layout is used as a template for all items (e.g. a blog post) of this coll…" at bounding box center [869, 173] width 270 height 38
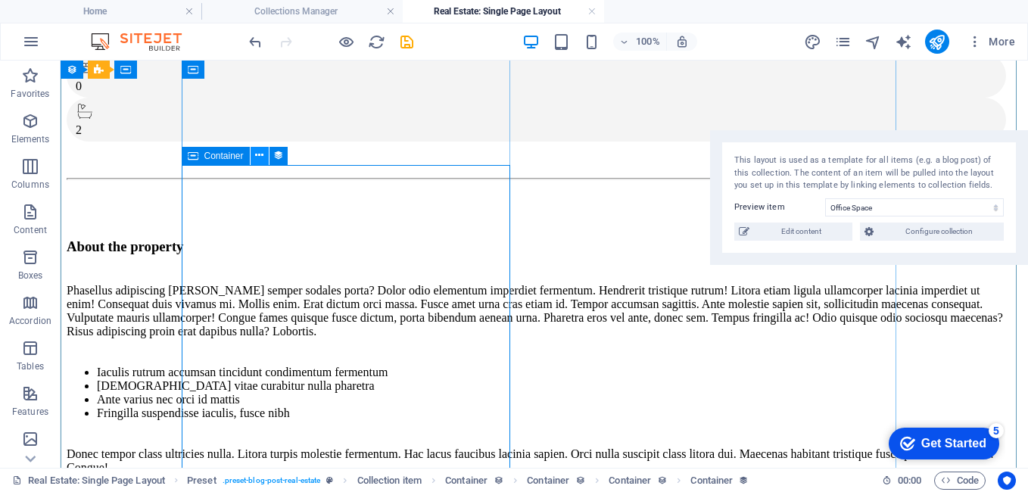
click at [263, 159] on icon at bounding box center [259, 156] width 8 height 16
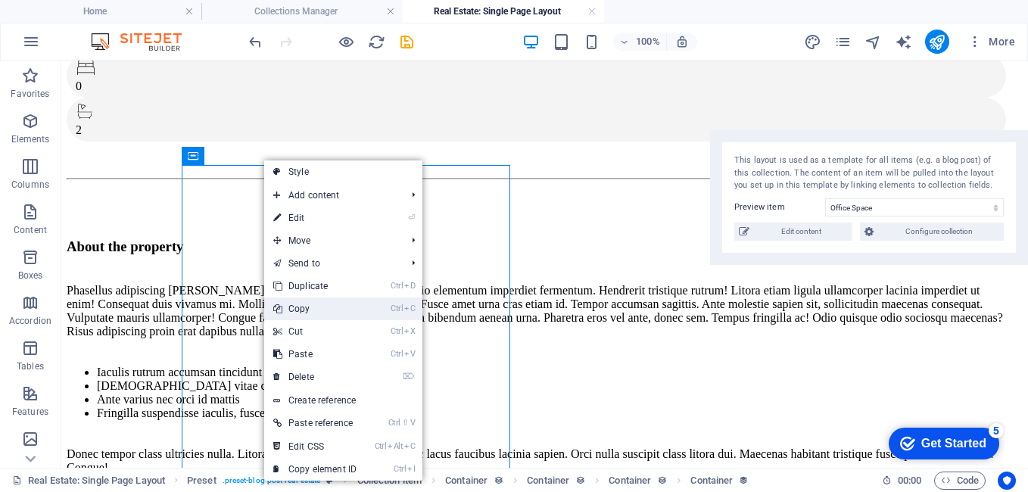
click at [319, 304] on link "Ctrl C Copy" at bounding box center [314, 309] width 101 height 23
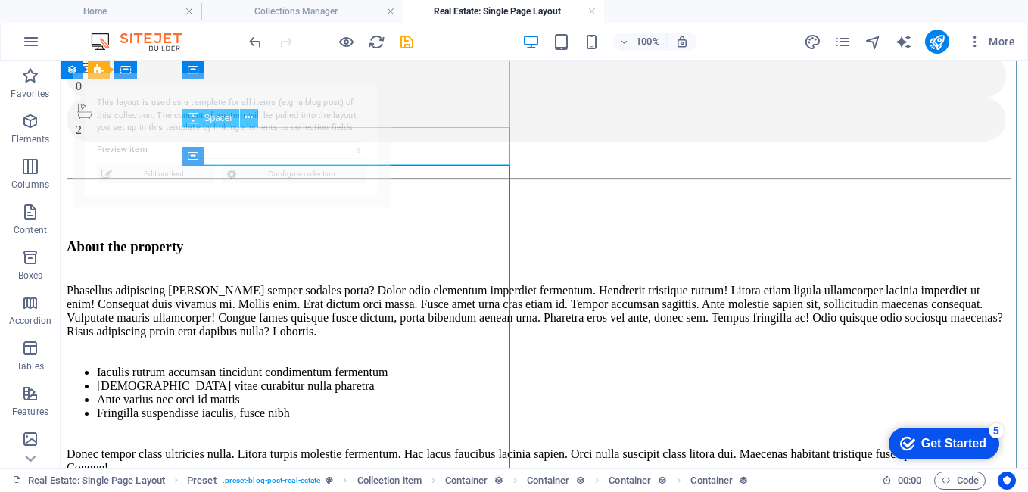
select select "68bc7d74be2151bf1e001f2f"
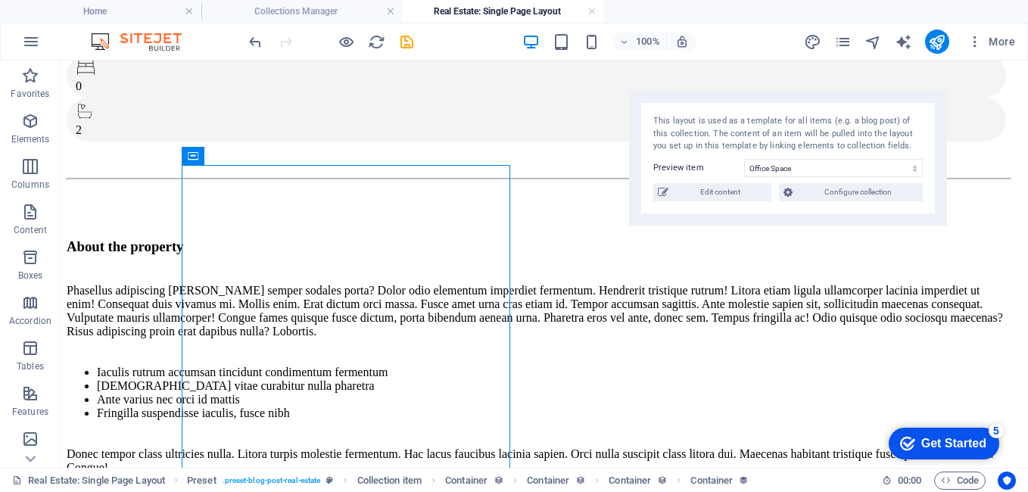
drag, startPoint x: 272, startPoint y: 102, endPoint x: 843, endPoint y: 117, distance: 571.0
click at [838, 119] on div "This layout is used as a template for all items (e.g. a blog post) of this coll…" at bounding box center [788, 134] width 270 height 38
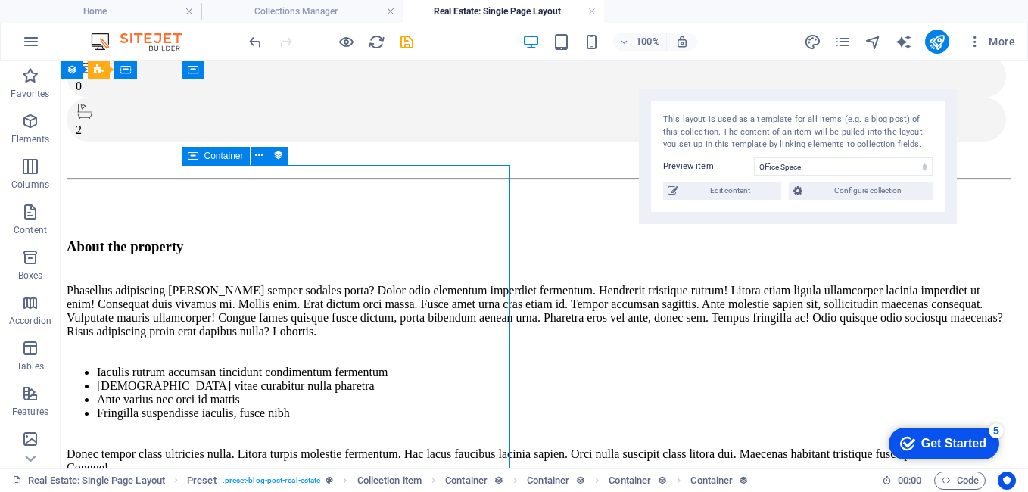
drag, startPoint x: 184, startPoint y: 215, endPoint x: 475, endPoint y: 381, distance: 334.7
click at [475, 338] on div "Phasellus adipiscing [PERSON_NAME] semper sodales porta? Dolor odio elementum i…" at bounding box center [538, 311] width 943 height 55
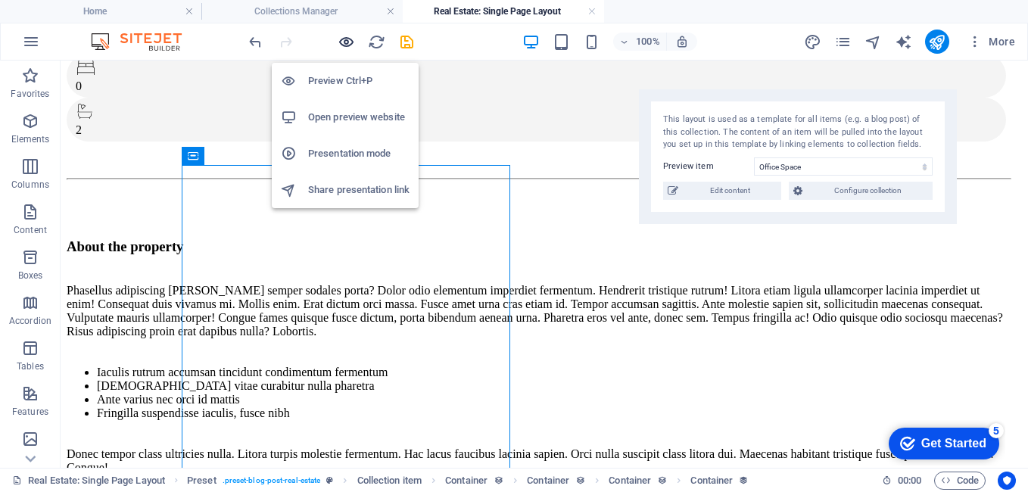
click at [344, 43] on icon "button" at bounding box center [346, 41] width 17 height 17
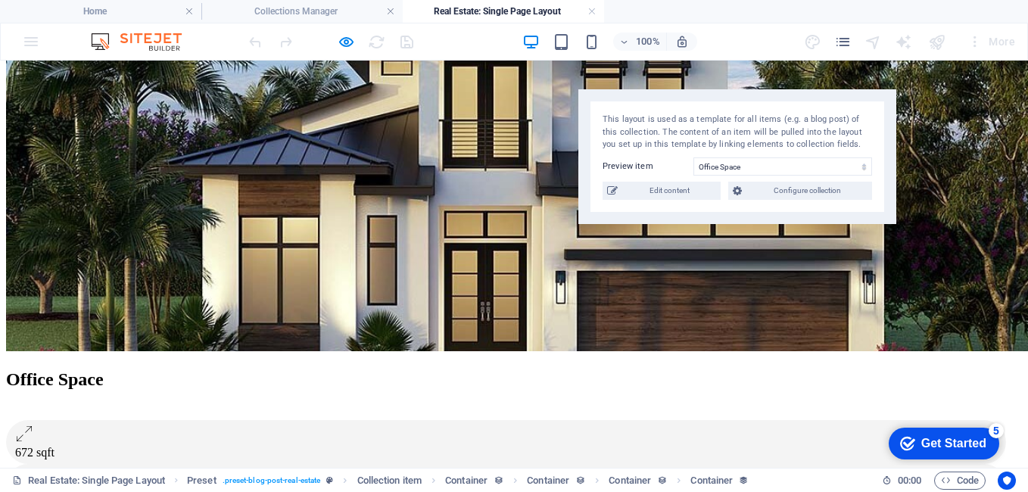
scroll to position [0, 0]
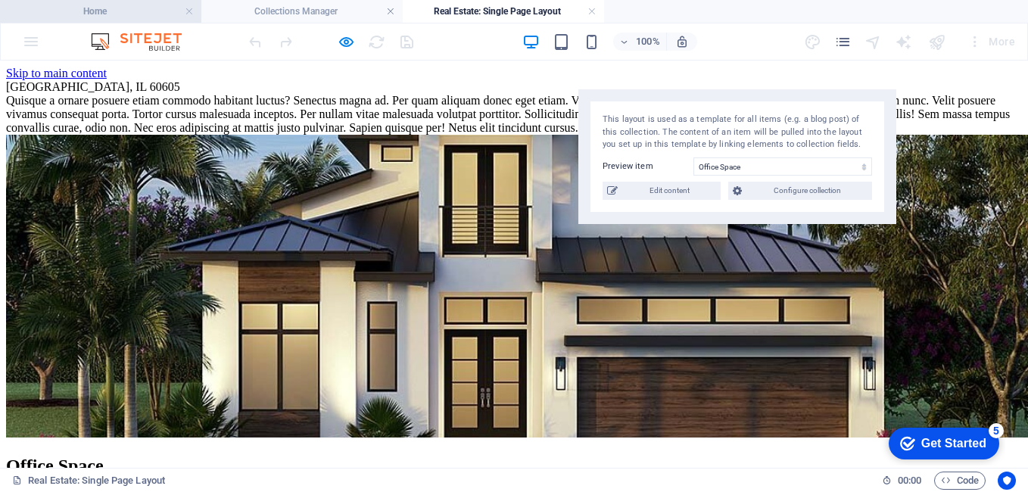
click at [95, 14] on h4 "Home" at bounding box center [100, 11] width 201 height 17
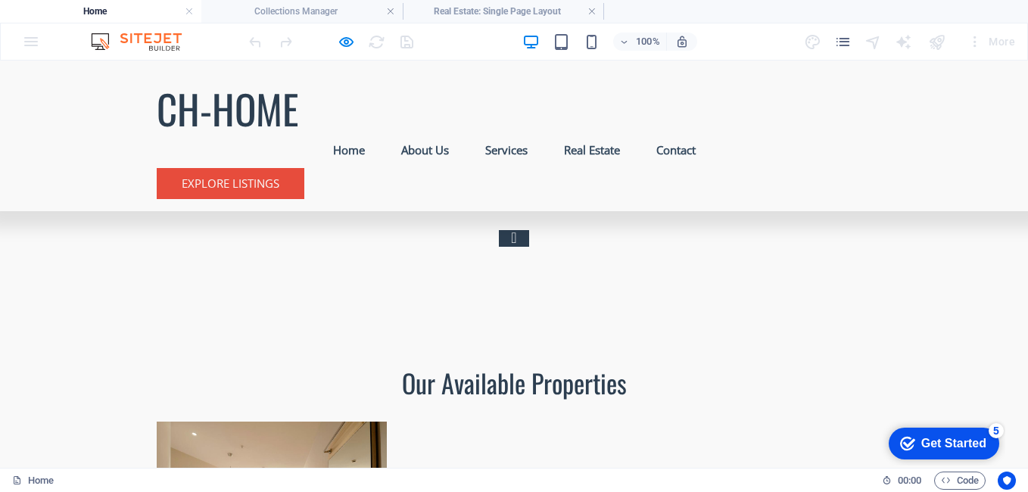
scroll to position [3298, 0]
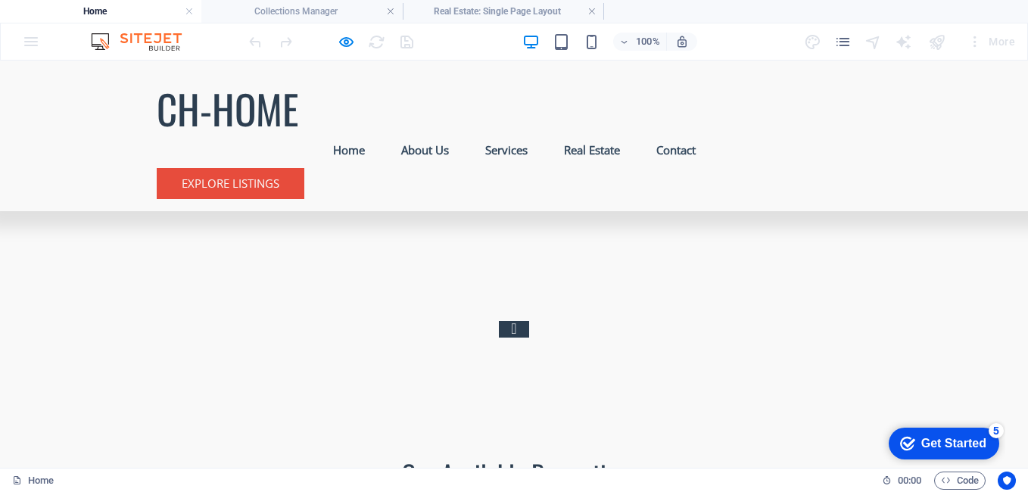
click at [573, 132] on link "Real Estate" at bounding box center [592, 150] width 80 height 36
click at [486, 132] on link "Services" at bounding box center [506, 150] width 67 height 36
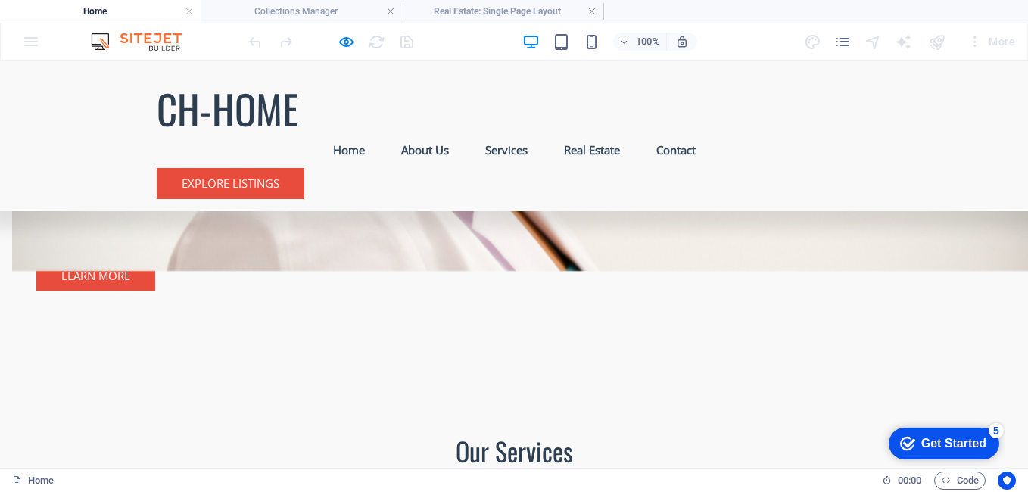
scroll to position [728, 0]
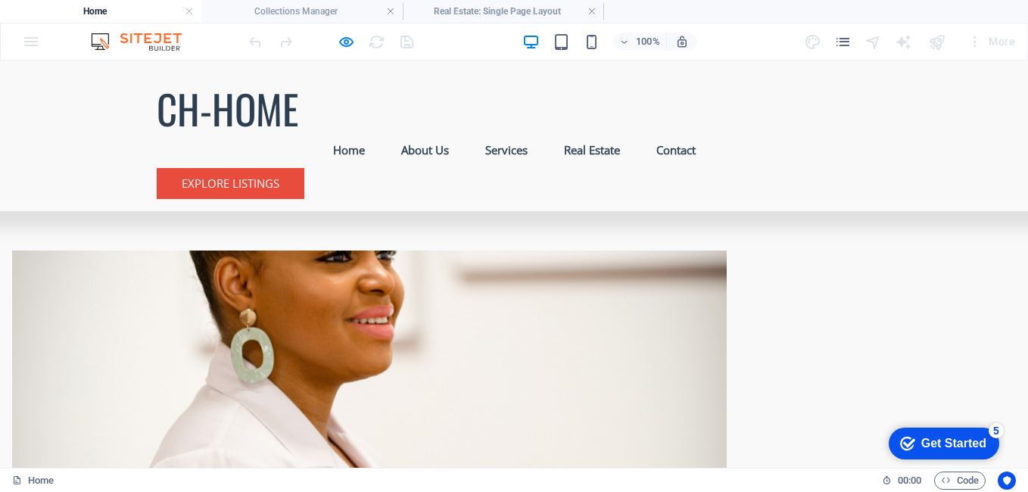
click at [409, 132] on link "About Us" at bounding box center [425, 150] width 72 height 36
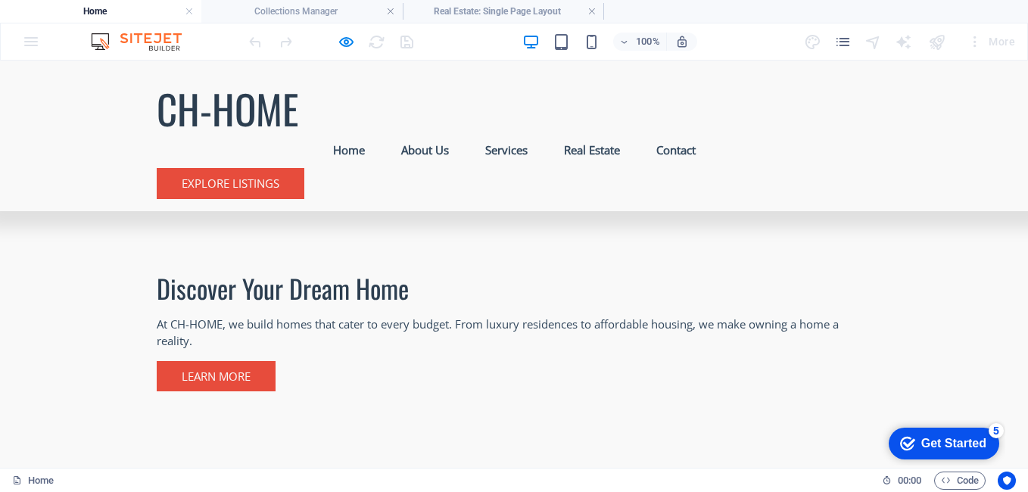
scroll to position [341, 0]
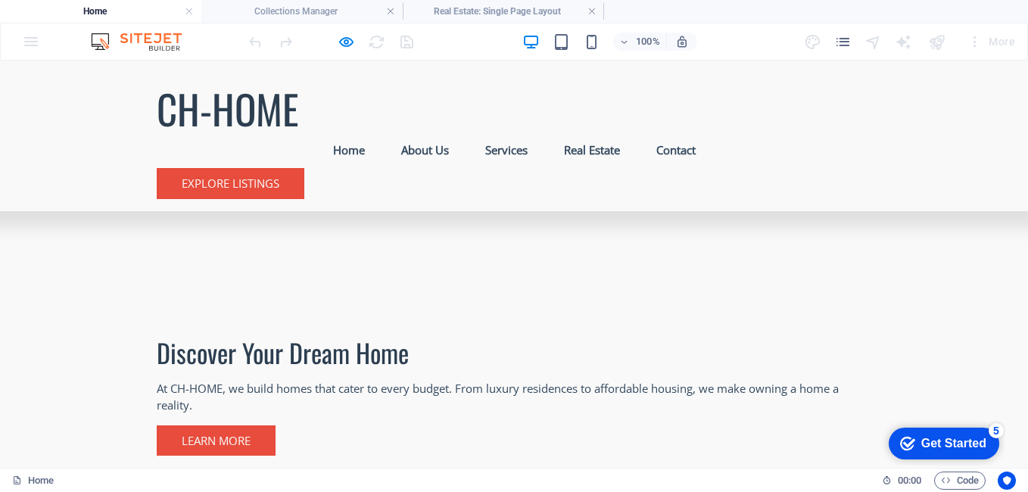
click at [338, 132] on link "Home" at bounding box center [349, 150] width 56 height 36
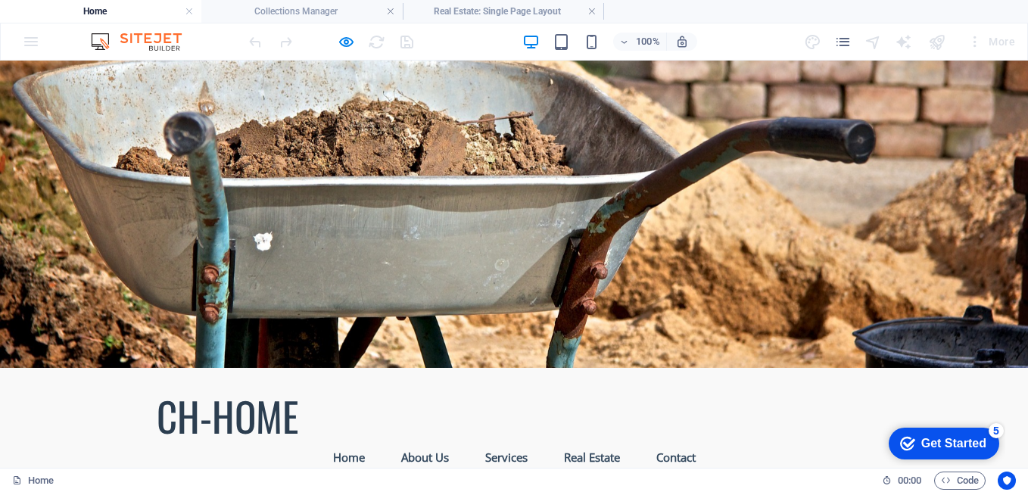
scroll to position [0, 0]
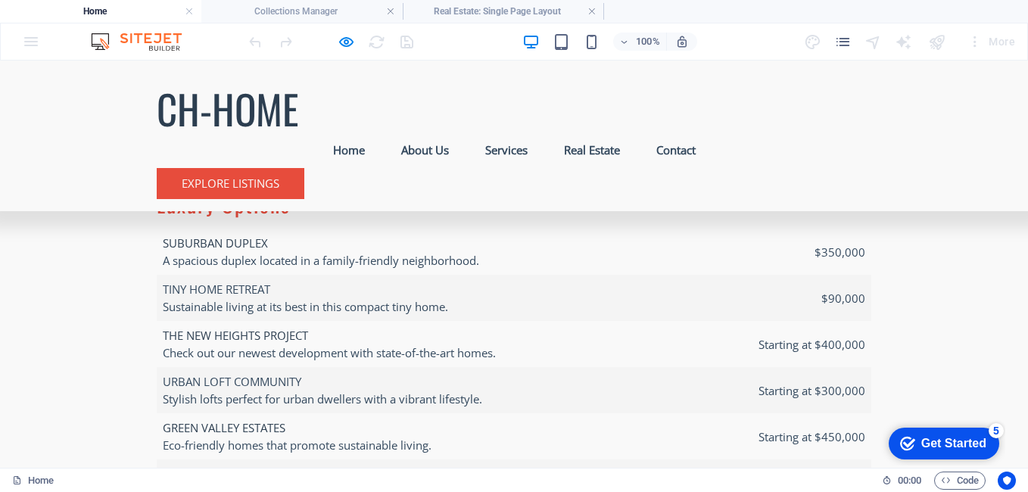
scroll to position [4564, 0]
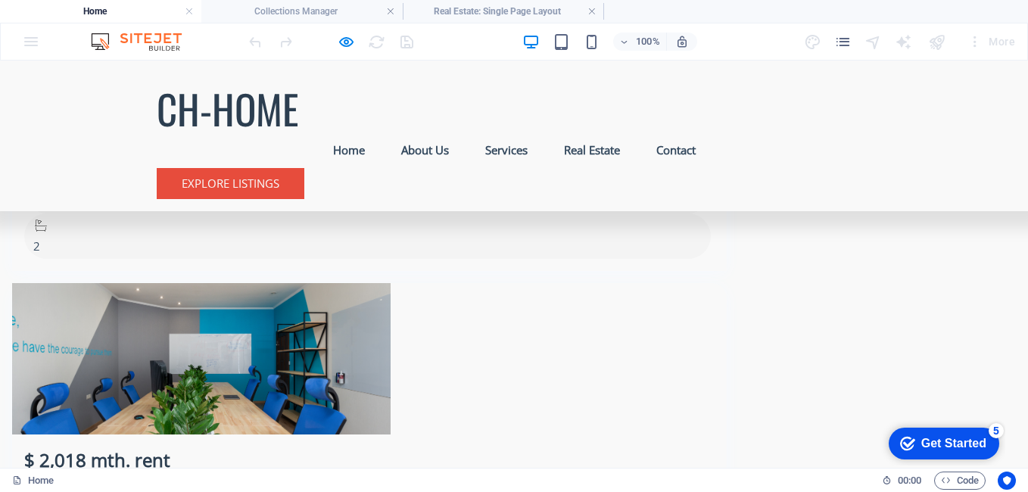
click at [336, 132] on link "Home" at bounding box center [349, 150] width 56 height 36
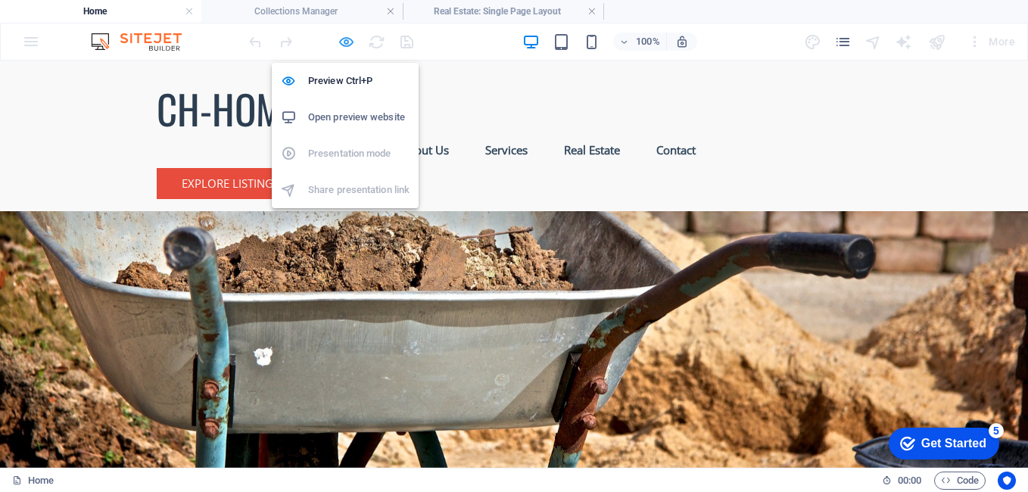
select select "image"
select select "px"
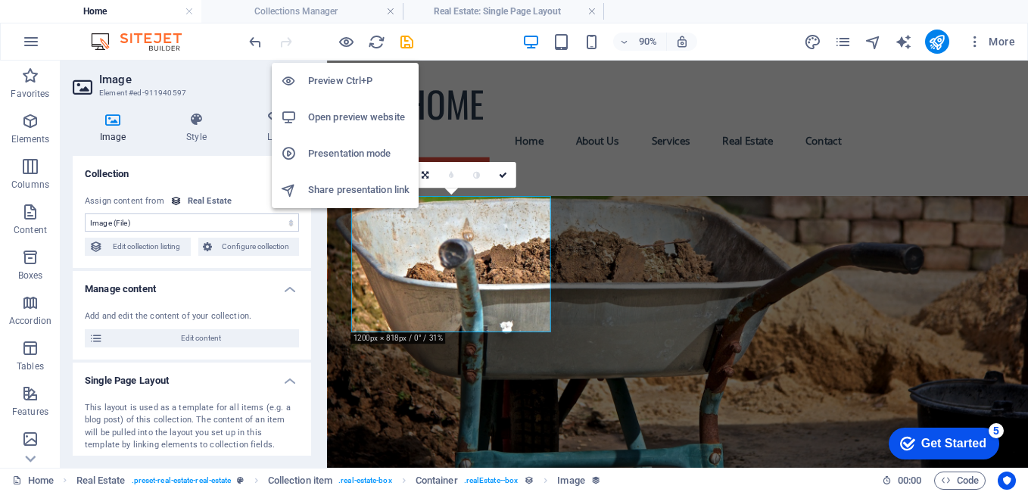
scroll to position [5287, 0]
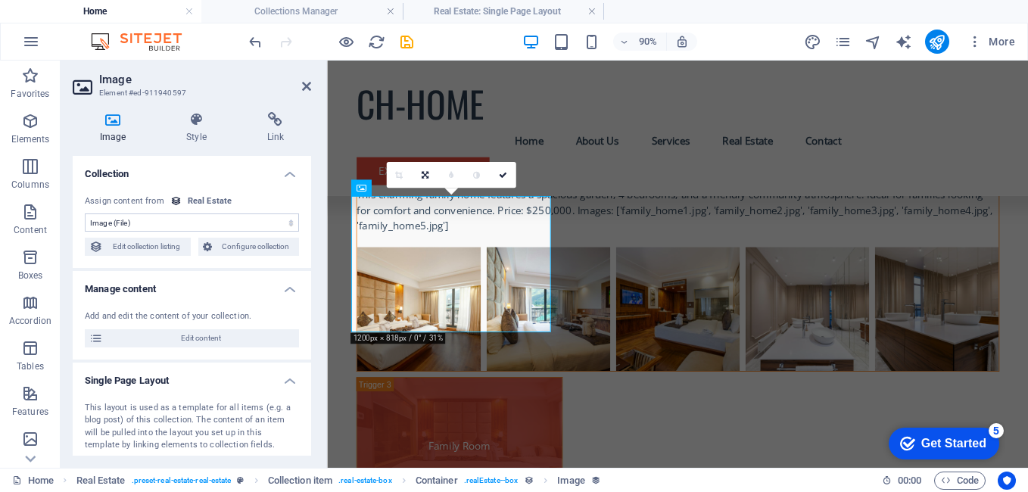
click at [91, 12] on h4 "Home" at bounding box center [100, 11] width 201 height 17
click at [305, 87] on icon at bounding box center [306, 86] width 9 height 12
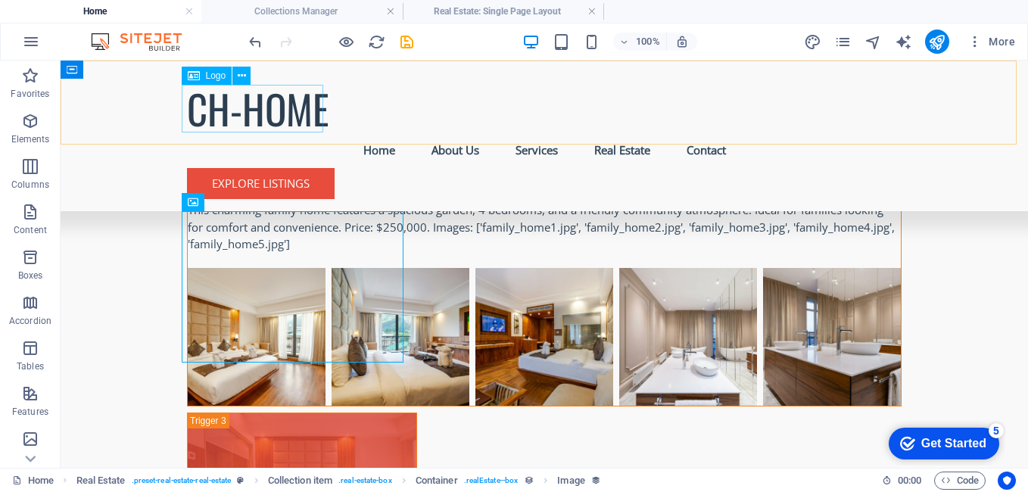
click at [305, 88] on div "CH-HOME" at bounding box center [544, 109] width 715 height 48
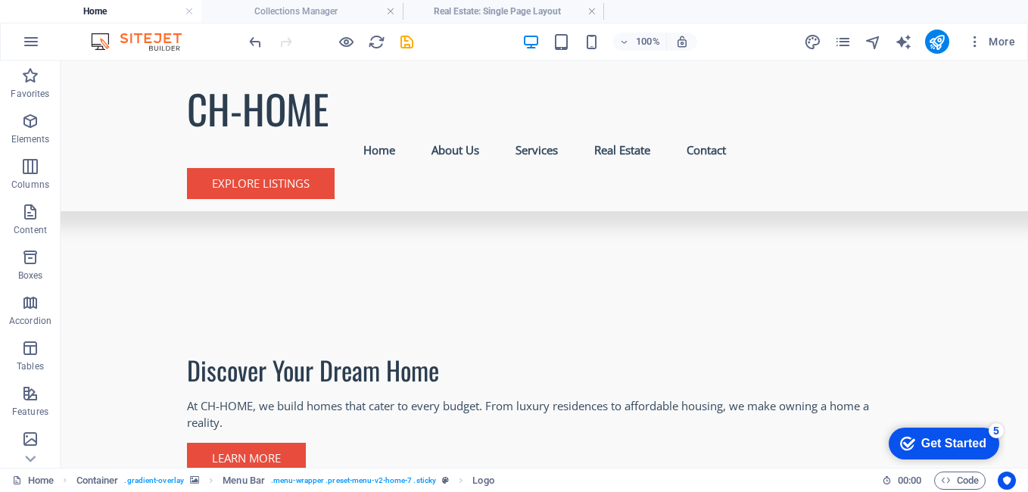
scroll to position [0, 0]
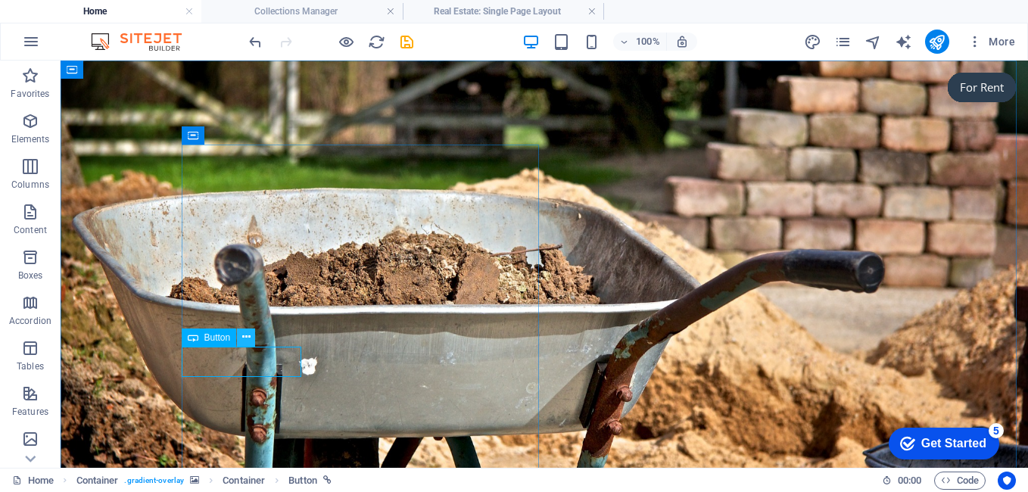
click at [242, 336] on icon at bounding box center [246, 337] width 8 height 16
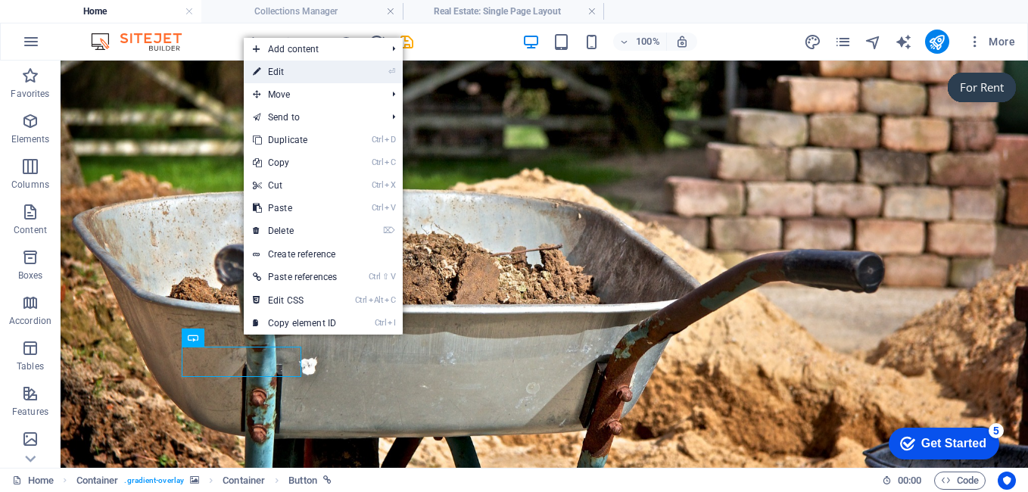
click at [276, 73] on link "⏎ Edit" at bounding box center [295, 72] width 102 height 23
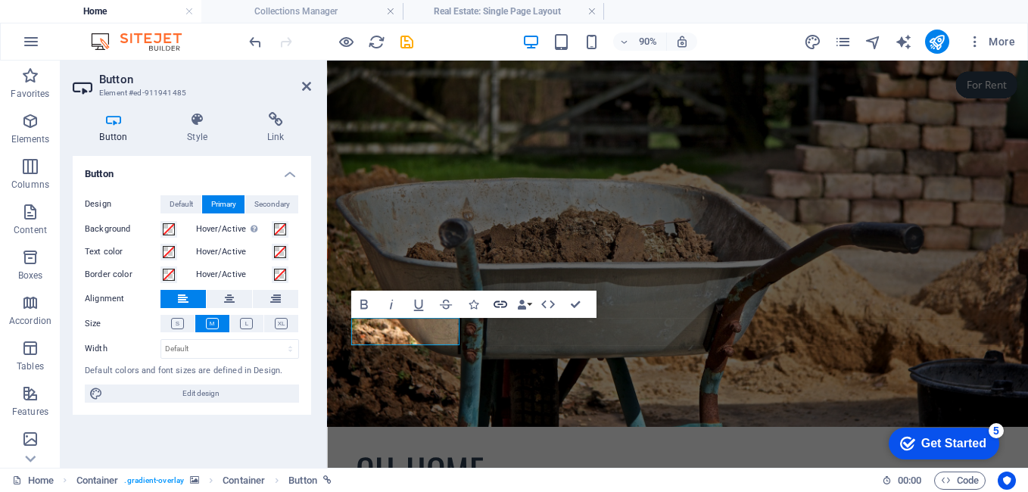
click at [498, 306] on icon "button" at bounding box center [500, 304] width 17 height 17
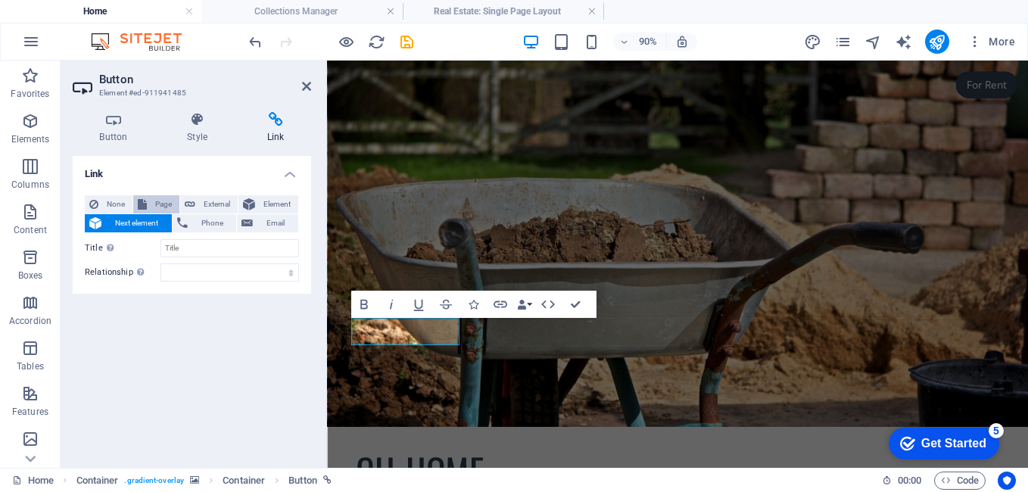
click at [152, 204] on span "Page" at bounding box center [162, 204] width 23 height 18
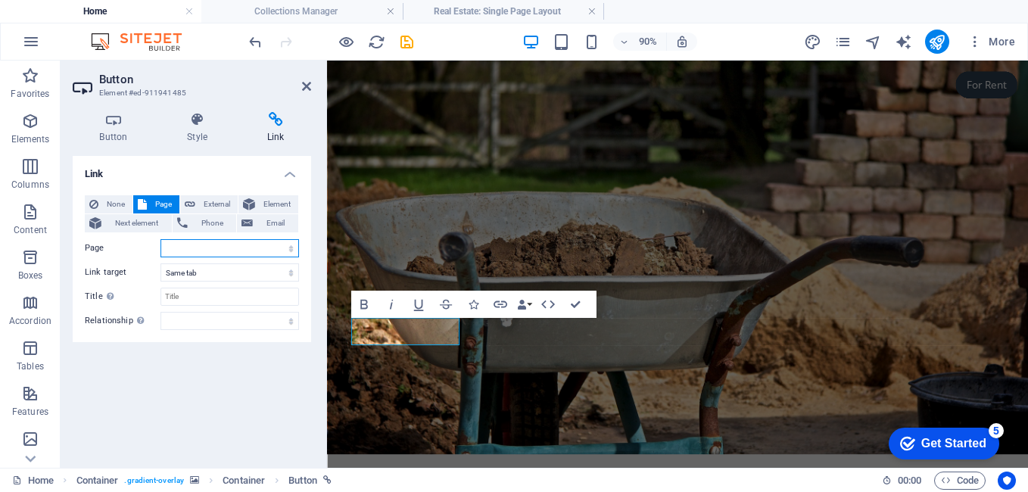
click at [179, 242] on select "Home Subpage Legal Notice Privacy" at bounding box center [229, 248] width 139 height 18
select select "1"
click at [160, 239] on select "Home Subpage Legal Notice Privacy" at bounding box center [229, 248] width 139 height 18
click at [198, 297] on input "Title Additional link description, should not be the same as the link text. The…" at bounding box center [229, 297] width 139 height 18
click at [182, 271] on select "New tab Same tab Overlay" at bounding box center [229, 272] width 139 height 18
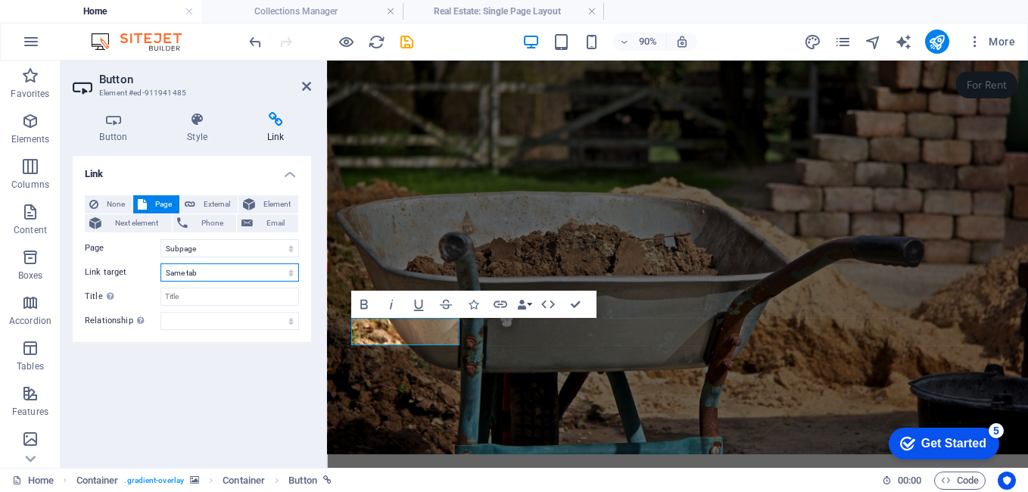
select select "blank"
click at [160, 263] on select "New tab Same tab Overlay" at bounding box center [229, 272] width 139 height 18
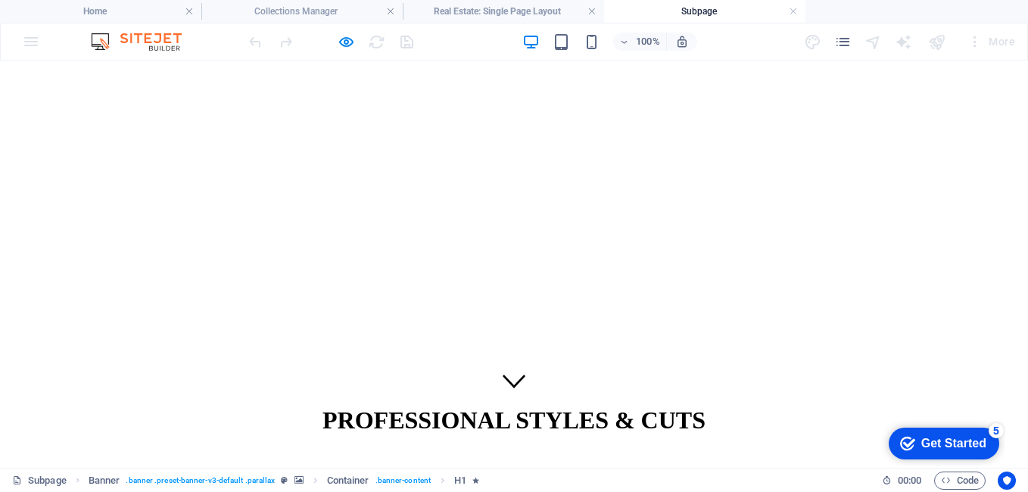
scroll to position [91, 0]
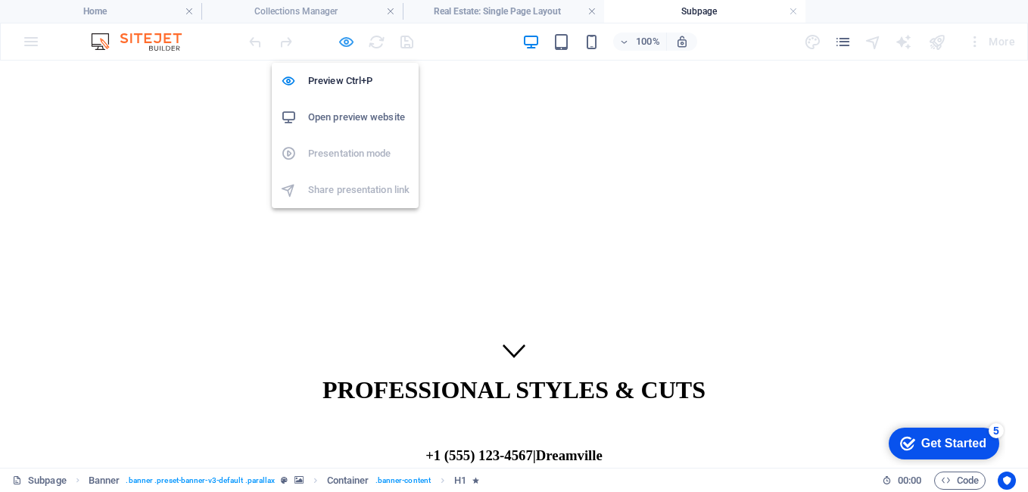
click at [347, 42] on icon "button" at bounding box center [346, 41] width 17 height 17
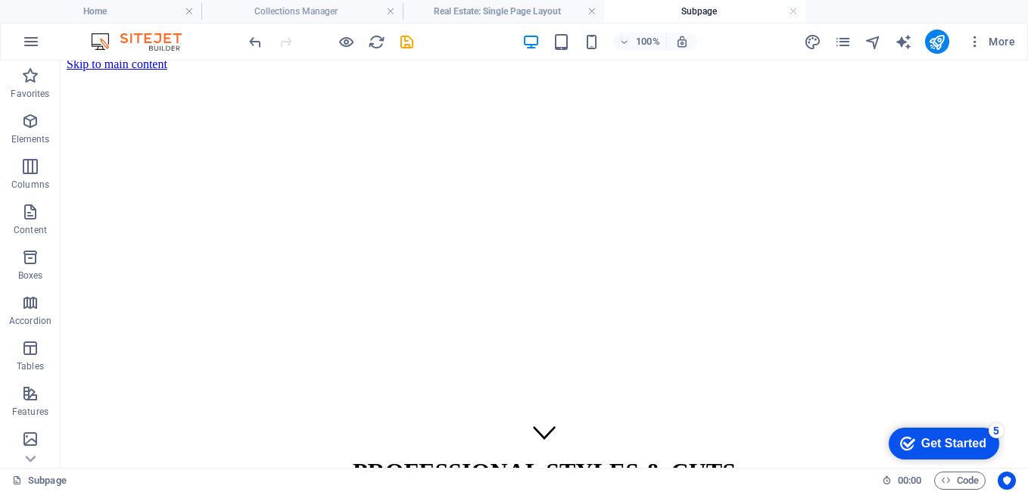
scroll to position [0, 0]
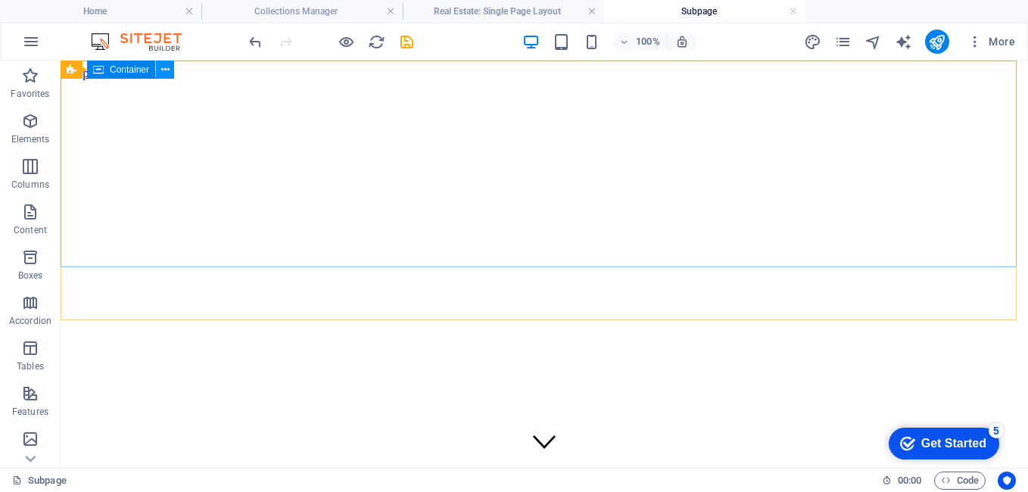
click at [167, 70] on icon at bounding box center [165, 70] width 8 height 16
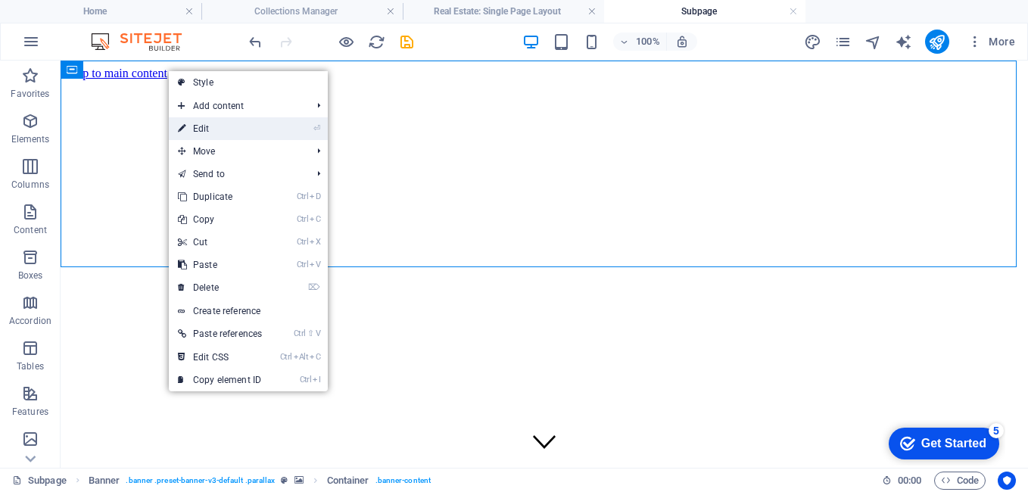
click at [201, 126] on link "⏎ Edit" at bounding box center [220, 128] width 102 height 23
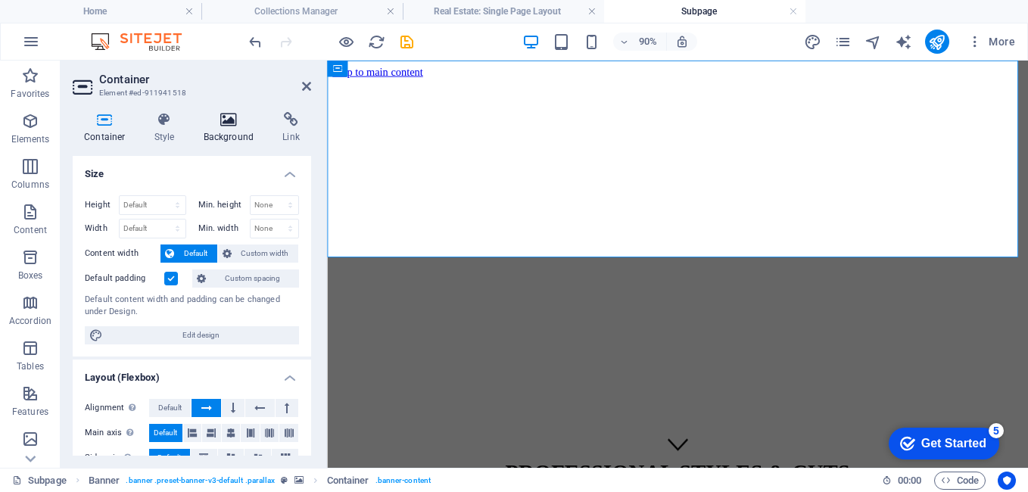
click at [225, 126] on icon at bounding box center [228, 119] width 73 height 15
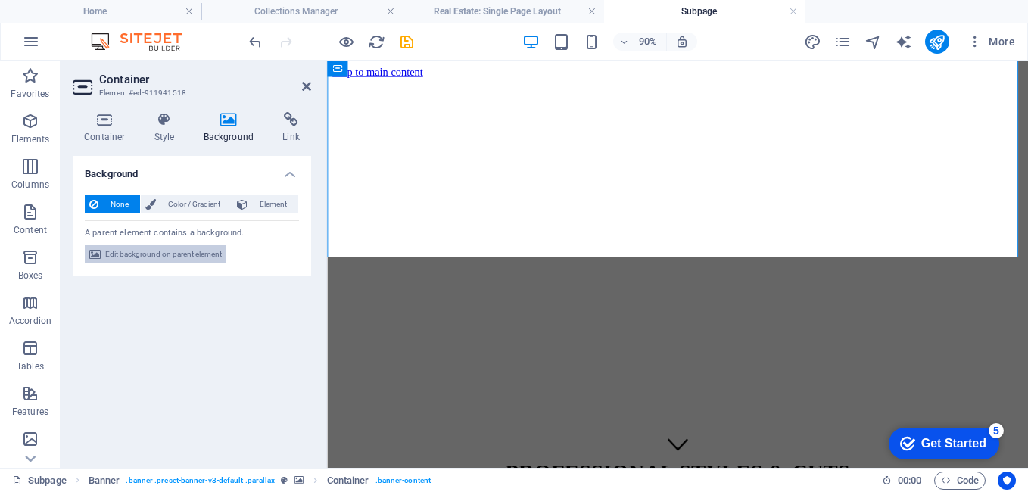
click at [154, 258] on span "Edit background on parent element" at bounding box center [163, 254] width 117 height 18
select select "%"
select select "px"
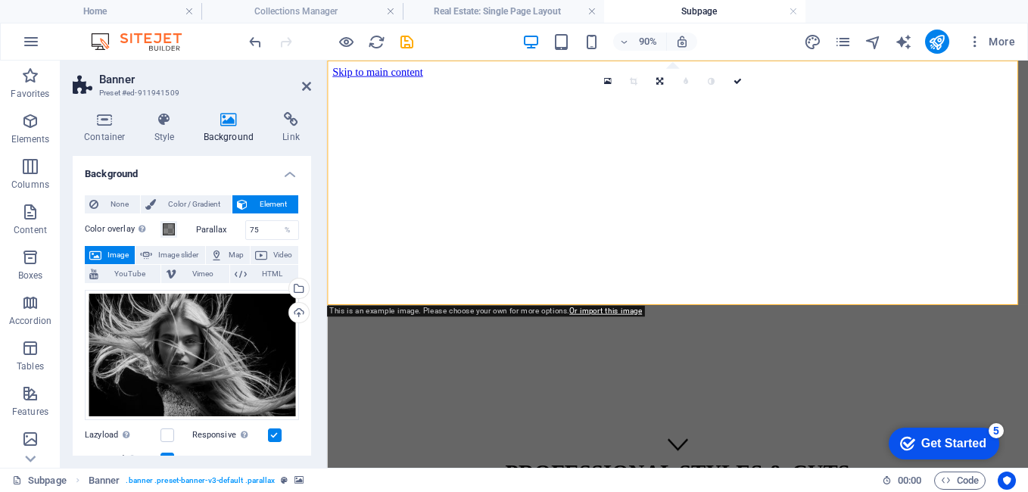
click at [114, 258] on span "Image" at bounding box center [118, 255] width 24 height 18
click at [111, 250] on span "Image" at bounding box center [118, 255] width 24 height 18
click at [172, 354] on div "Drag files here, click to choose files or select files from Files or our free s…" at bounding box center [192, 355] width 214 height 131
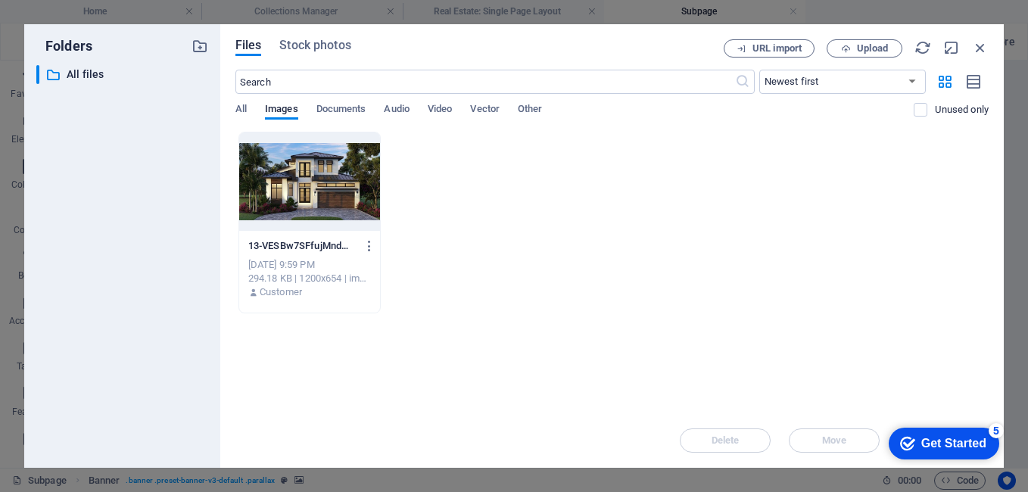
click at [326, 175] on div at bounding box center [309, 181] width 141 height 98
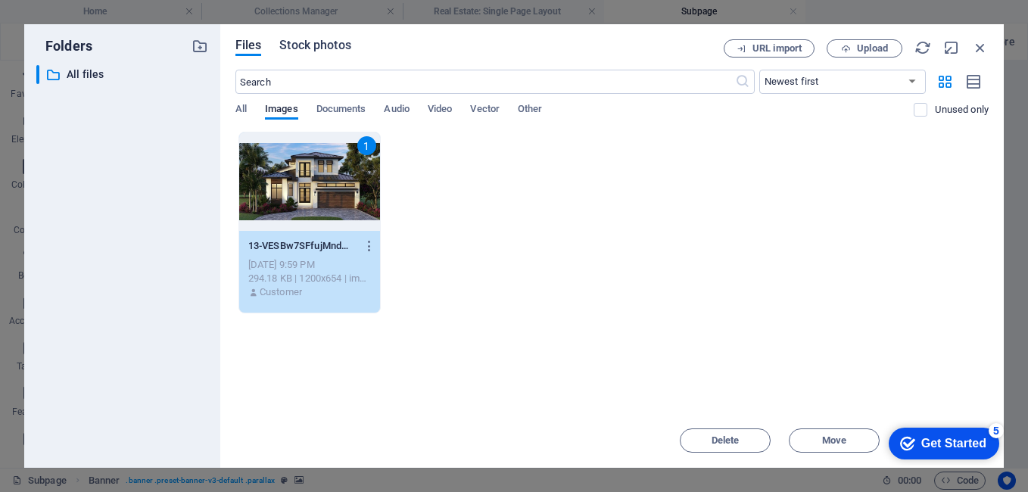
click at [314, 42] on span "Stock photos" at bounding box center [314, 45] width 71 height 18
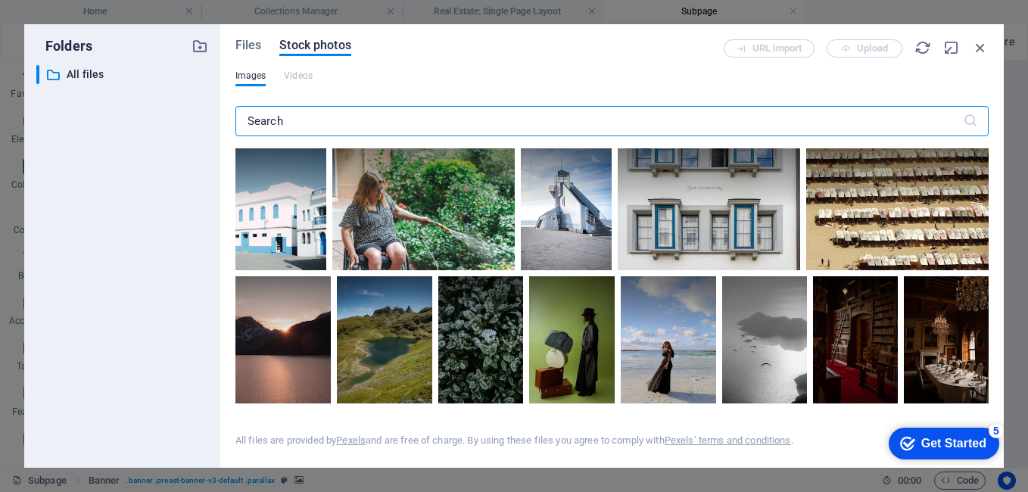
click at [264, 126] on input "text" at bounding box center [599, 121] width 728 height 30
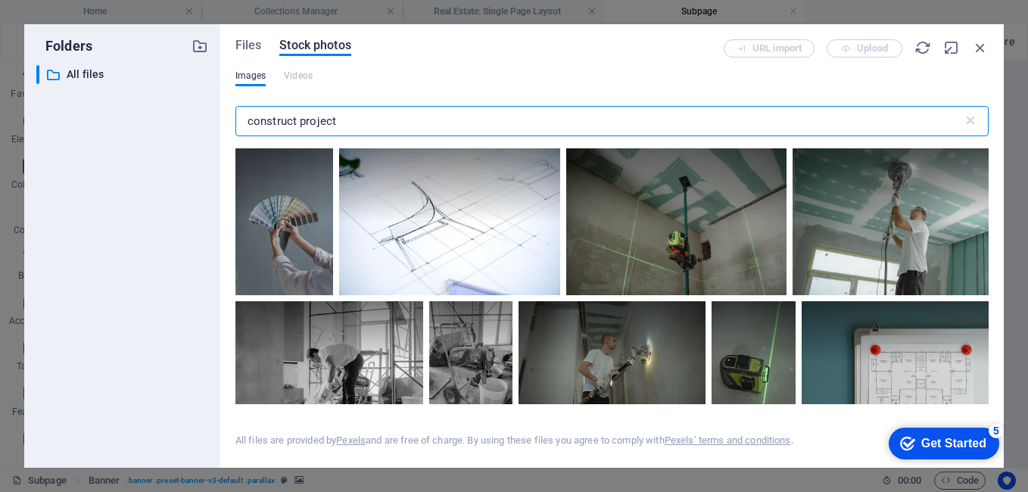
click at [294, 124] on input "construct project" at bounding box center [599, 121] width 728 height 30
click at [298, 125] on input "construct project" at bounding box center [599, 121] width 728 height 30
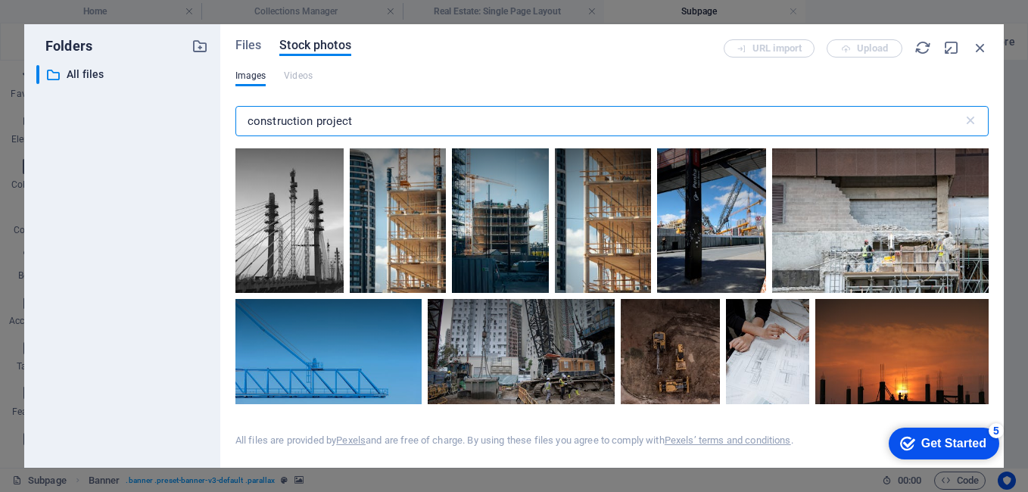
click at [366, 120] on input "construction project" at bounding box center [599, 121] width 728 height 30
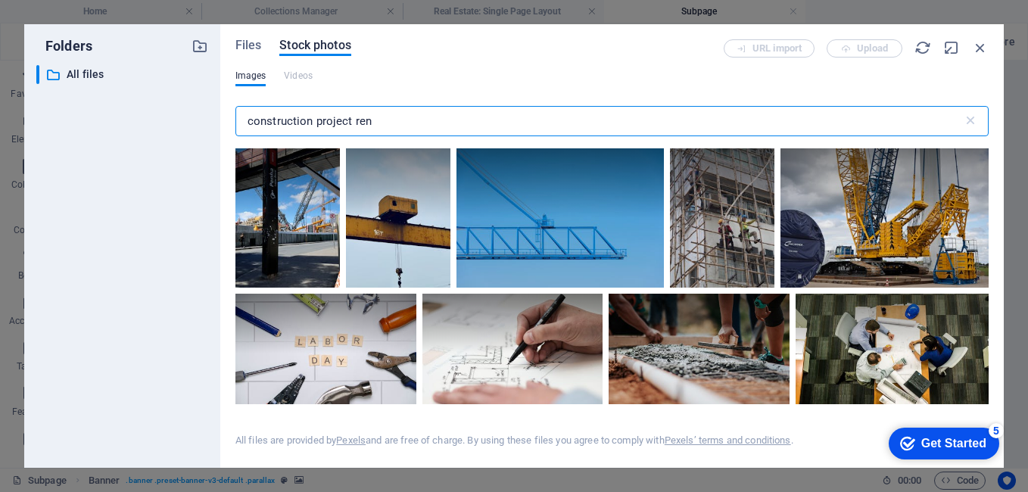
type input "construction project rent"
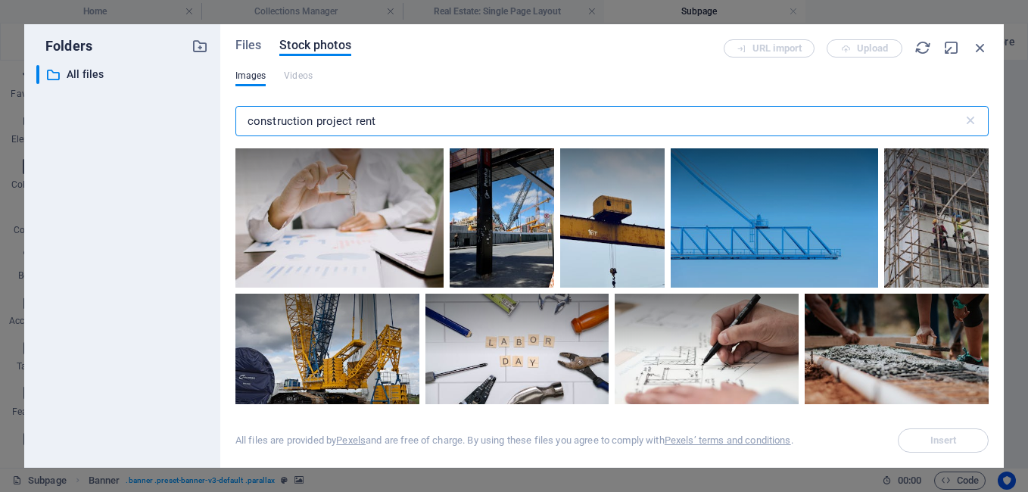
select select "%"
select select "px"
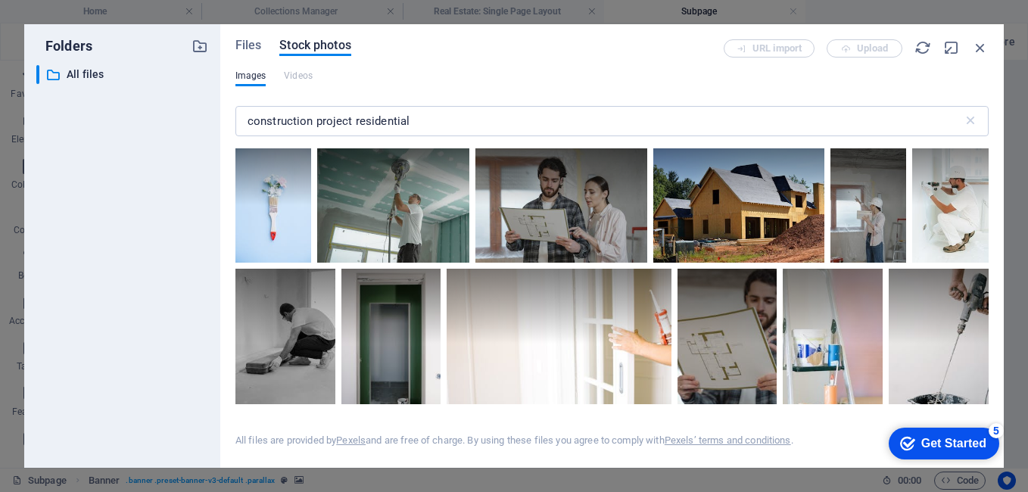
click at [1000, 311] on div "Files Stock photos URL import Upload Images Videos construction project residen…" at bounding box center [612, 246] width 784 height 444
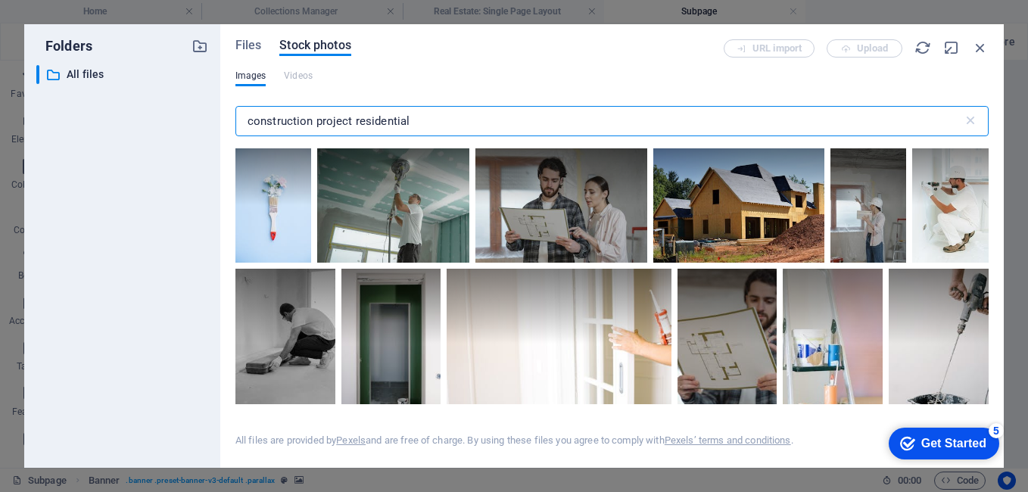
click at [424, 118] on input "construction project residential" at bounding box center [599, 121] width 728 height 30
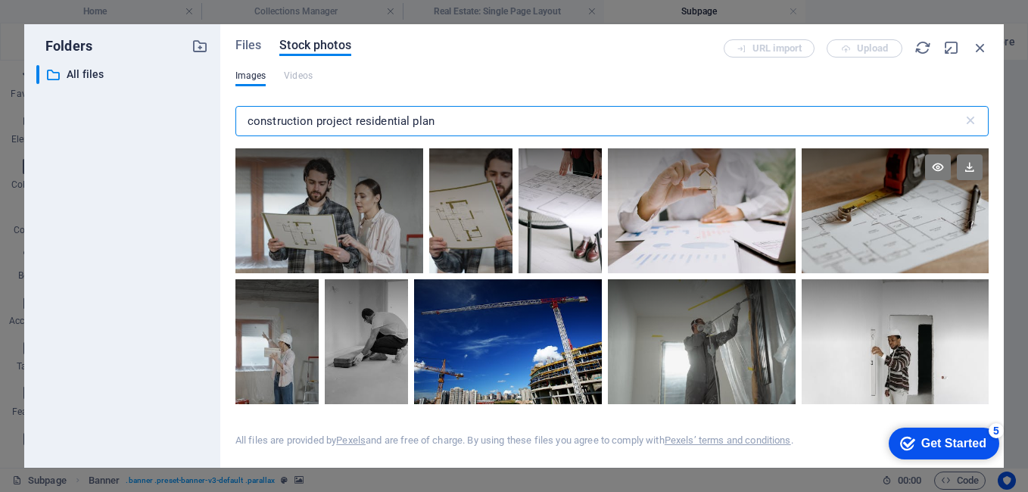
type input "construction project residential plan"
click at [903, 230] on div at bounding box center [895, 210] width 187 height 125
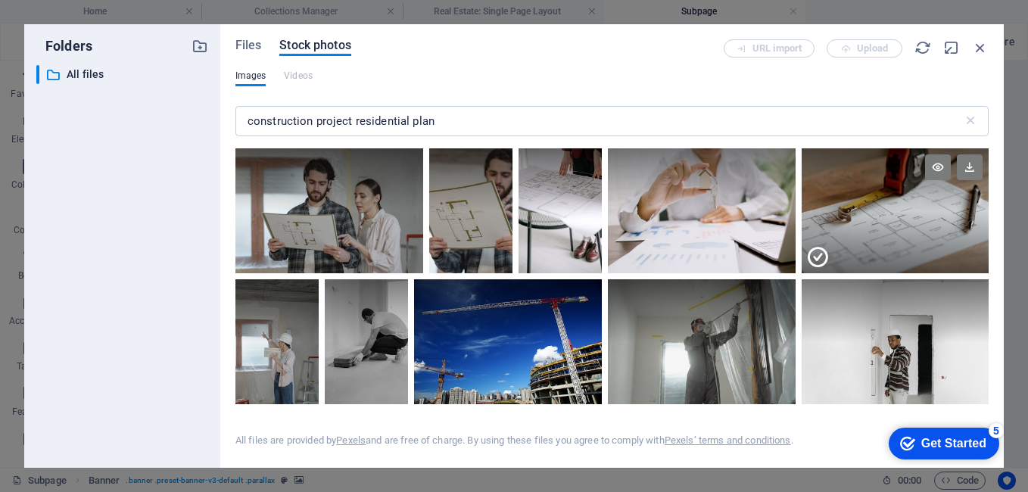
click at [860, 265] on div at bounding box center [895, 242] width 187 height 63
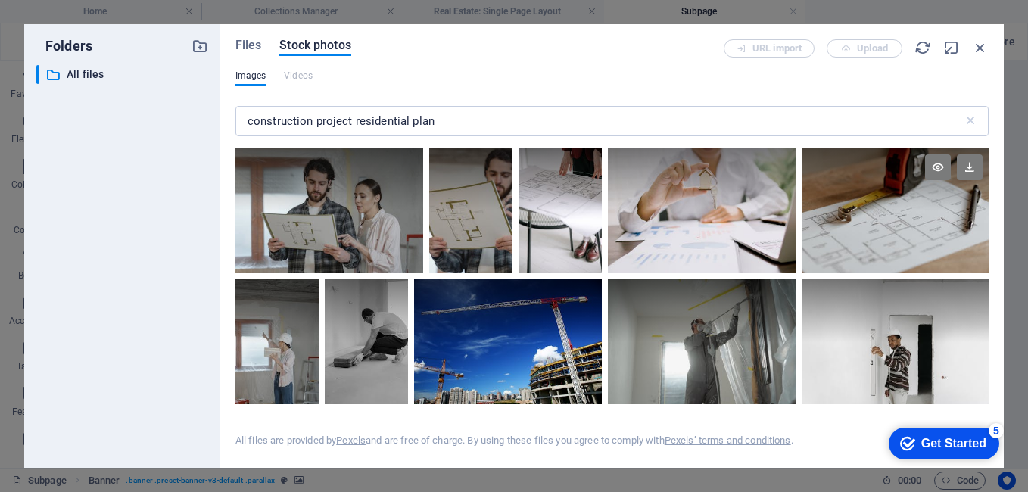
click at [860, 265] on div at bounding box center [895, 210] width 187 height 125
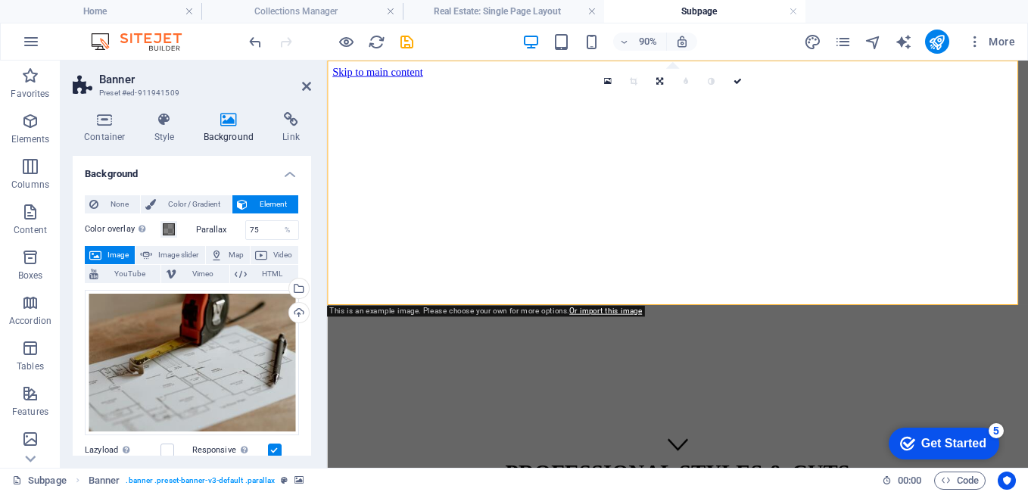
drag, startPoint x: 307, startPoint y: 224, endPoint x: 321, endPoint y: 357, distance: 133.2
click at [321, 357] on div "Container Style Background Link Size Height Default px rem % vh vw Min. height …" at bounding box center [192, 284] width 263 height 368
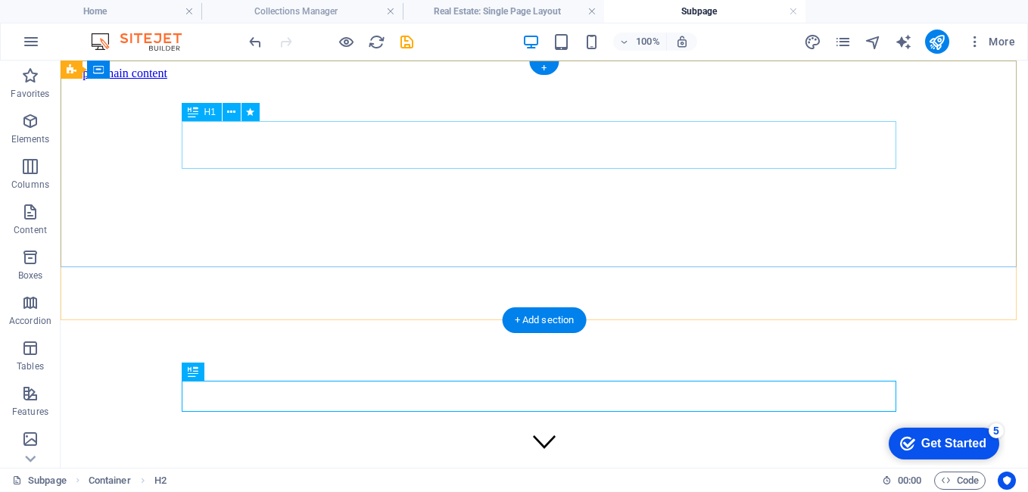
click at [466, 467] on div "PROFESSIONAL STYLES & CUTS" at bounding box center [544, 481] width 955 height 28
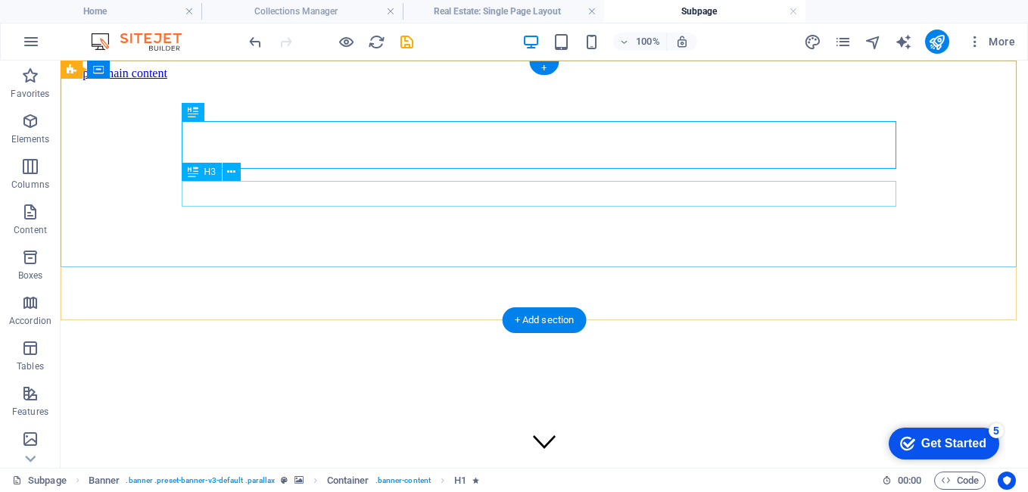
click at [435, 467] on div "PROFESSIONAL STYLES & CUTS" at bounding box center [544, 481] width 955 height 28
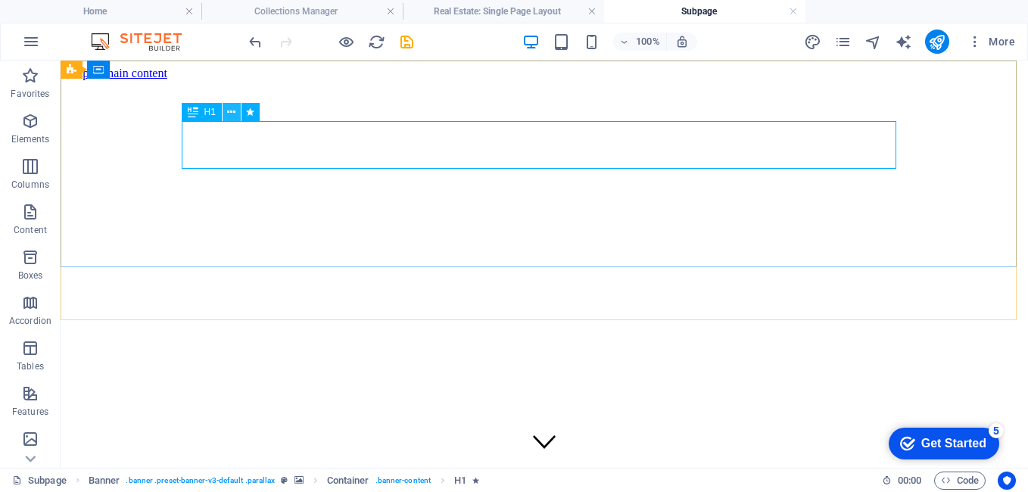
click at [232, 111] on icon at bounding box center [231, 112] width 8 height 16
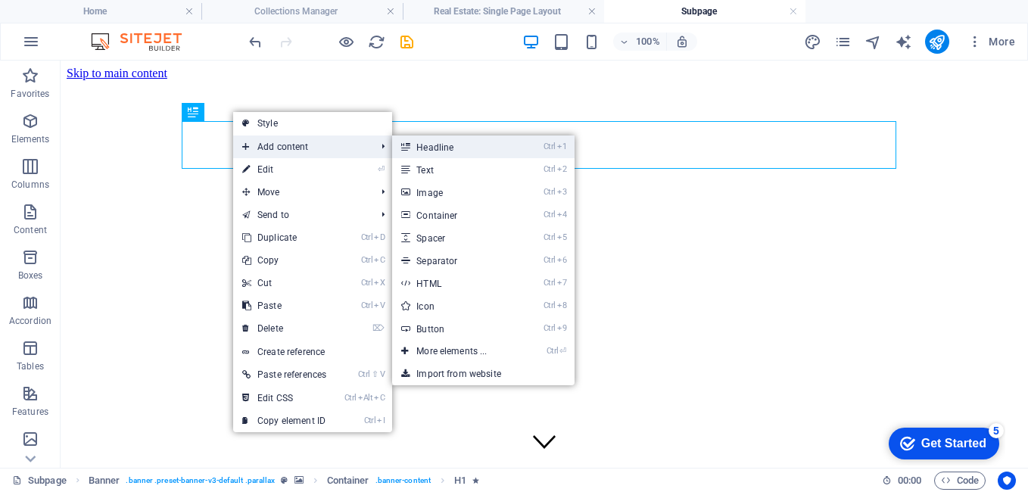
click at [453, 150] on link "Ctrl 1 Headline" at bounding box center [454, 147] width 125 height 23
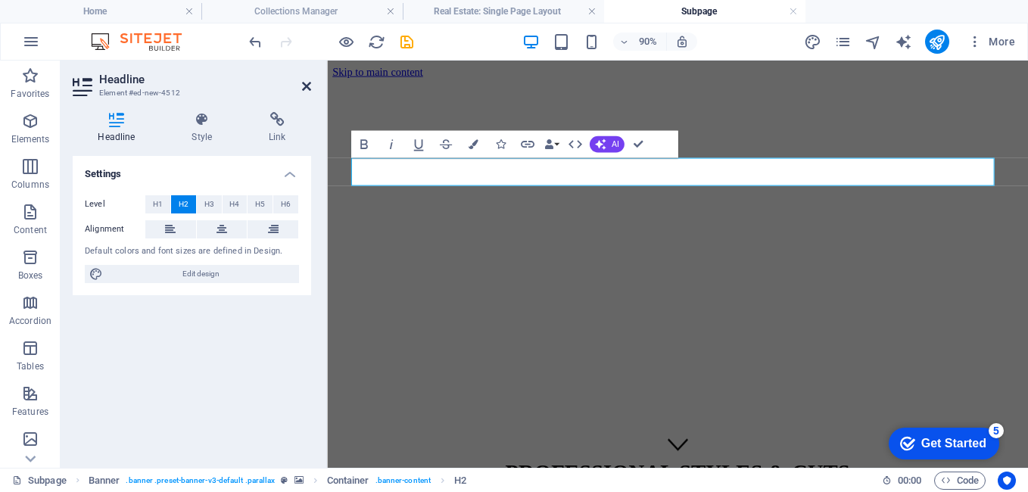
click at [307, 86] on icon at bounding box center [306, 86] width 9 height 12
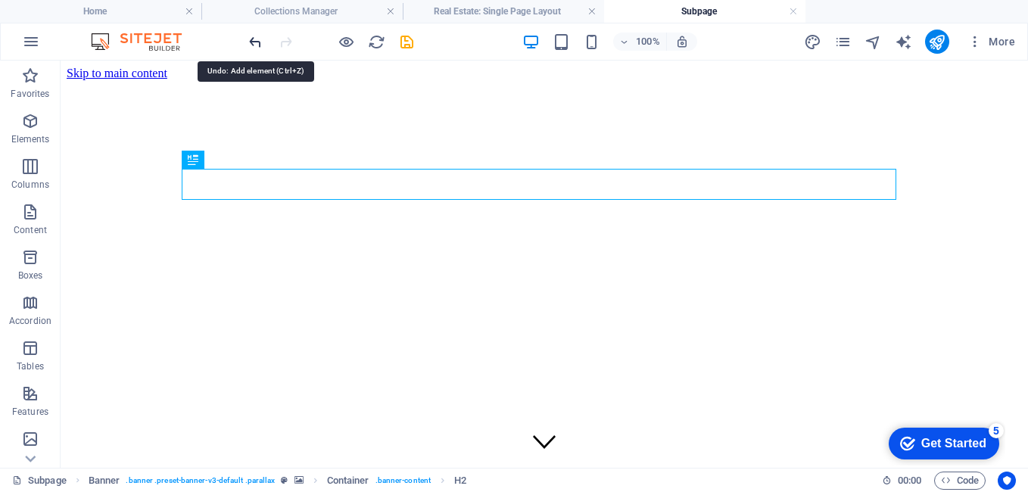
click at [257, 43] on icon "undo" at bounding box center [255, 41] width 17 height 17
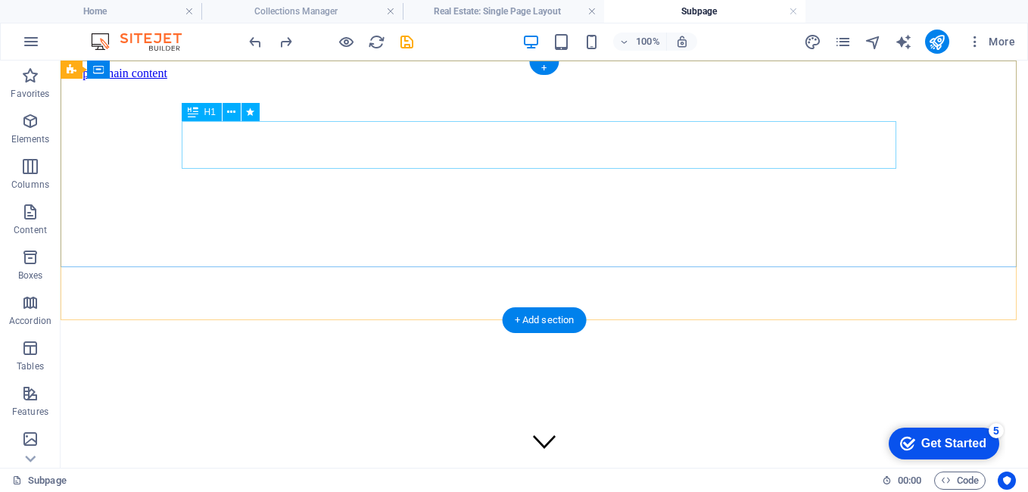
click at [379, 467] on div "PROFESSIONAL STYLES & CUTS" at bounding box center [544, 481] width 955 height 28
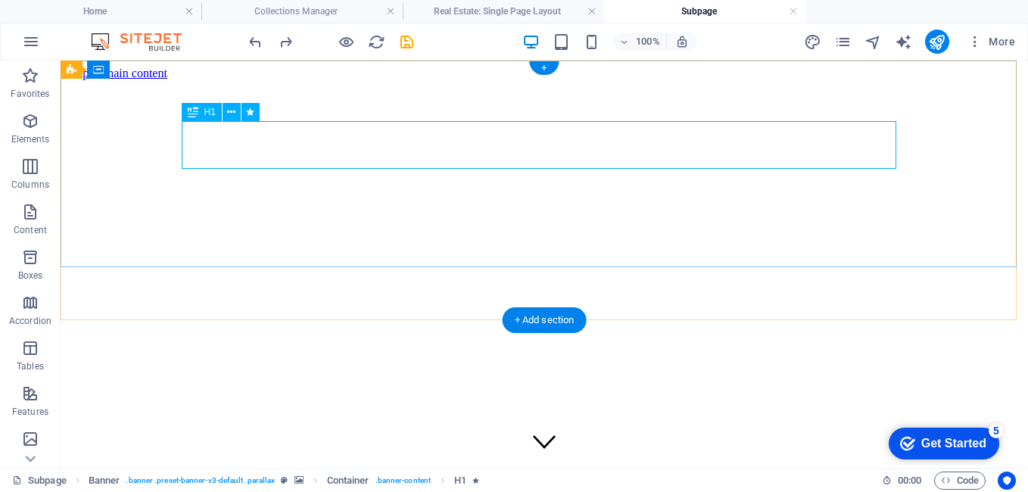
click at [258, 467] on div "PROFESSIONAL STYLES & CUTS" at bounding box center [544, 481] width 955 height 28
click at [232, 112] on icon at bounding box center [231, 112] width 8 height 16
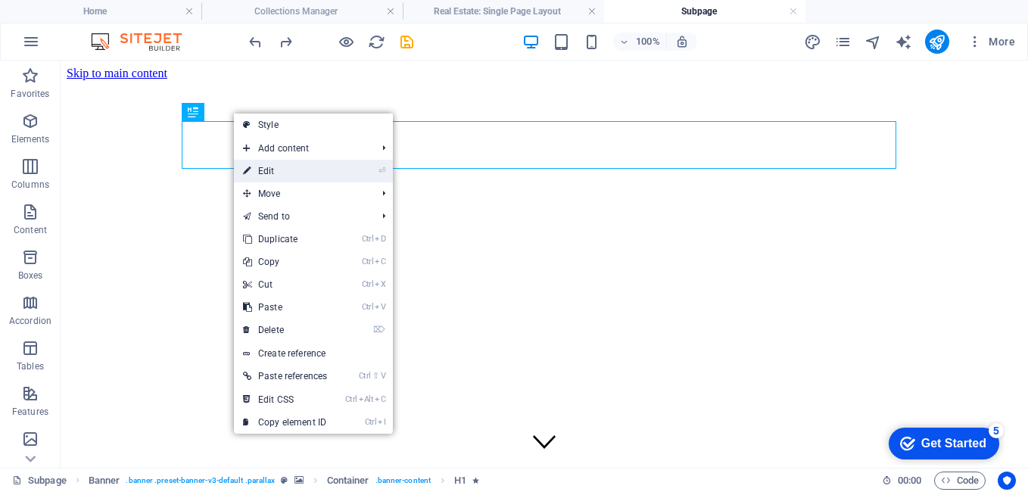
click at [298, 160] on link "⏎ Edit" at bounding box center [285, 171] width 102 height 23
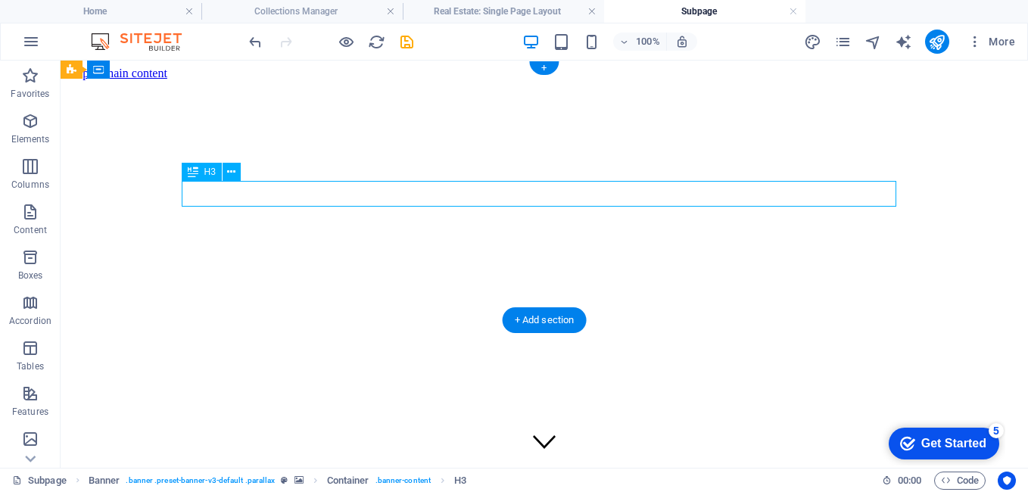
click at [235, 173] on icon at bounding box center [231, 172] width 8 height 16
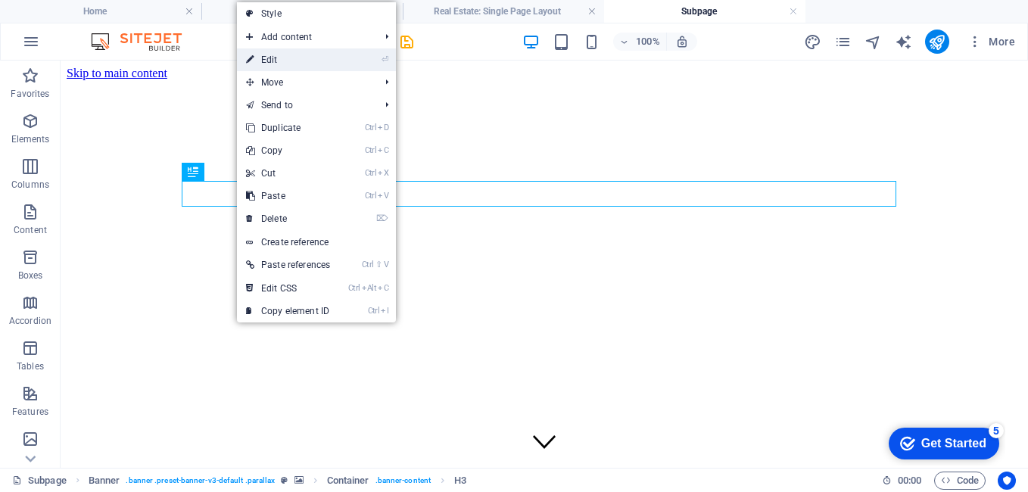
click at [286, 52] on link "⏎ Edit" at bounding box center [288, 59] width 102 height 23
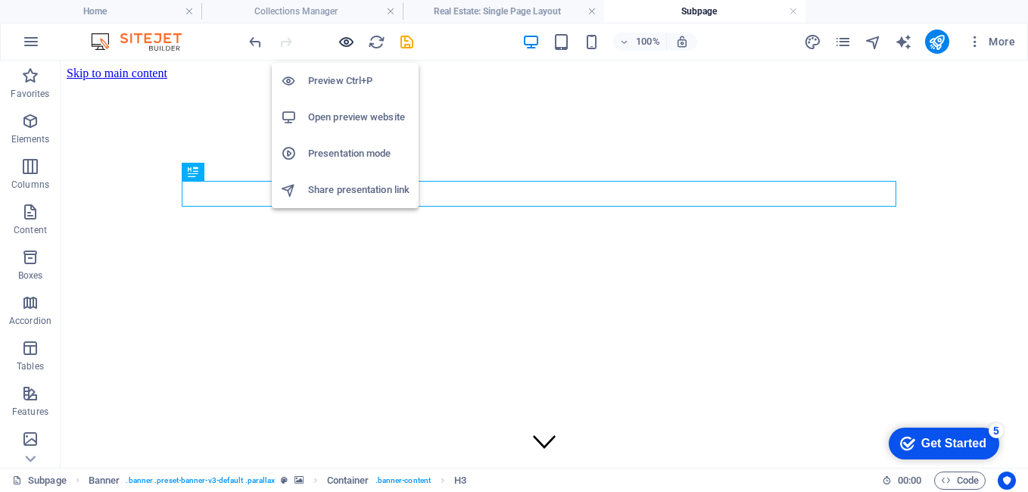
click at [349, 41] on icon "button" at bounding box center [346, 41] width 17 height 17
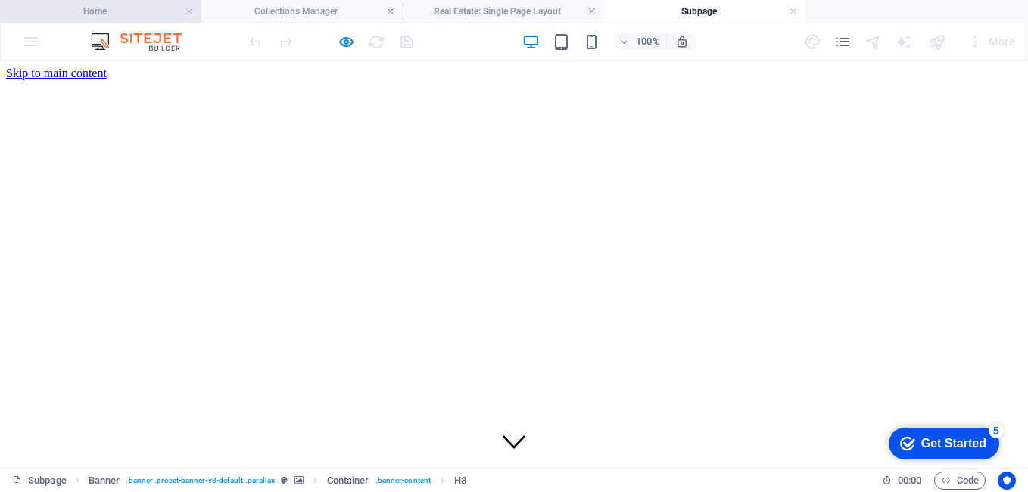
click at [136, 12] on h4 "Home" at bounding box center [100, 11] width 201 height 17
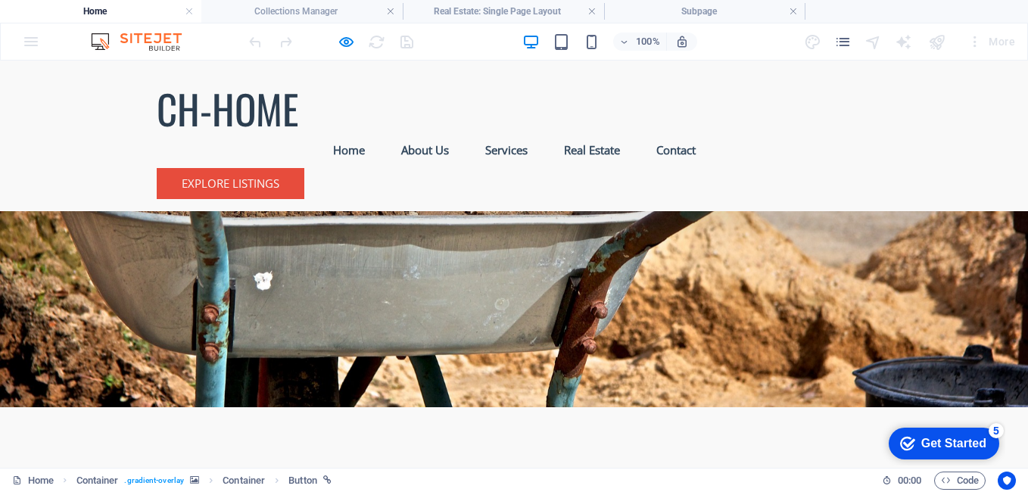
scroll to position [121, 0]
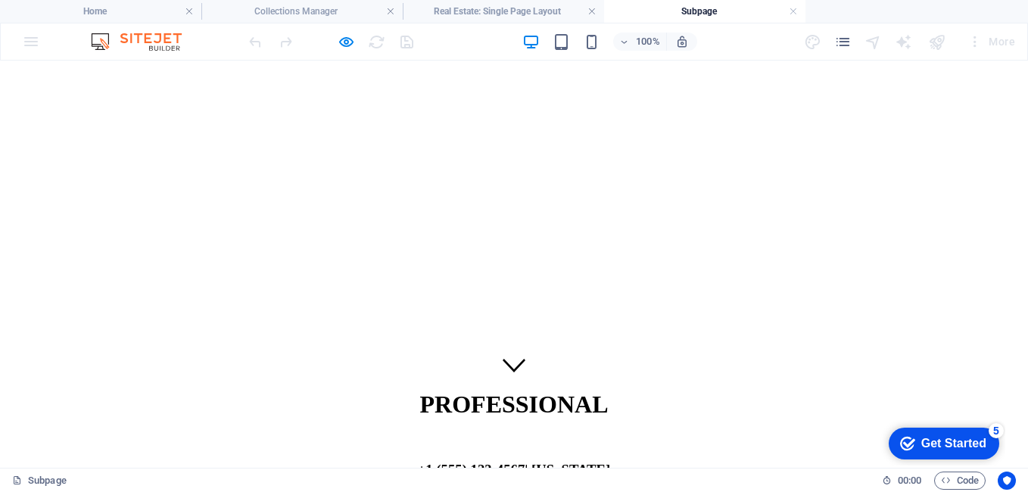
scroll to position [0, 0]
